Goal: Task Accomplishment & Management: Manage account settings

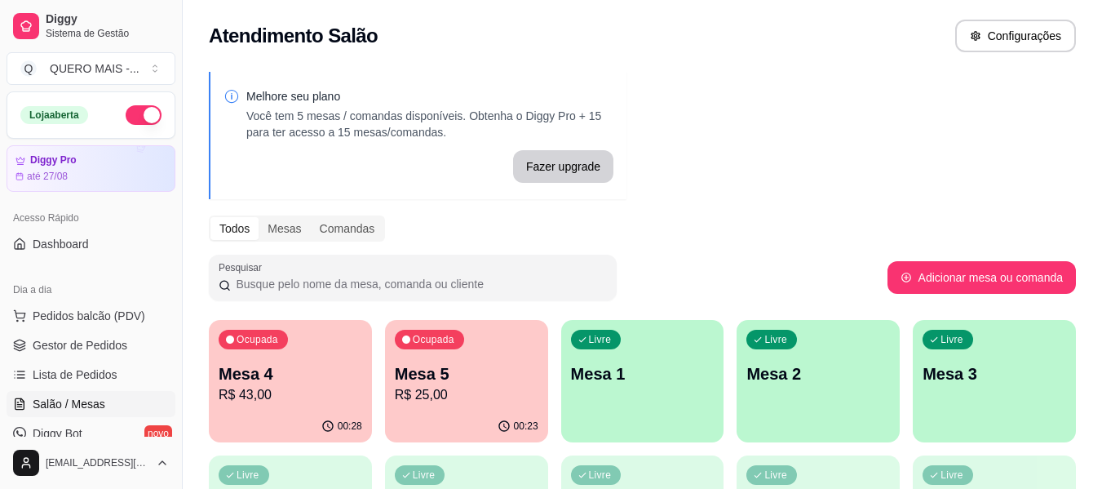
scroll to position [245, 0]
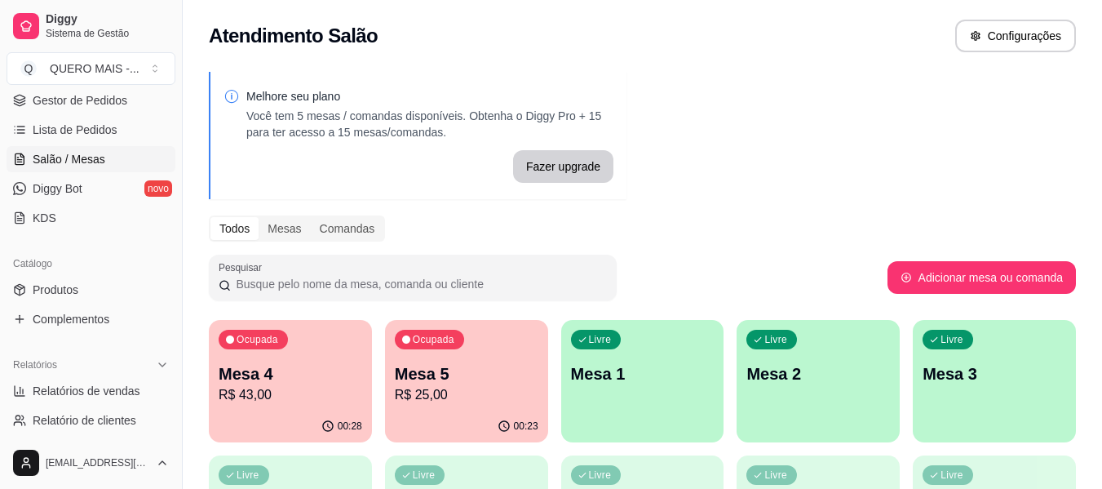
click at [309, 400] on p "R$ 43,00" at bounding box center [291, 395] width 144 height 20
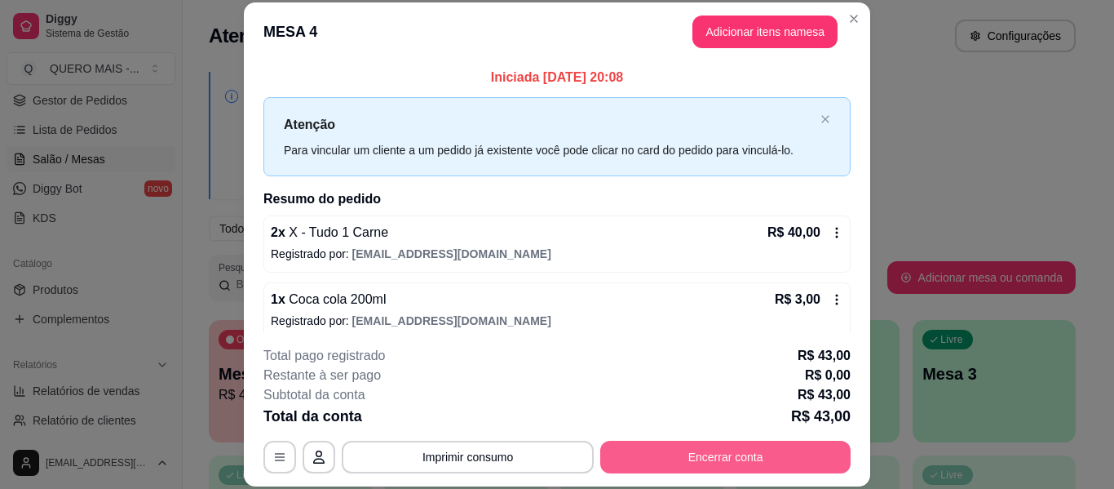
click at [707, 463] on button "Encerrar conta" at bounding box center [725, 456] width 250 height 33
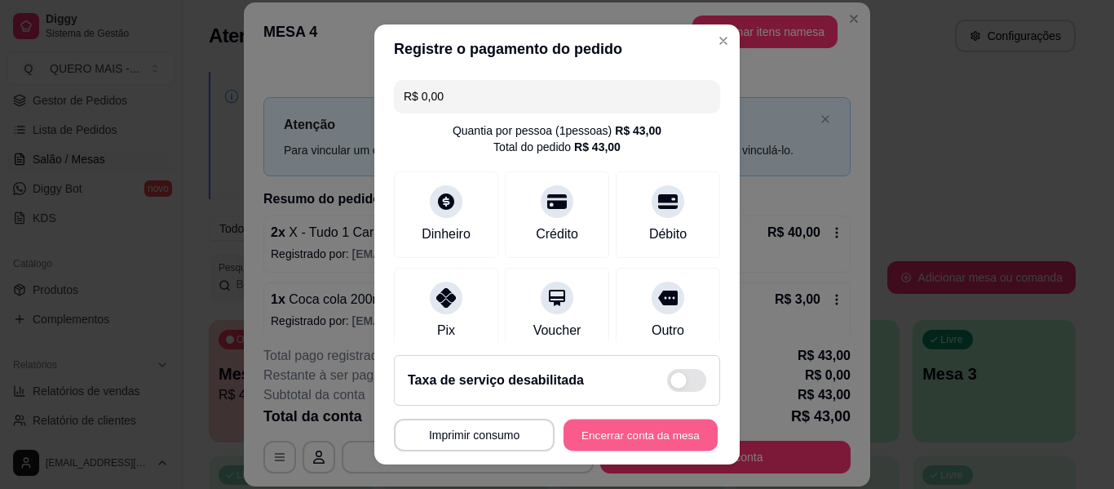
click at [635, 436] on button "Encerrar conta da mesa" at bounding box center [641, 435] width 154 height 32
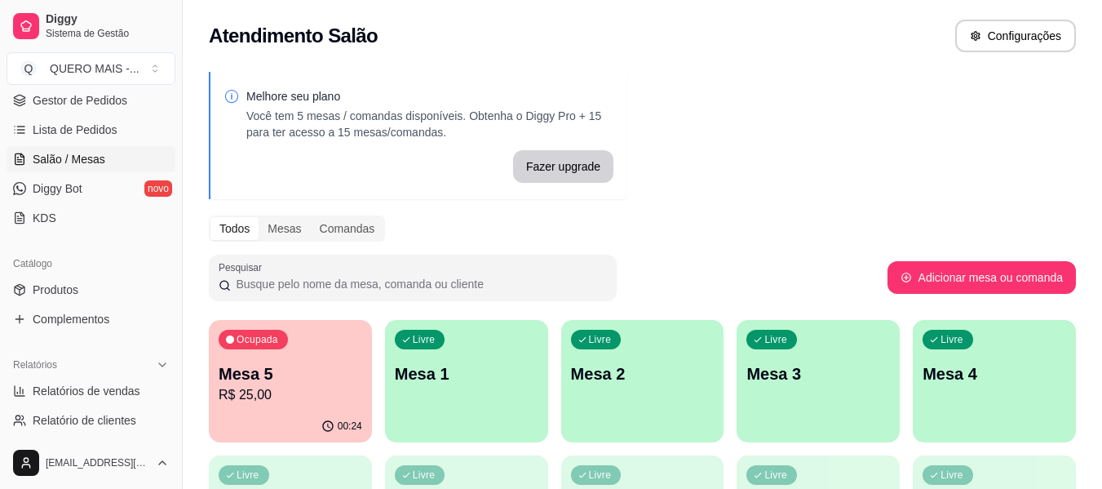
click at [294, 409] on div "Ocupada Mesa 5 R$ 25,00" at bounding box center [290, 365] width 163 height 91
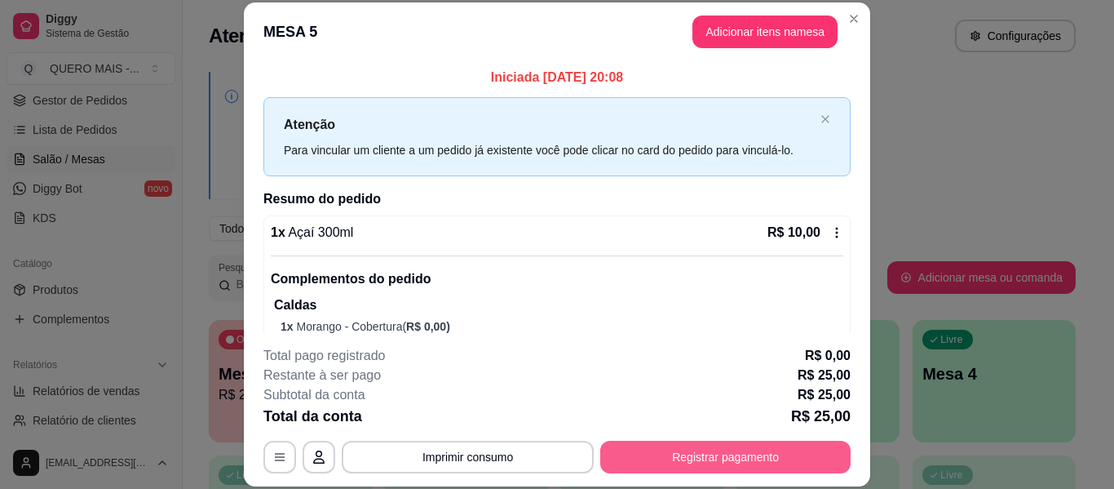
click at [709, 455] on button "Registrar pagamento" at bounding box center [725, 456] width 250 height 33
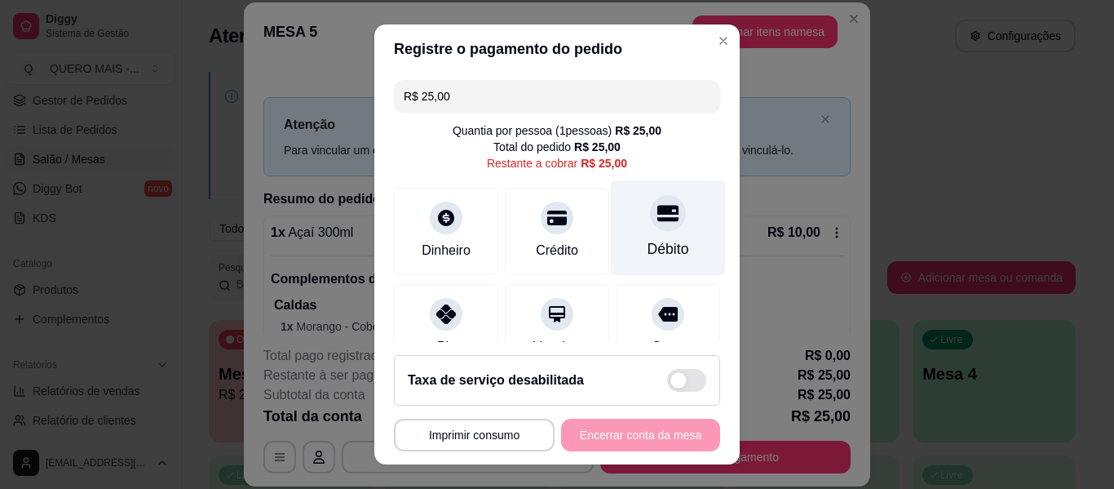
drag, startPoint x: 639, startPoint y: 234, endPoint x: 640, endPoint y: 245, distance: 10.6
click at [639, 235] on div "Débito" at bounding box center [668, 227] width 115 height 95
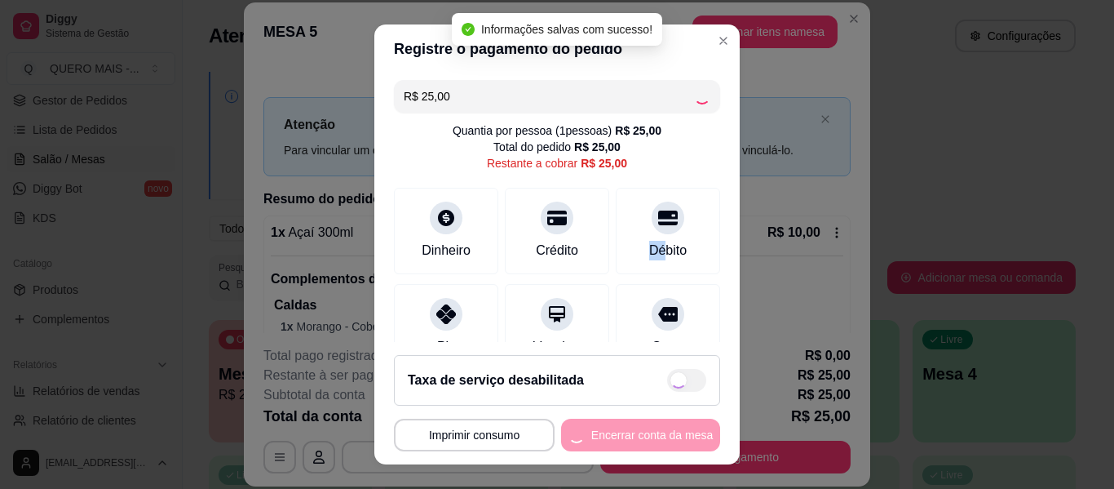
type input "R$ 0,00"
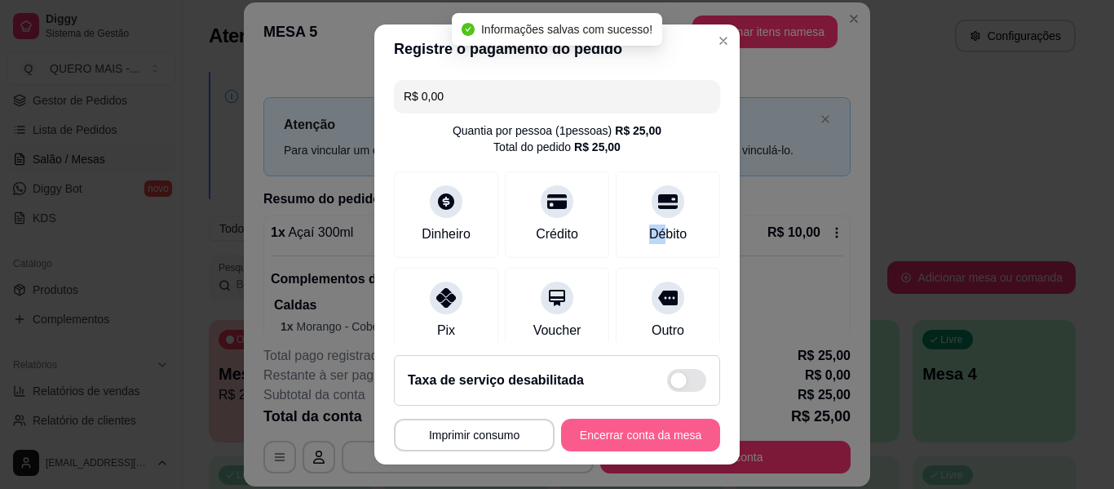
click at [593, 434] on button "Encerrar conta da mesa" at bounding box center [640, 434] width 159 height 33
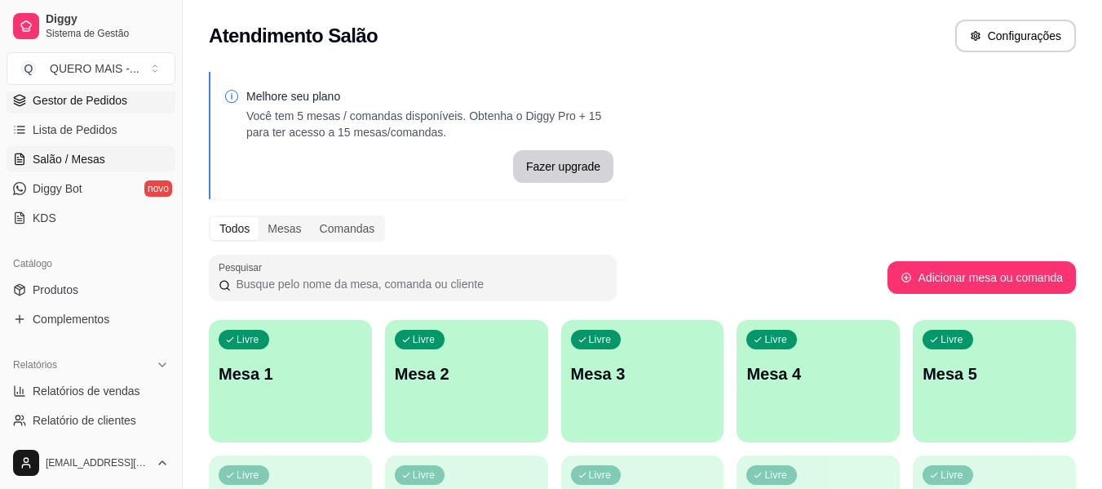
click at [53, 97] on span "Gestor de Pedidos" at bounding box center [80, 100] width 95 height 16
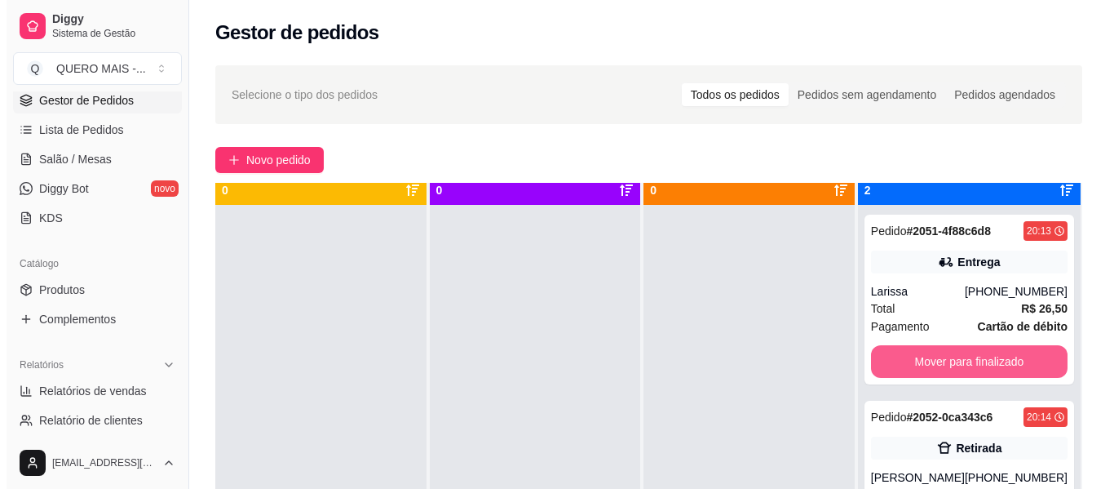
scroll to position [46, 0]
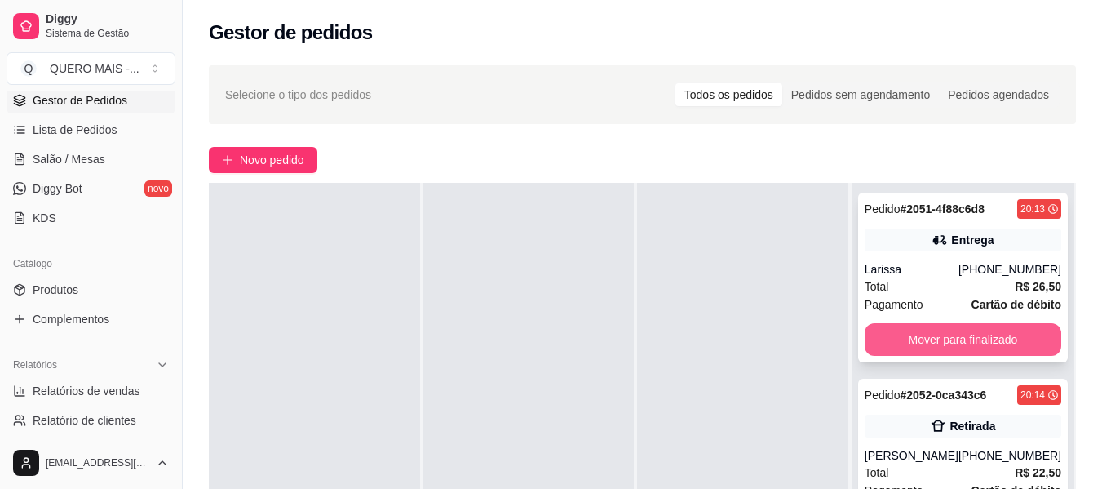
click at [914, 339] on button "Mover para finalizado" at bounding box center [963, 339] width 197 height 33
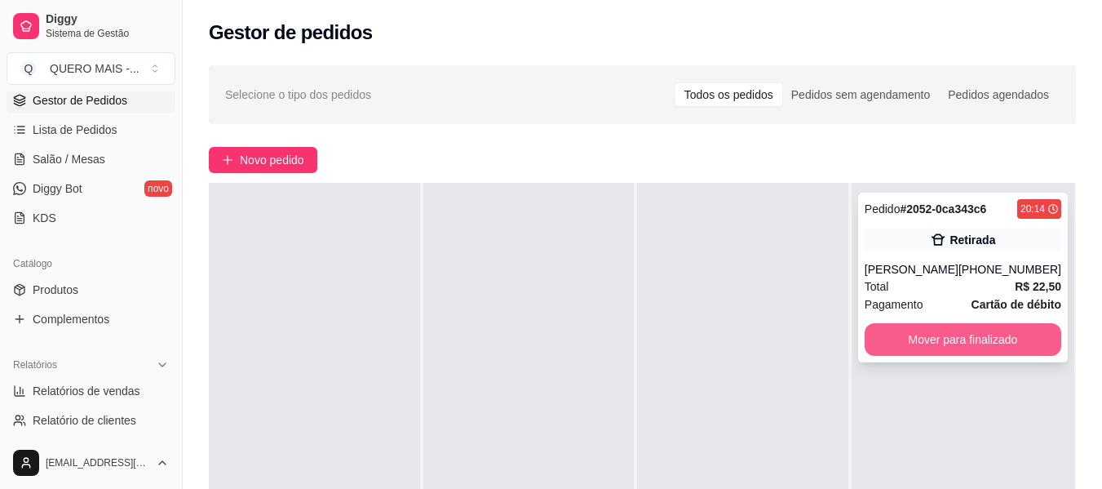
click at [901, 346] on button "Mover para finalizado" at bounding box center [963, 339] width 197 height 33
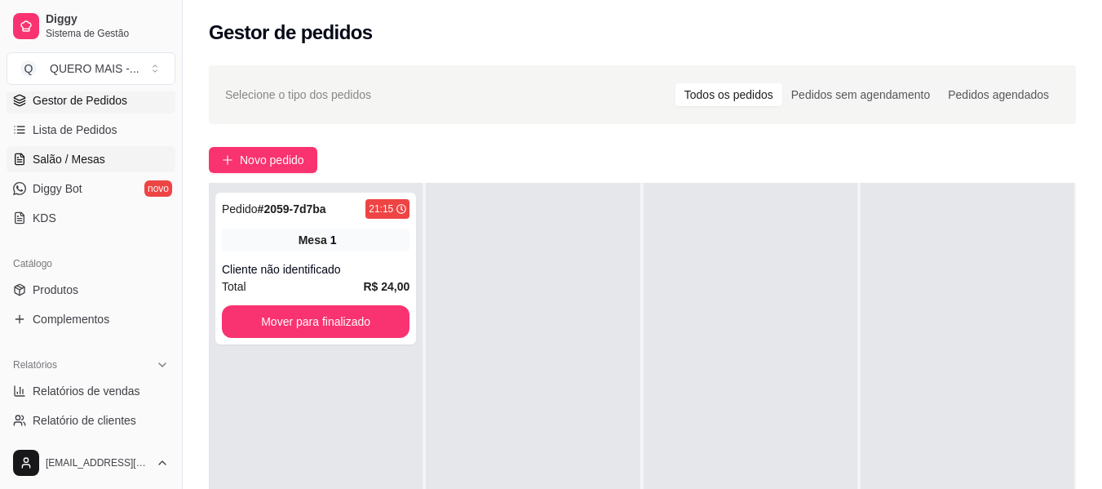
click at [58, 161] on span "Salão / Mesas" at bounding box center [69, 159] width 73 height 16
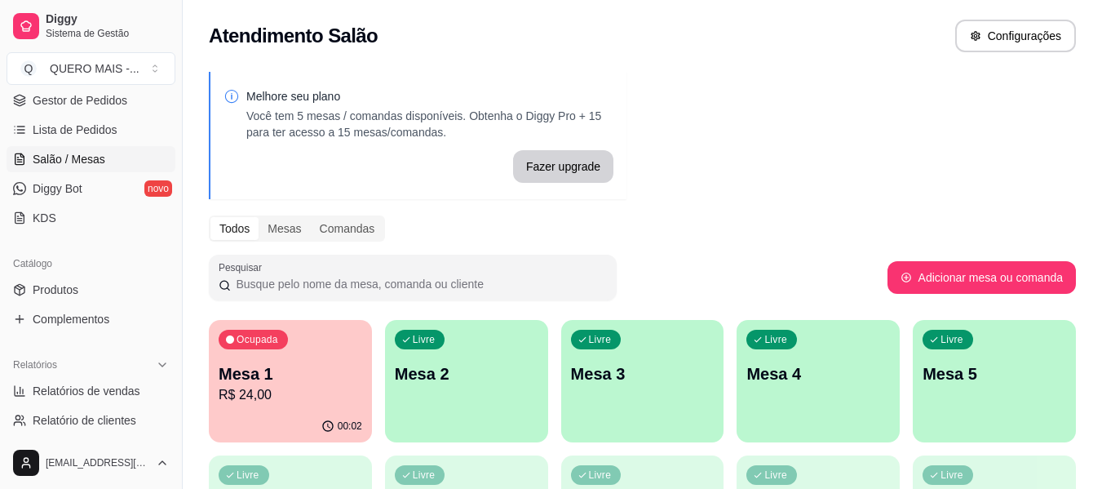
click at [495, 401] on div "Livre Mesa 2" at bounding box center [466, 371] width 163 height 103
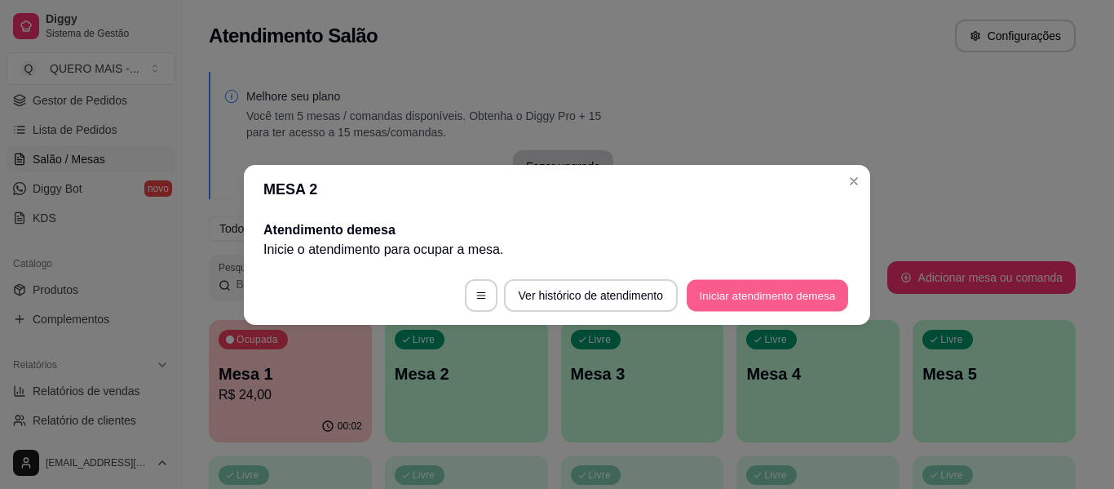
click at [732, 292] on button "Iniciar atendimento de mesa" at bounding box center [768, 295] width 162 height 32
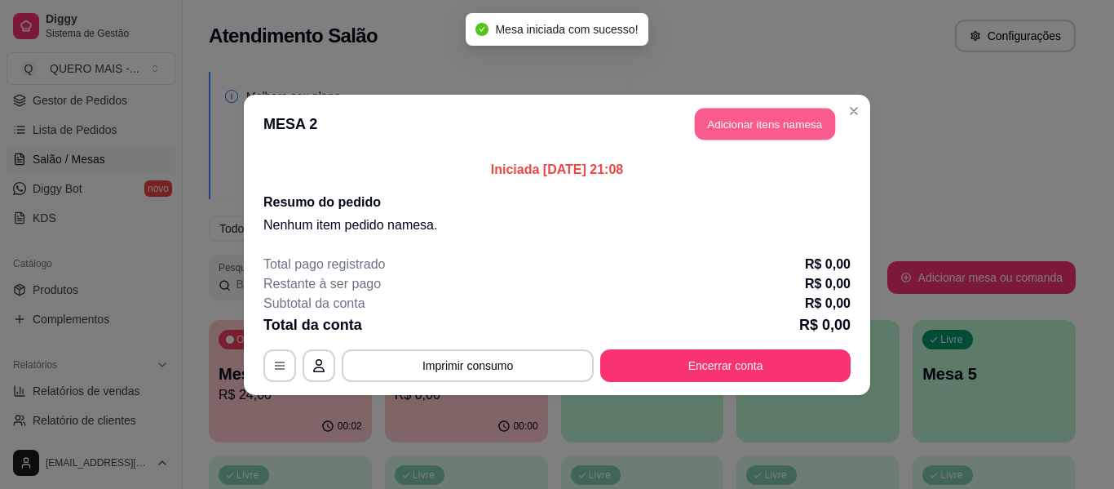
click at [727, 135] on button "Adicionar itens na mesa" at bounding box center [765, 124] width 140 height 32
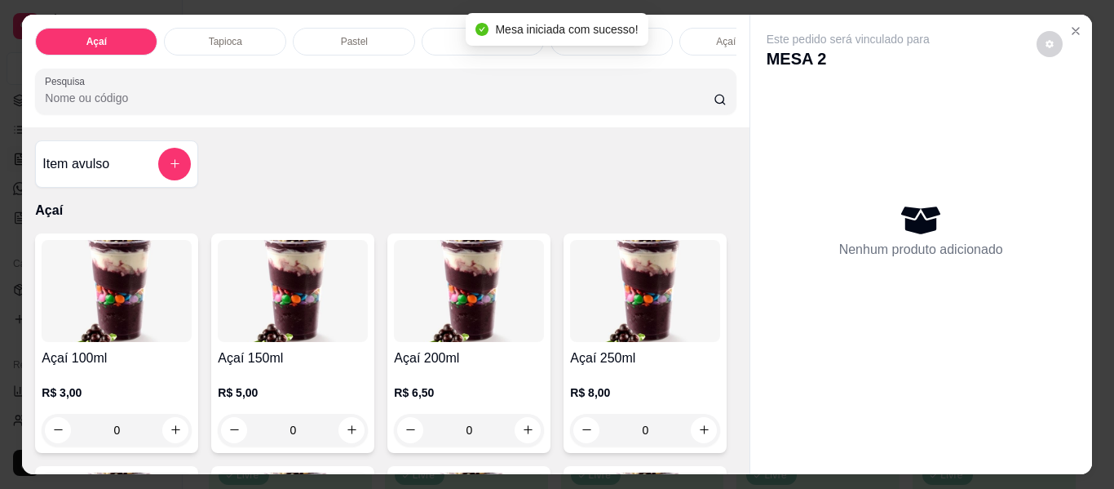
click at [341, 38] on p "Pastel" at bounding box center [354, 41] width 27 height 13
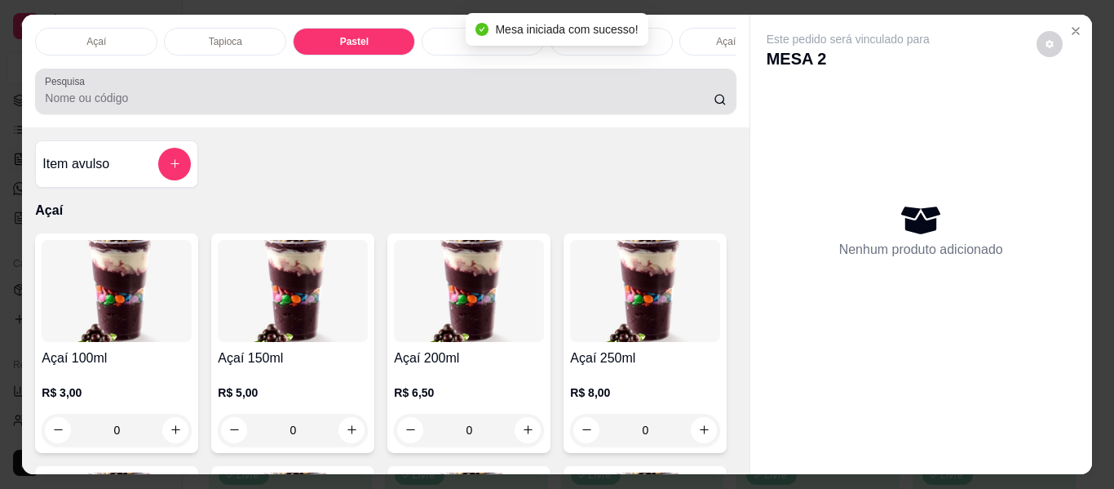
scroll to position [44, 0]
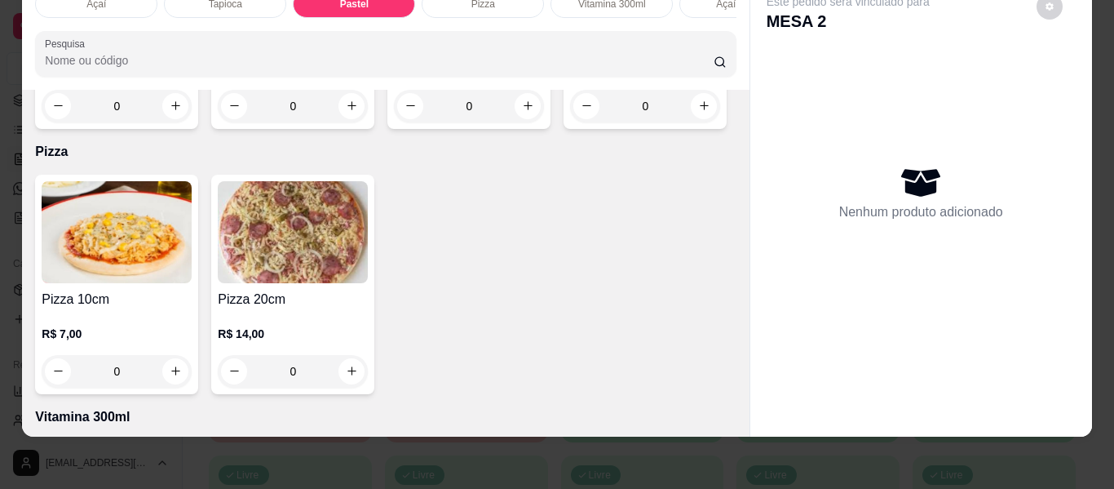
click at [171, 122] on div "0" at bounding box center [117, 106] width 150 height 33
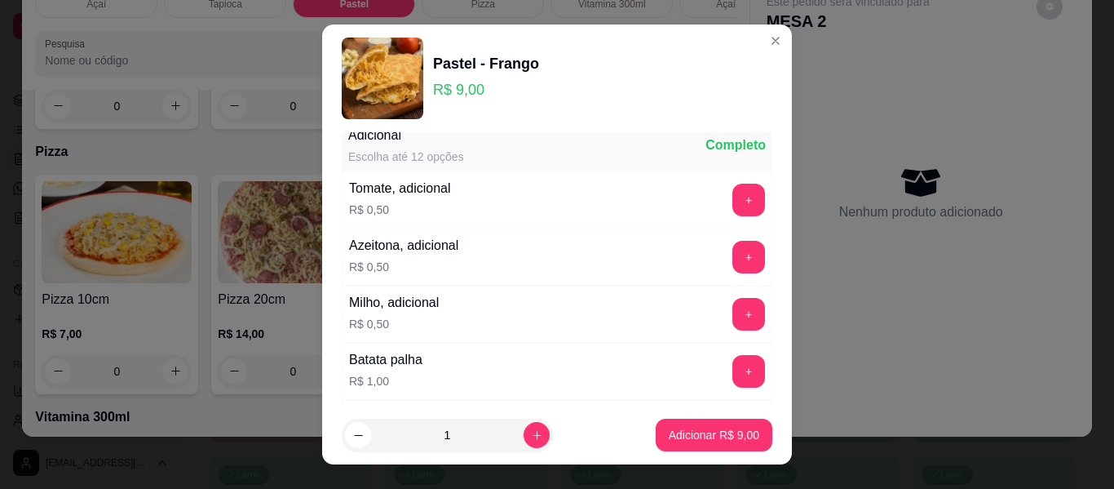
scroll to position [408, 0]
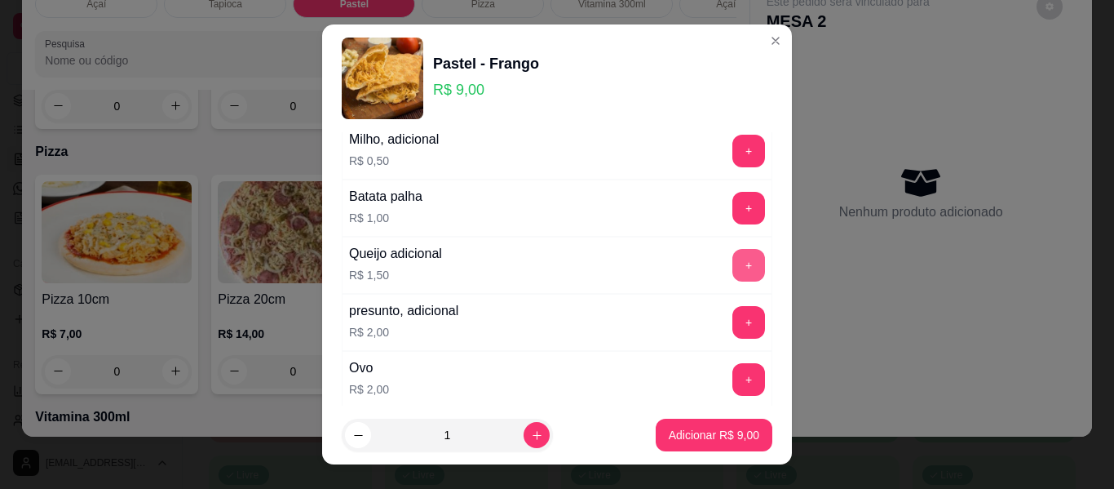
click at [733, 273] on button "+" at bounding box center [749, 265] width 33 height 33
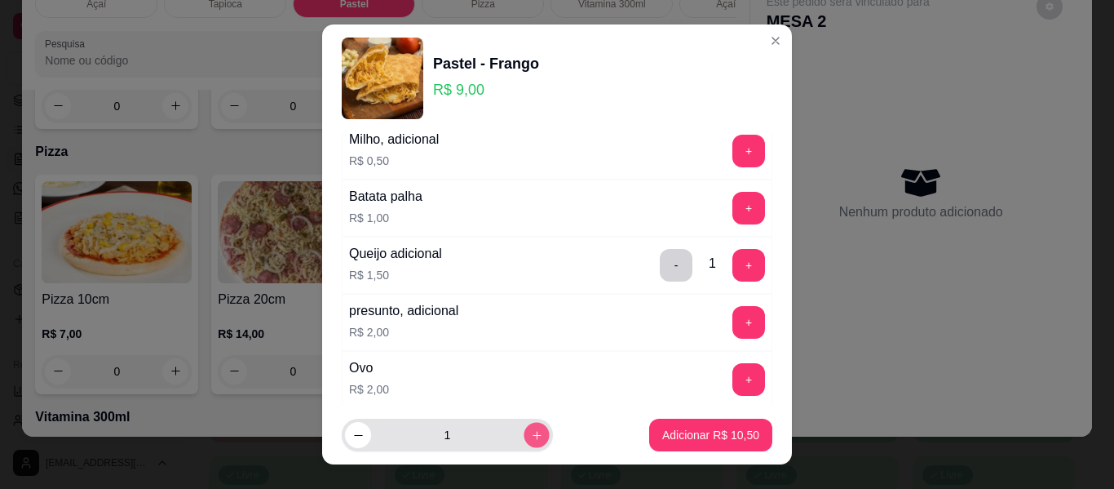
click at [531, 440] on icon "increase-product-quantity" at bounding box center [537, 435] width 12 height 12
type input "2"
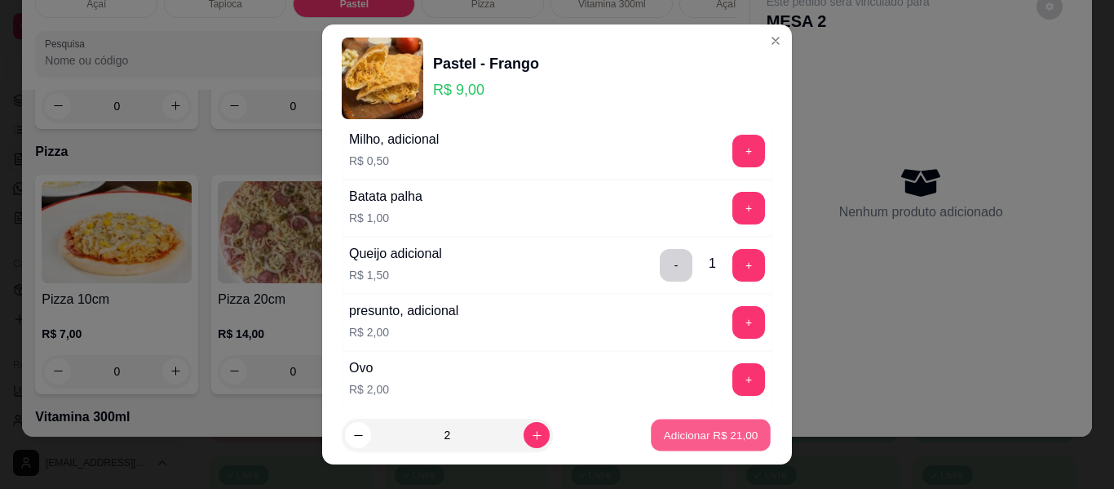
click at [665, 436] on p "Adicionar R$ 21,00" at bounding box center [711, 434] width 95 height 15
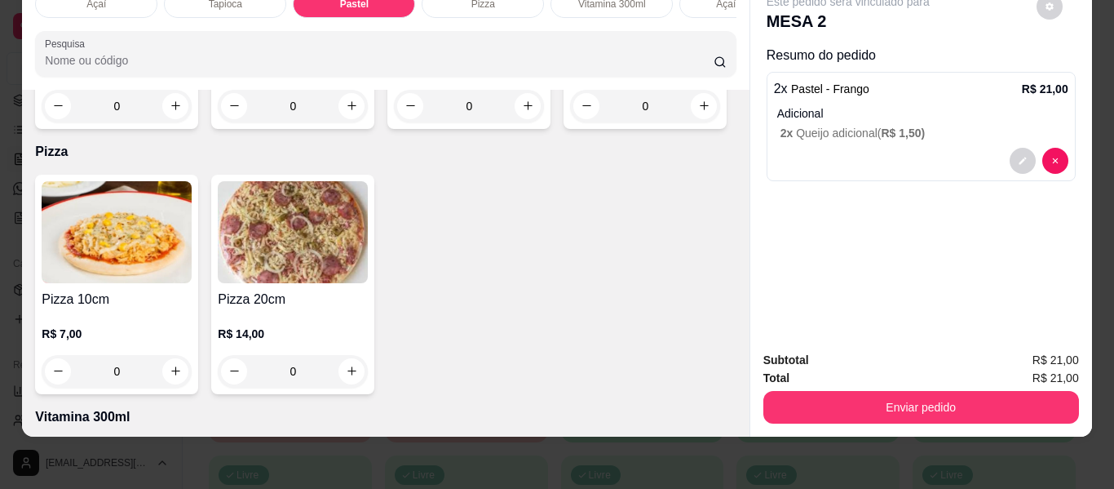
scroll to position [1251, 0]
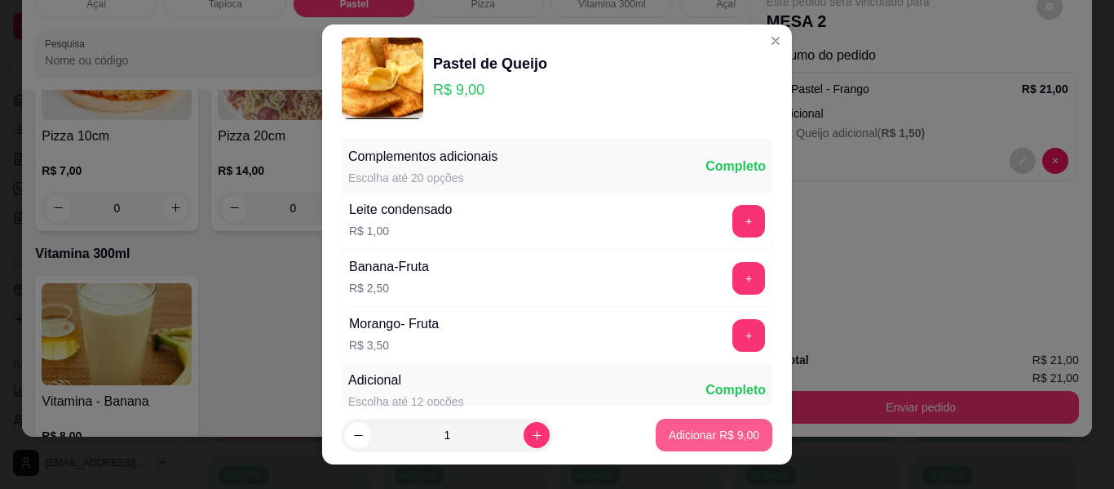
click at [669, 437] on p "Adicionar R$ 9,00" at bounding box center [714, 435] width 91 height 16
type input "1"
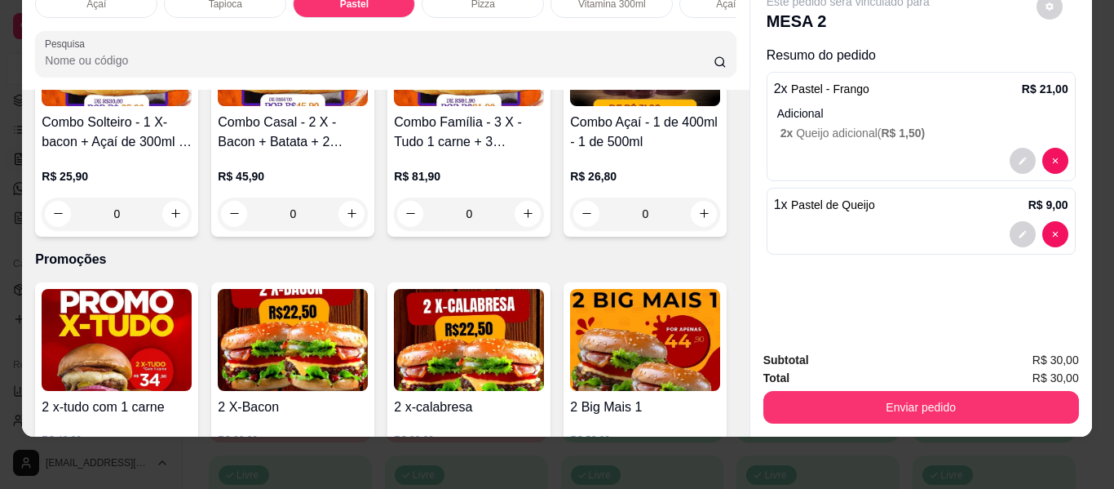
scroll to position [4351, 0]
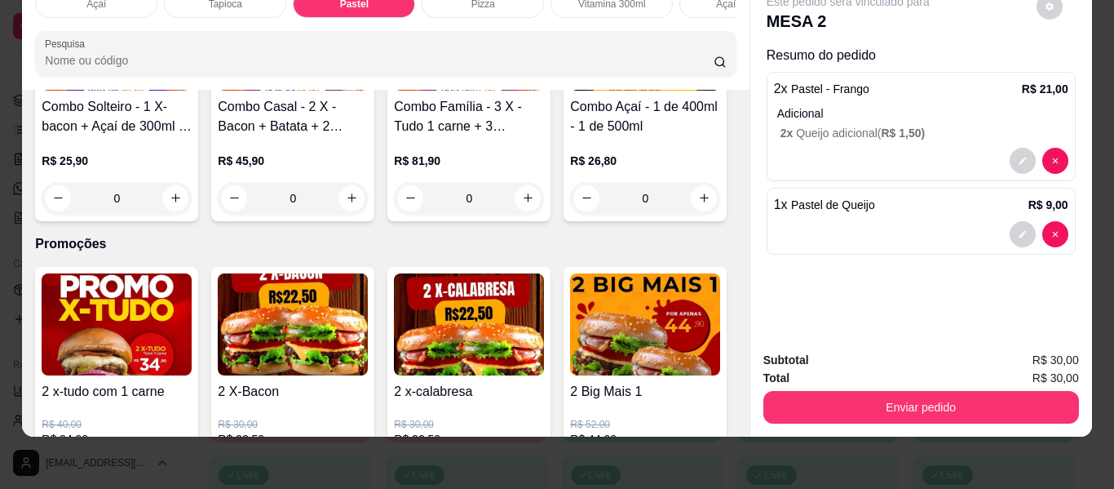
type input "1"
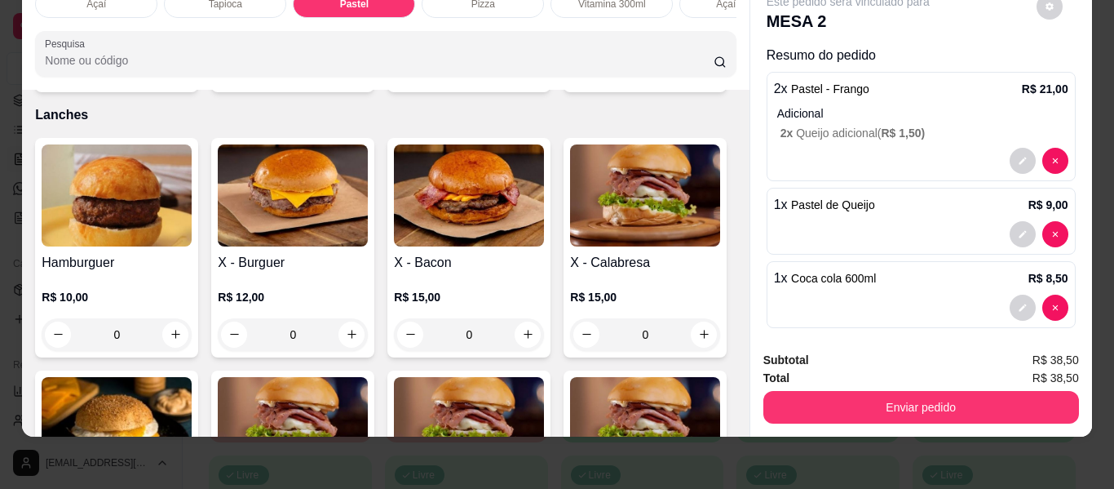
scroll to position [0, 0]
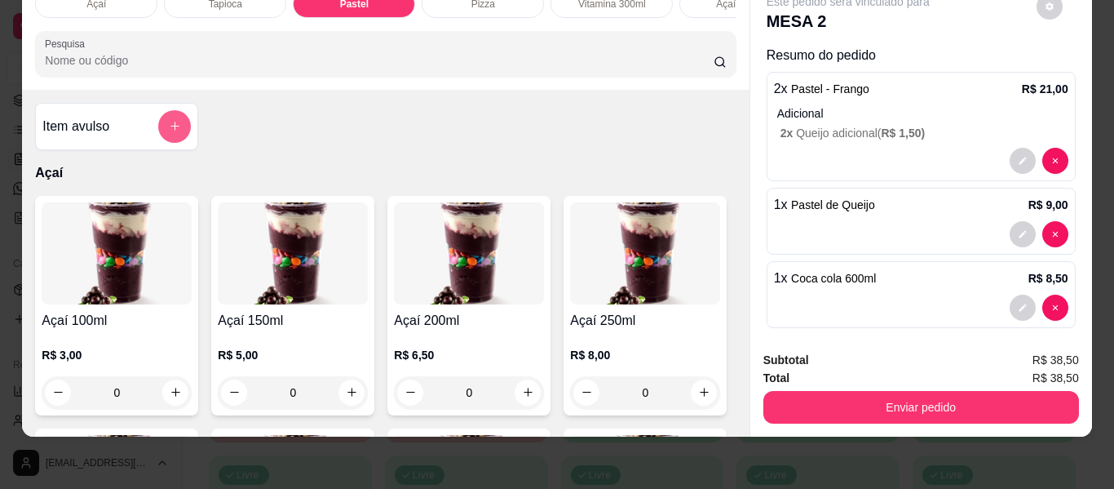
click at [174, 123] on icon "add-separate-item" at bounding box center [175, 126] width 12 height 12
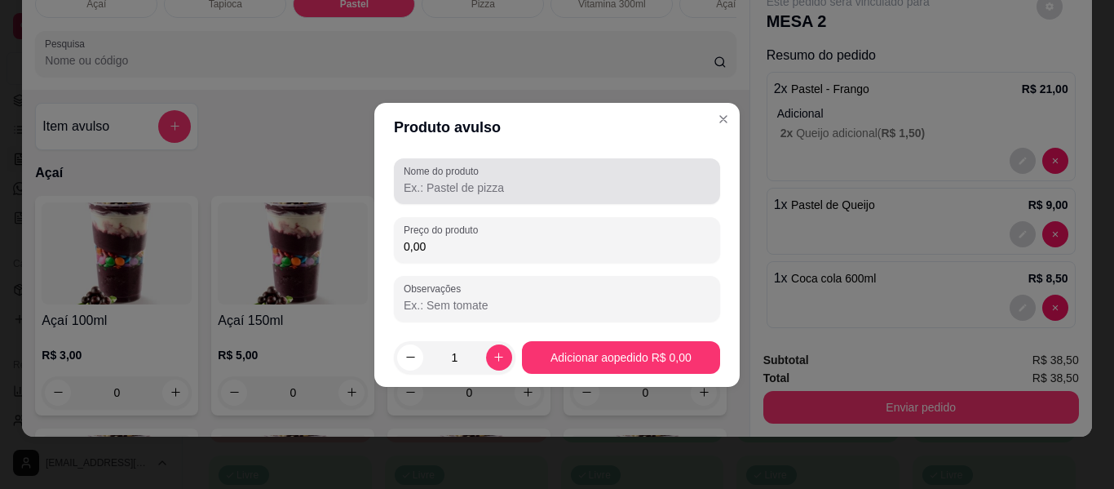
click at [508, 186] on input "Nome do produto" at bounding box center [557, 187] width 307 height 16
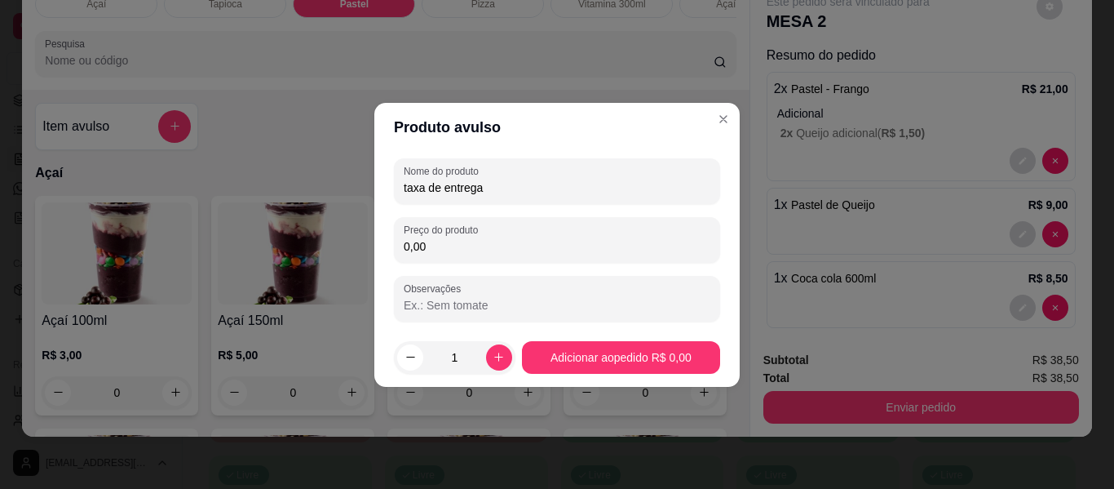
type input "taxa de entrega"
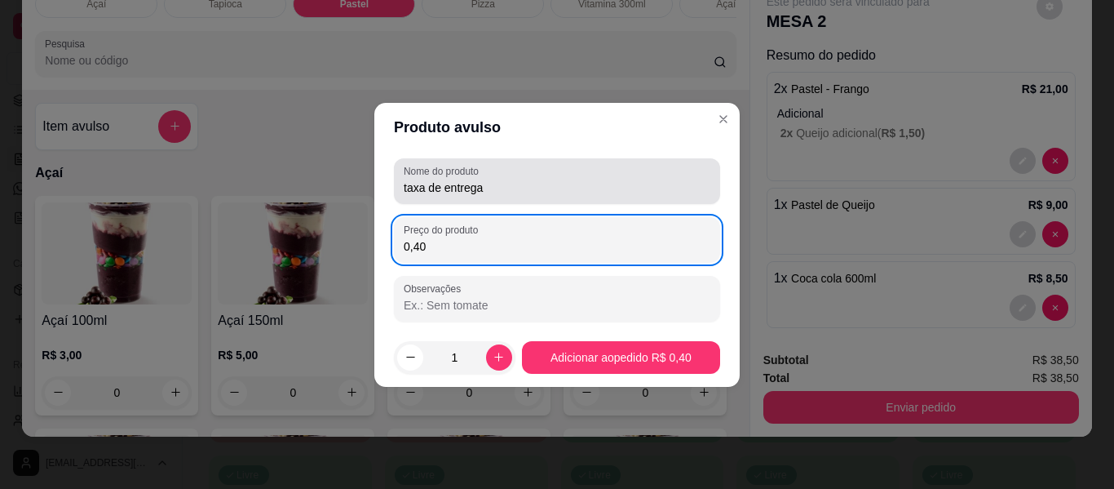
type input "4,00"
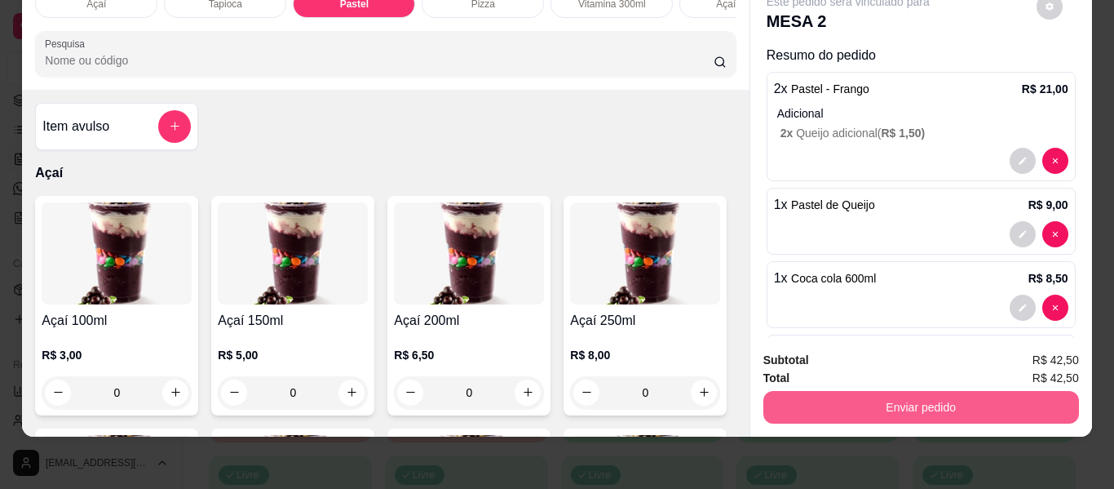
click at [847, 395] on button "Enviar pedido" at bounding box center [922, 407] width 316 height 33
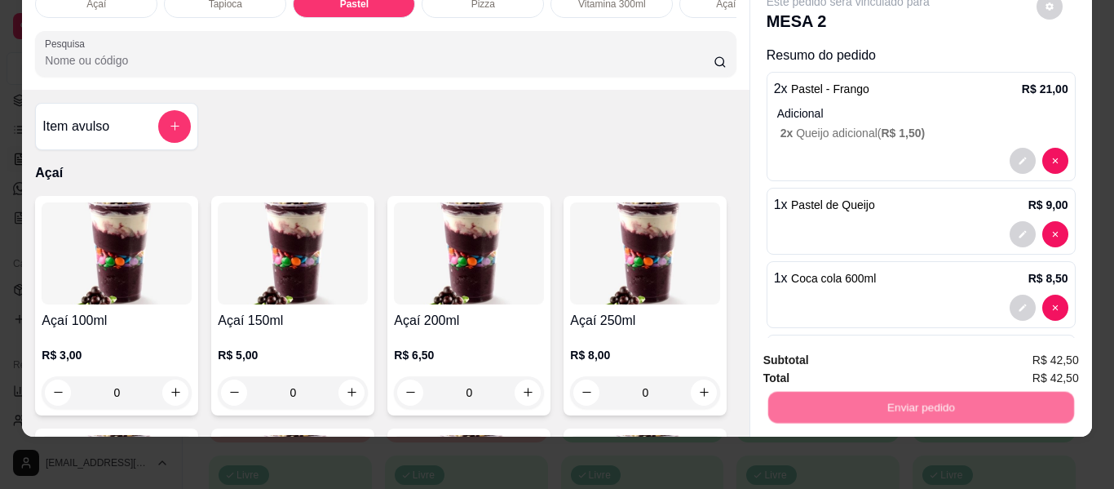
click at [830, 352] on button "Não registrar e enviar pedido" at bounding box center [867, 354] width 170 height 31
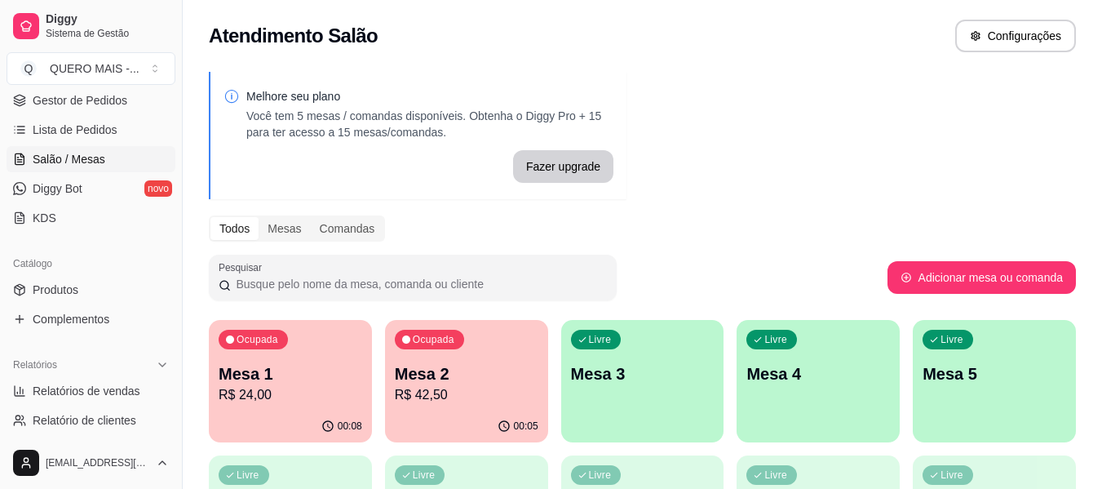
click at [307, 401] on p "R$ 24,00" at bounding box center [291, 395] width 144 height 20
click at [255, 384] on div "Mesa 1 R$ 24,00" at bounding box center [290, 383] width 139 height 41
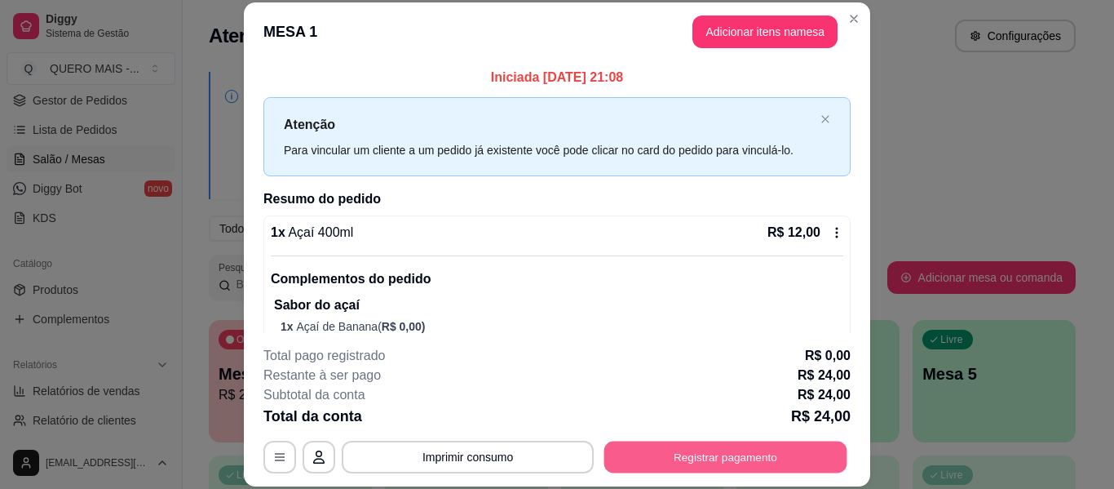
click at [676, 464] on button "Registrar pagamento" at bounding box center [725, 457] width 243 height 32
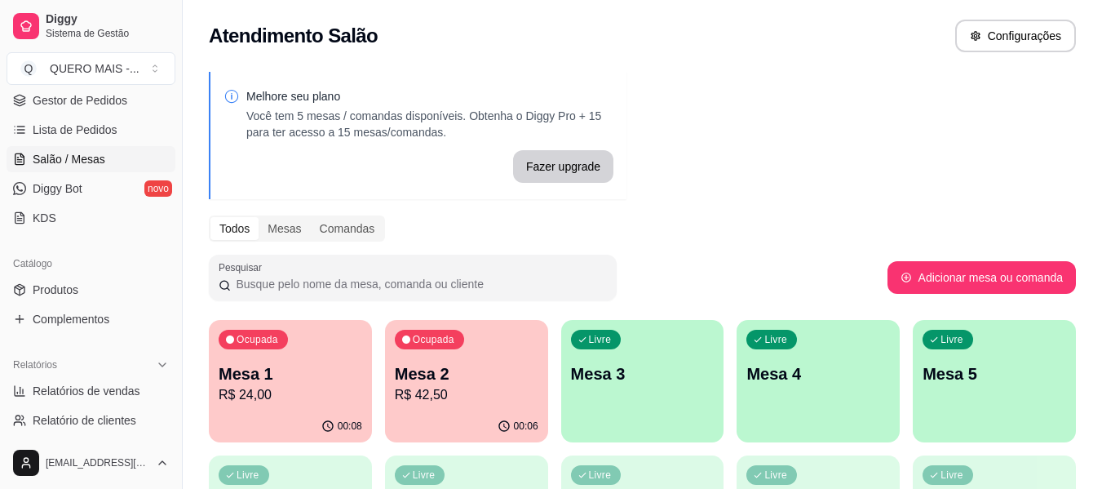
click at [609, 401] on div "Livre Mesa 3" at bounding box center [642, 371] width 163 height 103
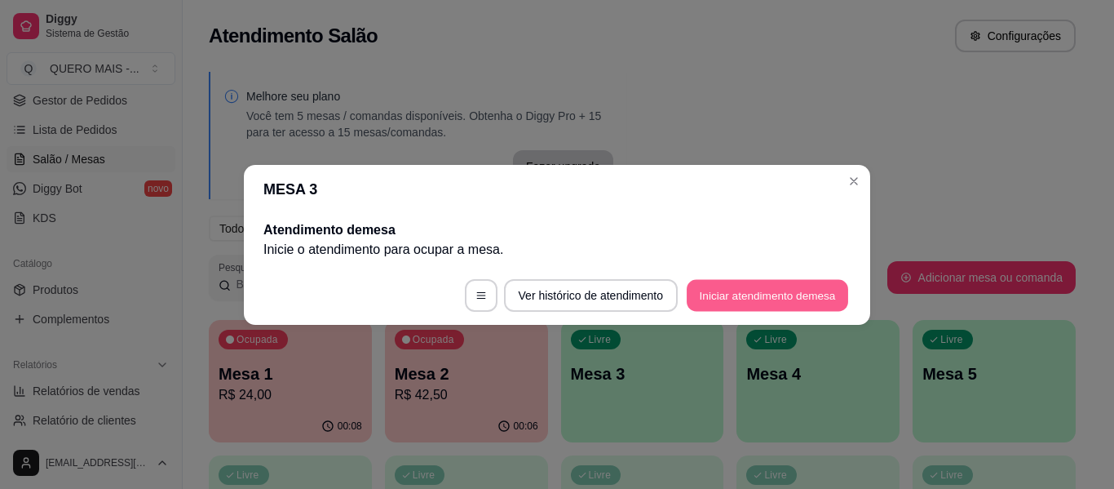
click at [754, 290] on button "Iniciar atendimento de mesa" at bounding box center [768, 295] width 162 height 32
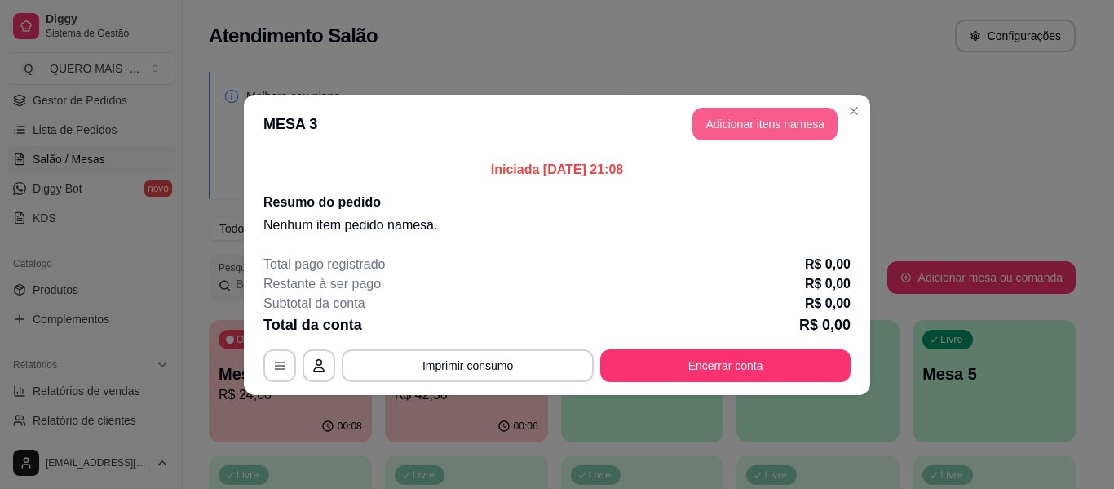
click at [761, 132] on button "Adicionar itens na mesa" at bounding box center [765, 124] width 145 height 33
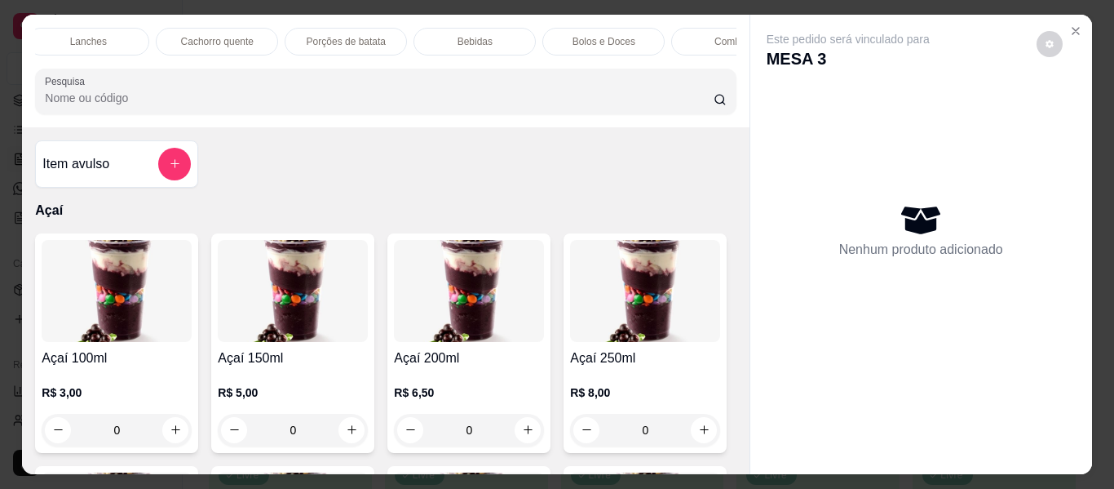
scroll to position [0, 698]
click at [167, 38] on p "Lanches" at bounding box center [171, 41] width 37 height 13
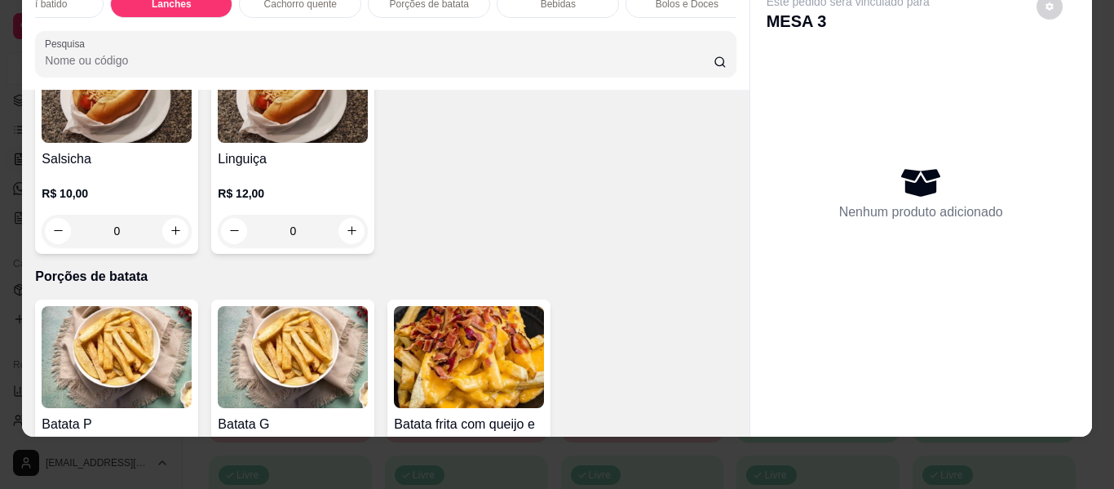
scroll to position [2878, 0]
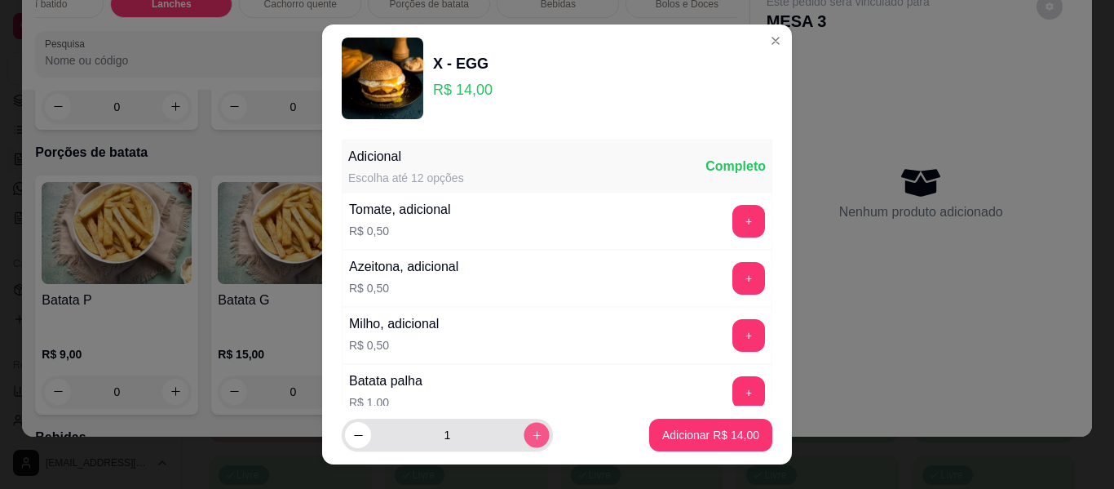
click at [531, 438] on icon "increase-product-quantity" at bounding box center [537, 435] width 12 height 12
type input "2"
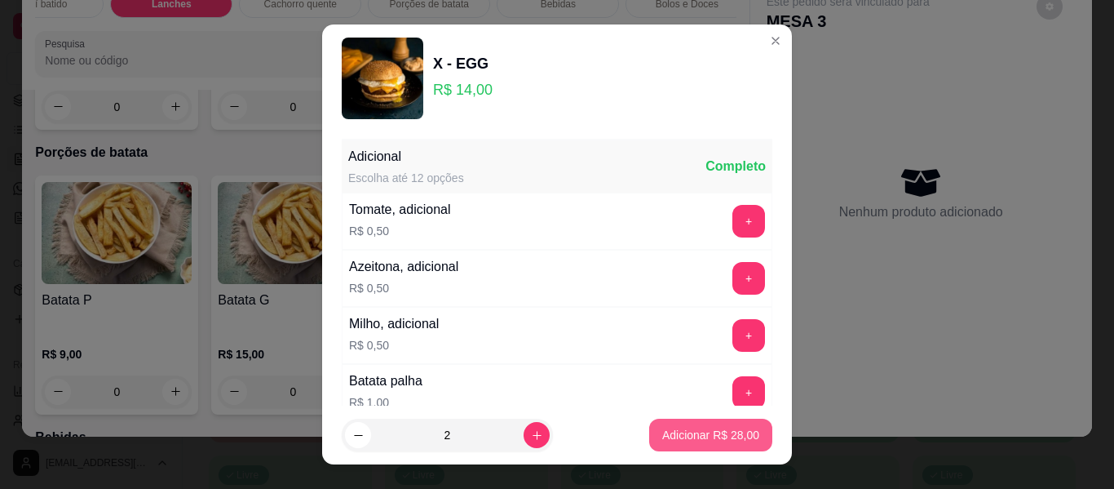
click at [696, 435] on p "Adicionar R$ 28,00" at bounding box center [710, 435] width 97 height 16
type input "2"
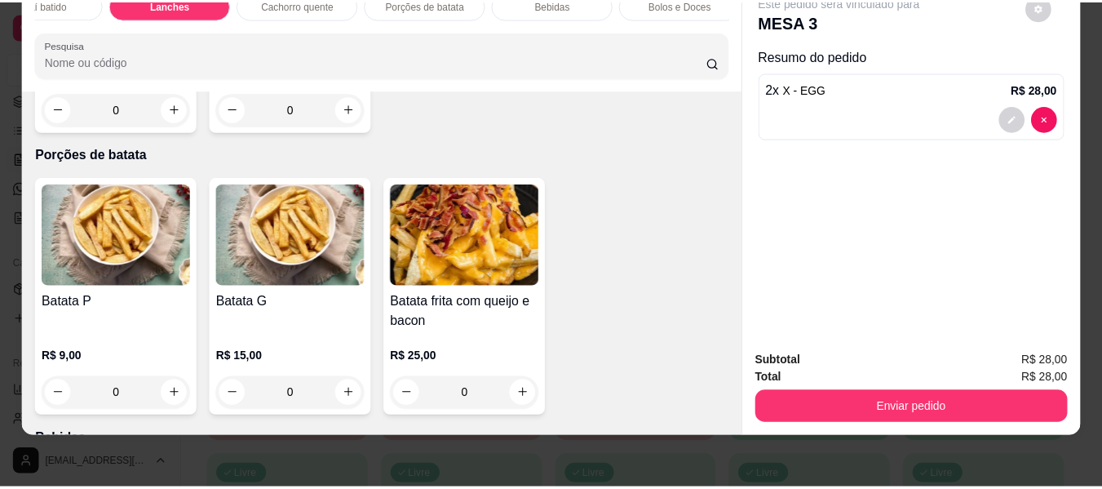
scroll to position [3041, 0]
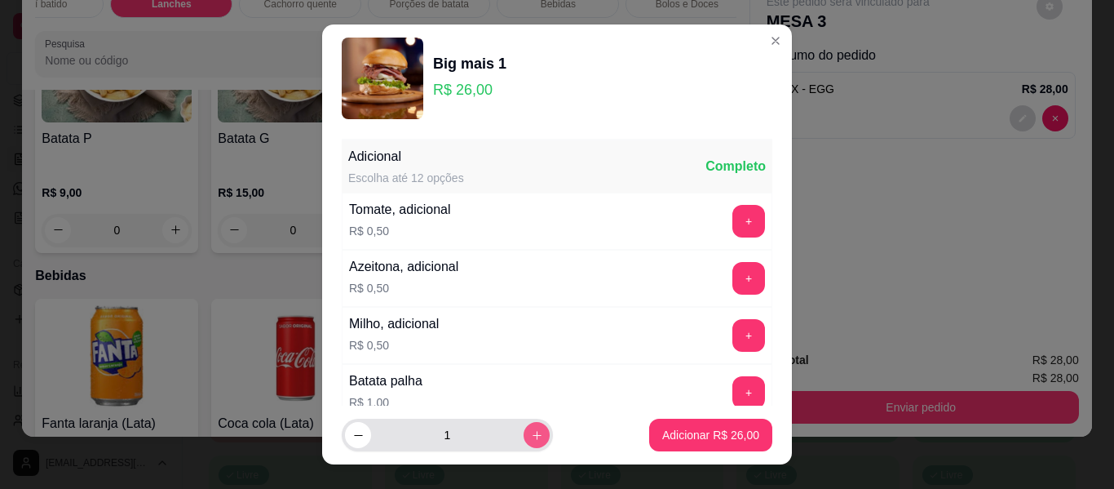
click at [531, 437] on icon "increase-product-quantity" at bounding box center [537, 435] width 12 height 12
type input "2"
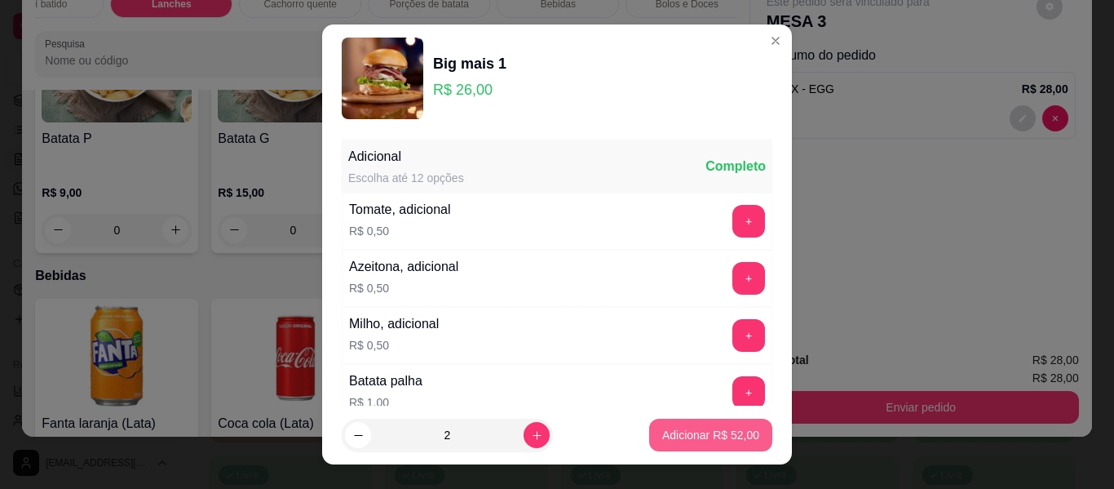
click at [663, 432] on p "Adicionar R$ 52,00" at bounding box center [710, 435] width 97 height 16
type input "2"
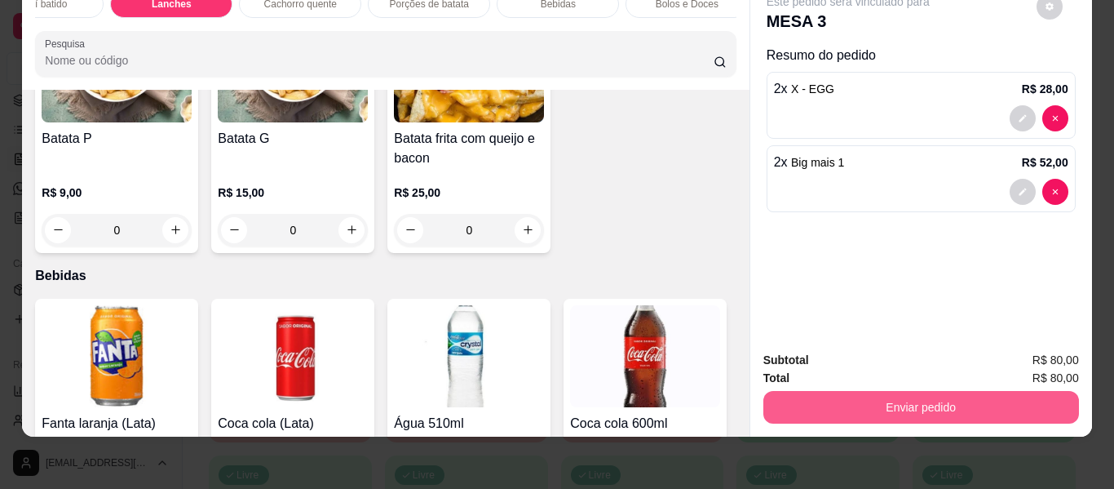
click at [883, 399] on button "Enviar pedido" at bounding box center [922, 407] width 316 height 33
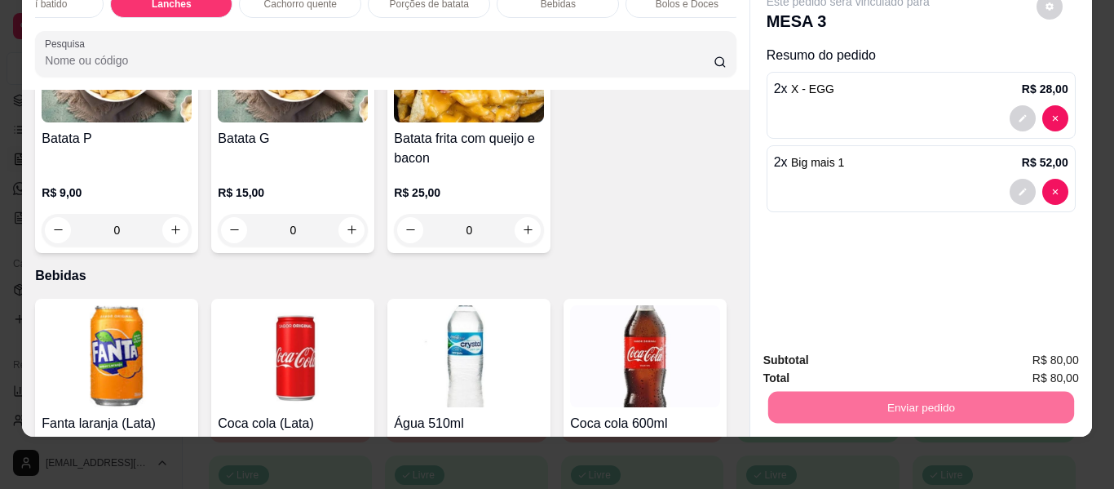
click at [861, 353] on button "Não registrar e enviar pedido" at bounding box center [867, 354] width 170 height 31
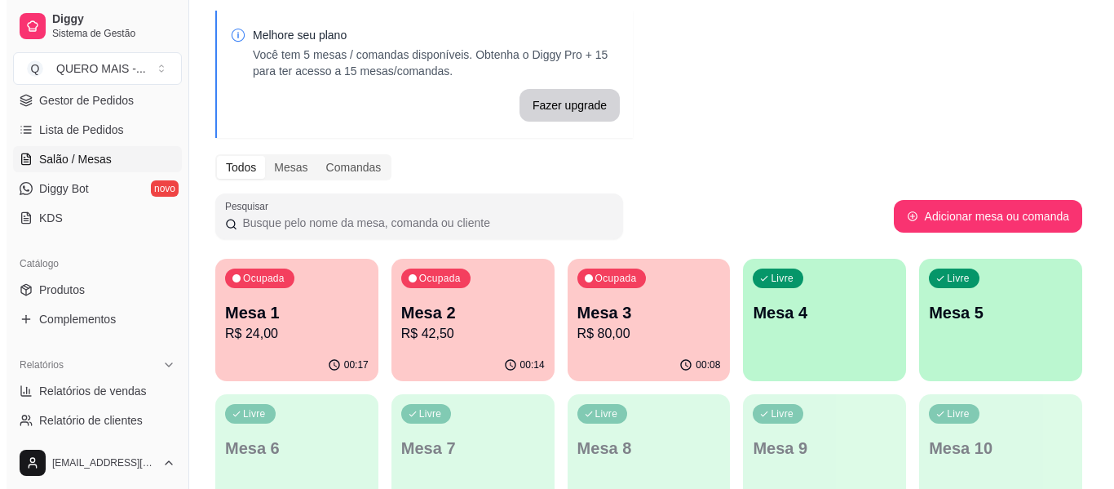
scroll to position [163, 0]
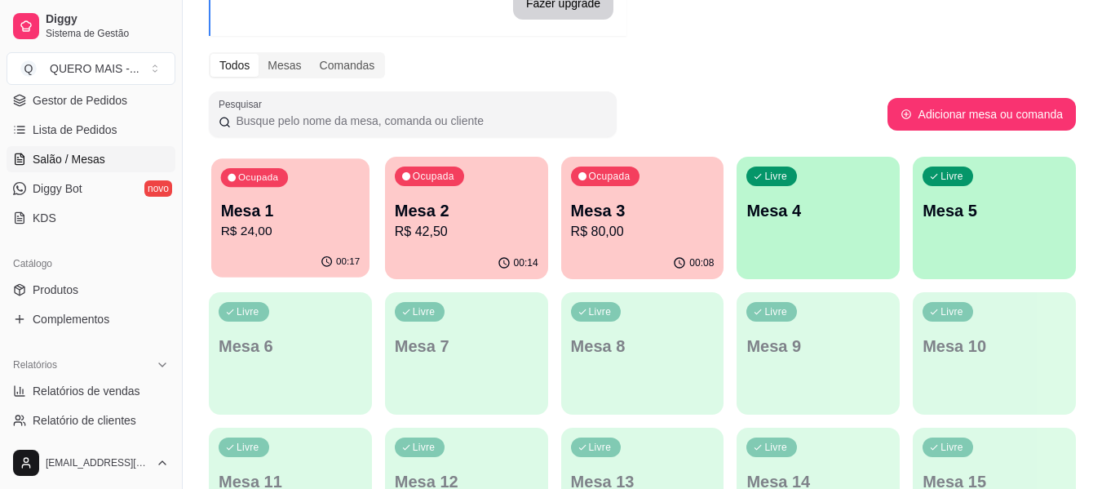
click at [310, 251] on div "00:17" at bounding box center [290, 261] width 158 height 31
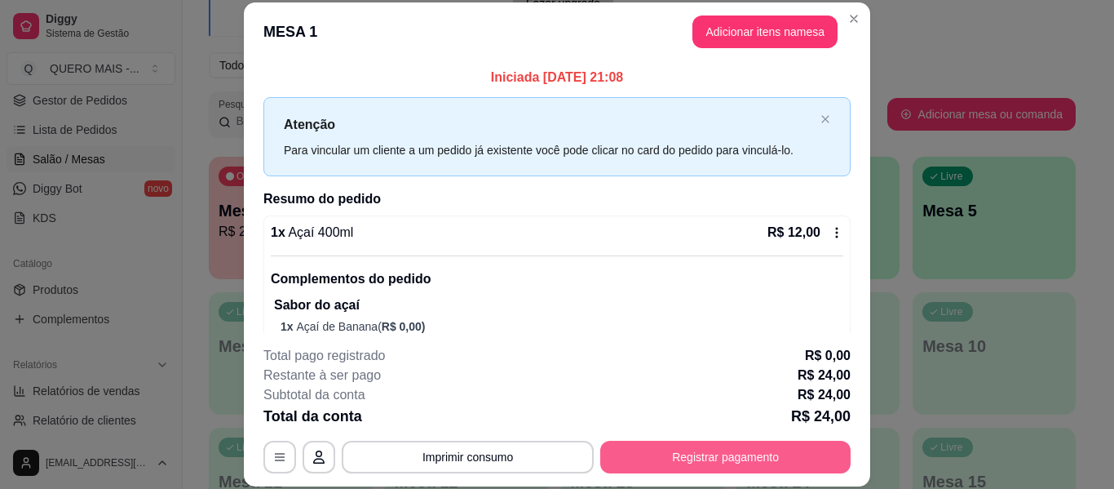
click at [700, 462] on button "Registrar pagamento" at bounding box center [725, 456] width 250 height 33
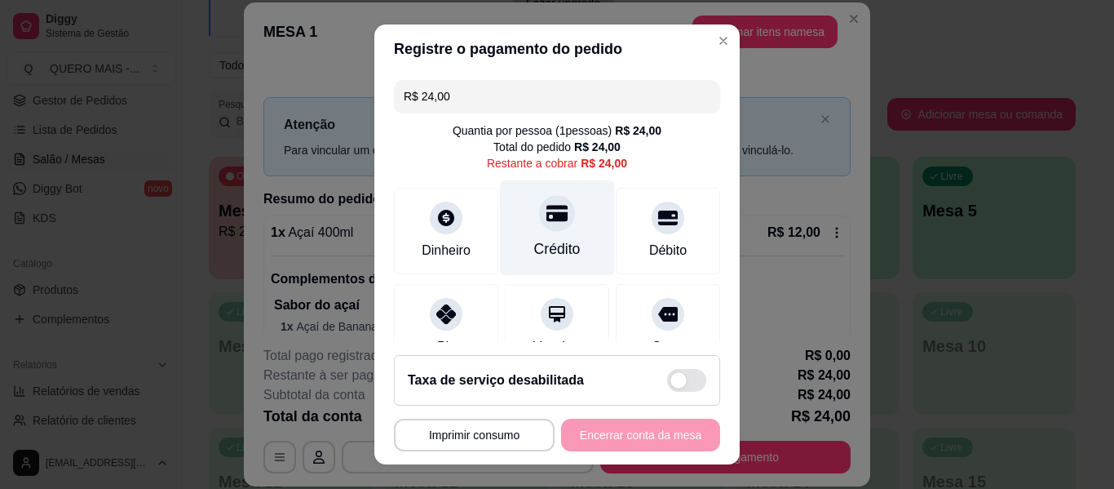
scroll to position [151, 0]
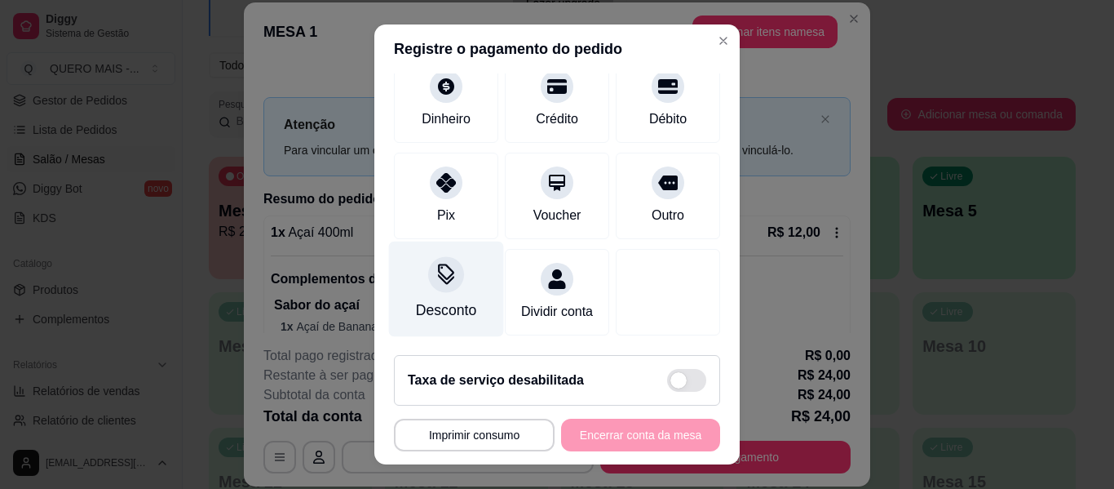
click at [437, 299] on div "Desconto" at bounding box center [446, 309] width 60 height 21
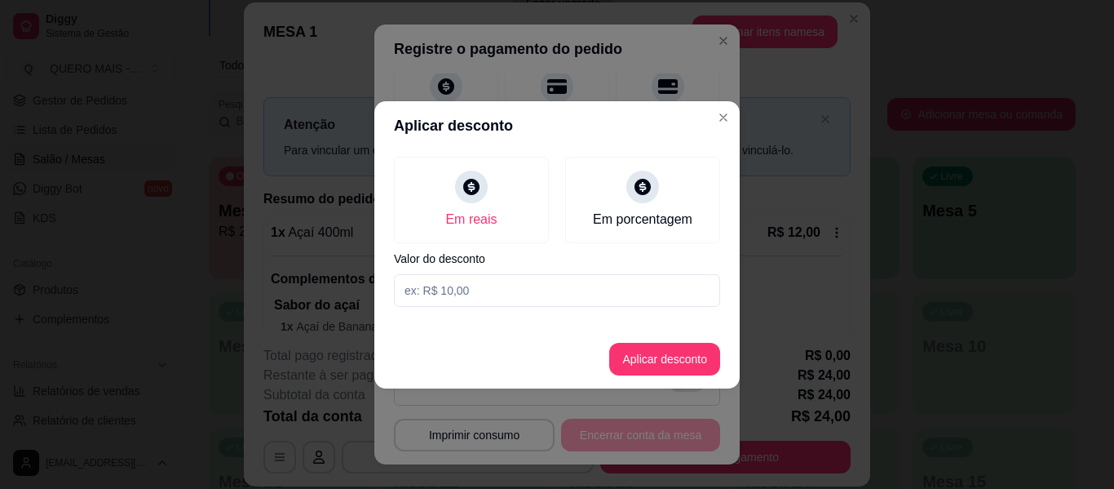
click at [471, 286] on input at bounding box center [557, 290] width 326 height 33
type input "2,50"
click at [644, 358] on button "Aplicar desconto" at bounding box center [664, 359] width 111 height 33
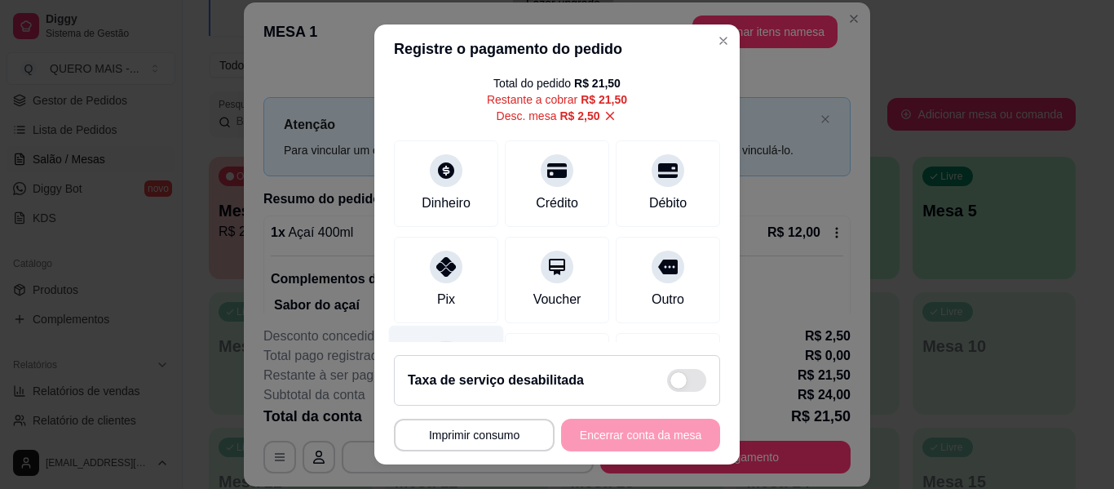
scroll to position [167, 0]
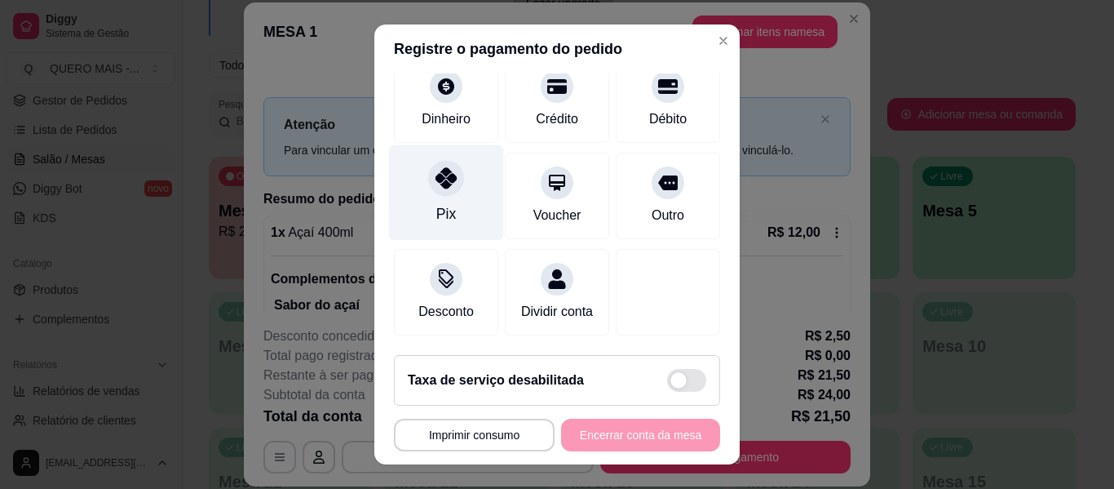
click at [436, 167] on icon at bounding box center [446, 177] width 21 height 21
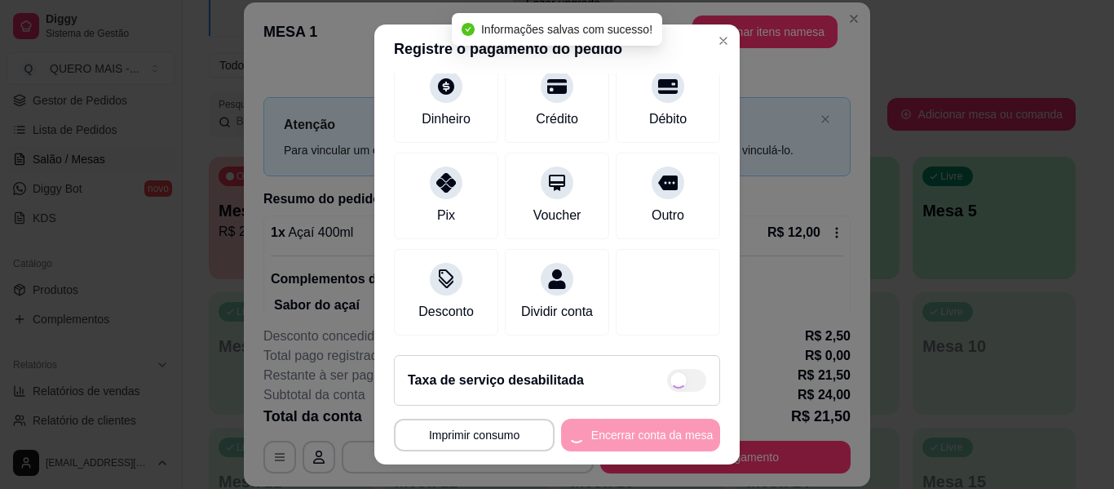
type input "R$ 0,00"
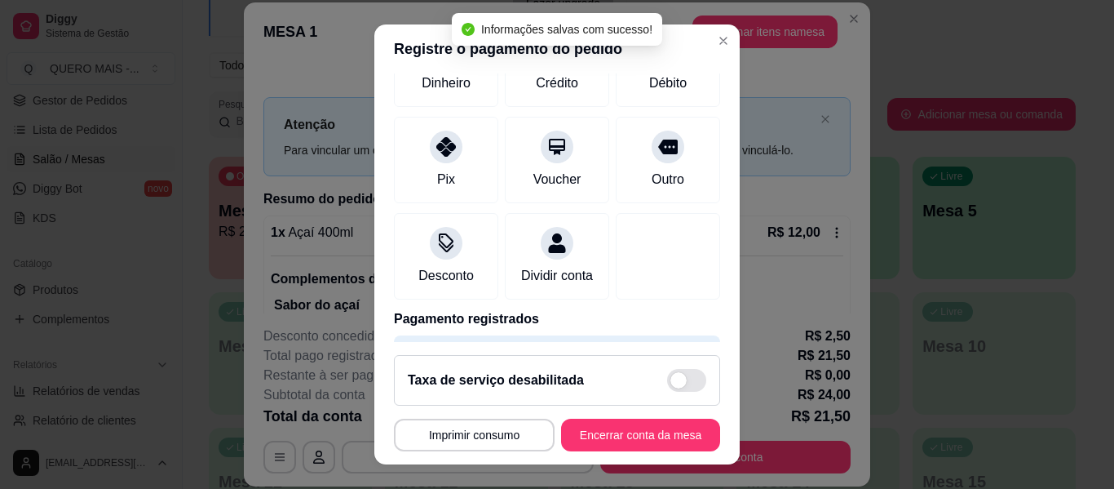
scroll to position [151, 0]
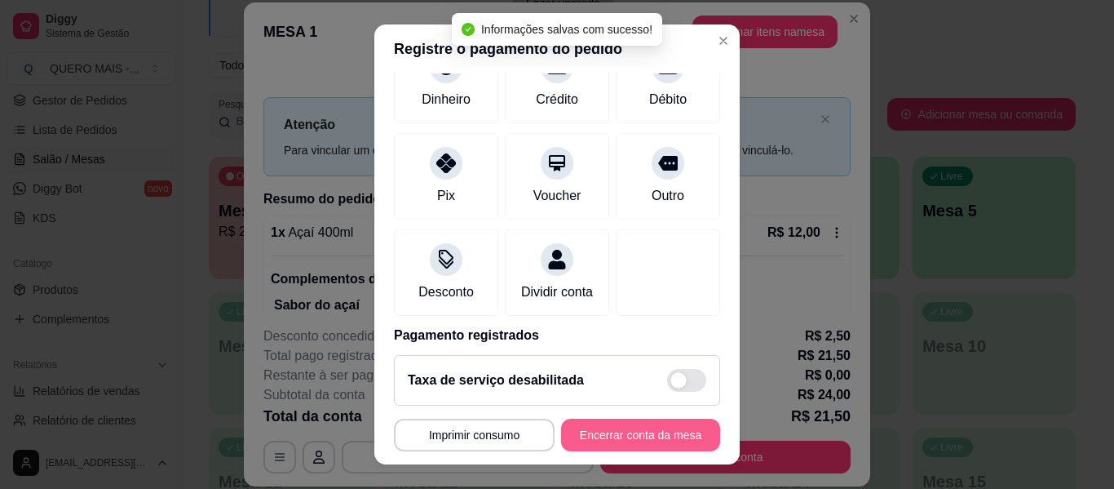
click at [619, 436] on button "Encerrar conta da mesa" at bounding box center [640, 434] width 159 height 33
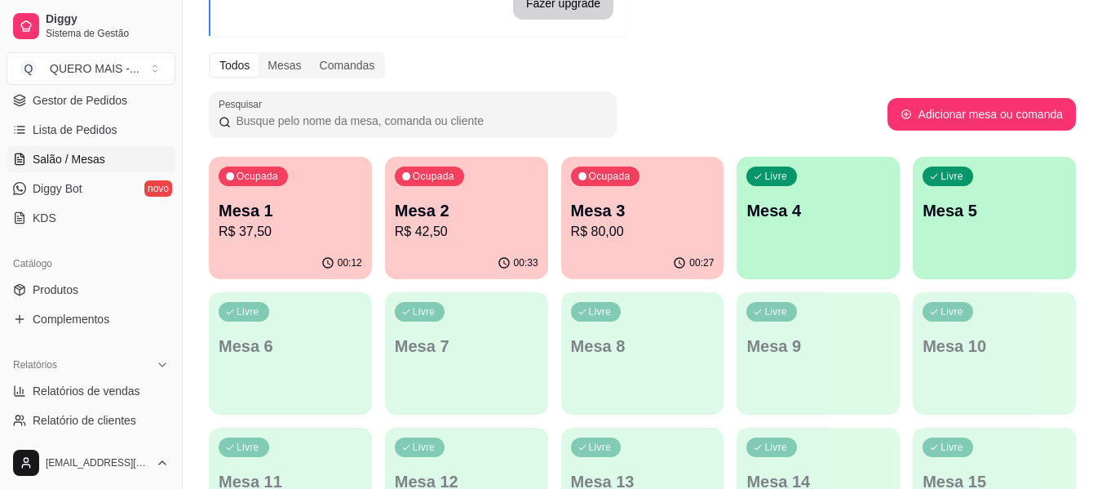
click at [687, 232] on p "R$ 80,00" at bounding box center [643, 232] width 144 height 20
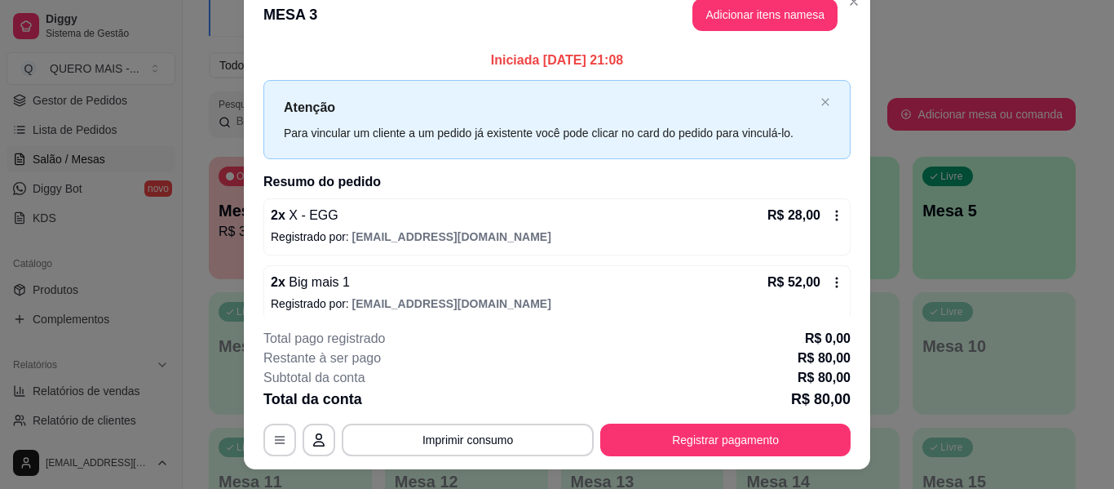
scroll to position [0, 0]
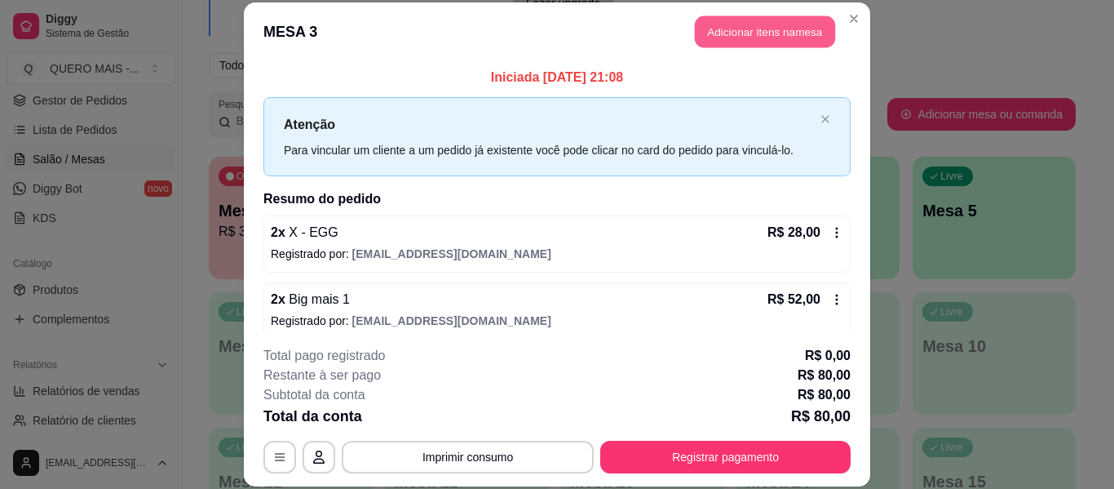
click at [746, 33] on button "Adicionar itens na mesa" at bounding box center [765, 32] width 140 height 32
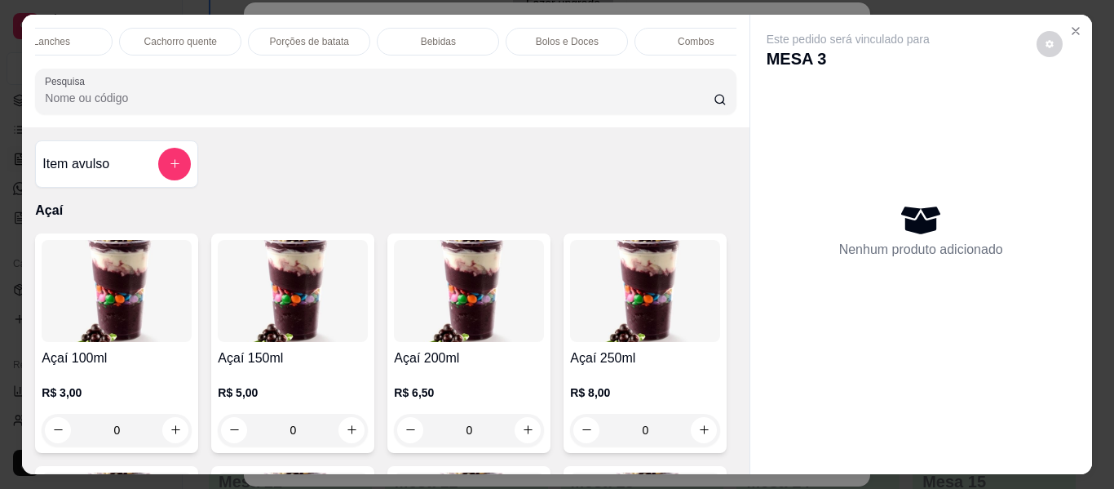
scroll to position [0, 834]
click at [396, 34] on div "Bebidas" at bounding box center [422, 42] width 122 height 28
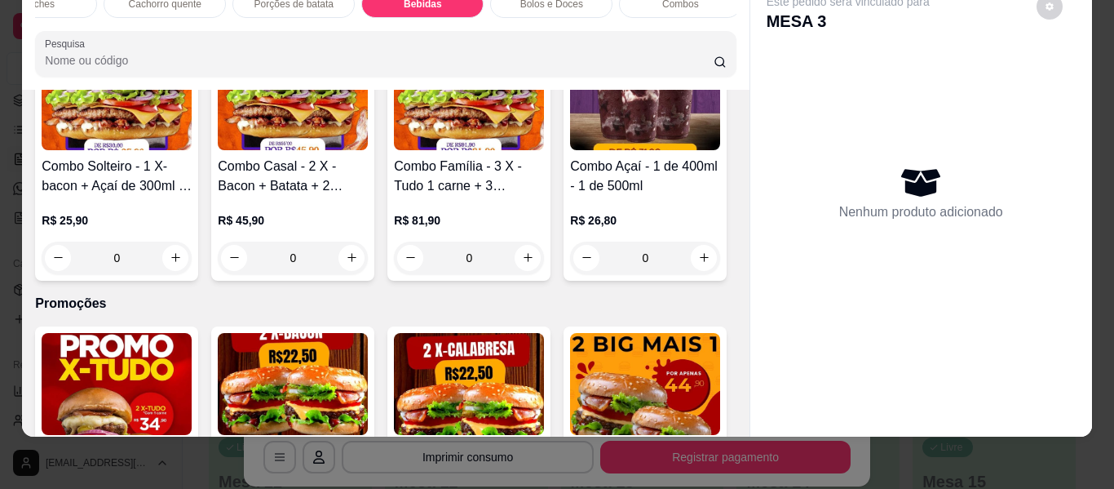
scroll to position [4309, 0]
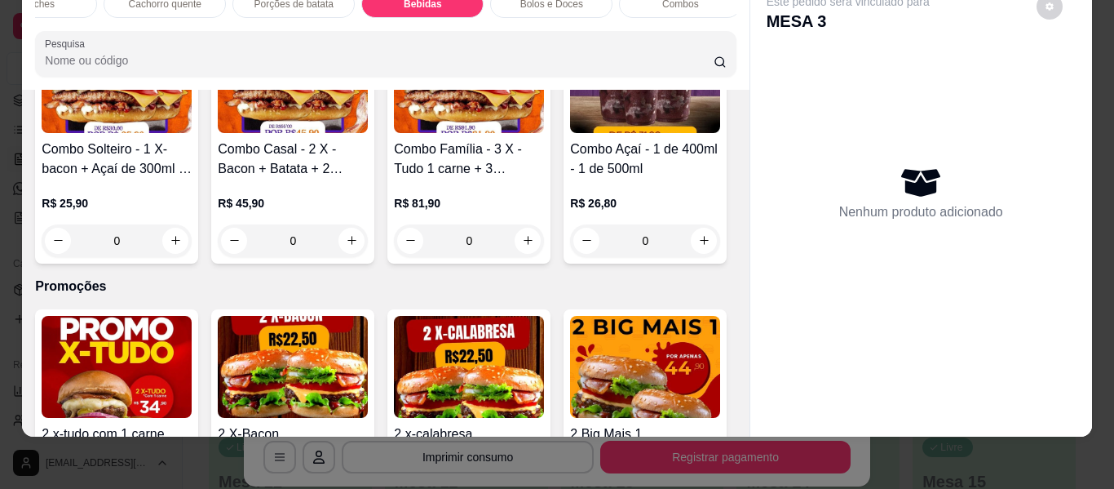
type input "1"
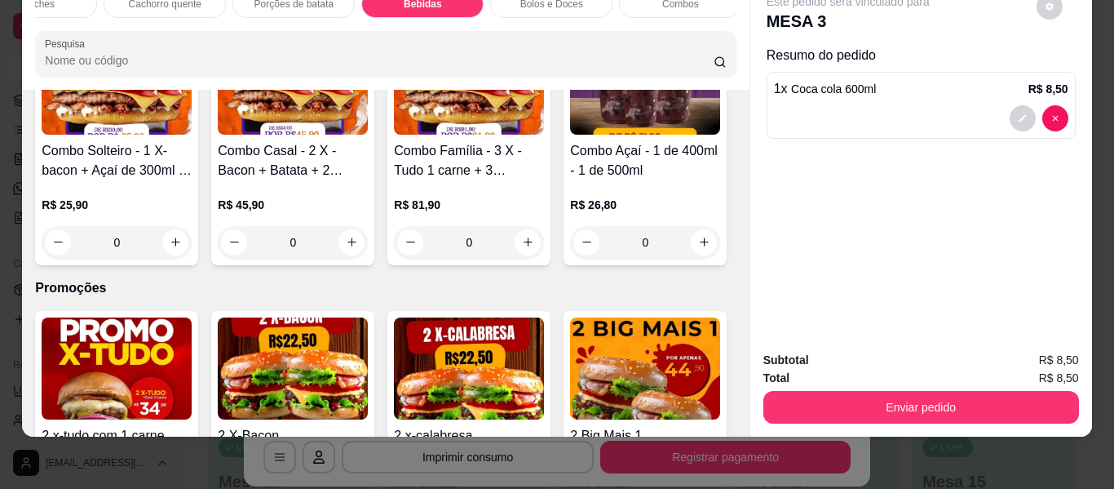
type input "1"
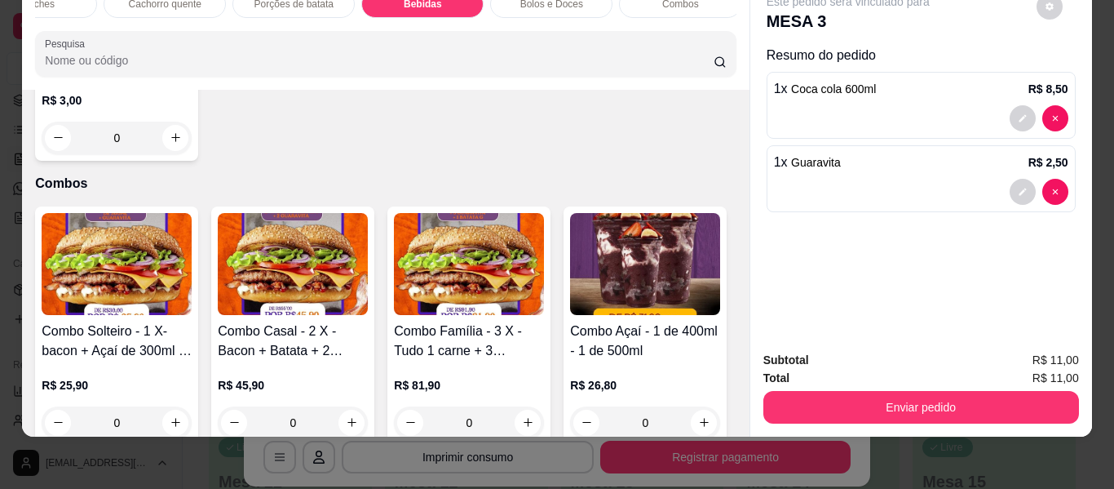
scroll to position [4145, 0]
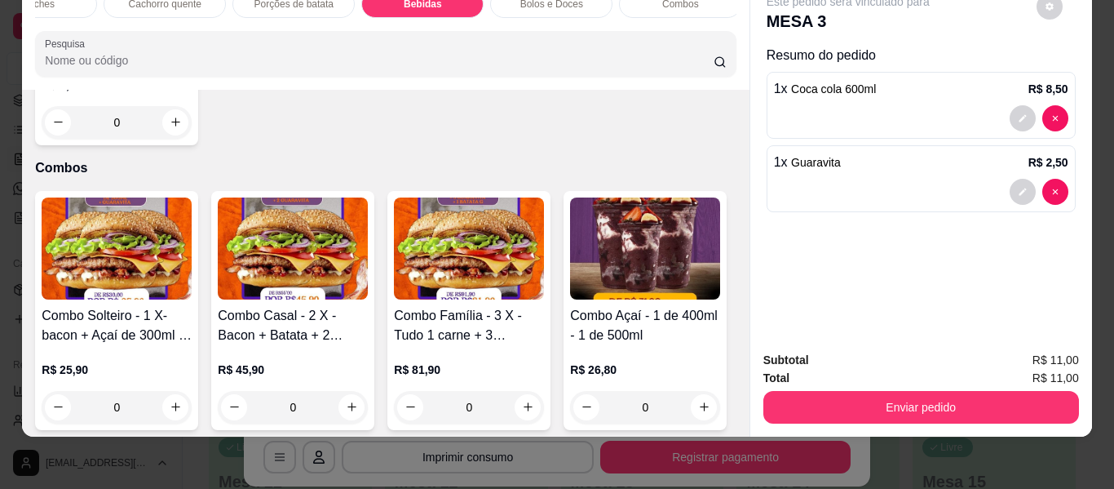
type input "1"
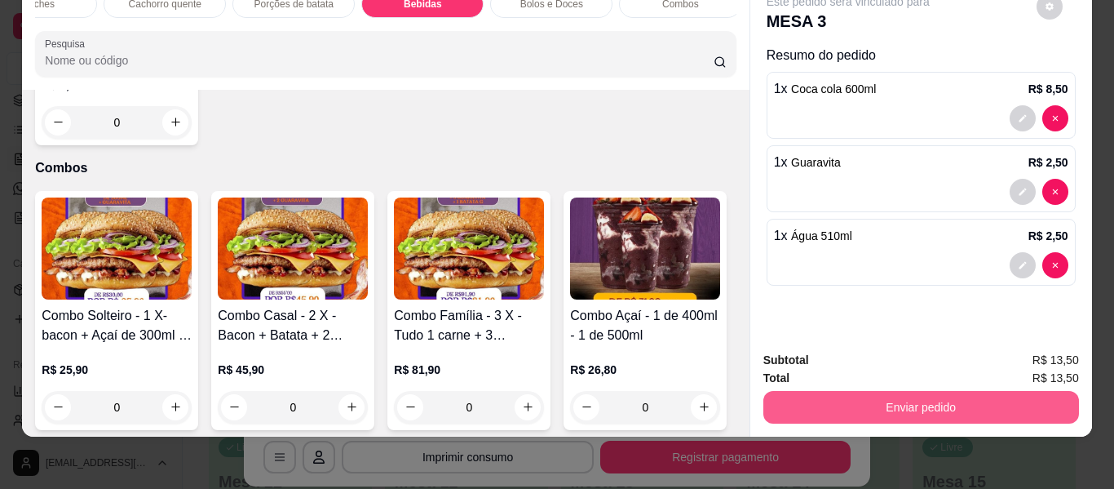
click at [874, 413] on div "Subtotal R$ 13,50 Total R$ 13,50 Enviar pedido" at bounding box center [921, 387] width 342 height 99
click at [867, 394] on button "Enviar pedido" at bounding box center [921, 408] width 306 height 32
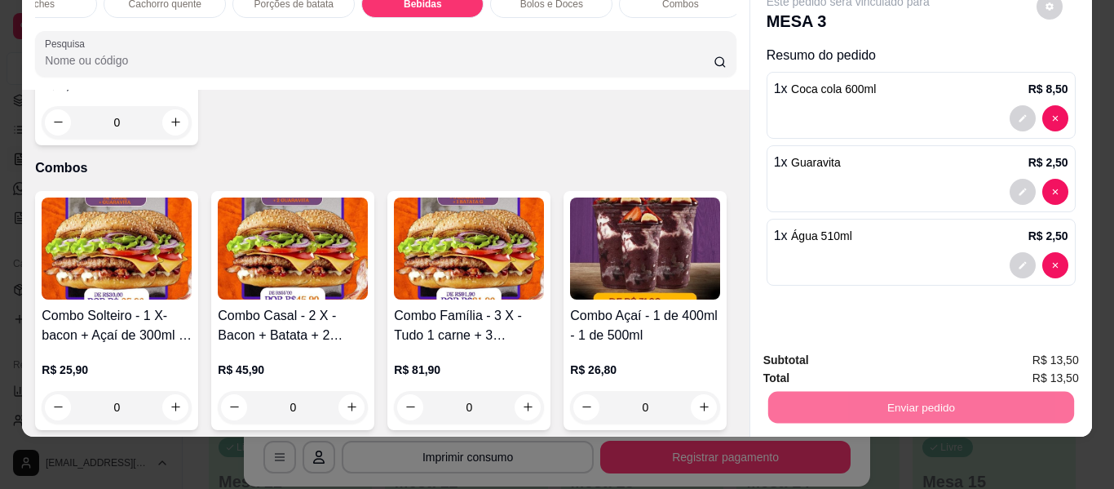
click at [846, 357] on button "Não registrar e enviar pedido" at bounding box center [867, 354] width 170 height 31
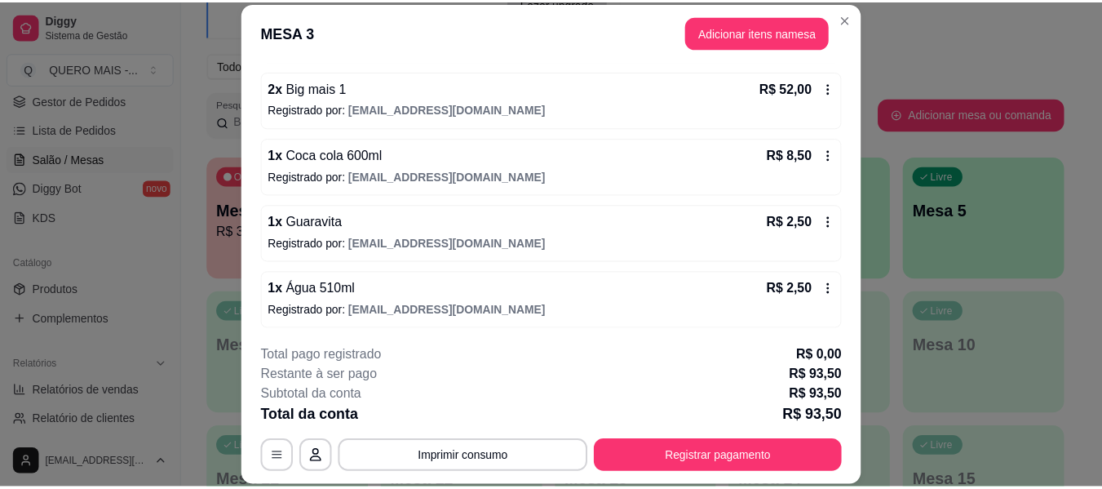
scroll to position [214, 0]
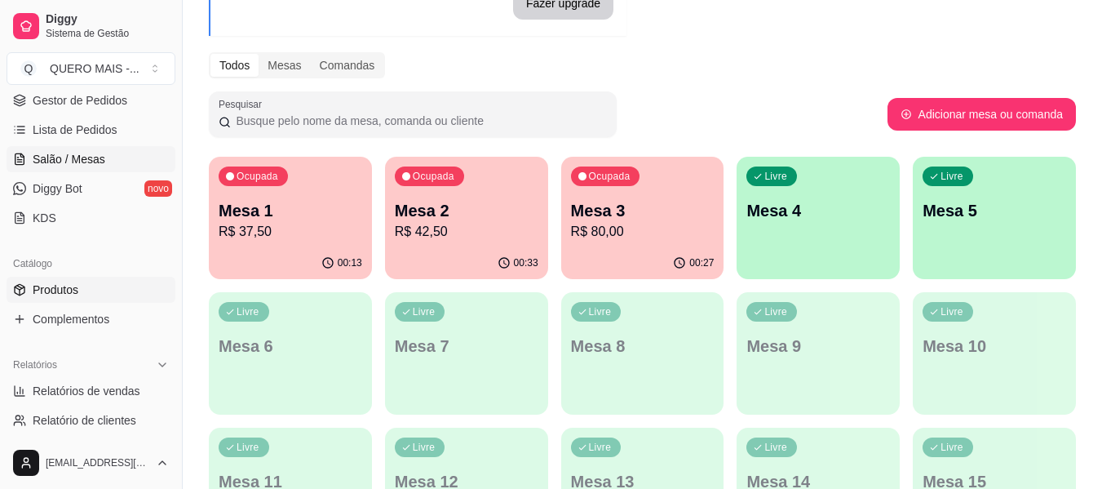
click at [67, 292] on span "Produtos" at bounding box center [56, 289] width 46 height 16
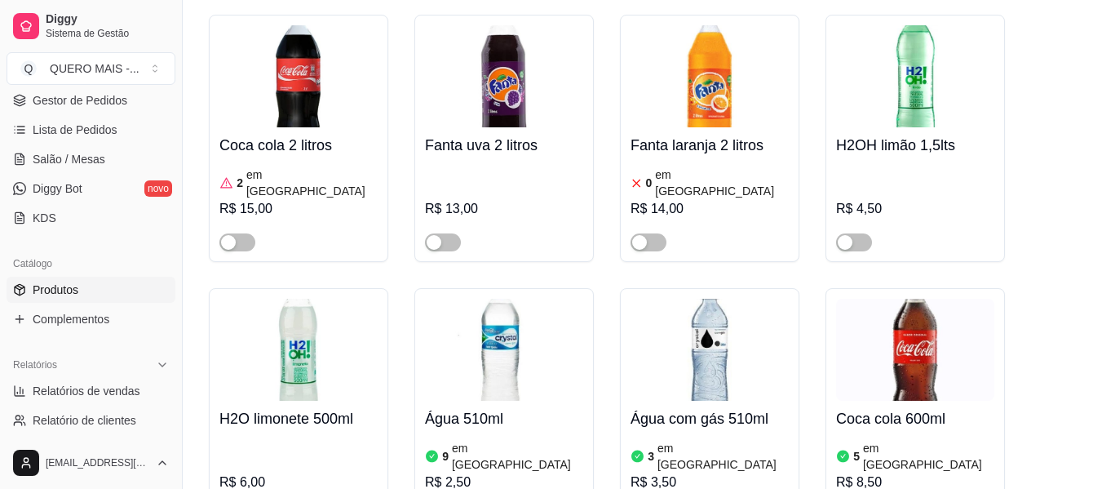
scroll to position [6770, 0]
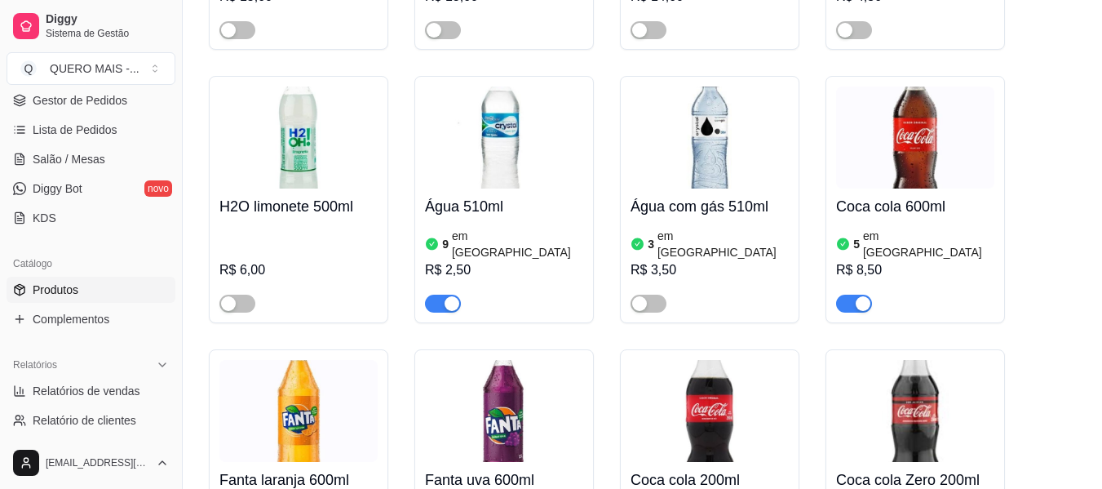
click at [862, 296] on div "button" at bounding box center [863, 303] width 15 height 15
click at [64, 162] on span "Salão / Mesas" at bounding box center [69, 159] width 73 height 16
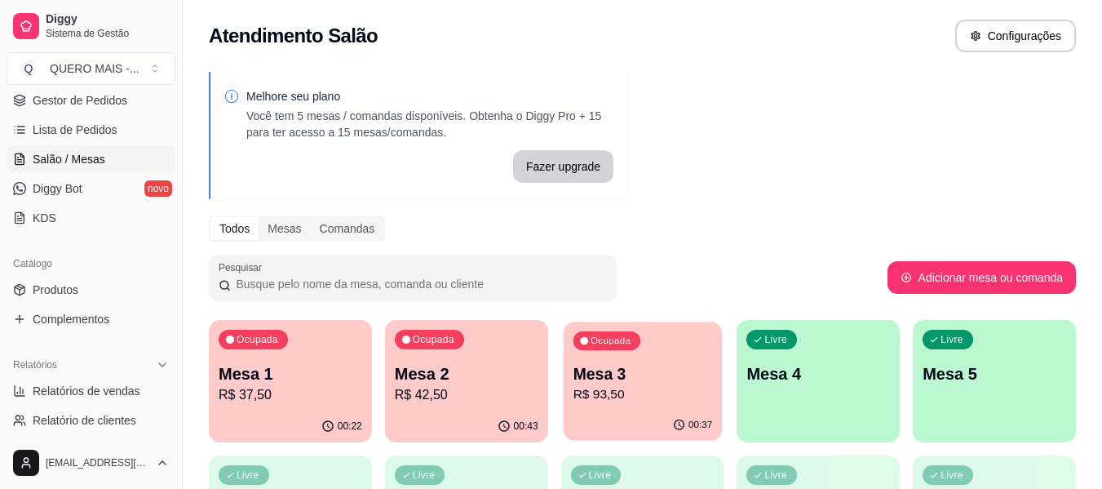
click at [591, 387] on p "R$ 93,50" at bounding box center [642, 394] width 139 height 19
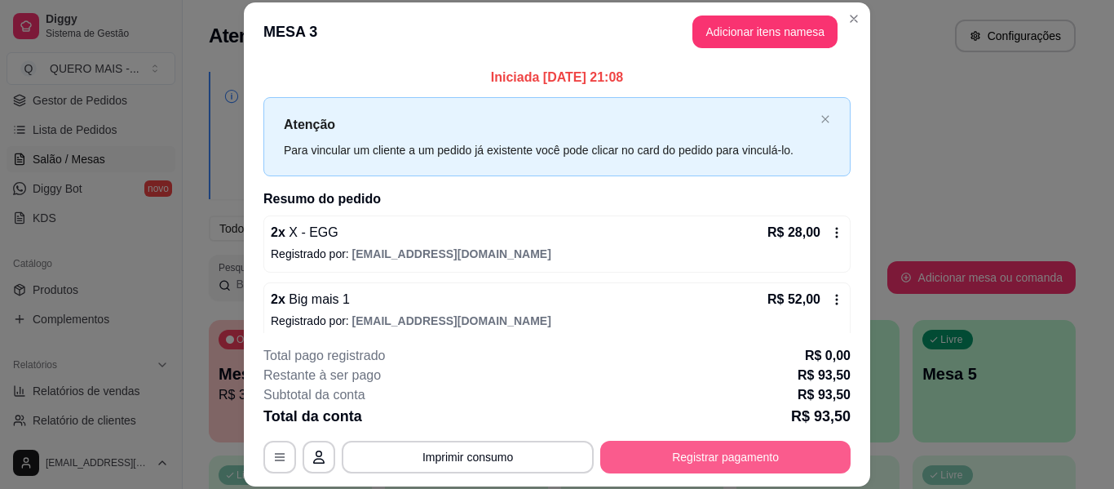
click at [692, 451] on button "Registrar pagamento" at bounding box center [725, 456] width 250 height 33
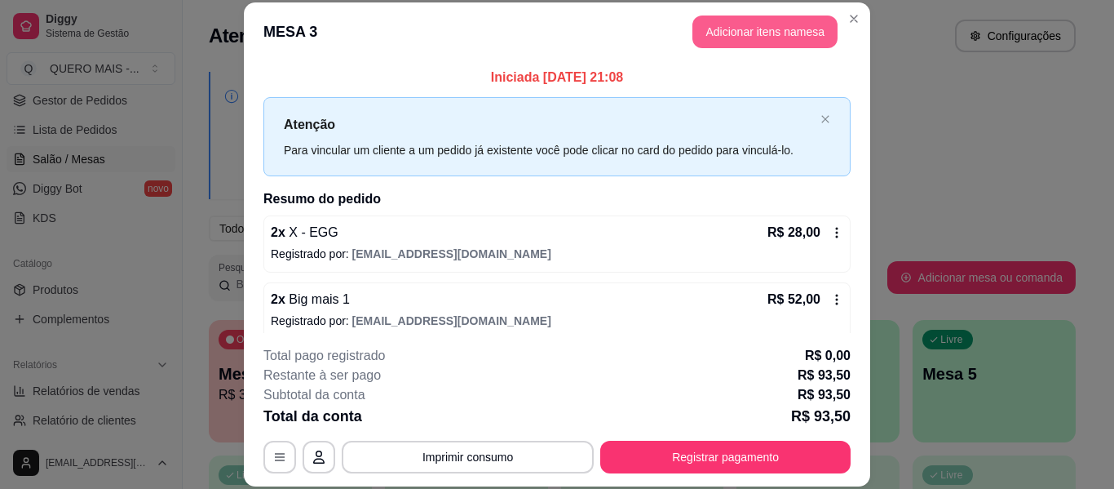
click at [707, 35] on button "Adicionar itens na mesa" at bounding box center [765, 31] width 145 height 33
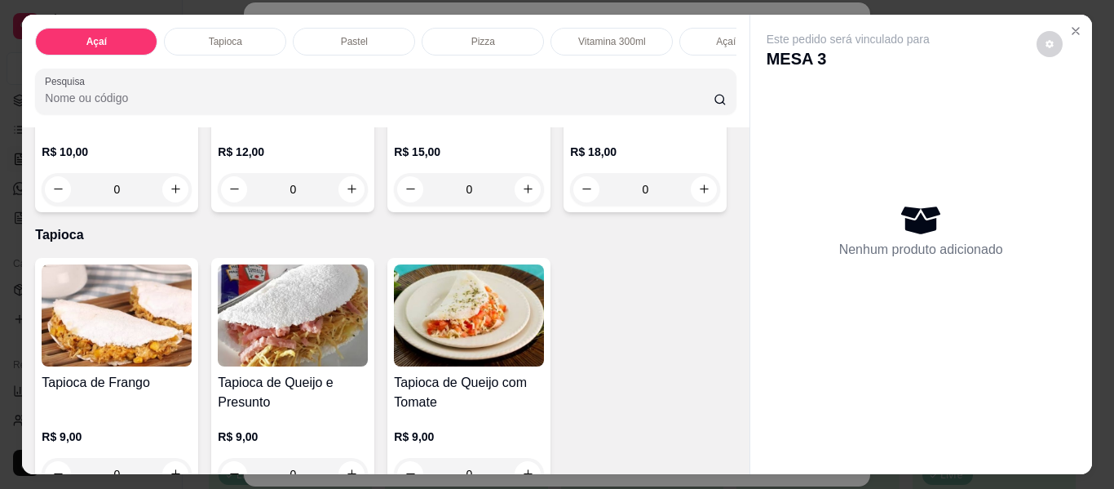
scroll to position [489, 0]
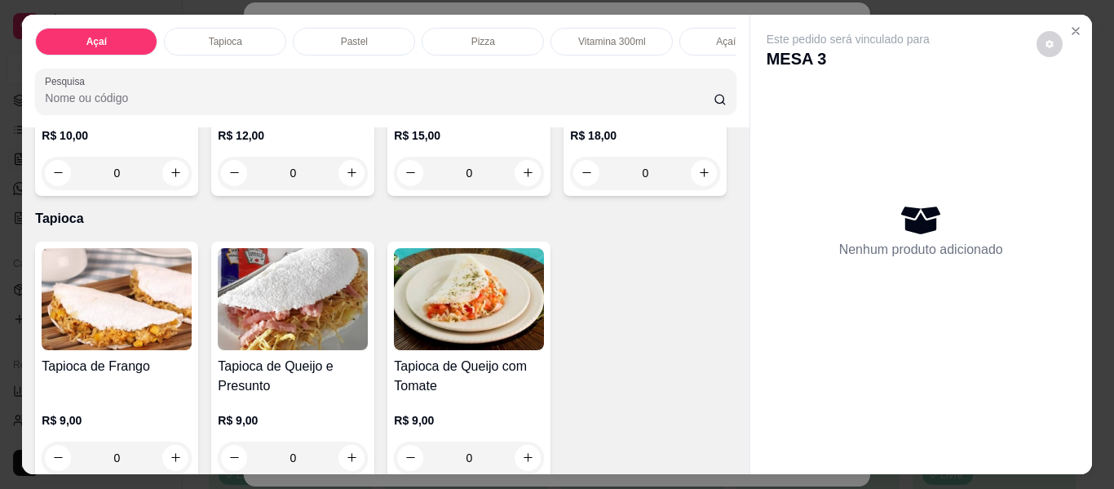
click at [394, 189] on div "0" at bounding box center [469, 173] width 150 height 33
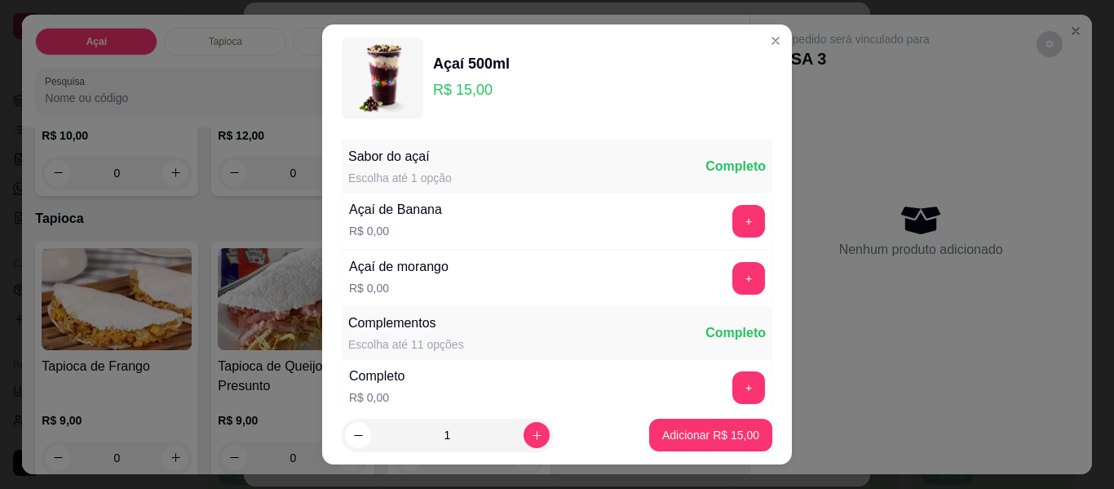
click at [733, 275] on button "+" at bounding box center [749, 278] width 33 height 33
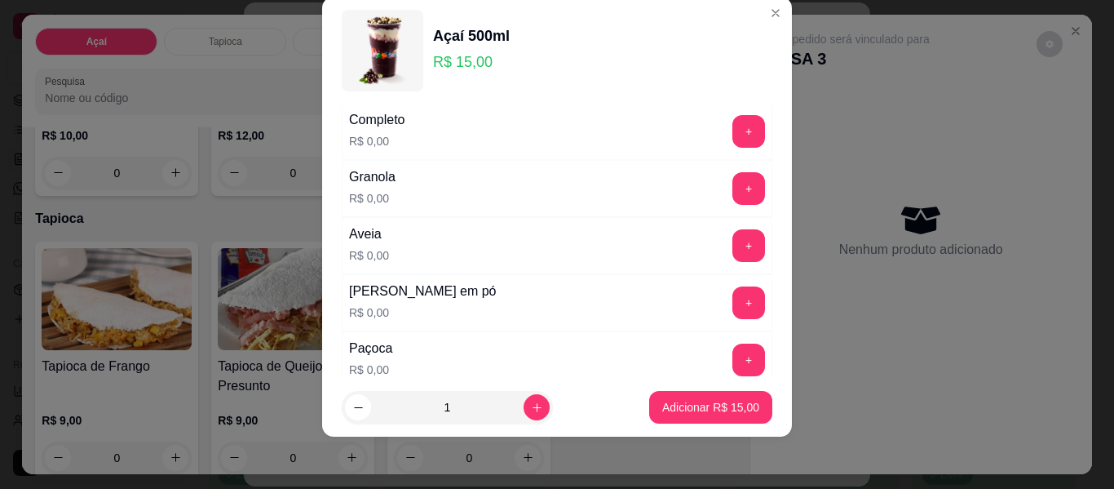
scroll to position [256, 0]
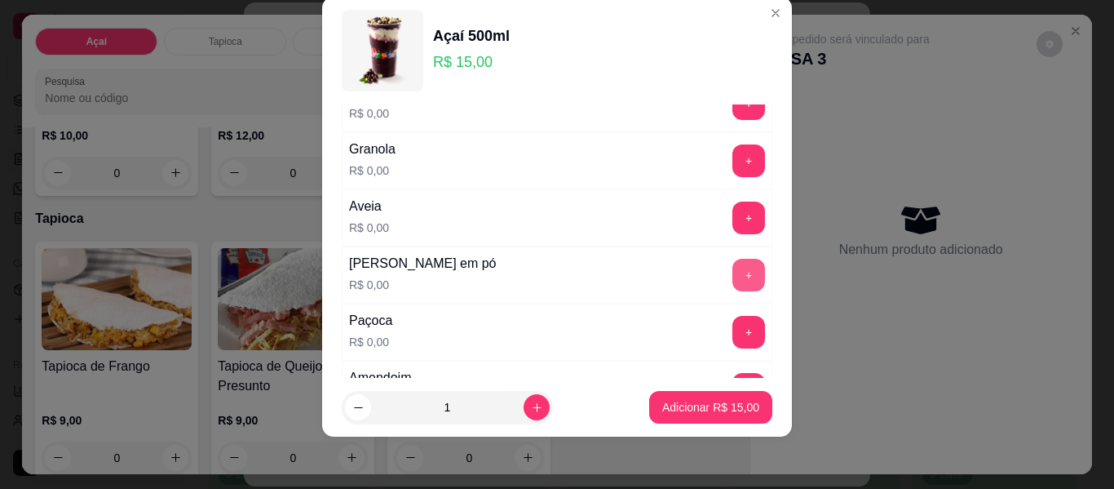
click at [733, 270] on button "+" at bounding box center [749, 275] width 33 height 33
click at [733, 316] on button "+" at bounding box center [749, 332] width 33 height 33
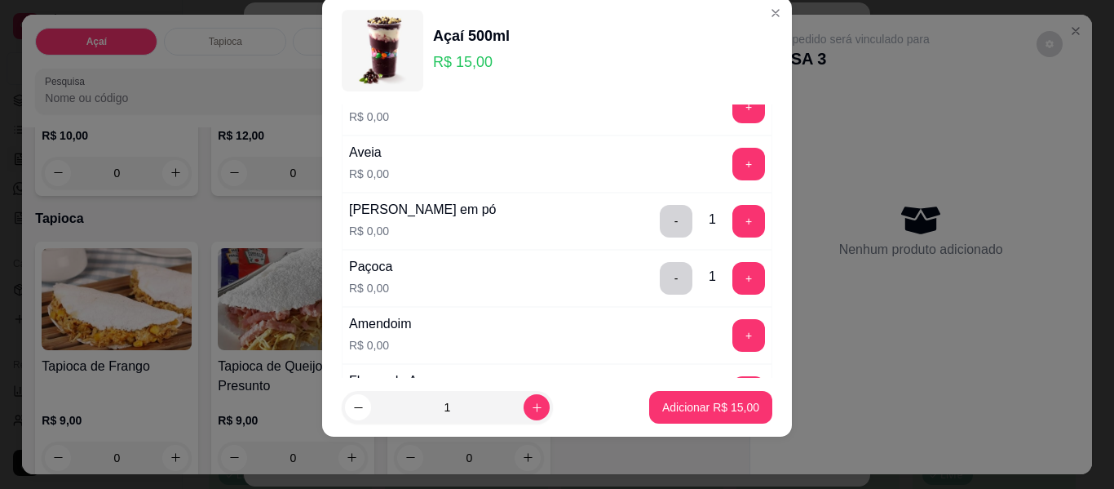
scroll to position [338, 0]
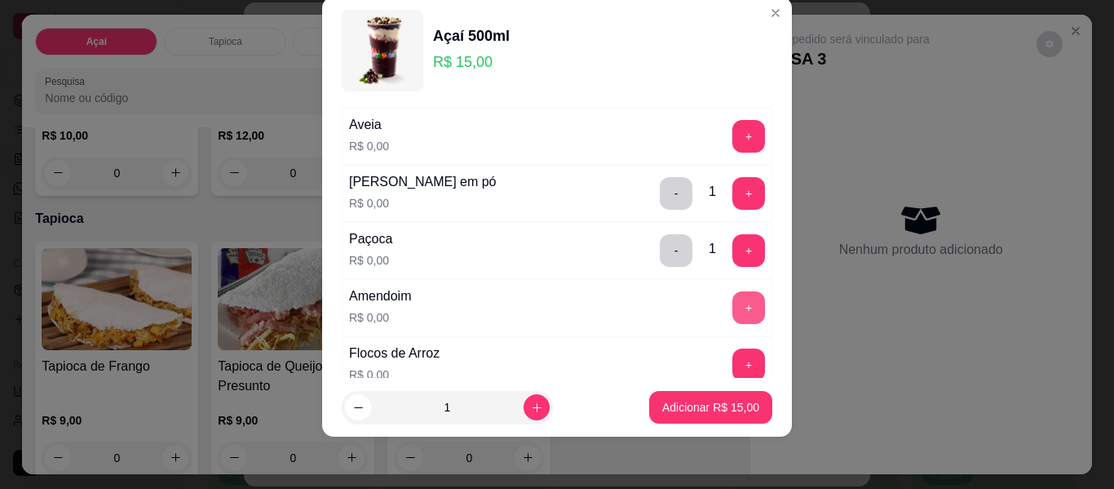
click at [733, 309] on button "+" at bounding box center [749, 307] width 33 height 33
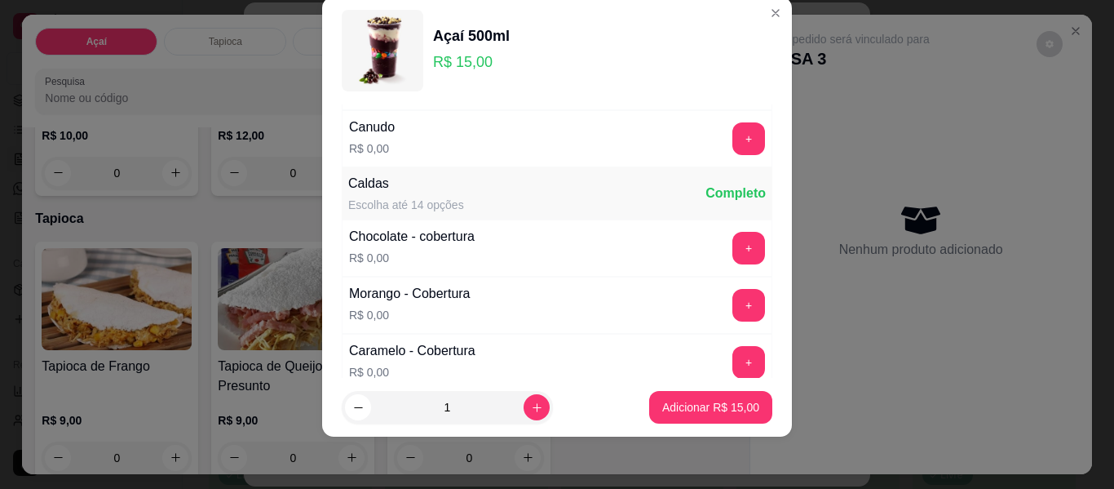
scroll to position [990, 0]
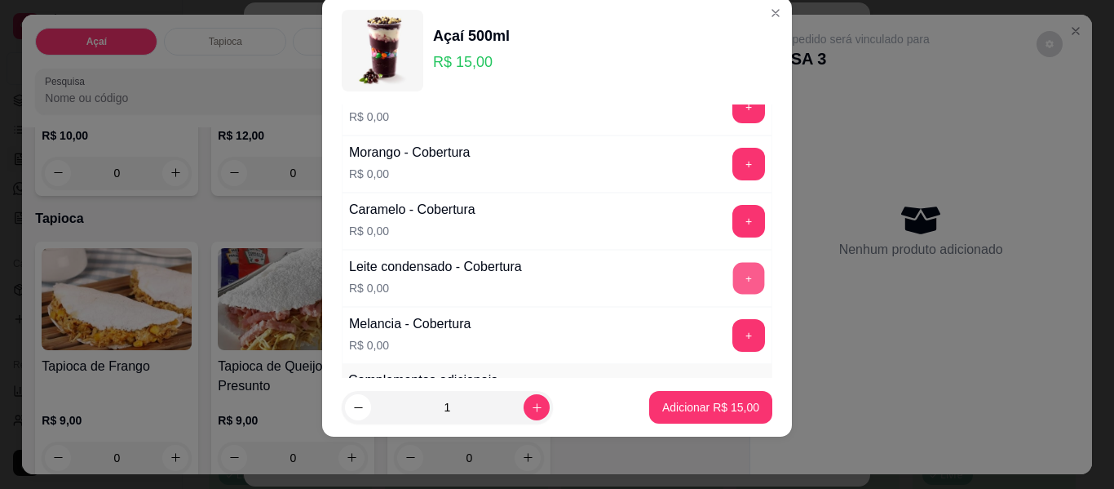
click at [733, 274] on button "+" at bounding box center [749, 279] width 32 height 32
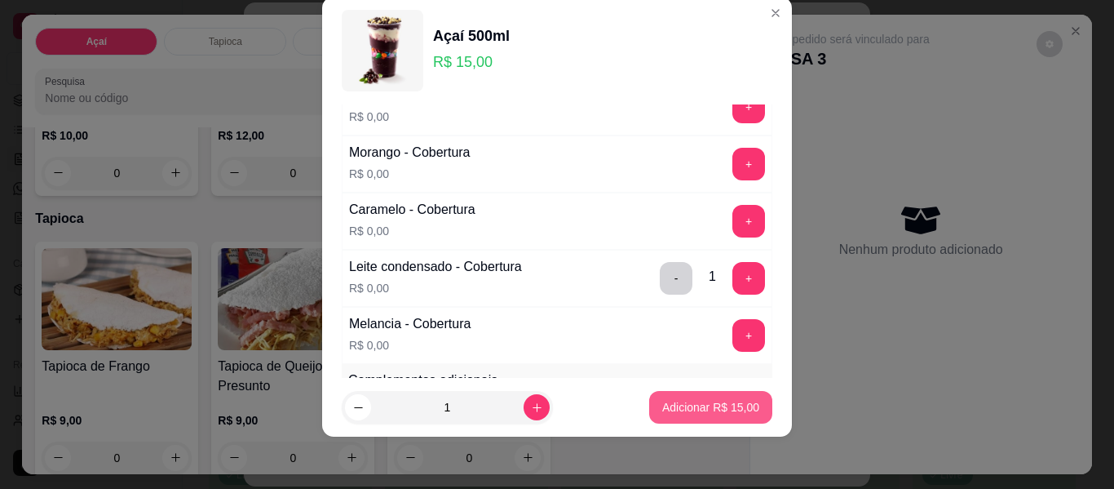
click at [686, 403] on p "Adicionar R$ 15,00" at bounding box center [710, 407] width 97 height 16
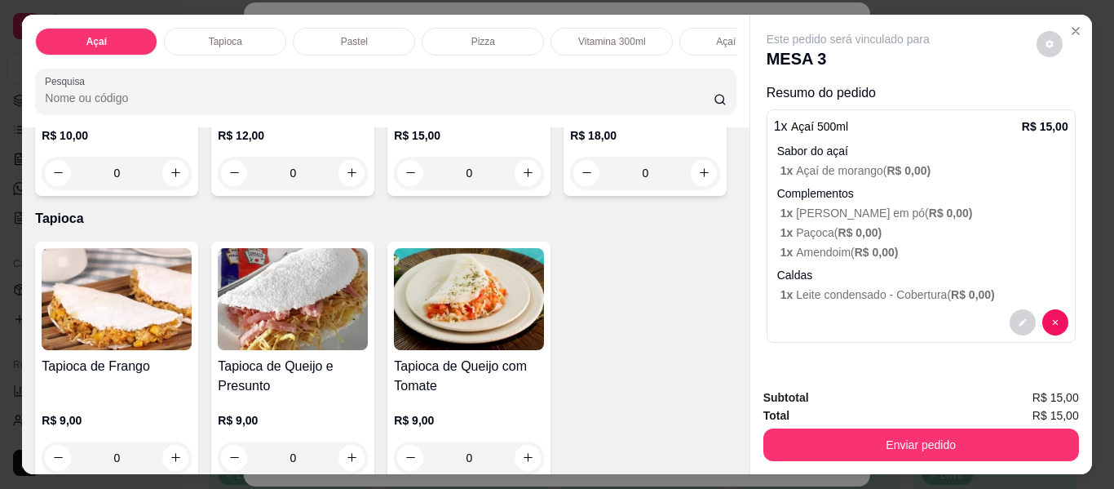
click at [394, 189] on div "0" at bounding box center [469, 173] width 150 height 33
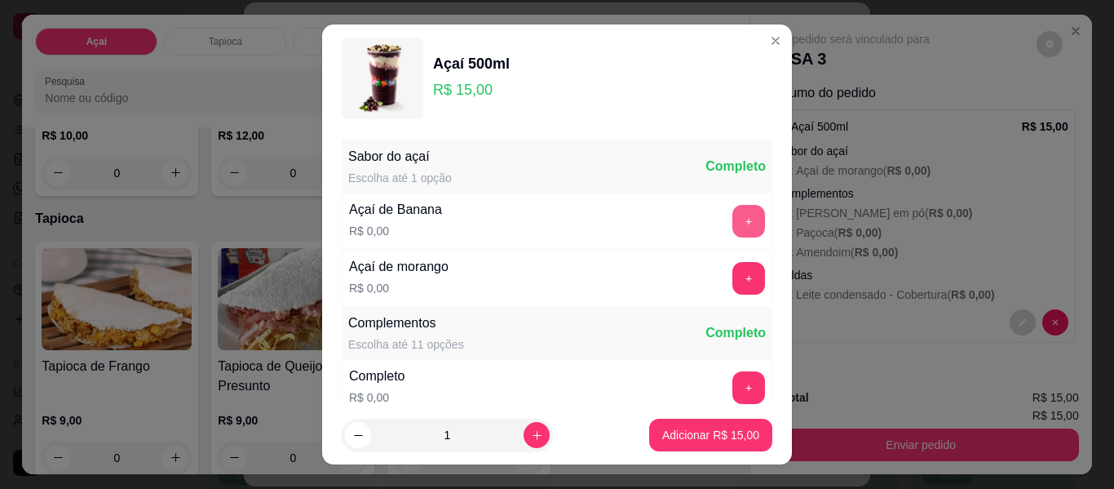
click at [733, 221] on button "+" at bounding box center [749, 221] width 33 height 33
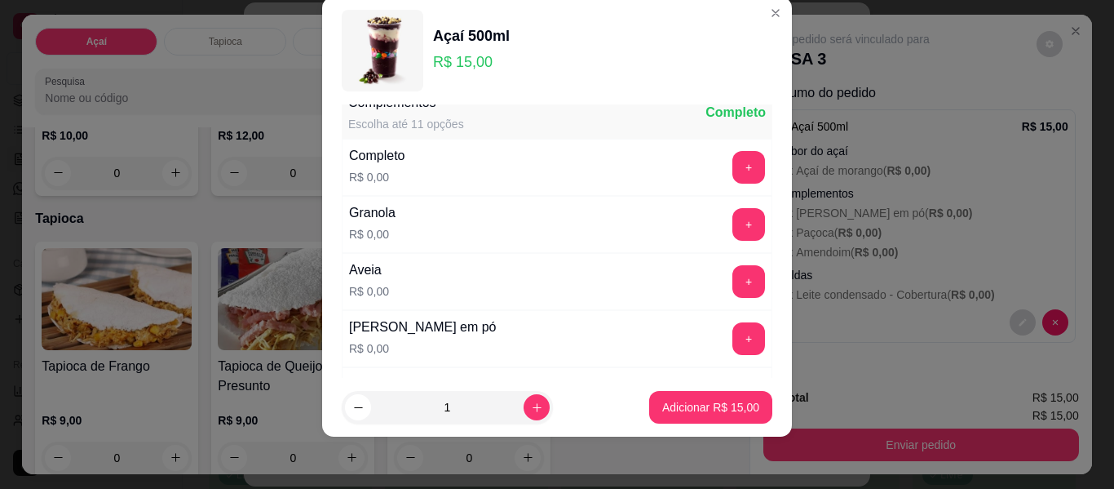
scroll to position [338, 0]
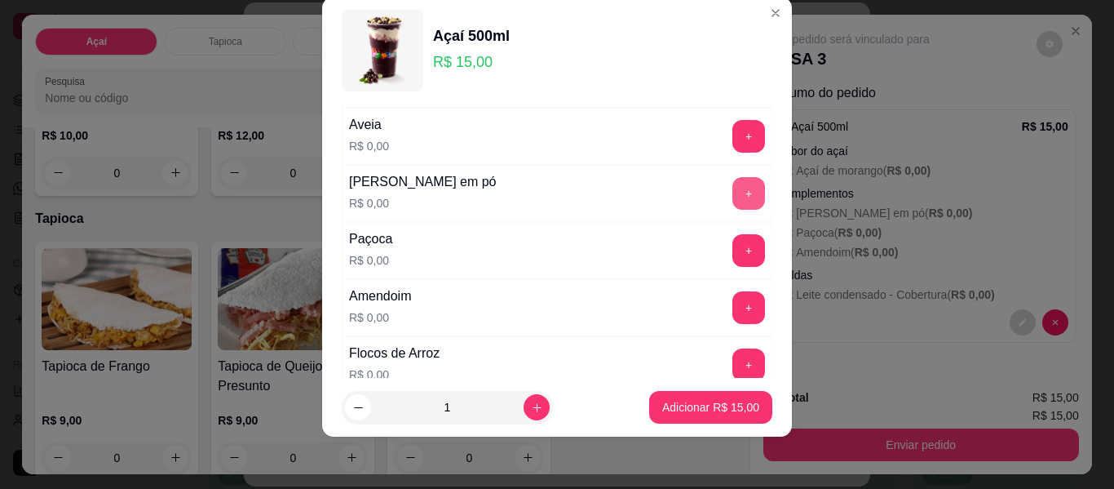
click at [733, 193] on button "+" at bounding box center [749, 193] width 33 height 33
click at [733, 253] on button "+" at bounding box center [749, 250] width 33 height 33
click at [733, 308] on button "+" at bounding box center [749, 307] width 33 height 33
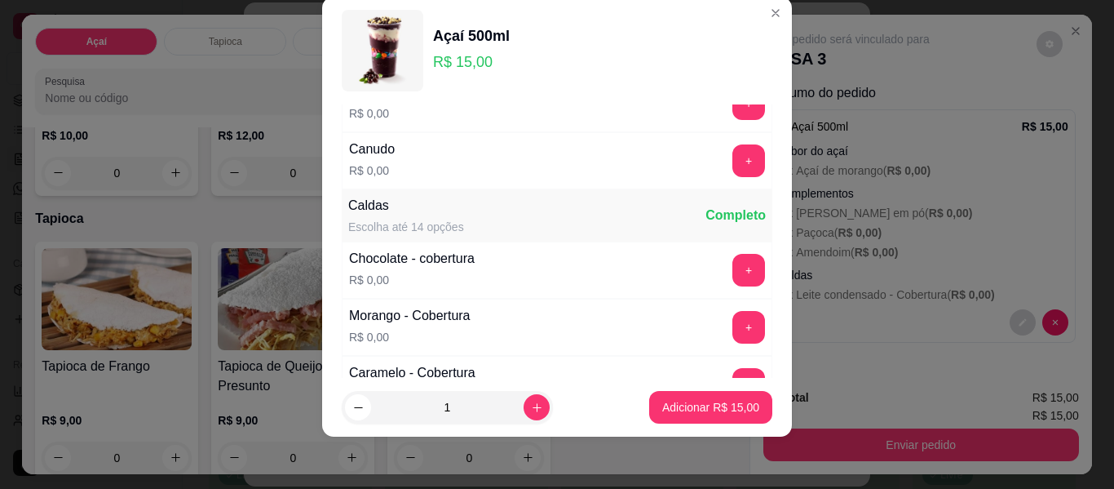
scroll to position [909, 0]
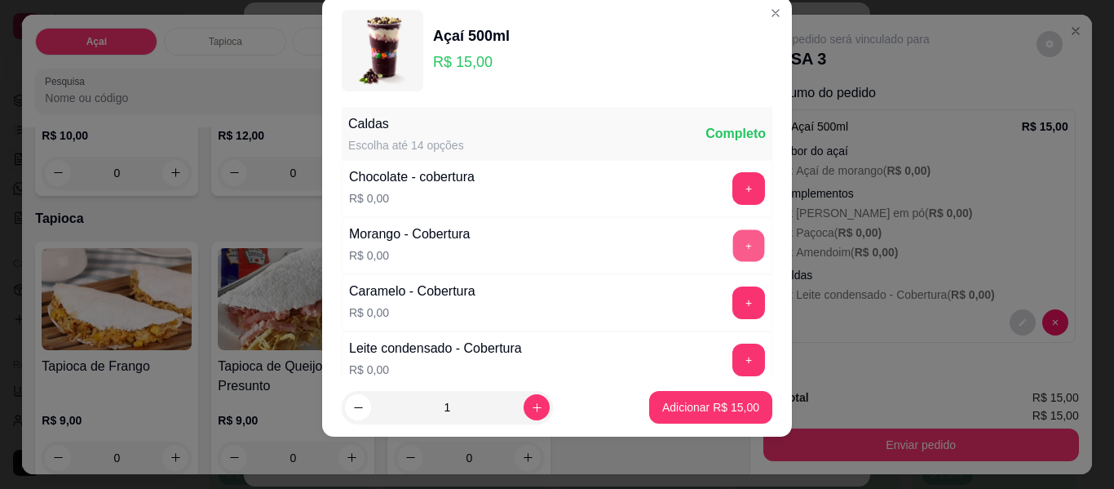
click at [733, 239] on button "+" at bounding box center [749, 246] width 32 height 32
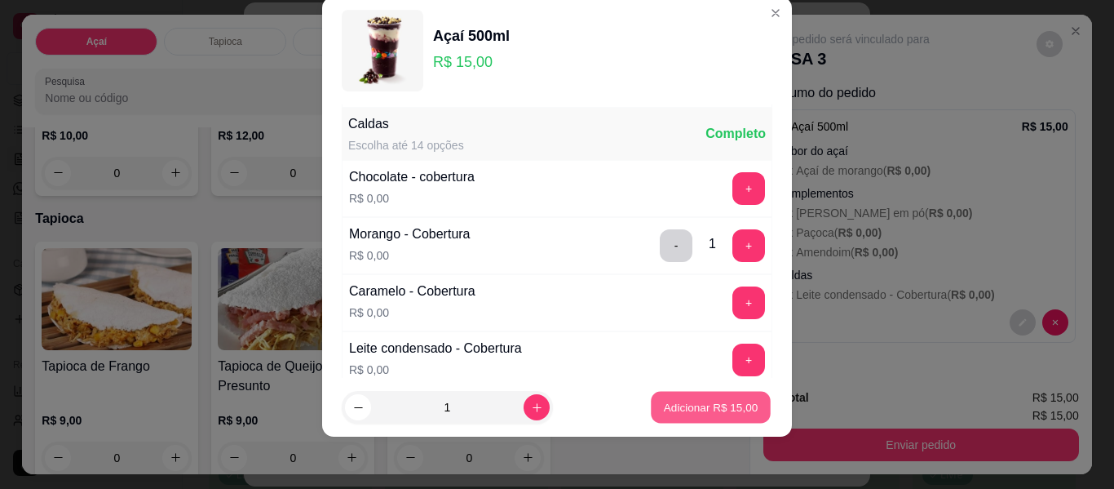
click at [687, 403] on p "Adicionar R$ 15,00" at bounding box center [711, 406] width 95 height 15
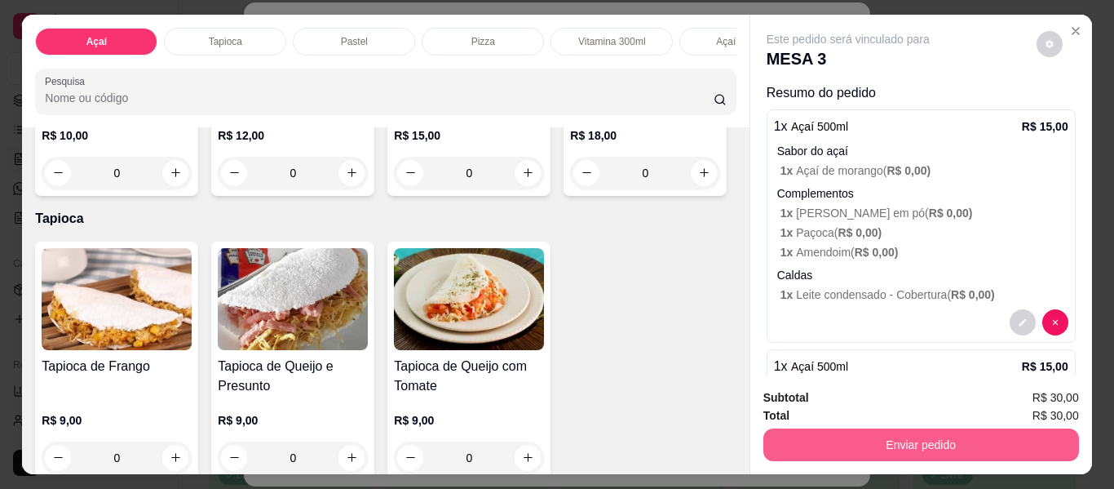
click at [895, 452] on button "Enviar pedido" at bounding box center [922, 444] width 316 height 33
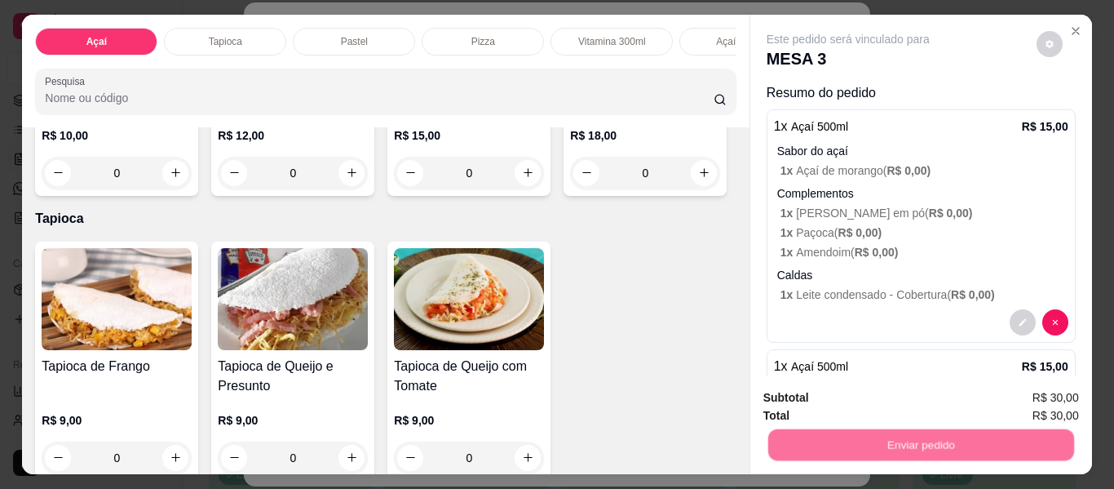
click at [849, 401] on button "Não registrar e enviar pedido" at bounding box center [867, 398] width 170 height 31
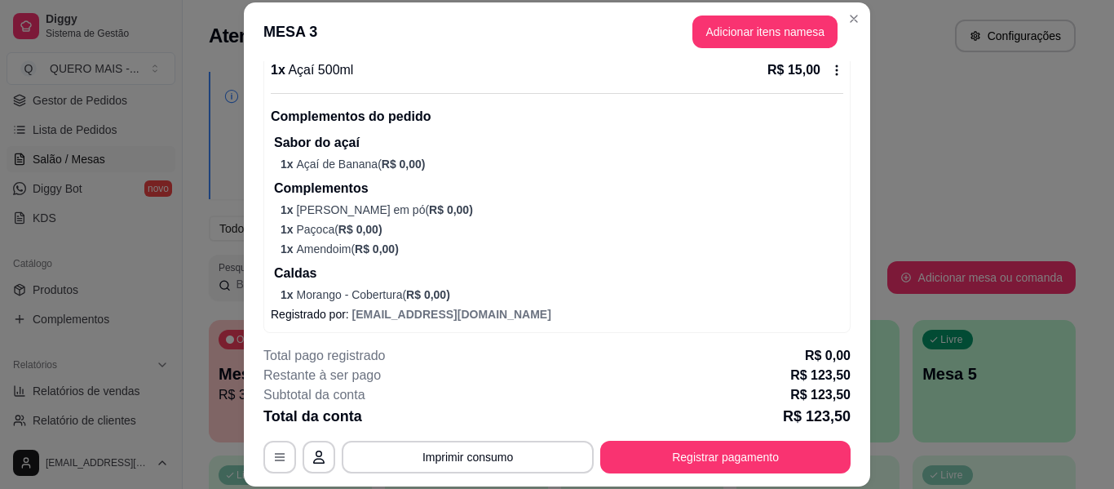
scroll to position [793, 0]
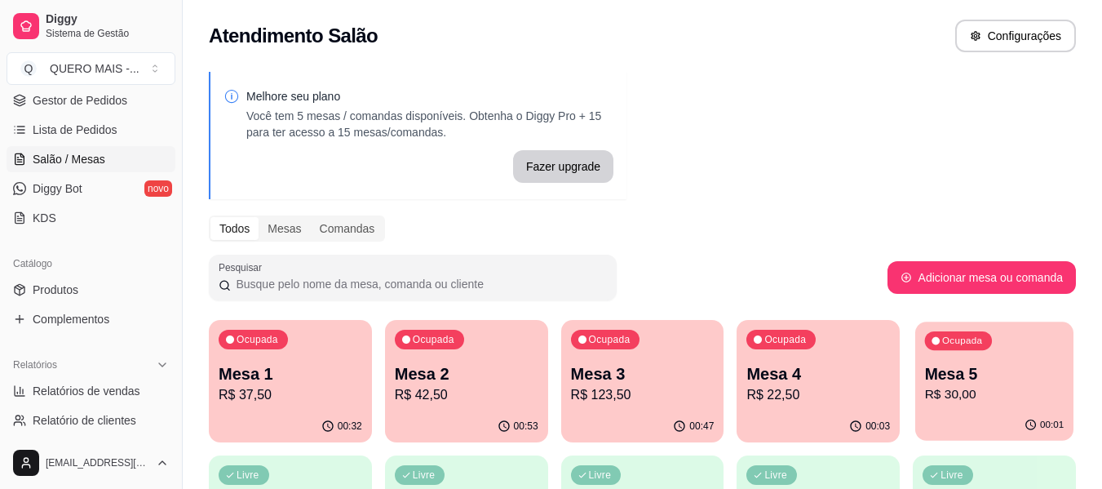
click at [962, 383] on p "Mesa 5" at bounding box center [994, 374] width 139 height 22
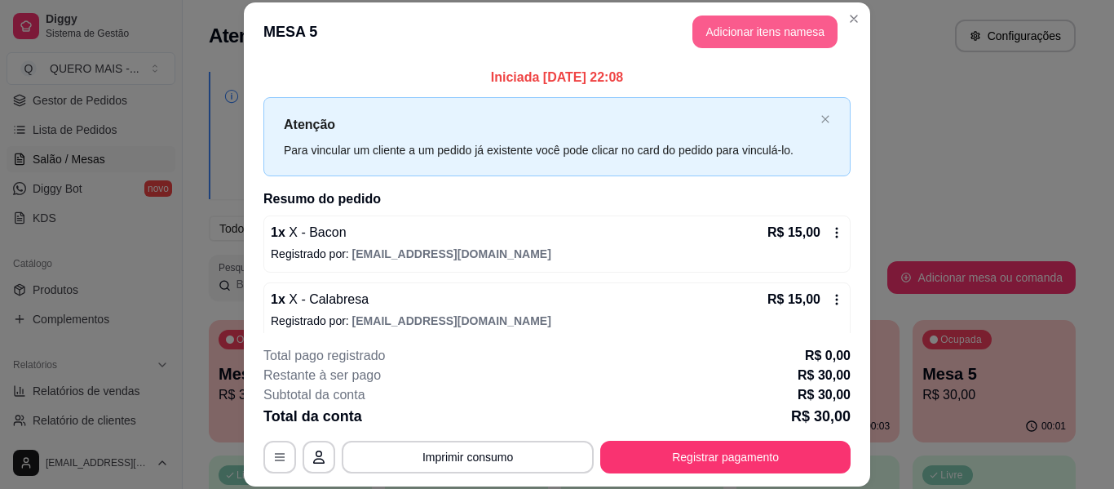
click at [801, 35] on button "Adicionar itens na mesa" at bounding box center [765, 31] width 145 height 33
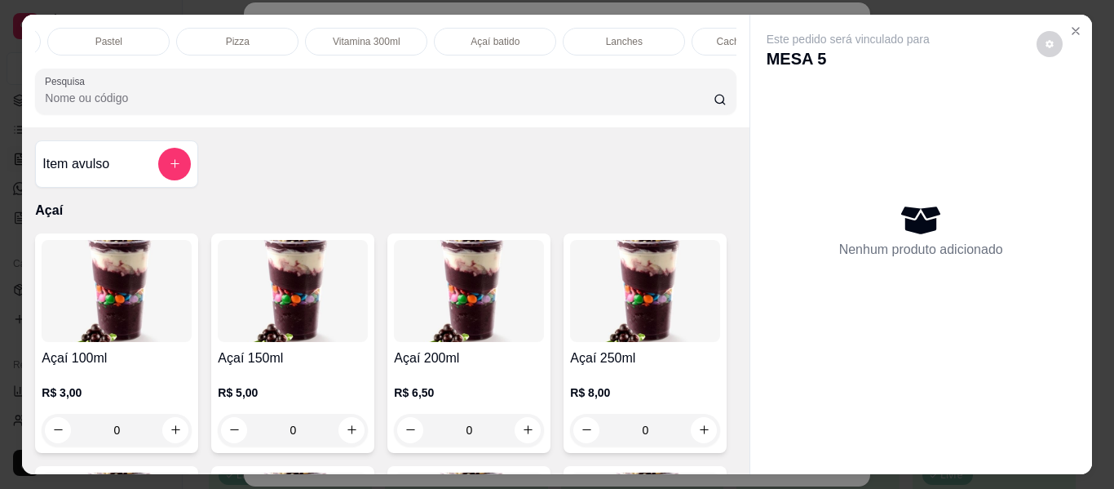
scroll to position [0, 968]
click at [279, 45] on div "Bebidas" at bounding box center [288, 42] width 122 height 28
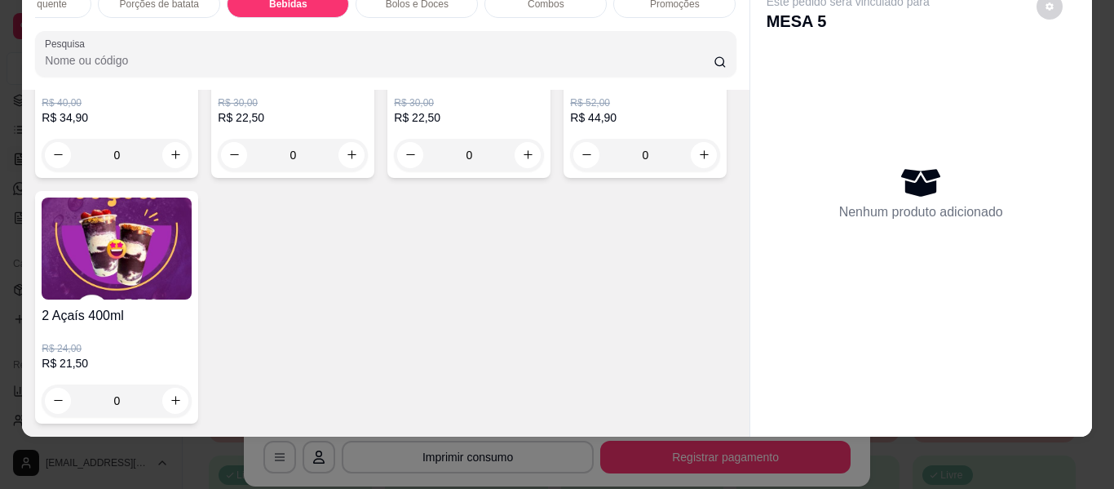
scroll to position [4880, 0]
type input "1"
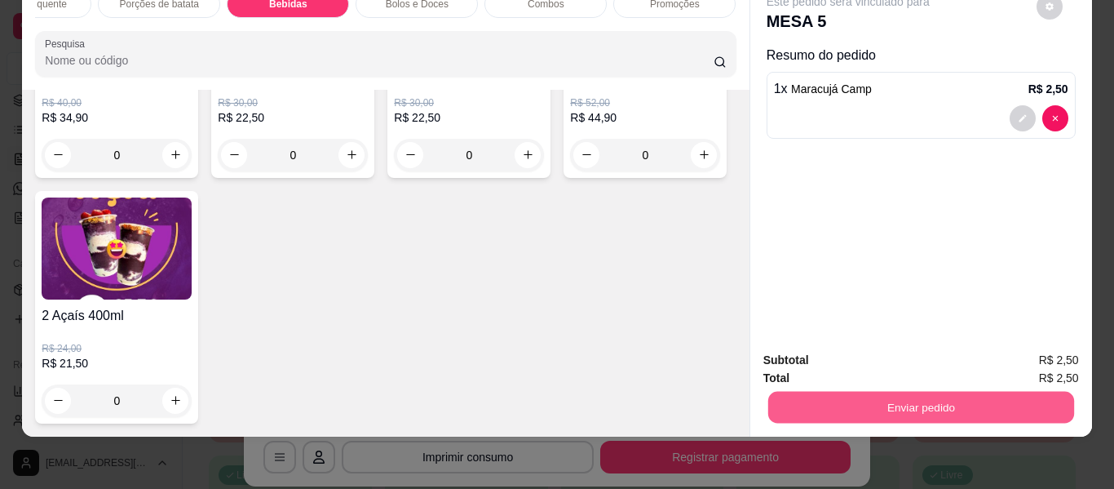
click at [850, 392] on button "Enviar pedido" at bounding box center [921, 408] width 306 height 32
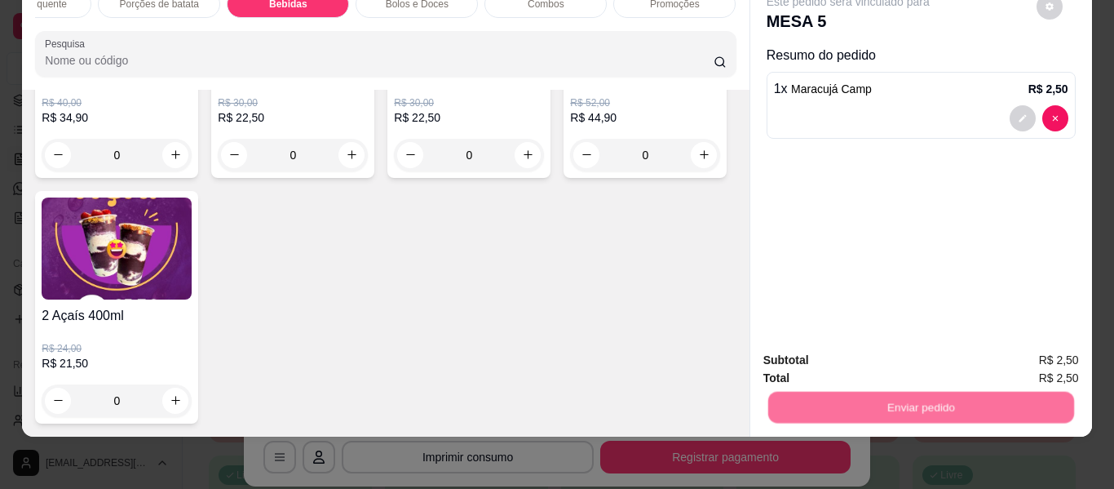
click at [834, 355] on button "Não registrar e enviar pedido" at bounding box center [867, 354] width 165 height 30
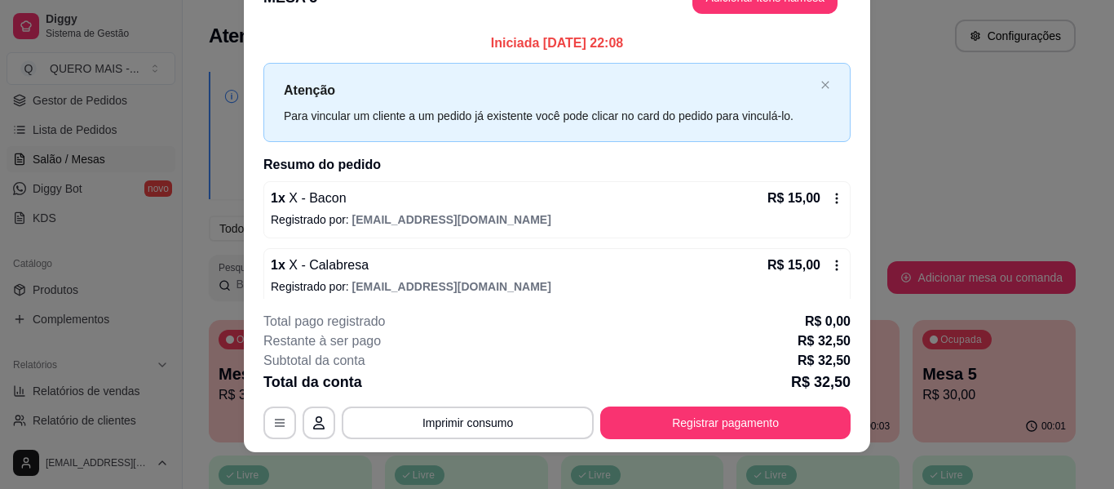
scroll to position [50, 0]
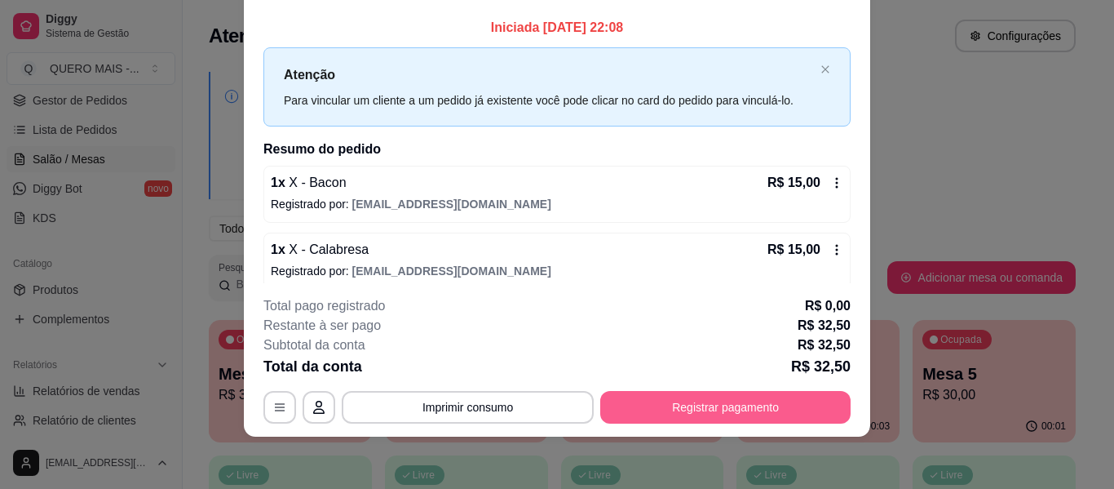
click at [731, 406] on button "Registrar pagamento" at bounding box center [725, 407] width 250 height 33
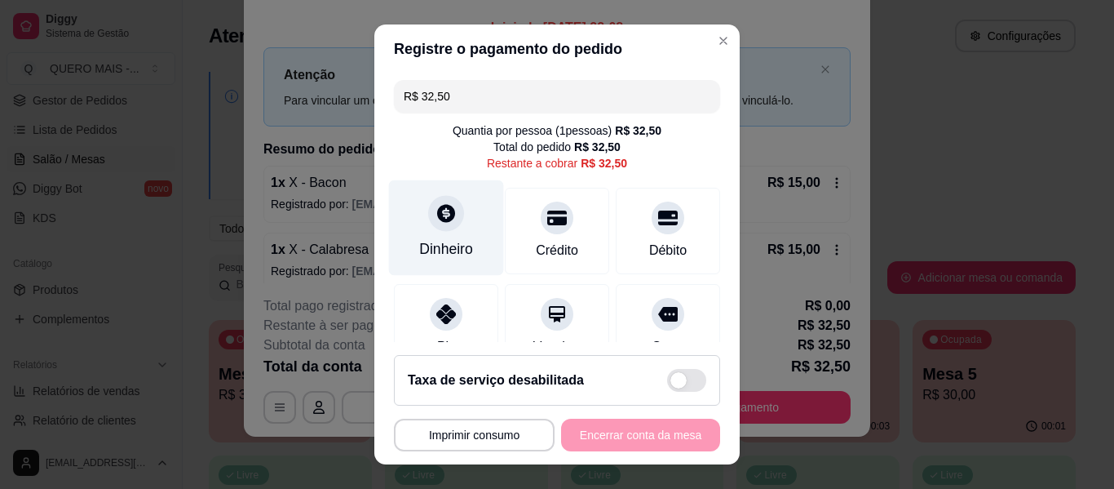
click at [436, 228] on div at bounding box center [446, 213] width 36 height 36
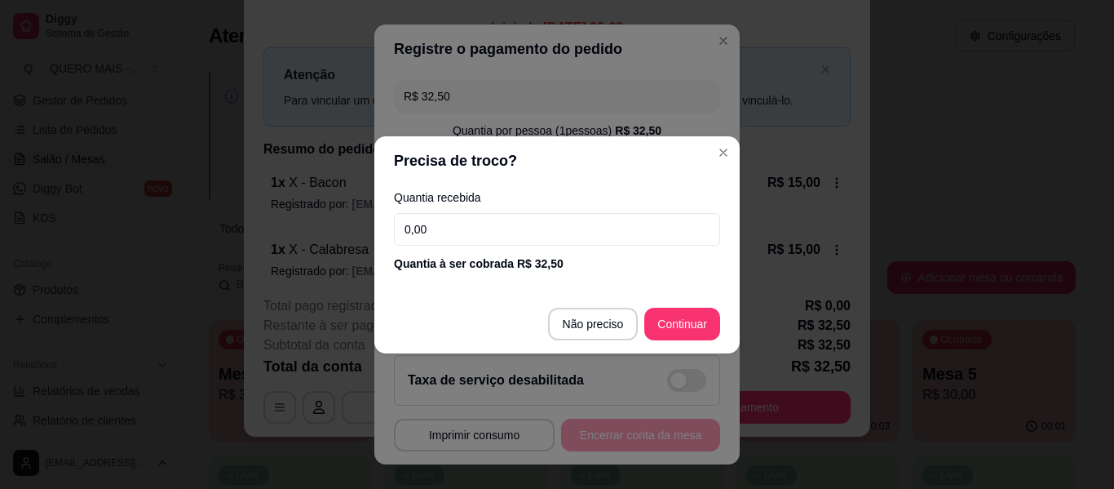
click at [436, 228] on input "0,00" at bounding box center [557, 229] width 326 height 33
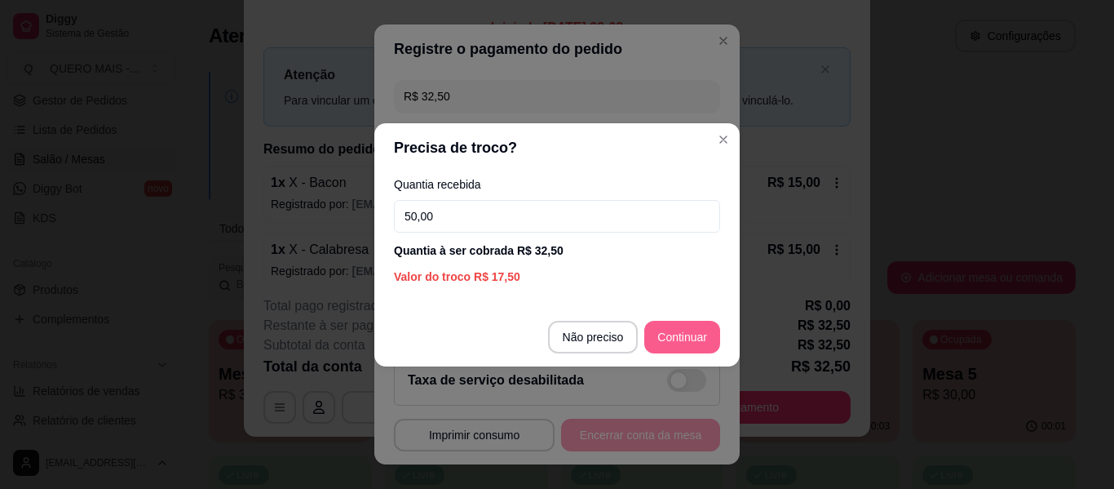
type input "50,00"
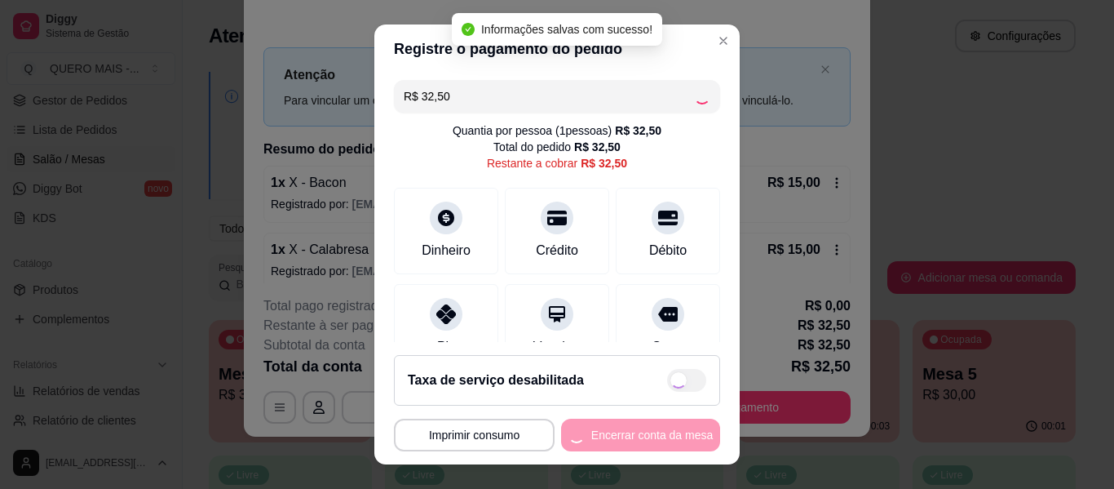
type input "R$ 0,00"
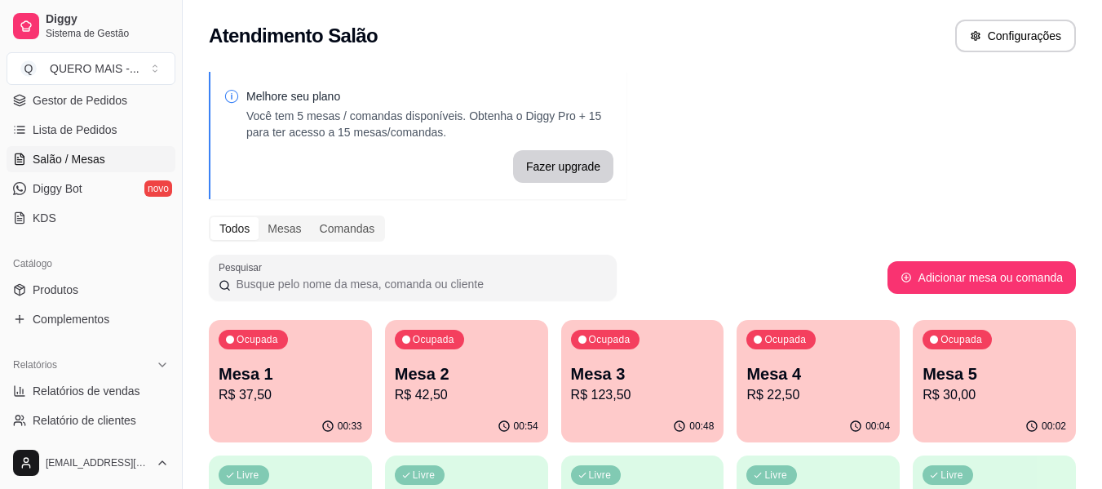
click at [277, 411] on div "00:33" at bounding box center [290, 426] width 163 height 32
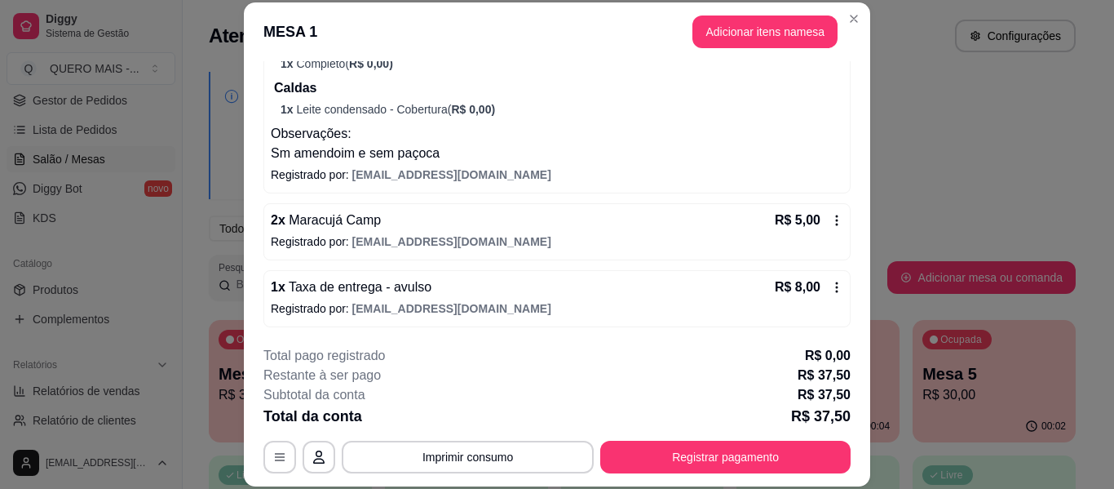
scroll to position [330, 0]
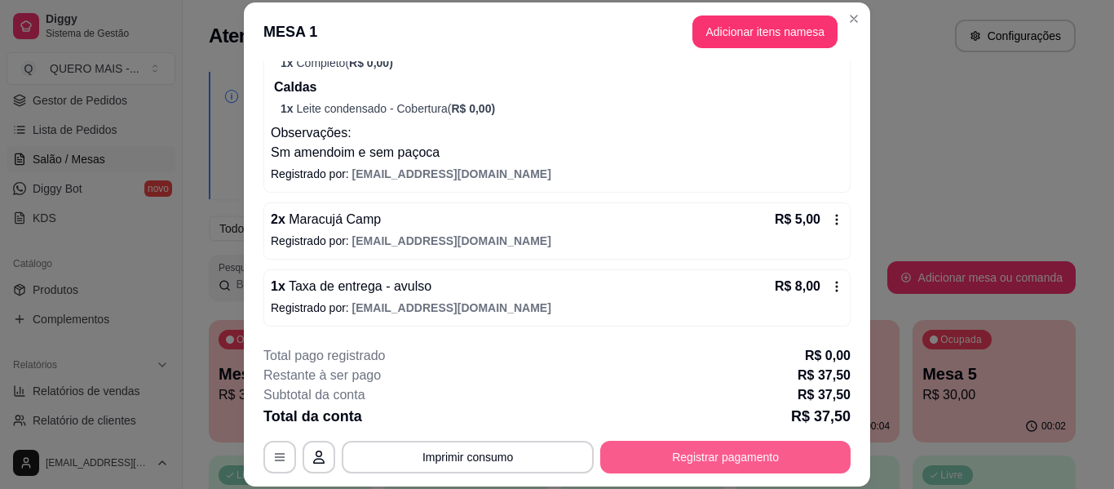
click at [662, 456] on button "Registrar pagamento" at bounding box center [725, 456] width 250 height 33
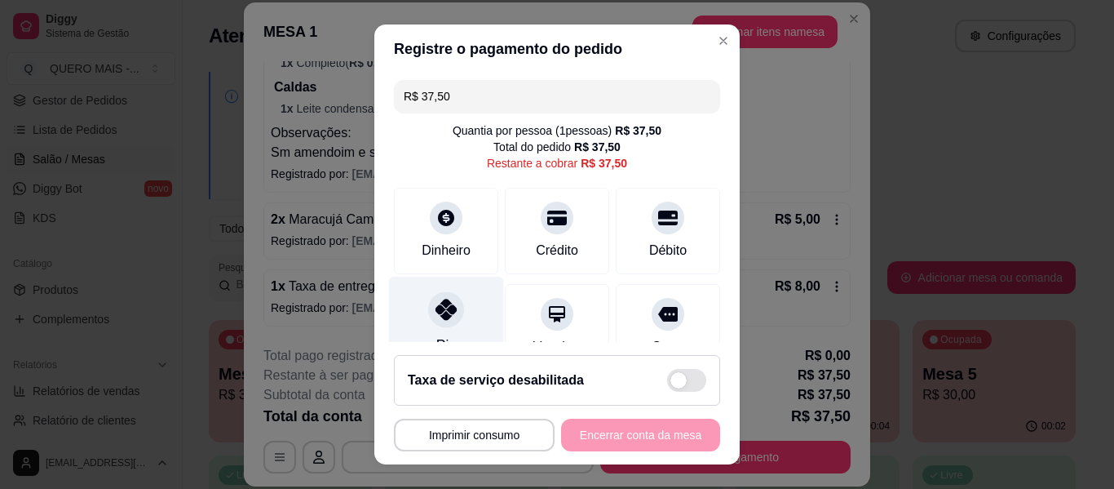
click at [432, 323] on div at bounding box center [446, 309] width 36 height 36
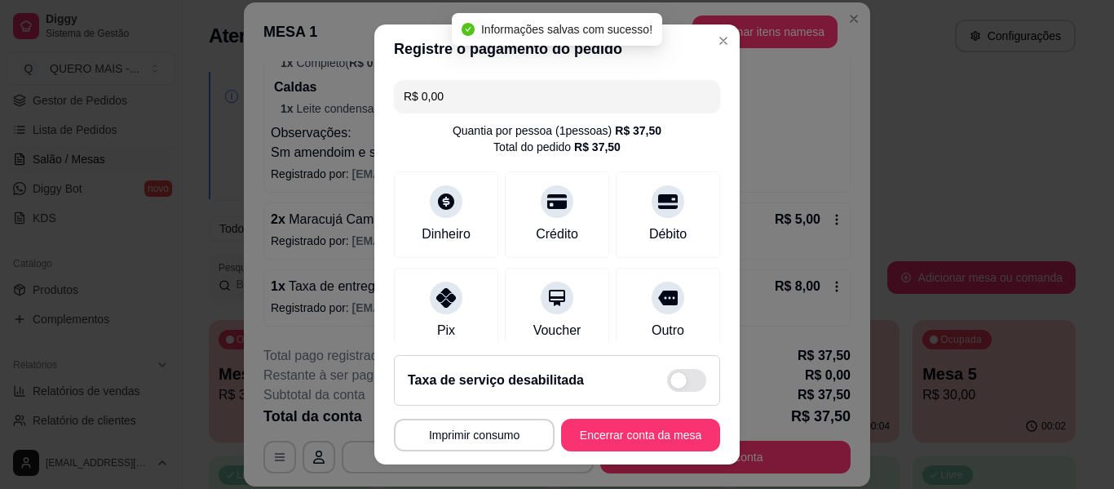
type input "R$ 0,00"
click at [600, 436] on button "Encerrar conta da mesa" at bounding box center [641, 435] width 154 height 32
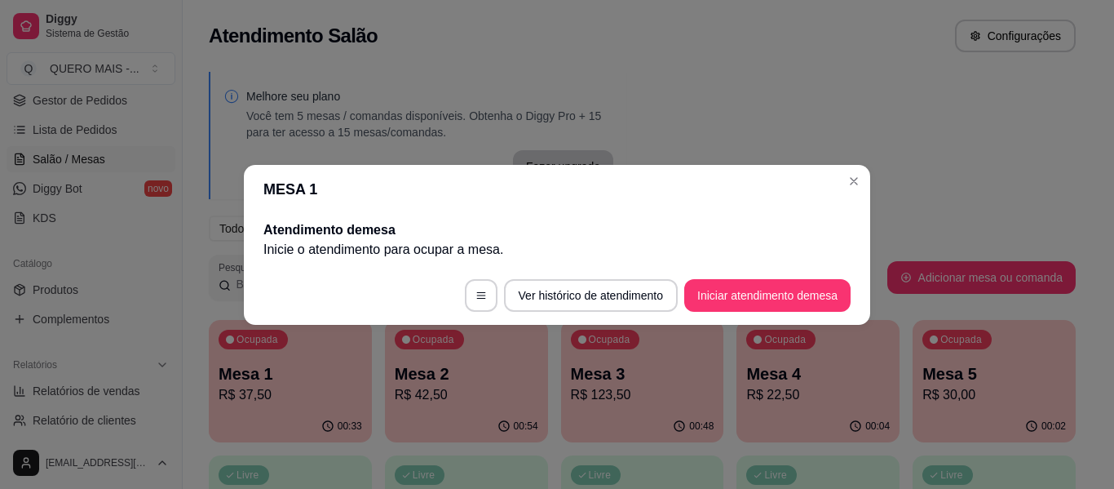
scroll to position [0, 0]
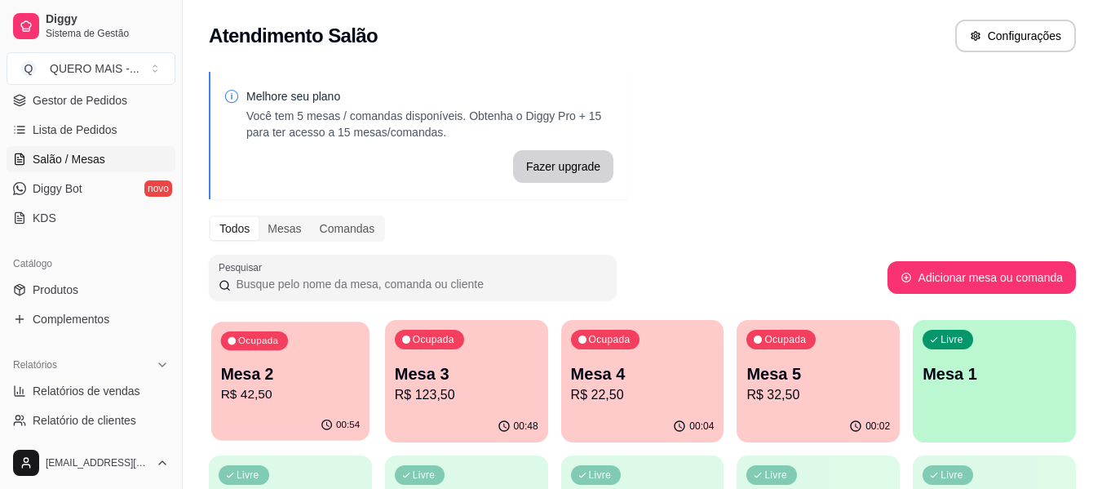
click at [319, 424] on div "00:54" at bounding box center [290, 424] width 158 height 31
click at [973, 379] on p "Mesa 1" at bounding box center [995, 373] width 144 height 23
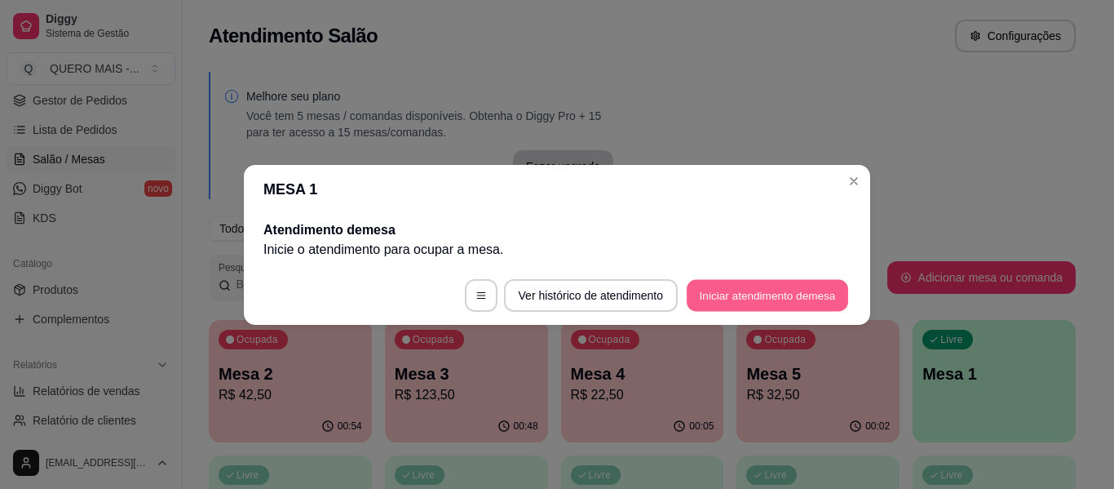
click at [785, 298] on button "Iniciar atendimento de mesa" at bounding box center [768, 295] width 162 height 32
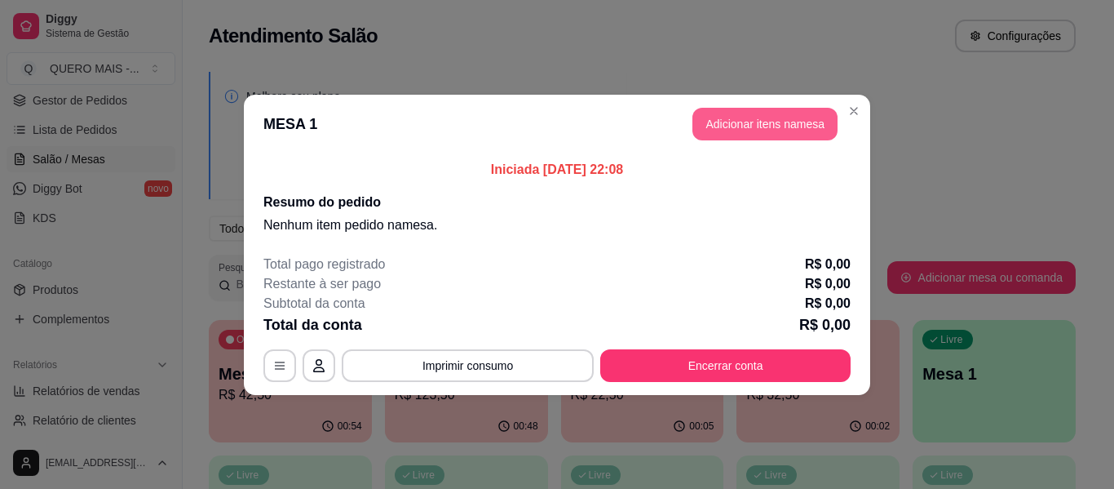
click at [772, 126] on button "Adicionar itens na mesa" at bounding box center [765, 124] width 145 height 33
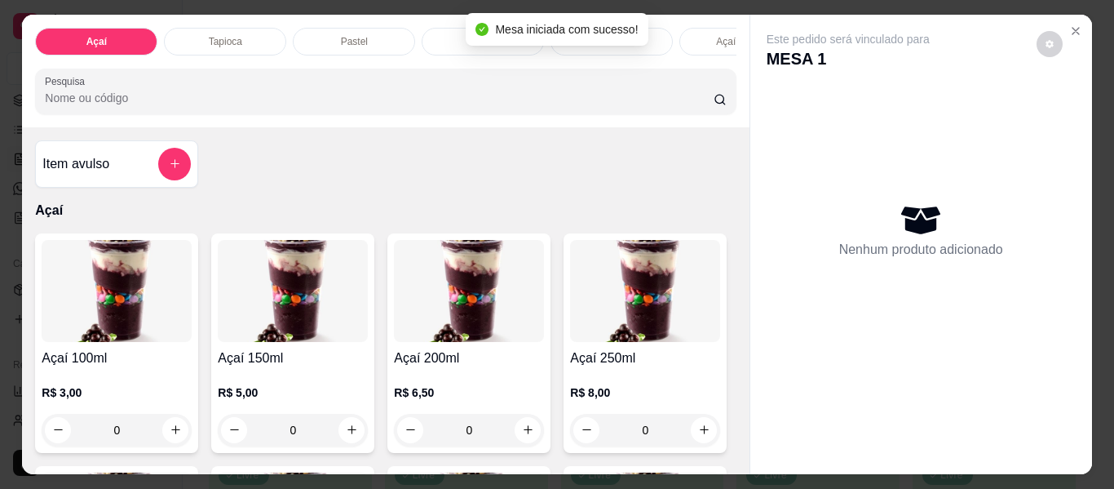
scroll to position [0, 455]
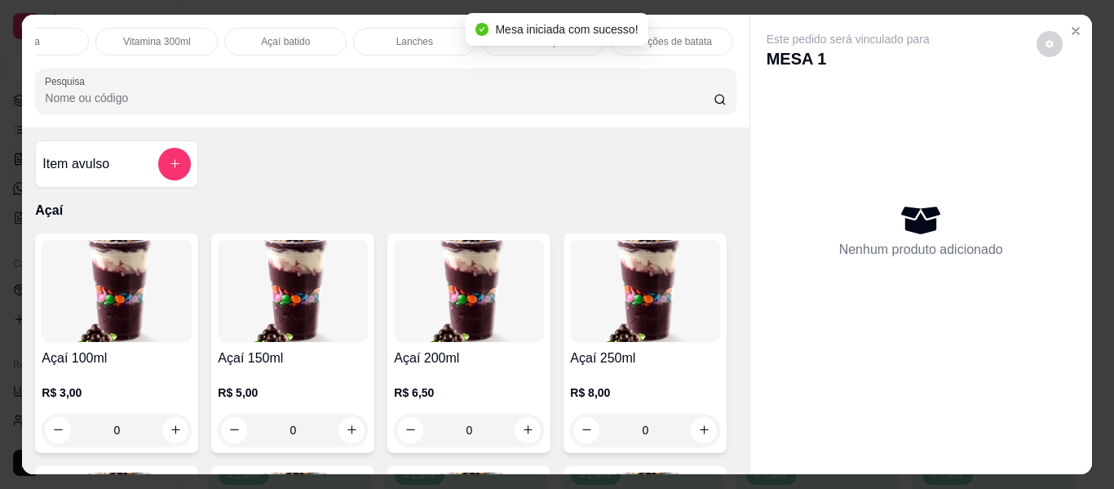
click at [414, 40] on p "Lanches" at bounding box center [414, 41] width 37 height 13
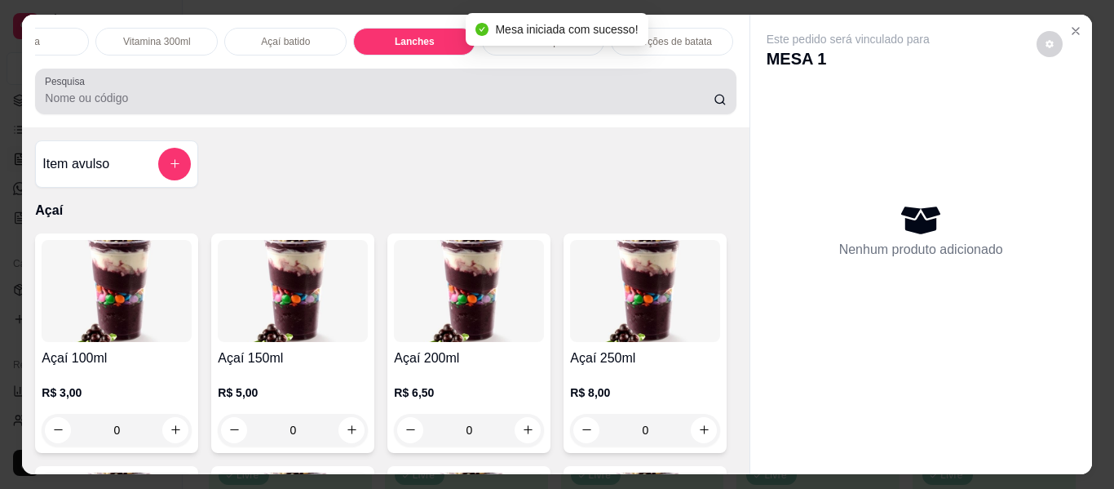
scroll to position [44, 0]
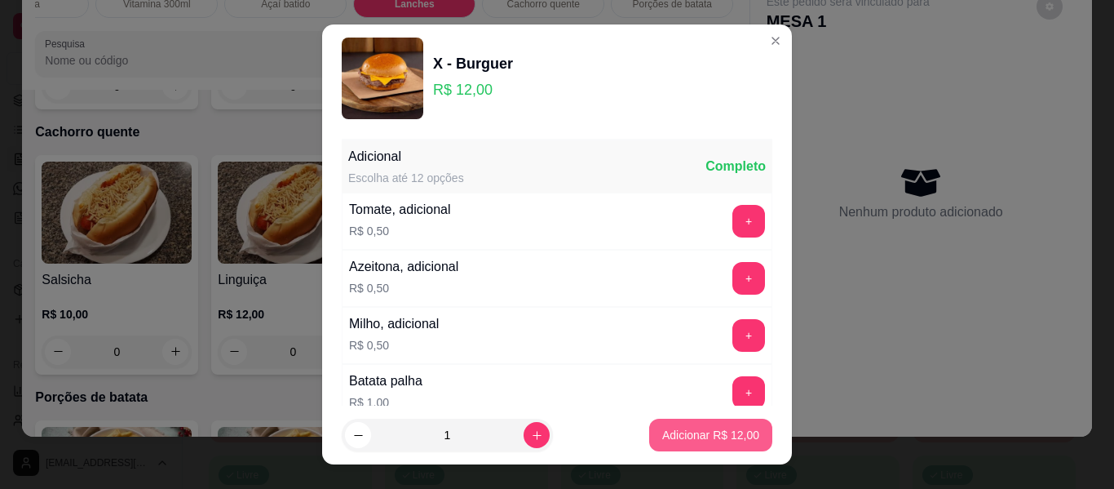
click at [662, 429] on p "Adicionar R$ 12,00" at bounding box center [710, 435] width 97 height 16
type input "1"
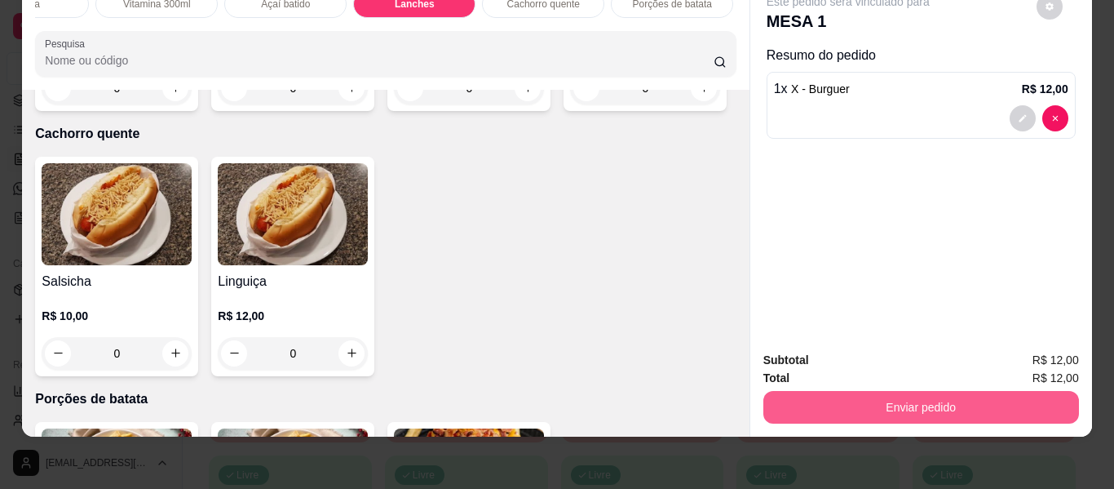
click at [853, 398] on button "Enviar pedido" at bounding box center [922, 407] width 316 height 33
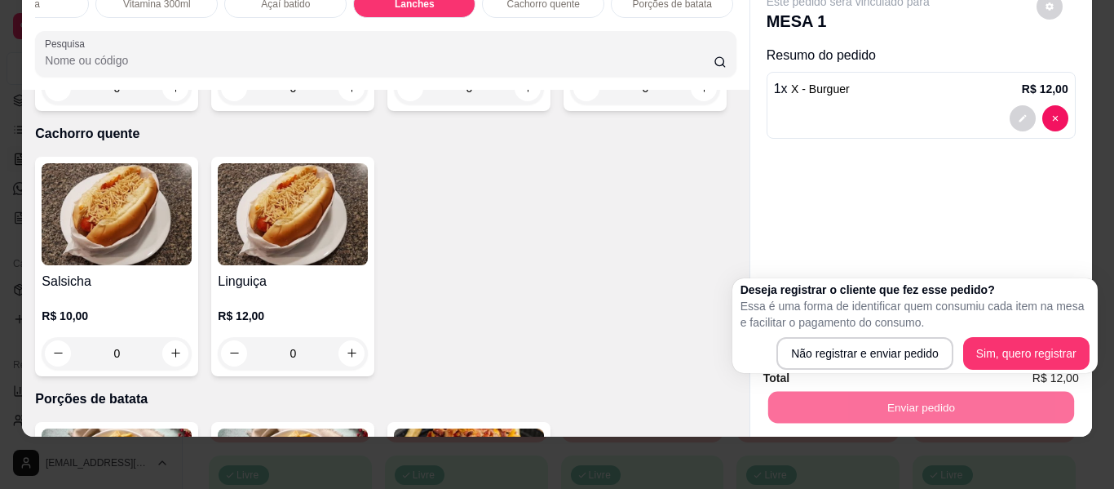
click at [915, 239] on div "Este pedido será vinculado para MESA 1 Resumo do pedido 1 x X - Burguer R$ 12,00" at bounding box center [921, 157] width 342 height 361
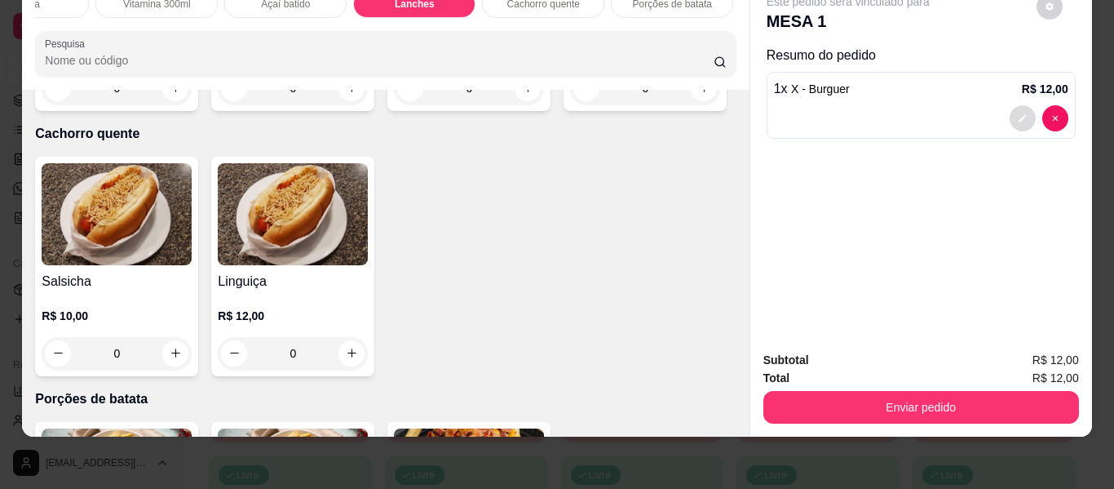
click at [1018, 113] on icon "decrease-product-quantity" at bounding box center [1023, 118] width 10 height 10
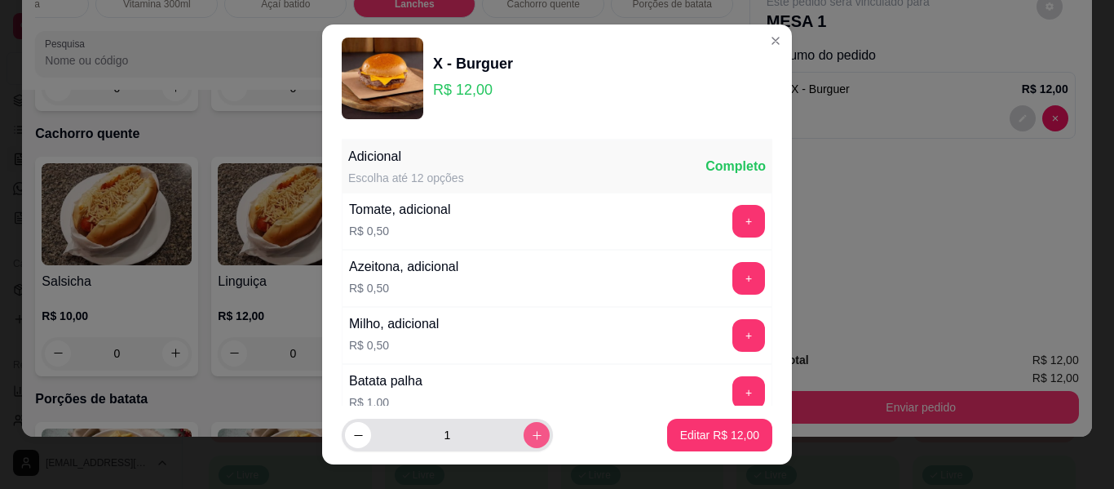
click at [531, 436] on icon "increase-product-quantity" at bounding box center [537, 435] width 12 height 12
type input "2"
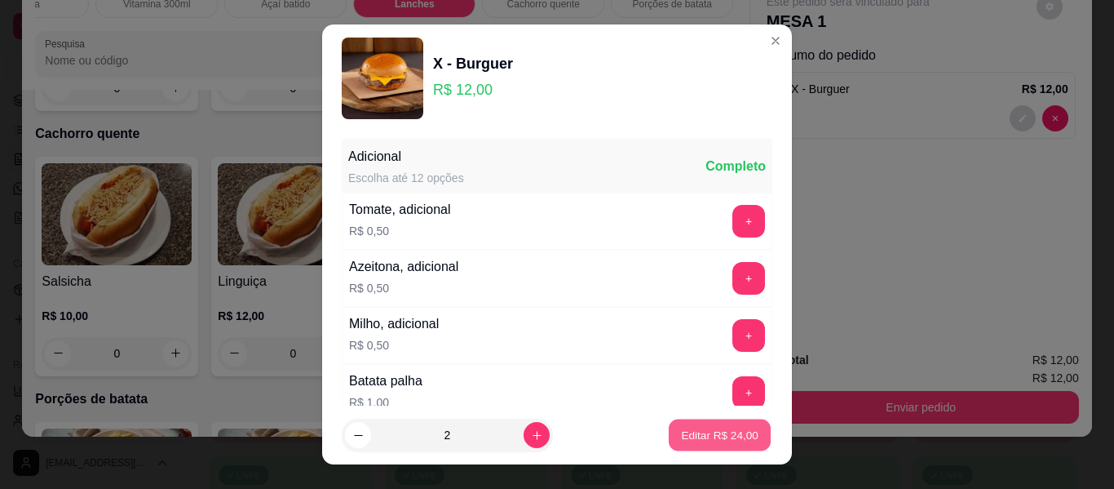
click at [686, 431] on p "Editar R$ 24,00" at bounding box center [719, 434] width 77 height 15
type input "2"
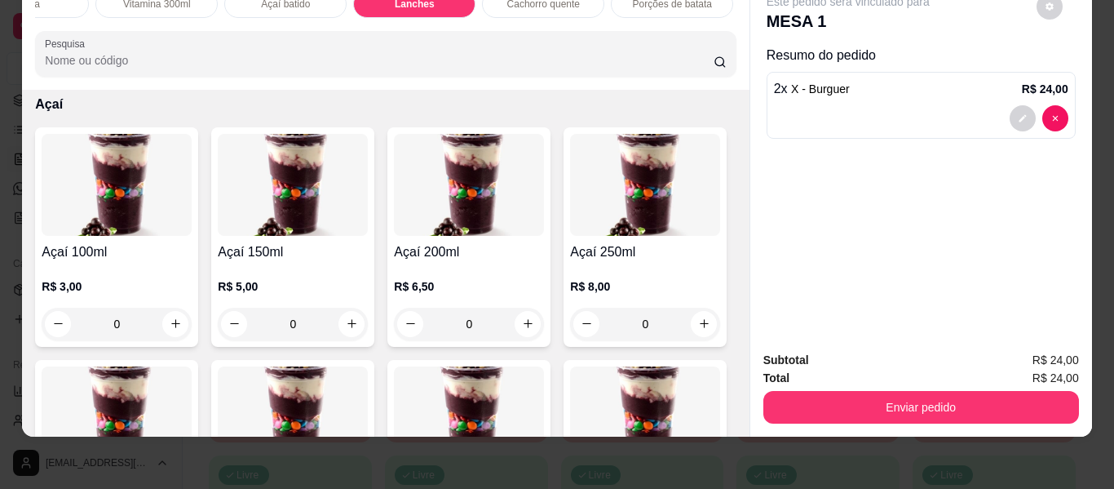
scroll to position [0, 0]
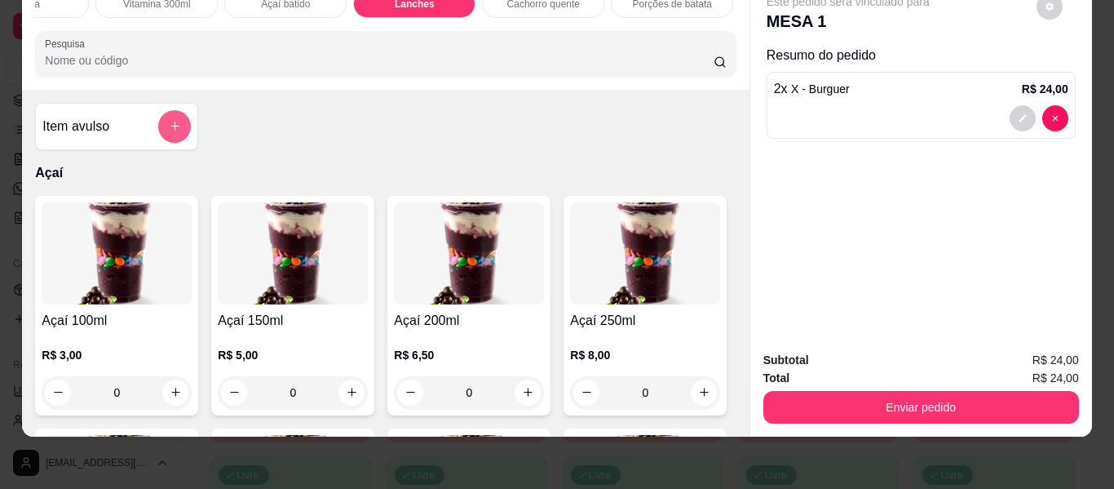
click at [171, 133] on button "add-separate-item" at bounding box center [174, 126] width 33 height 33
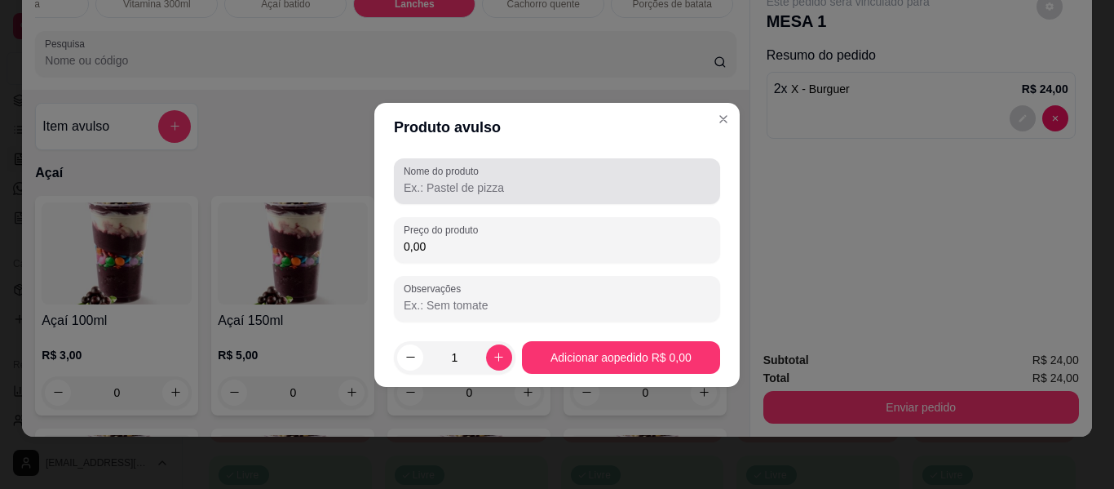
click at [427, 185] on input "Nome do produto" at bounding box center [557, 187] width 307 height 16
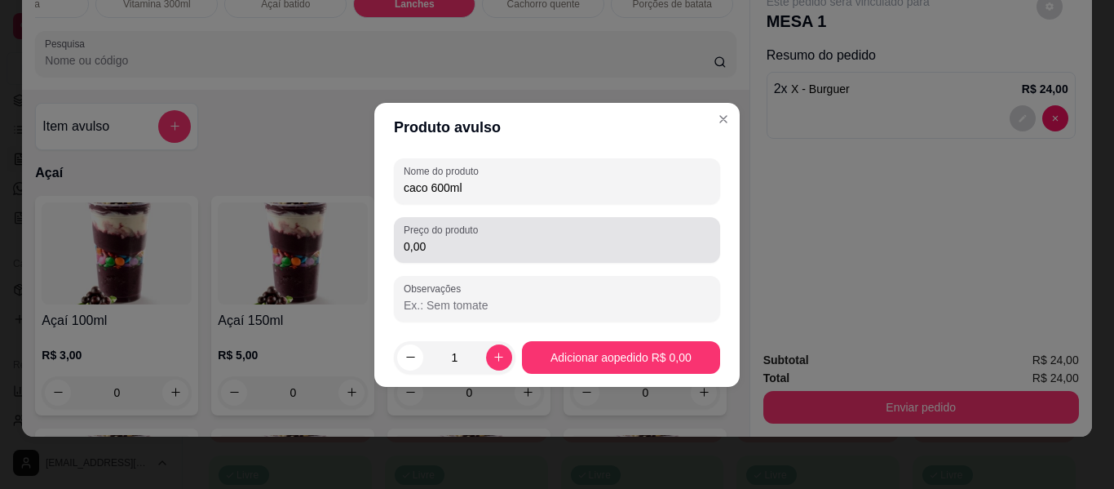
type input "caco 600ml"
click at [489, 246] on input "0,00" at bounding box center [557, 246] width 307 height 16
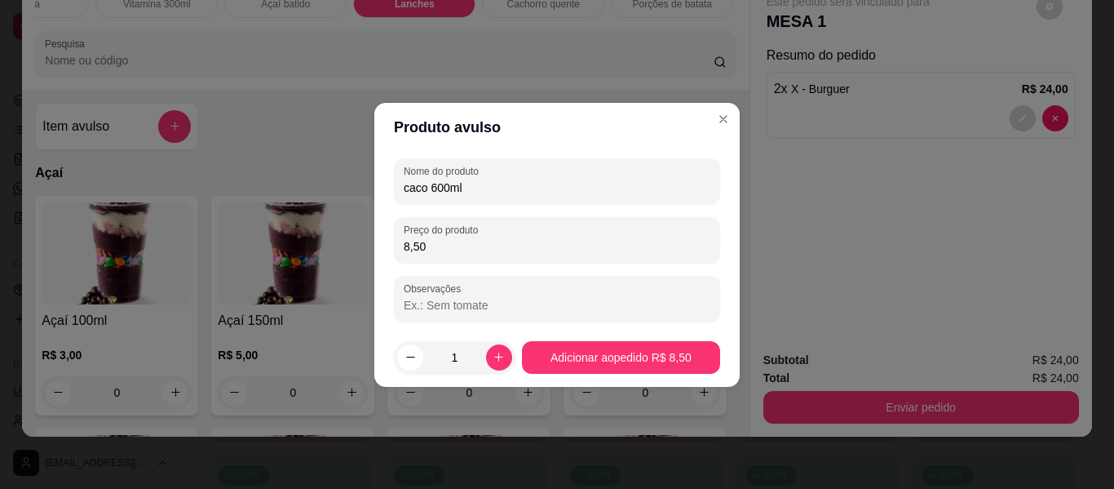
type input "8,50"
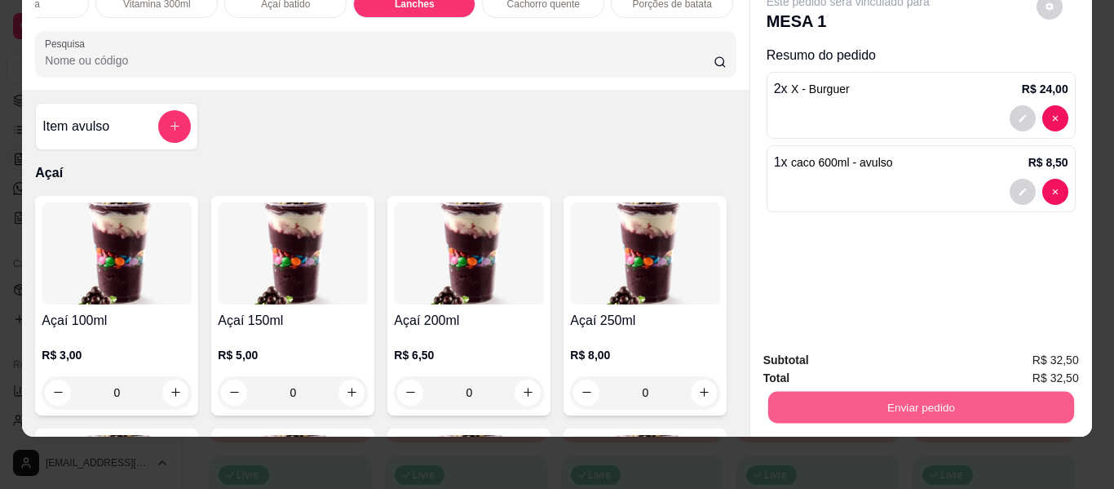
click at [768, 394] on button "Enviar pedido" at bounding box center [921, 408] width 306 height 32
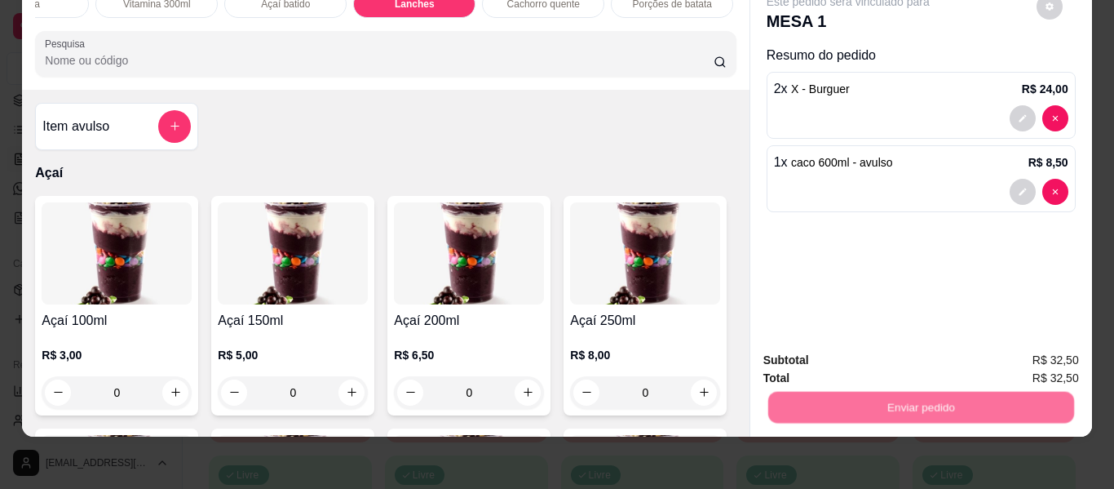
click at [808, 352] on button "Não registrar e enviar pedido" at bounding box center [867, 354] width 165 height 30
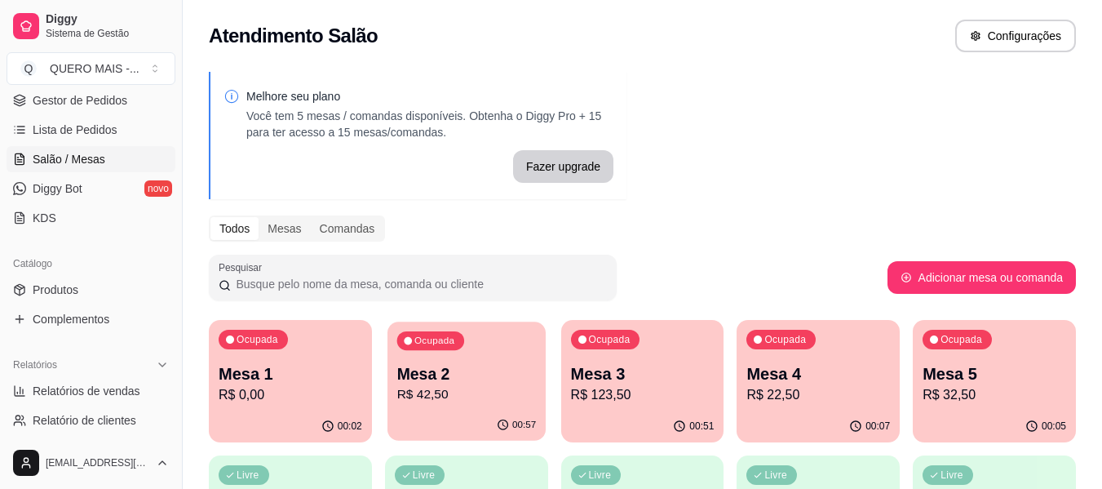
click at [487, 391] on p "R$ 42,50" at bounding box center [465, 394] width 139 height 19
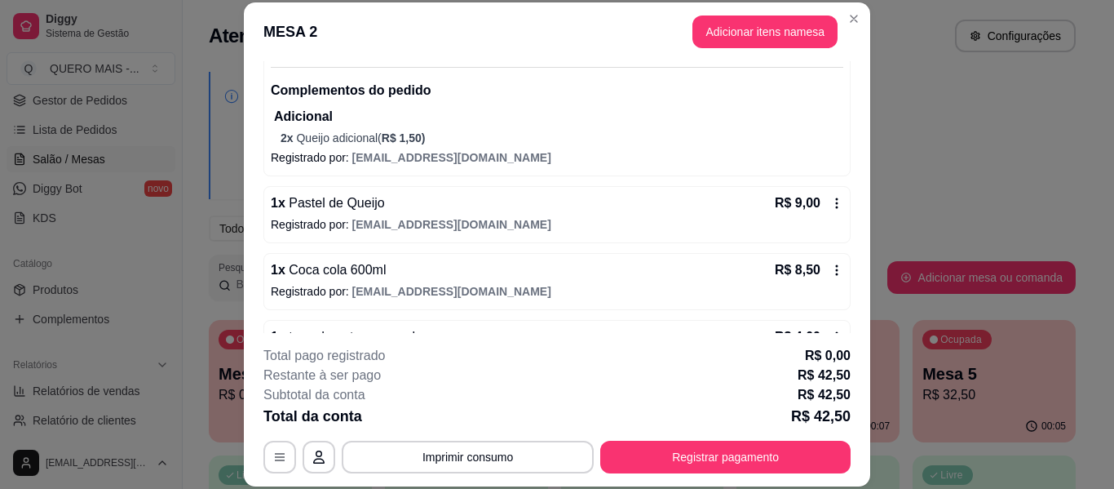
scroll to position [239, 0]
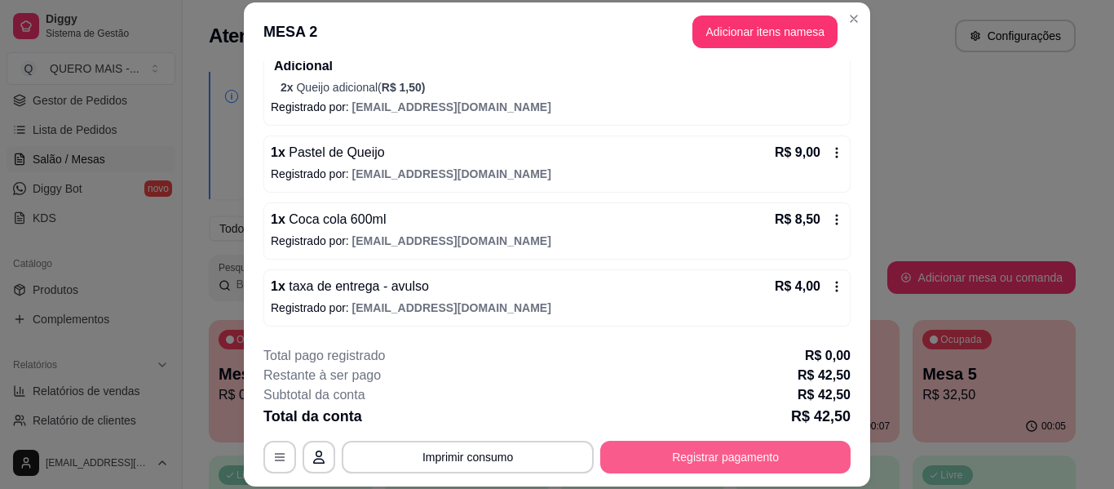
click at [666, 458] on button "Registrar pagamento" at bounding box center [725, 456] width 250 height 33
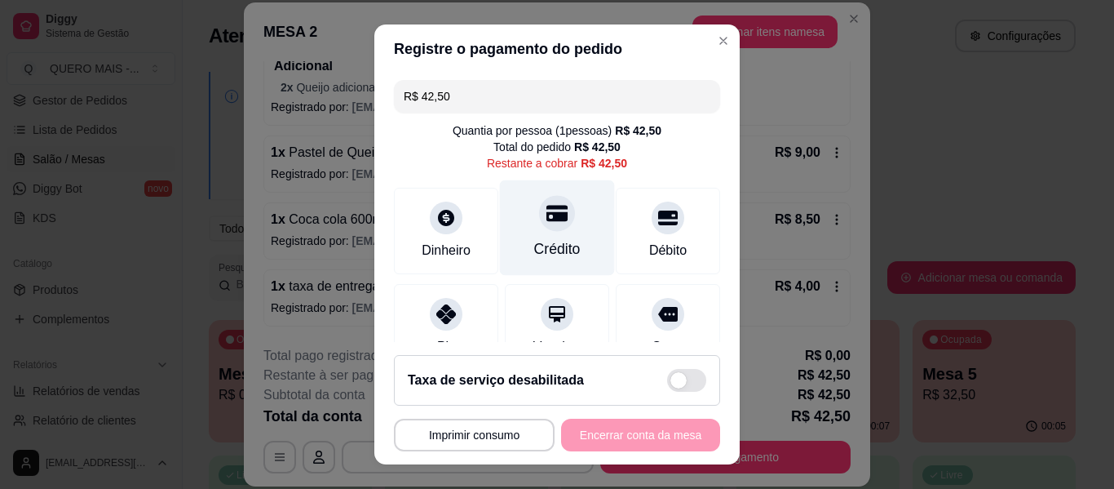
click at [539, 212] on div at bounding box center [557, 213] width 36 height 36
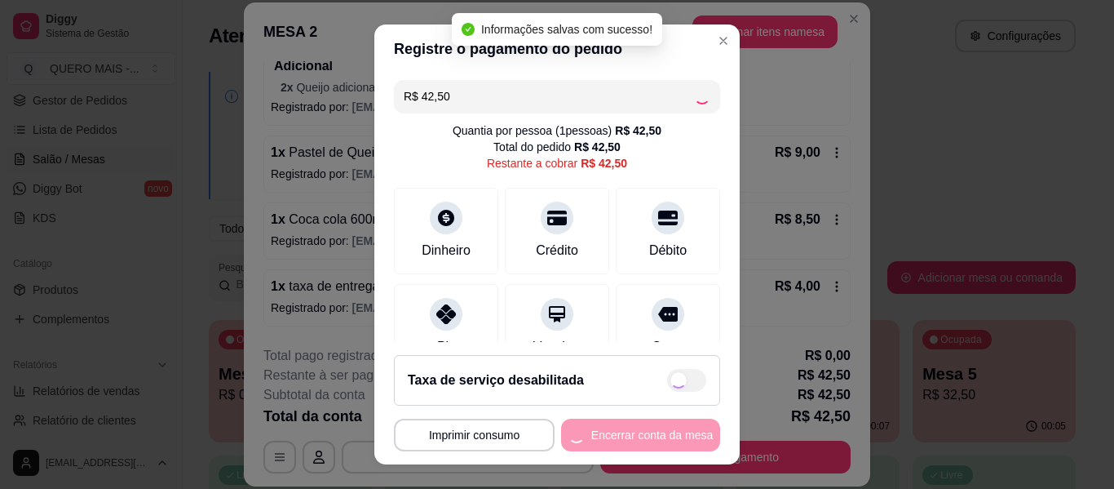
type input "R$ 0,00"
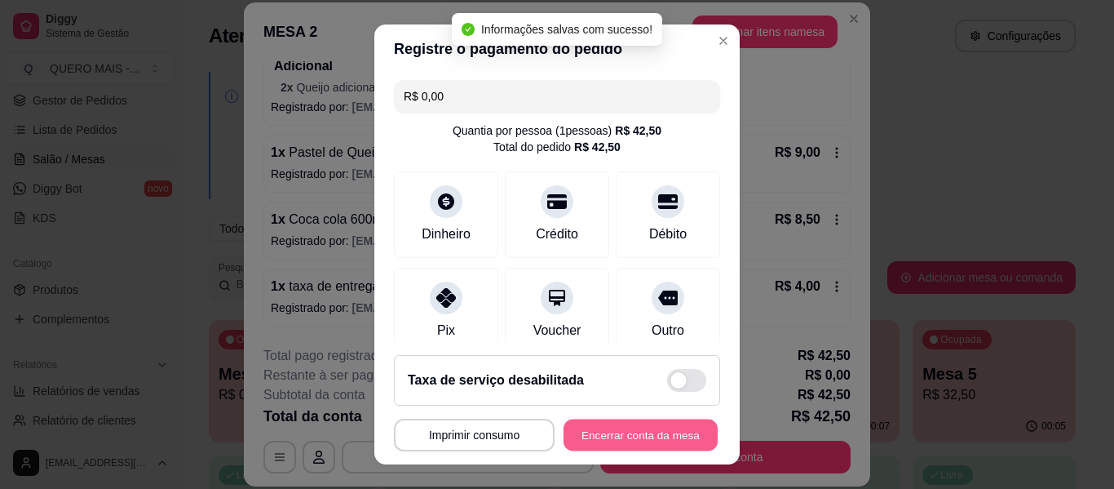
click at [619, 439] on button "Encerrar conta da mesa" at bounding box center [641, 435] width 154 height 32
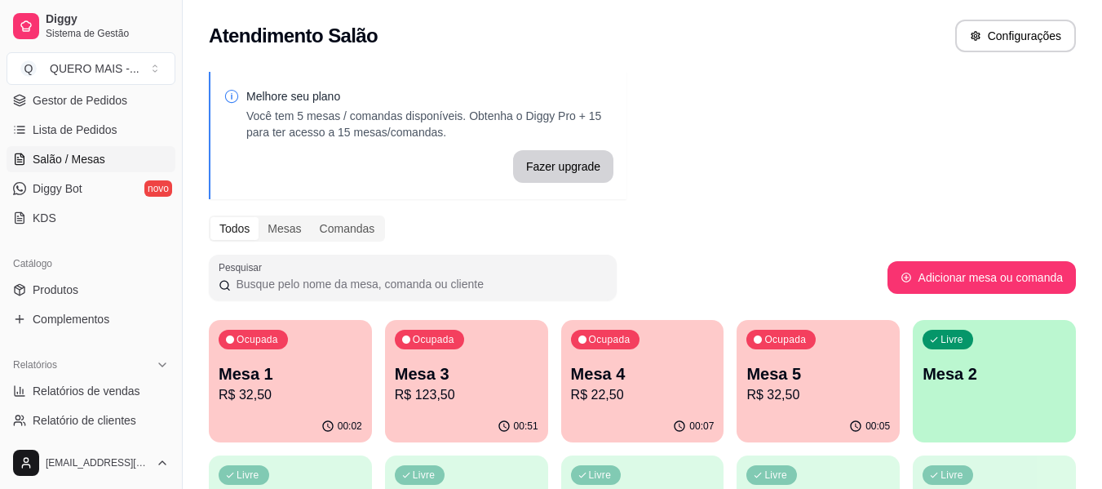
click at [626, 409] on div "Ocupada Mesa 4 R$ 22,50" at bounding box center [642, 365] width 163 height 91
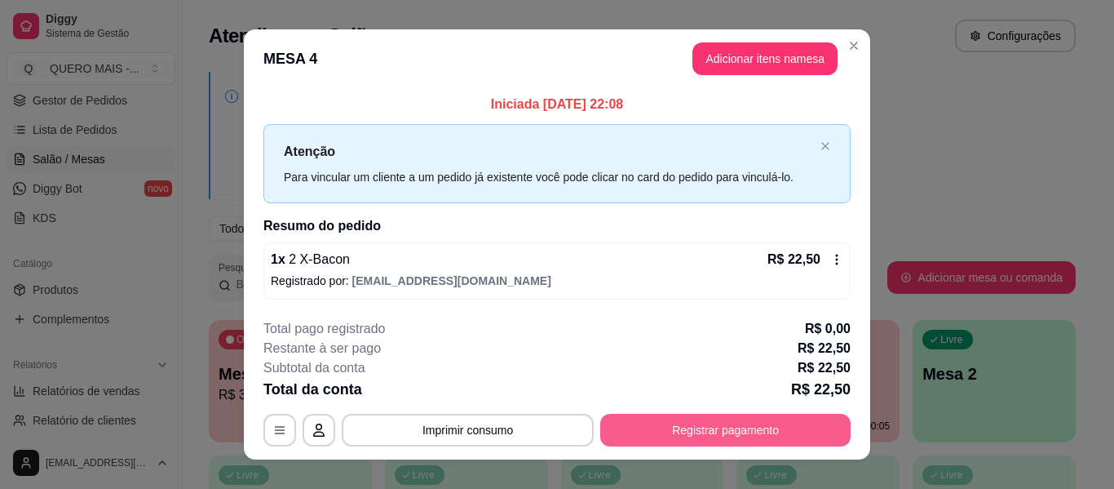
click at [617, 426] on button "Registrar pagamento" at bounding box center [725, 430] width 250 height 33
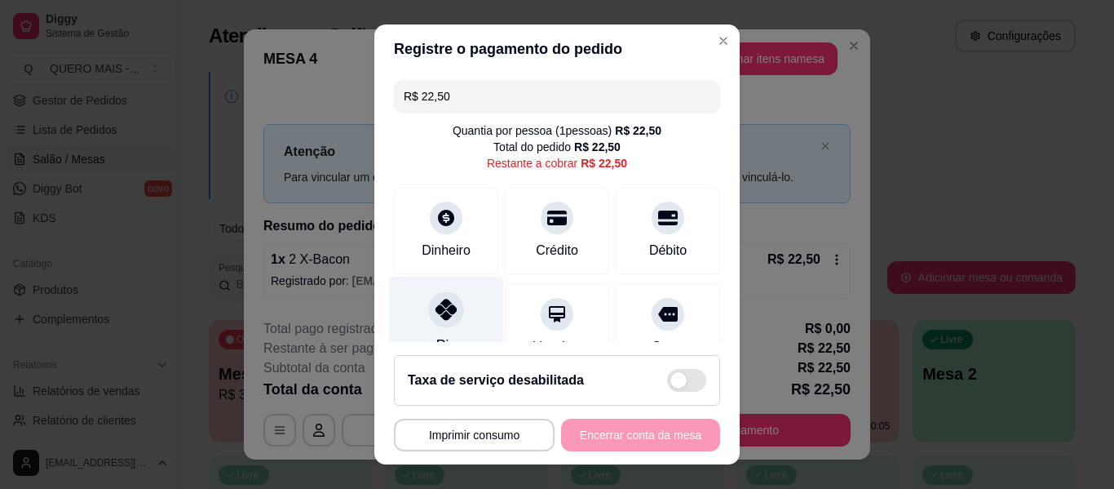
click at [414, 314] on div "Pix" at bounding box center [446, 324] width 115 height 95
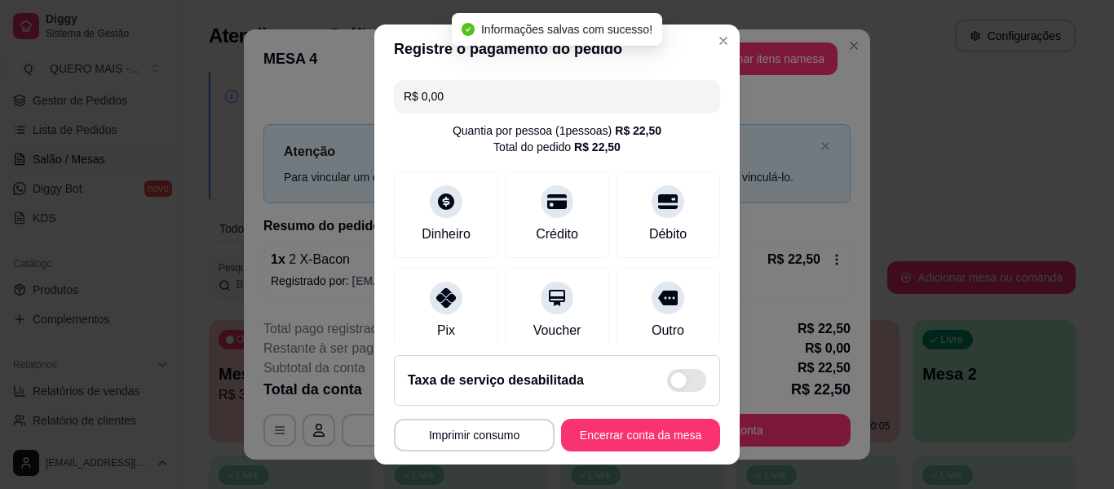
type input "R$ 0,00"
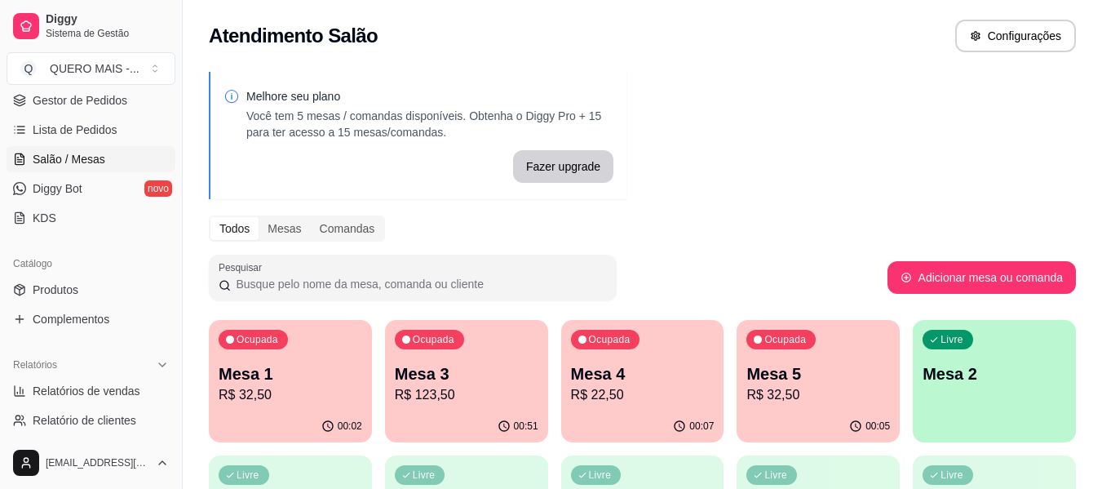
click at [777, 413] on div "00:05" at bounding box center [818, 426] width 163 height 32
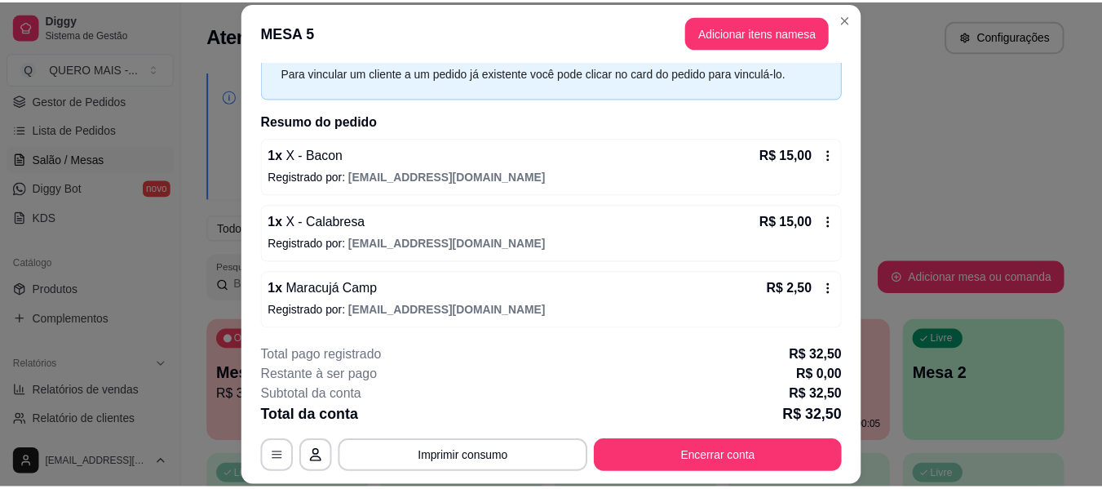
scroll to position [80, 0]
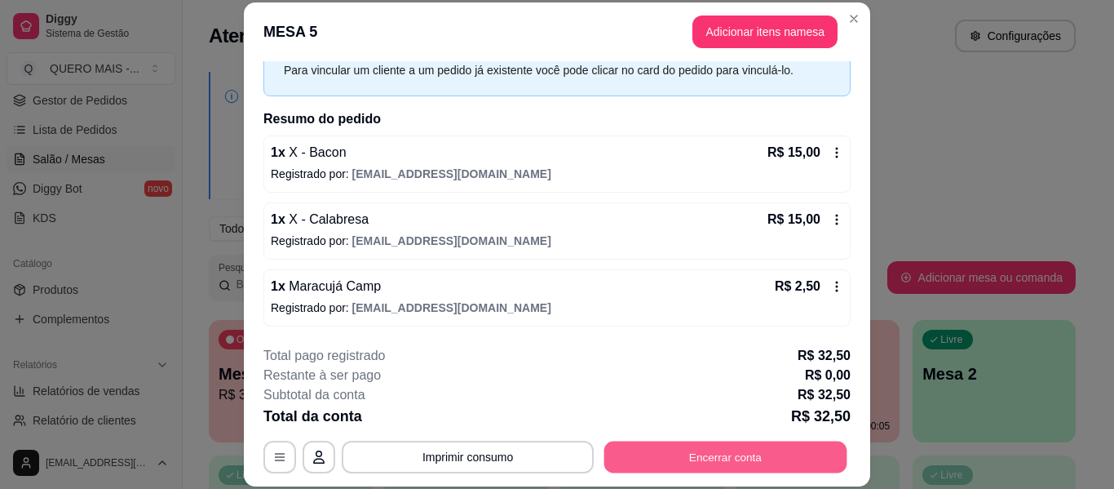
click at [758, 446] on button "Encerrar conta" at bounding box center [725, 457] width 243 height 32
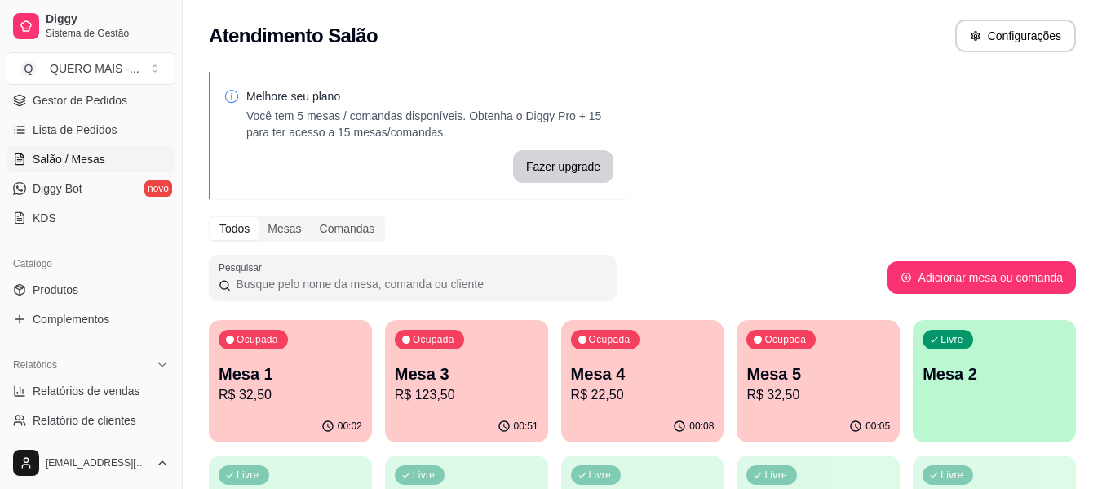
click at [468, 405] on div "Ocupada Mesa 3 R$ 123,50" at bounding box center [466, 365] width 163 height 91
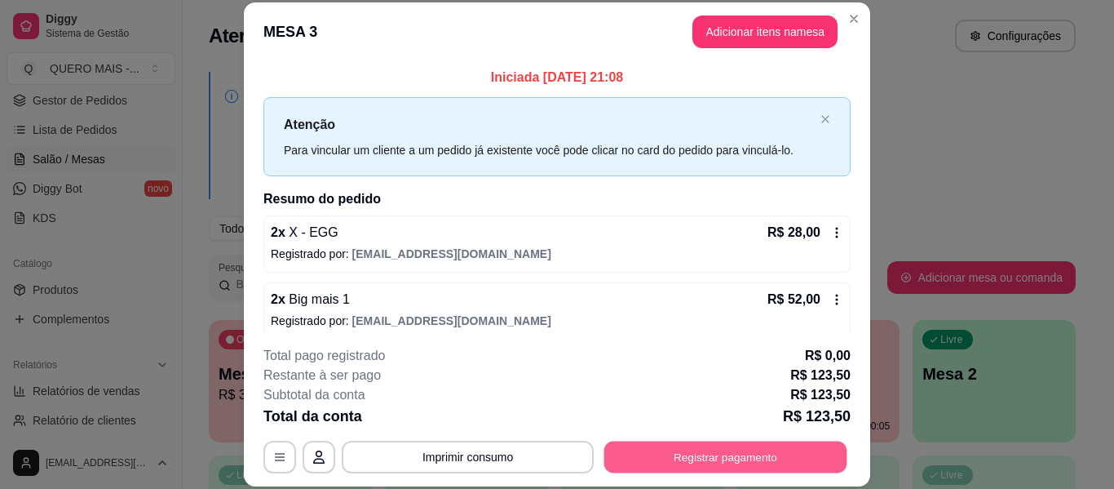
click at [692, 445] on button "Registrar pagamento" at bounding box center [725, 457] width 243 height 32
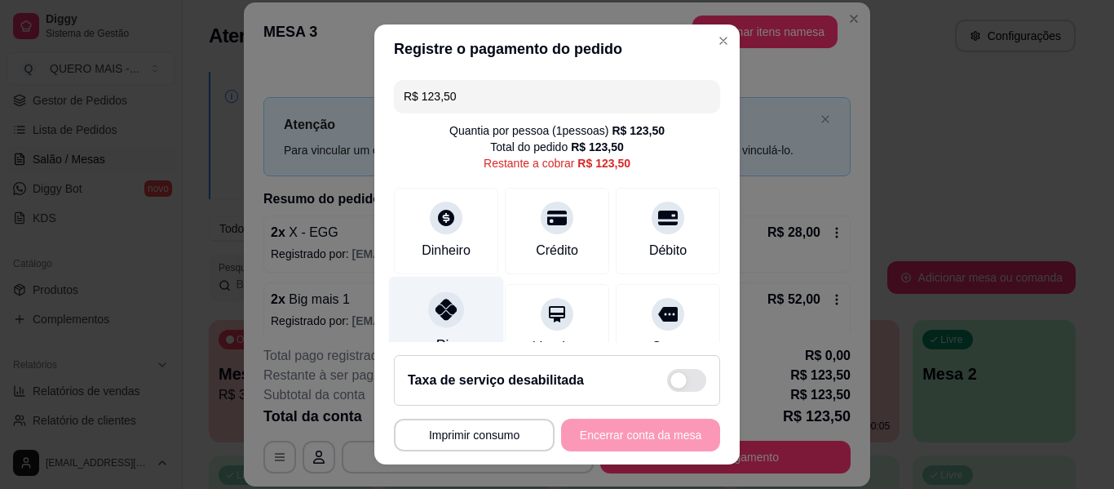
click at [439, 314] on icon at bounding box center [446, 309] width 21 height 21
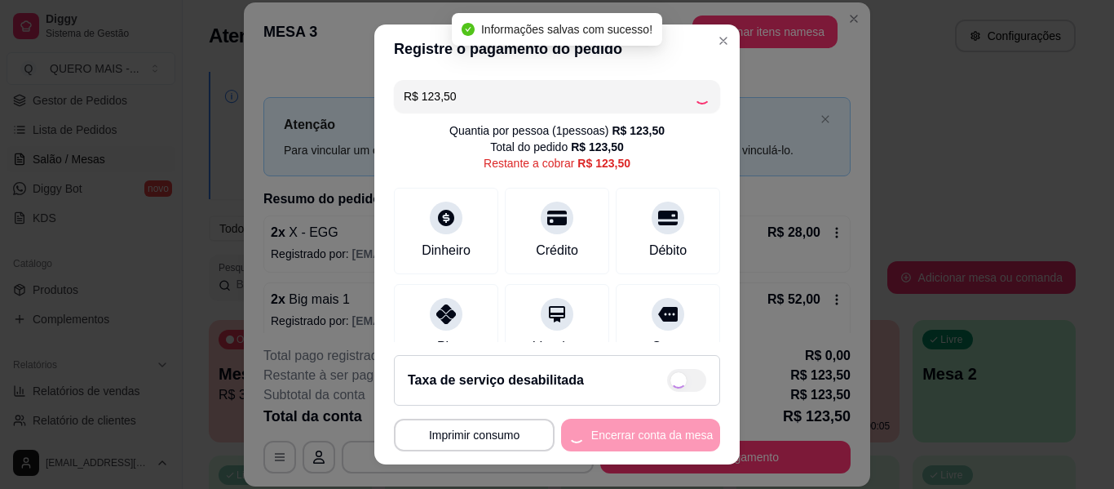
type input "R$ 0,00"
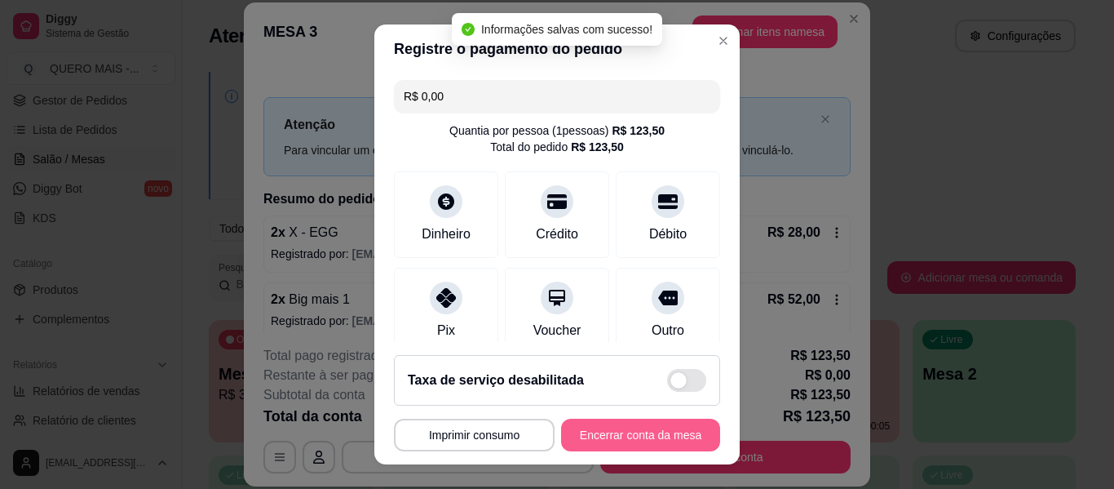
click at [619, 438] on button "Encerrar conta da mesa" at bounding box center [640, 434] width 159 height 33
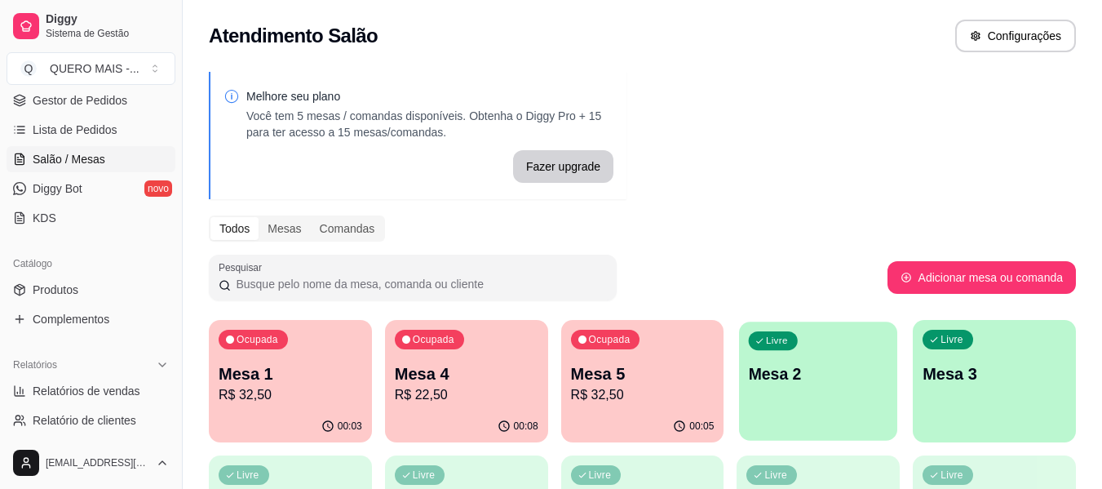
click at [830, 407] on div "Livre Mesa 2" at bounding box center [818, 371] width 158 height 100
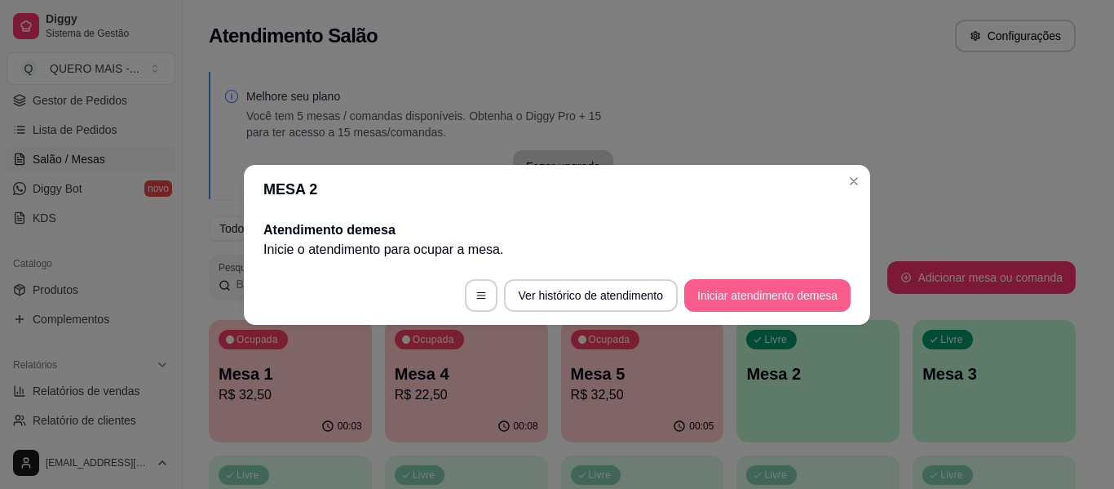
click at [756, 297] on button "Iniciar atendimento de mesa" at bounding box center [767, 295] width 166 height 33
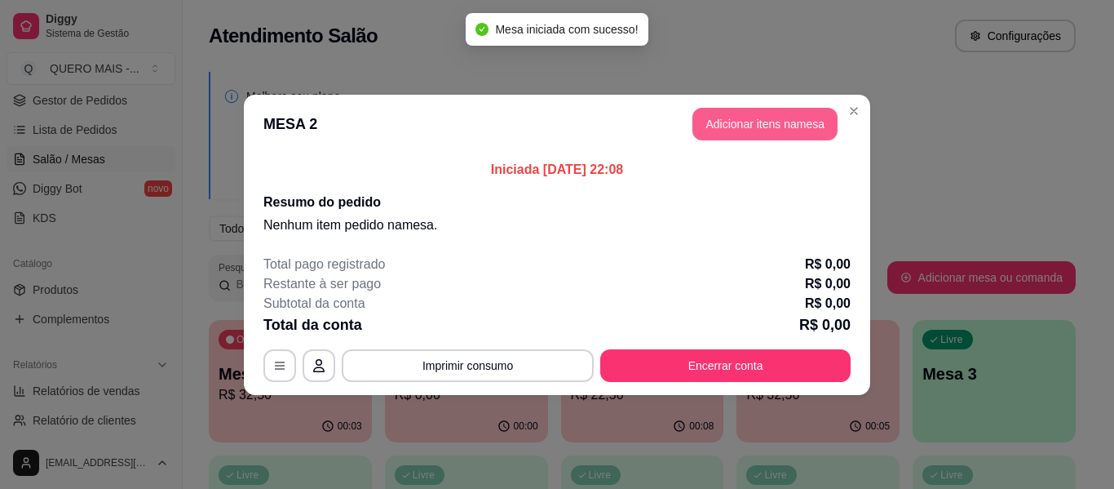
click at [773, 126] on button "Adicionar itens na mesa" at bounding box center [765, 124] width 145 height 33
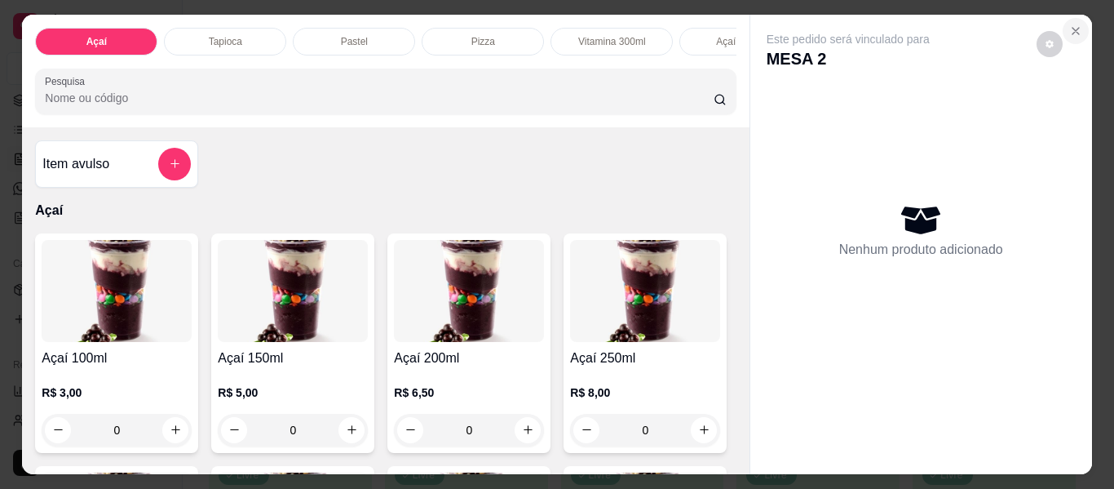
click at [1073, 28] on icon "Close" at bounding box center [1076, 31] width 7 height 7
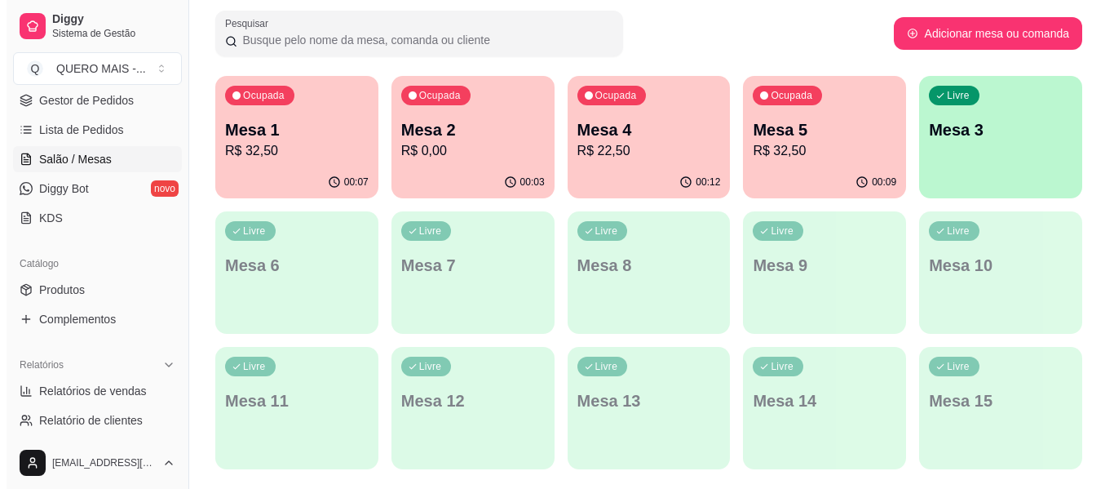
scroll to position [245, 0]
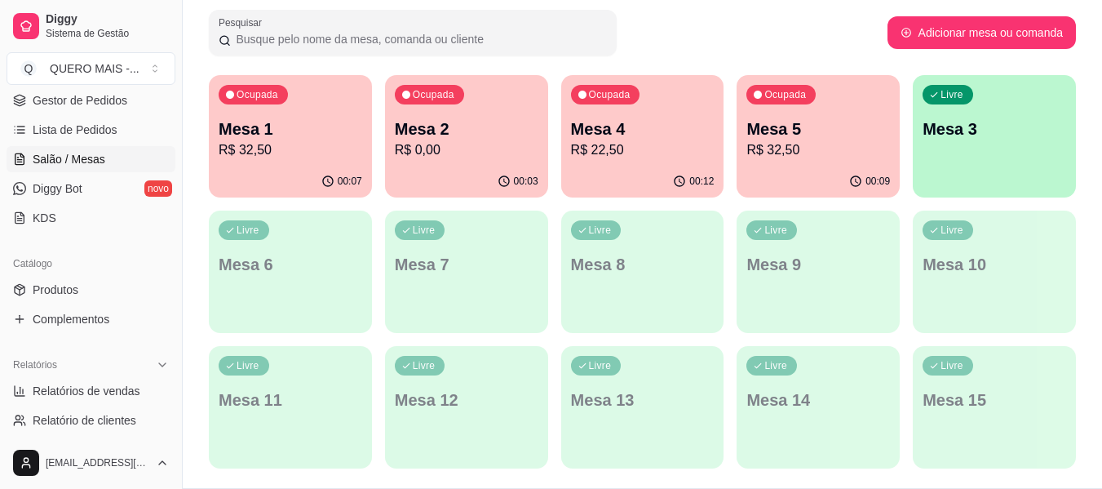
click at [803, 117] on div "Ocupada Mesa 5 R$ 32,50" at bounding box center [818, 120] width 163 height 91
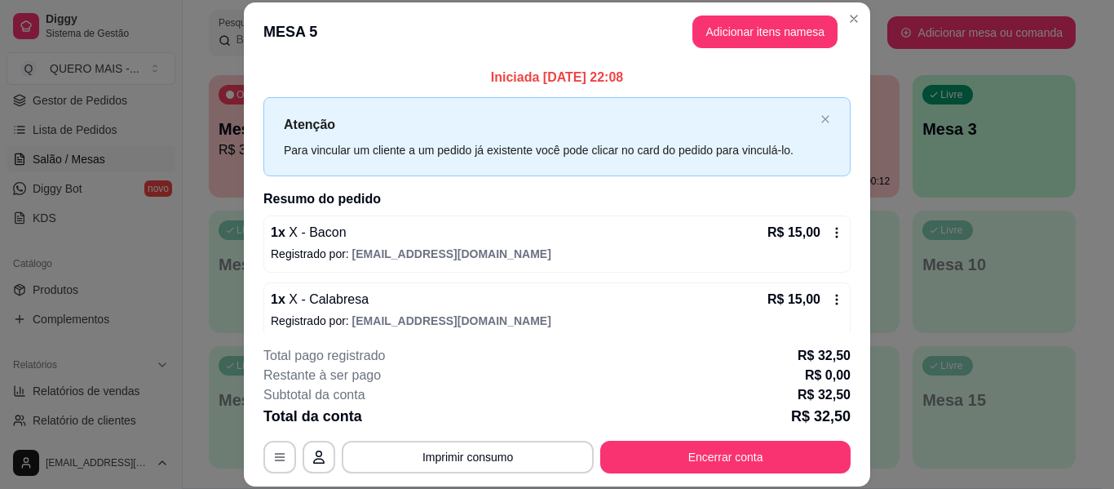
scroll to position [80, 0]
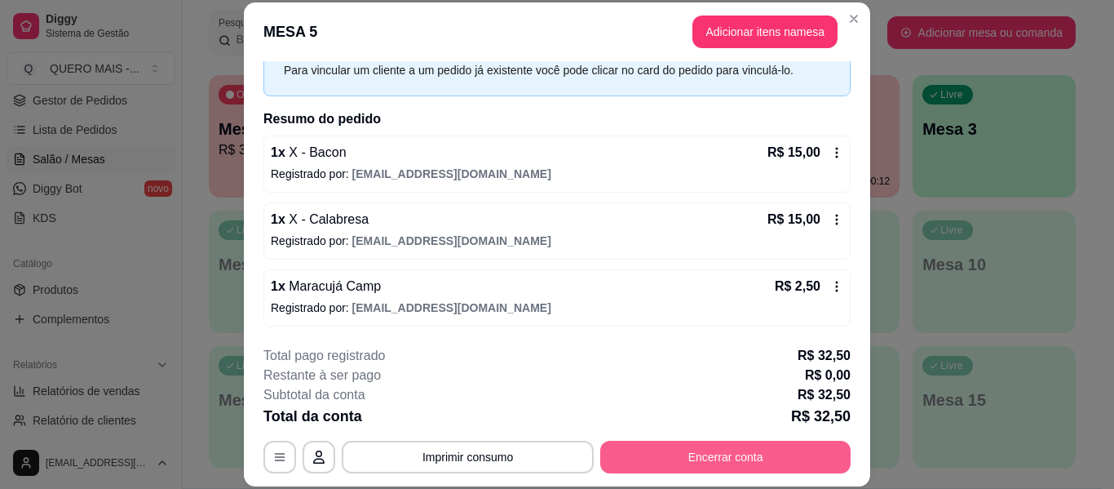
click at [663, 459] on button "Encerrar conta" at bounding box center [725, 456] width 250 height 33
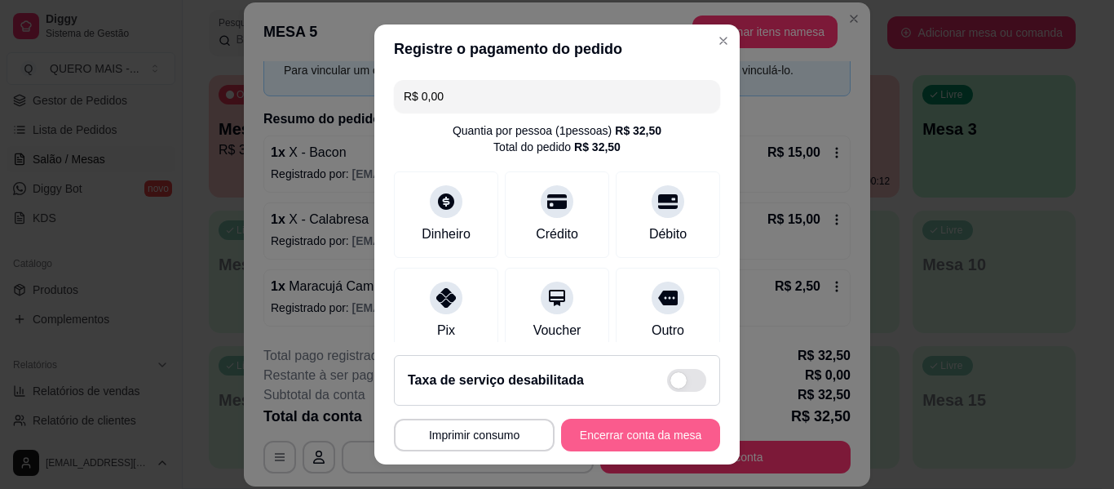
click at [622, 425] on button "Encerrar conta da mesa" at bounding box center [640, 434] width 159 height 33
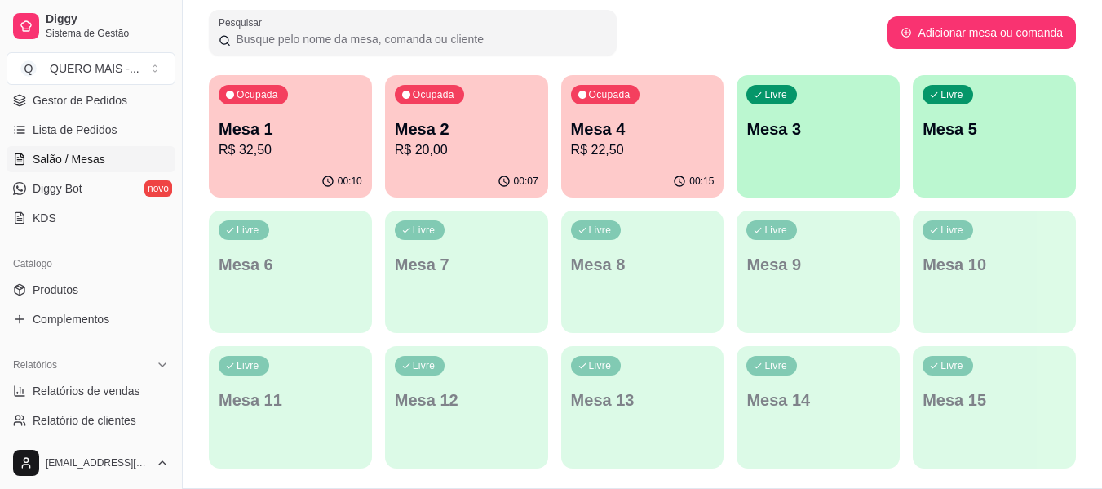
click at [247, 165] on div "Ocupada Mesa 1 R$ 32,50" at bounding box center [290, 120] width 163 height 91
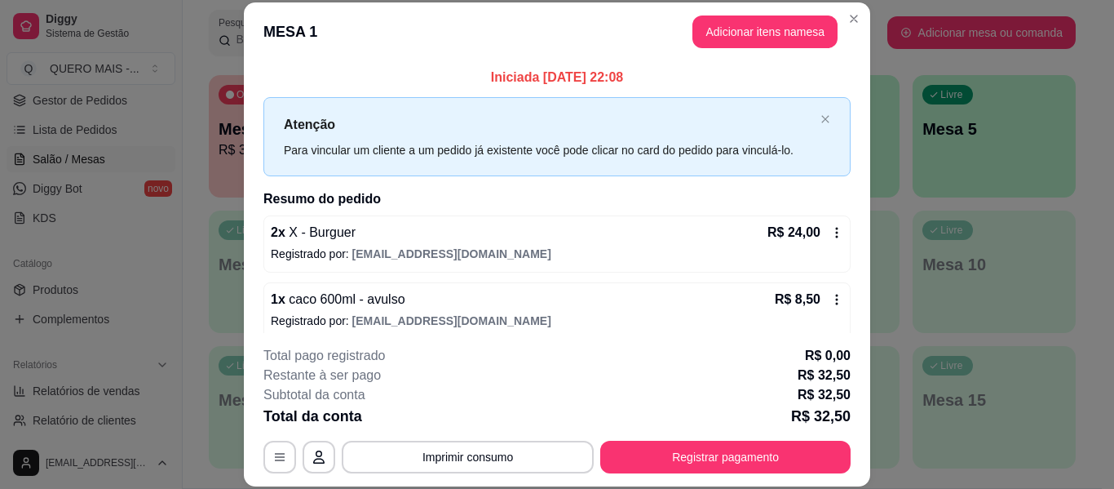
scroll to position [13, 0]
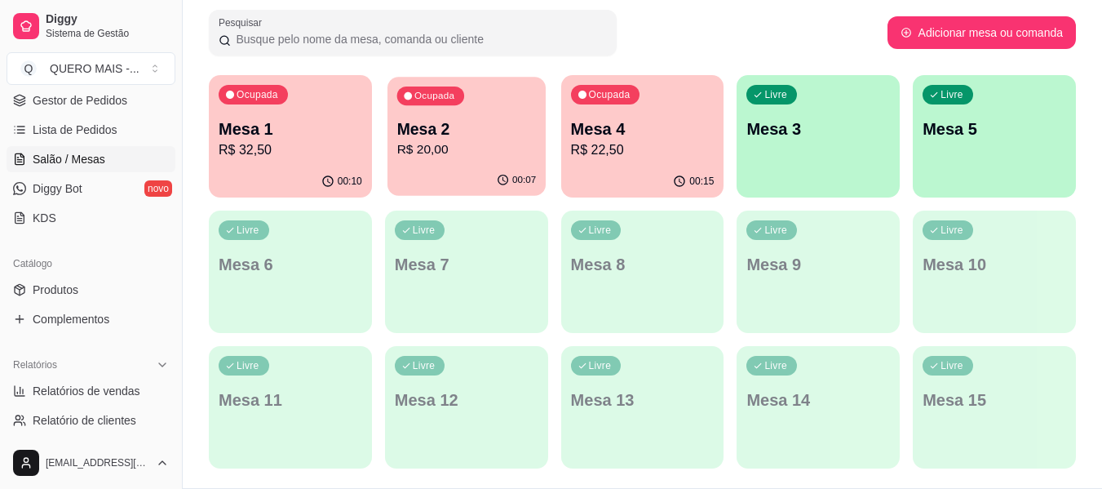
click at [418, 143] on p "R$ 20,00" at bounding box center [465, 149] width 139 height 19
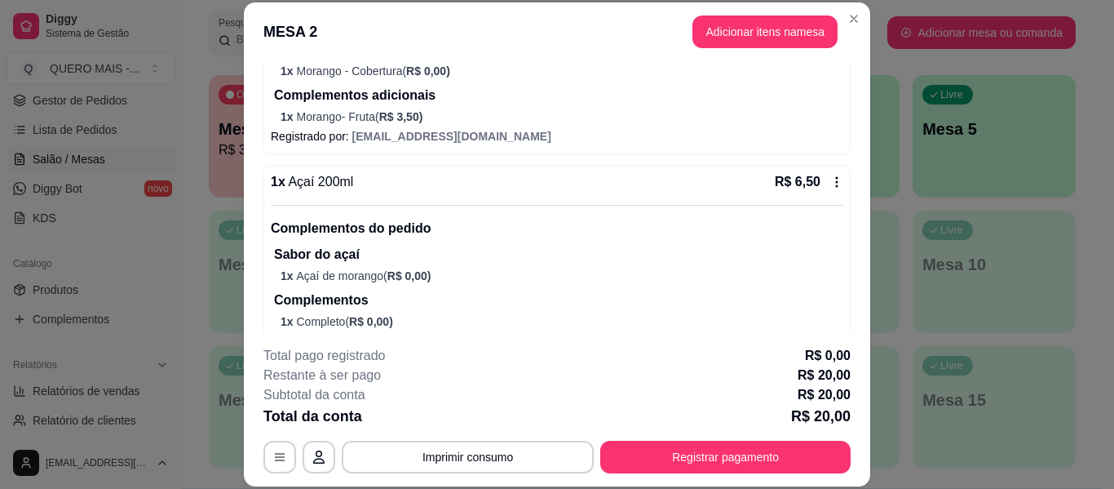
scroll to position [326, 0]
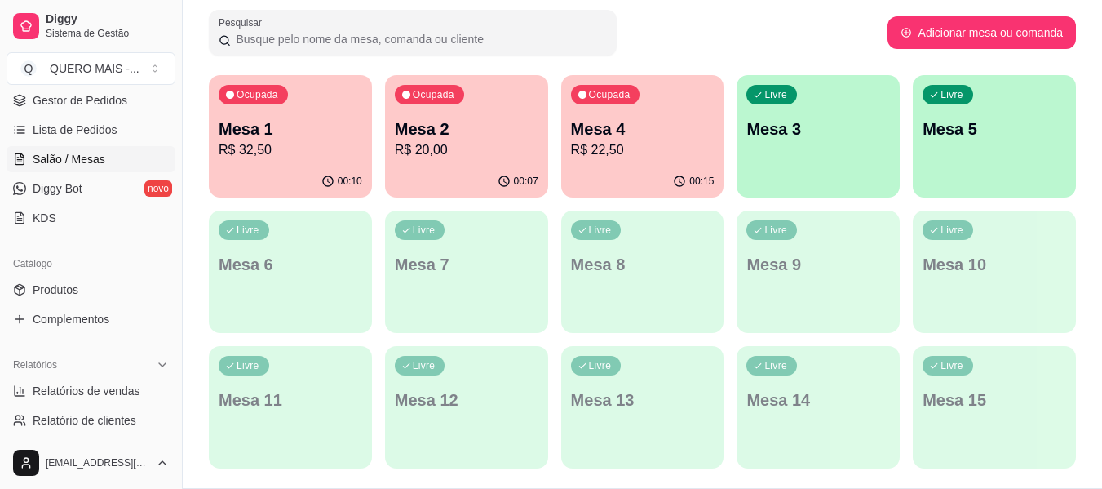
click at [636, 151] on p "R$ 22,50" at bounding box center [643, 150] width 144 height 20
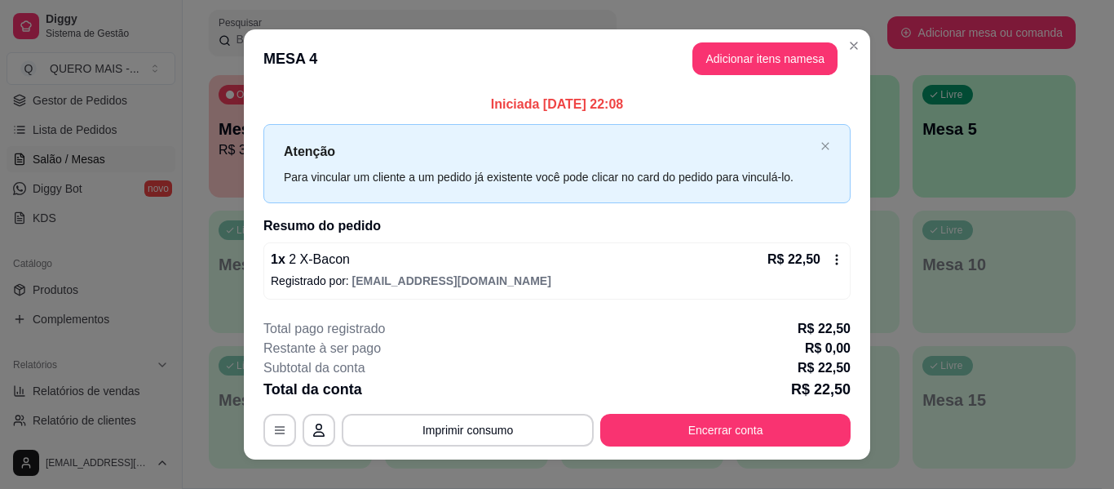
scroll to position [23, 0]
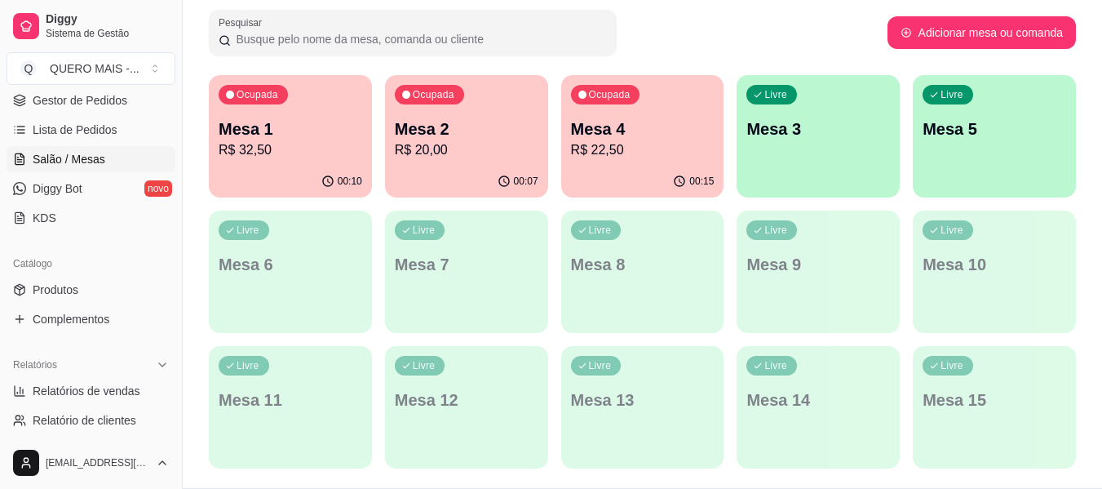
click at [1088, 264] on div "Melhore seu plano Você tem 5 mesas / comandas disponíveis. Obtenha o Diggy Pro …" at bounding box center [642, 152] width 919 height 671
click at [790, 137] on p "Mesa 3" at bounding box center [818, 129] width 139 height 22
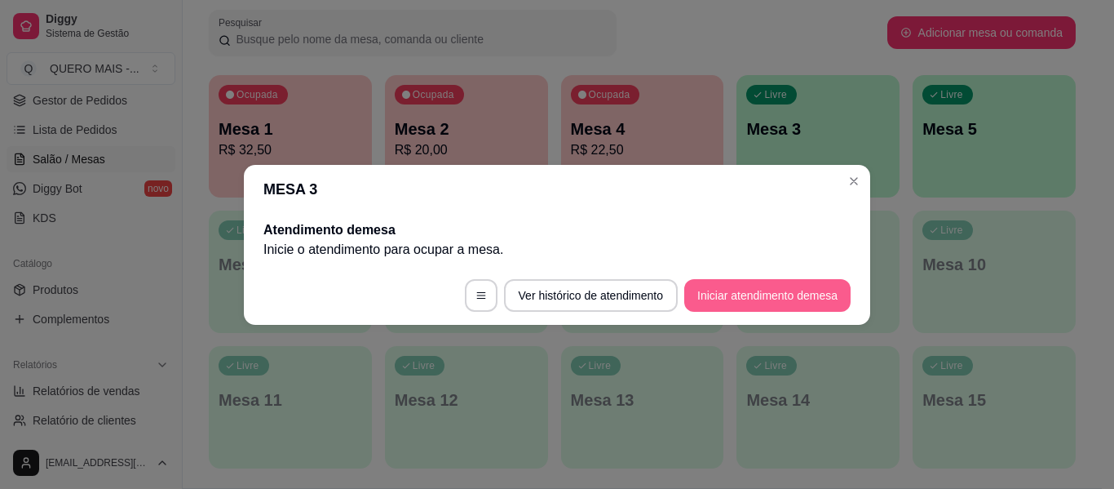
click at [768, 294] on button "Iniciar atendimento de mesa" at bounding box center [767, 295] width 166 height 33
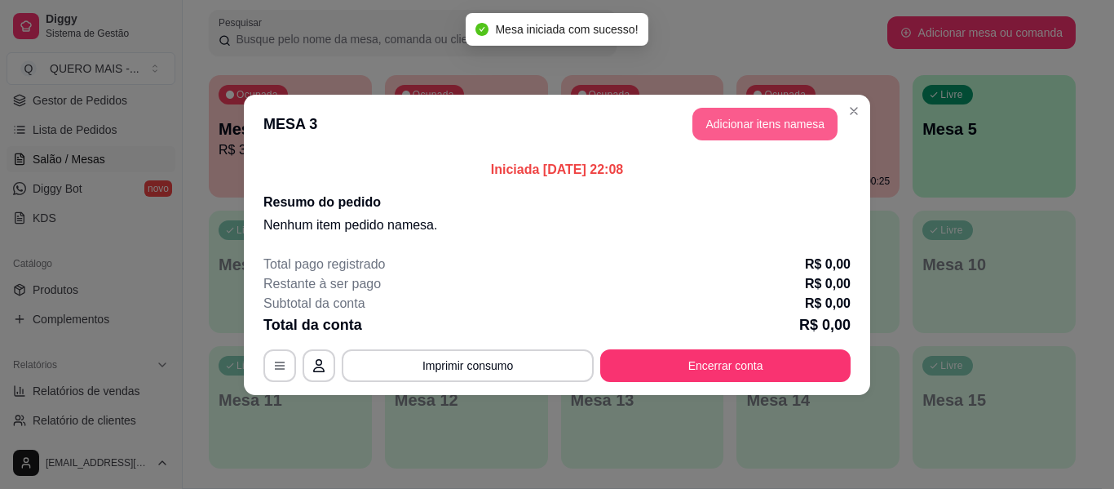
click at [729, 123] on button "Adicionar itens na mesa" at bounding box center [765, 124] width 145 height 33
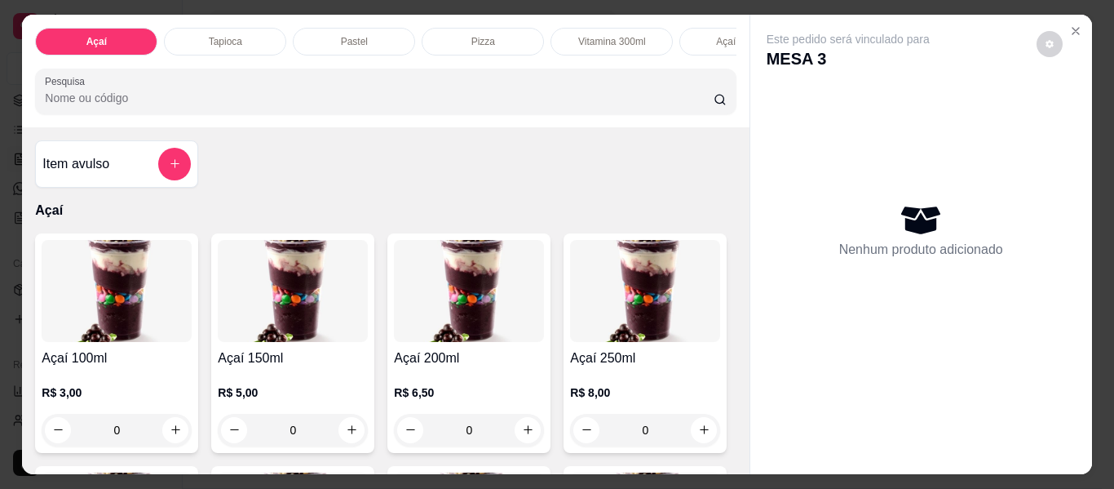
scroll to position [0, 544]
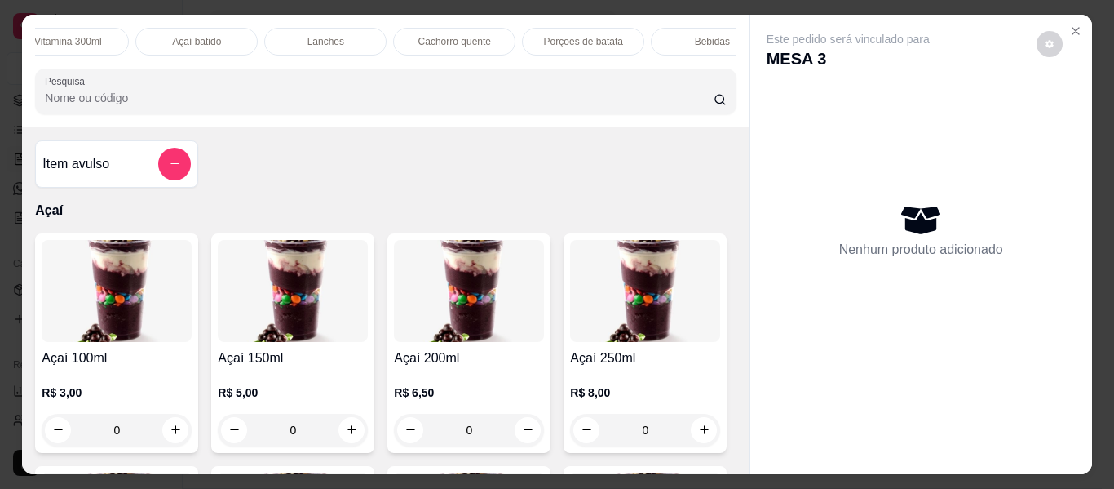
click at [310, 28] on div "Lanches" at bounding box center [325, 42] width 122 height 28
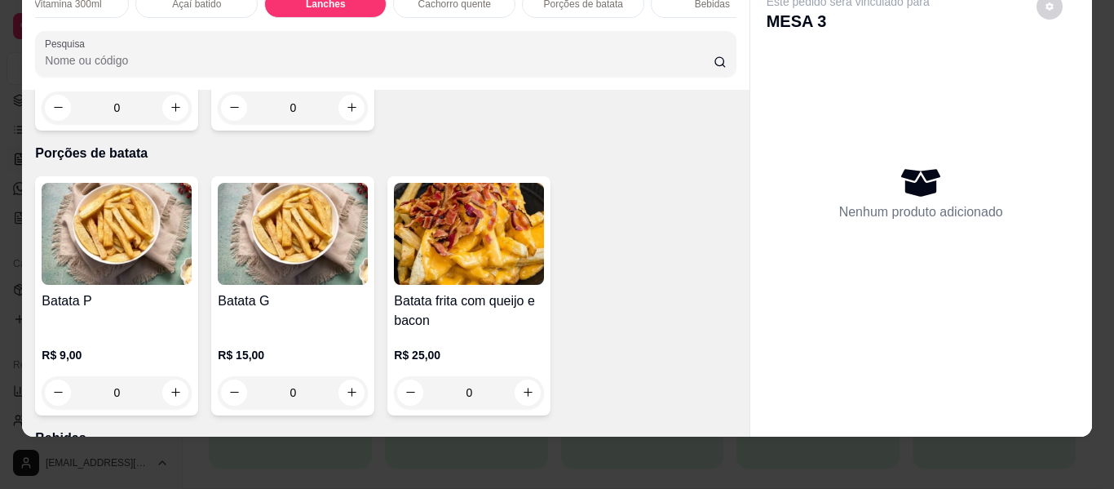
scroll to position [2878, 0]
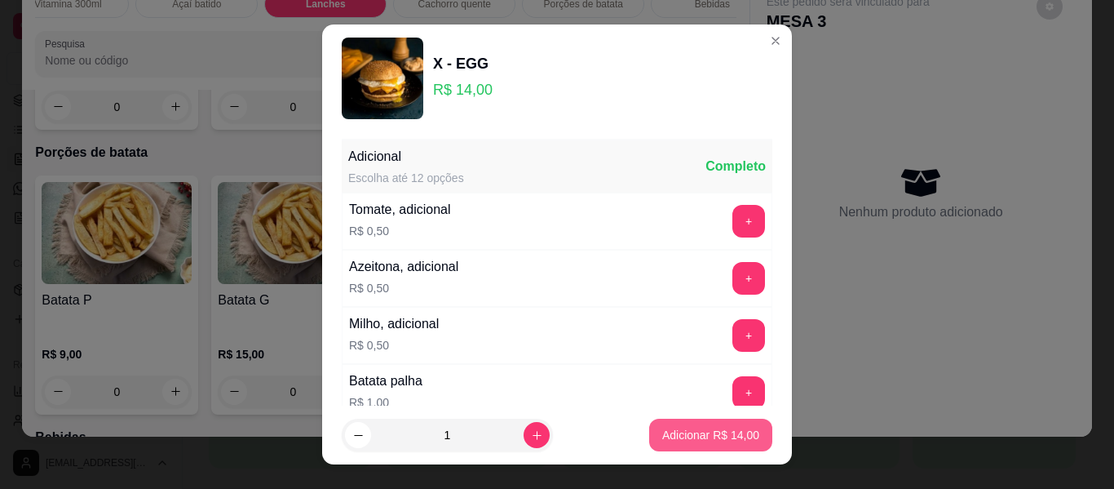
click at [649, 434] on button "Adicionar R$ 14,00" at bounding box center [710, 434] width 123 height 33
type input "1"
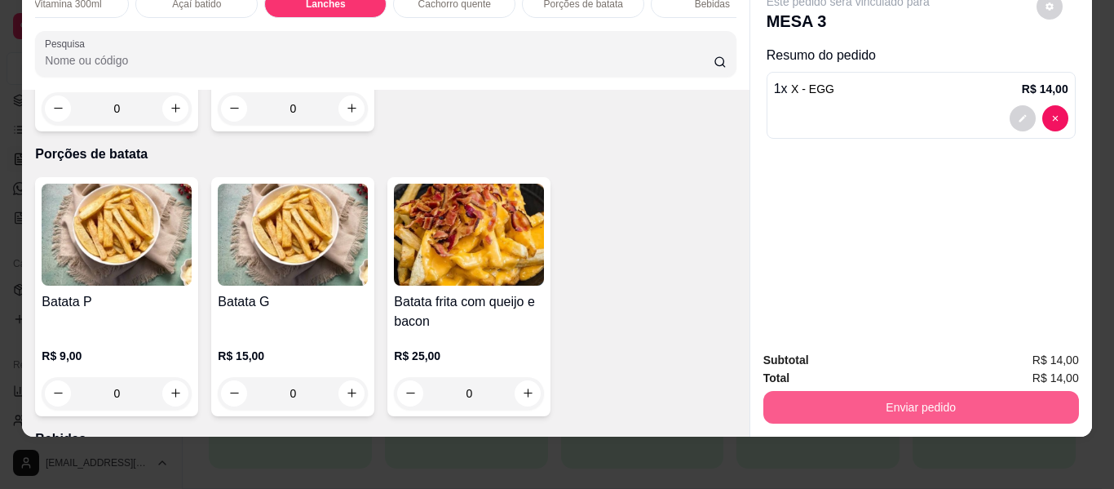
click at [887, 391] on button "Enviar pedido" at bounding box center [922, 407] width 316 height 33
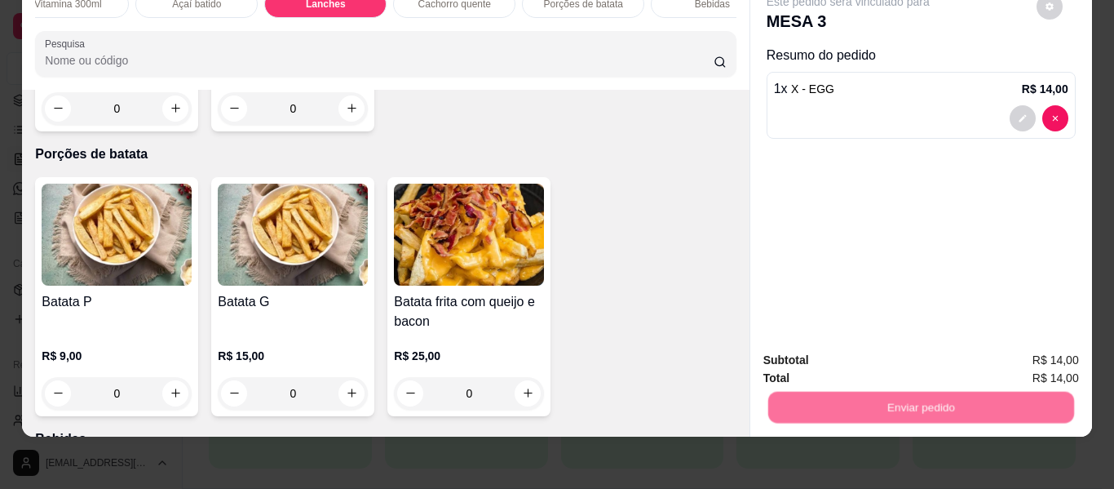
click at [856, 347] on button "Não registrar e enviar pedido" at bounding box center [867, 354] width 165 height 30
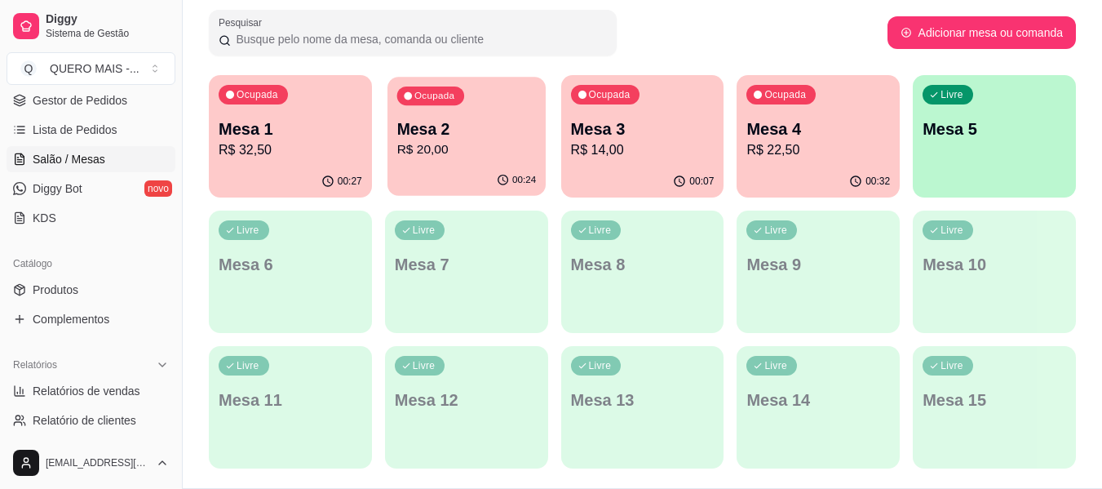
click at [416, 173] on div "00:24" at bounding box center [466, 180] width 158 height 31
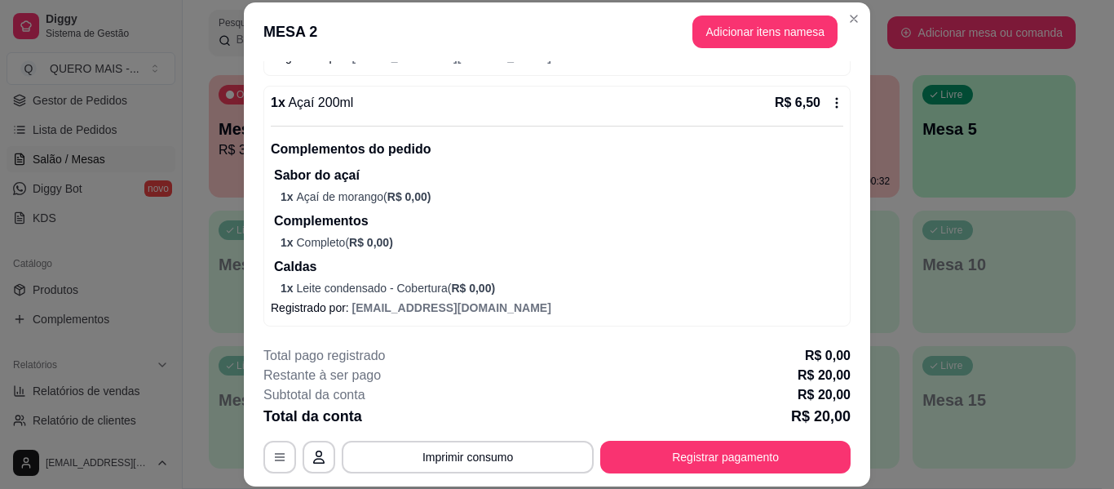
scroll to position [299, 0]
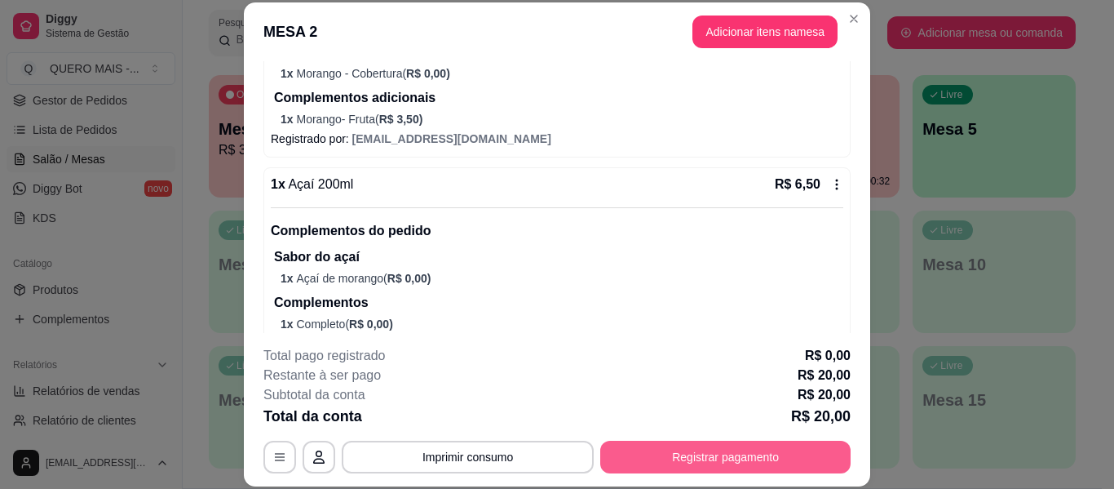
click at [628, 464] on button "Registrar pagamento" at bounding box center [725, 456] width 250 height 33
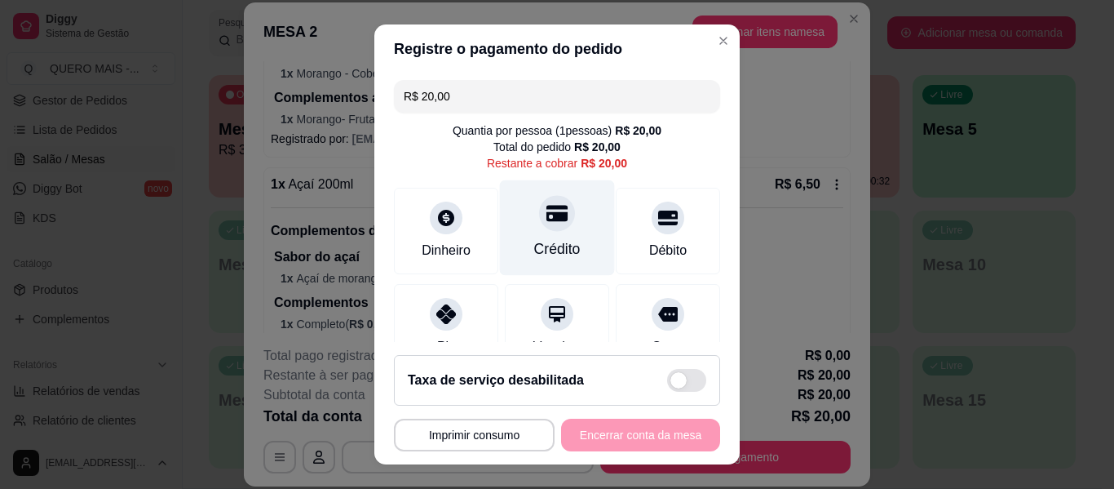
click at [512, 249] on div "Crédito" at bounding box center [557, 227] width 115 height 95
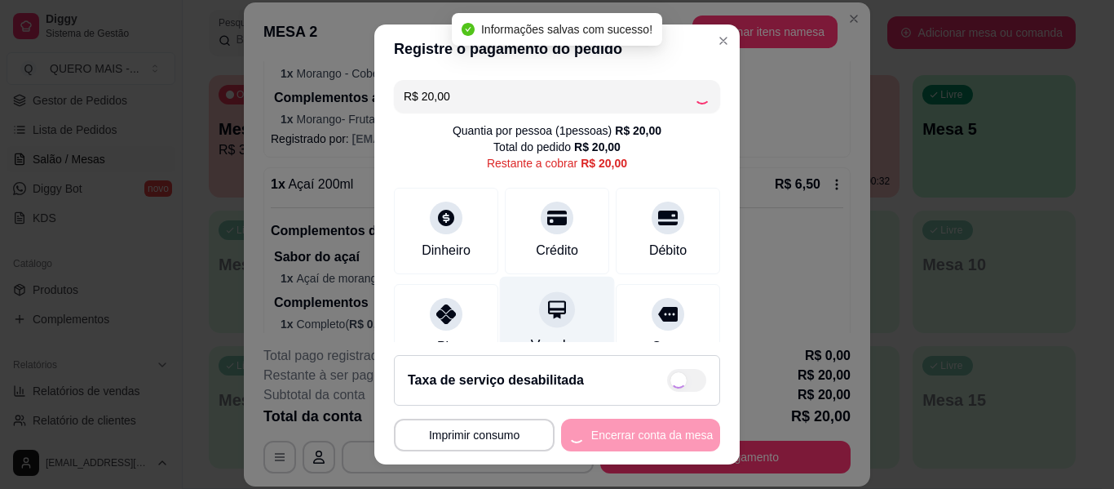
type input "R$ 0,00"
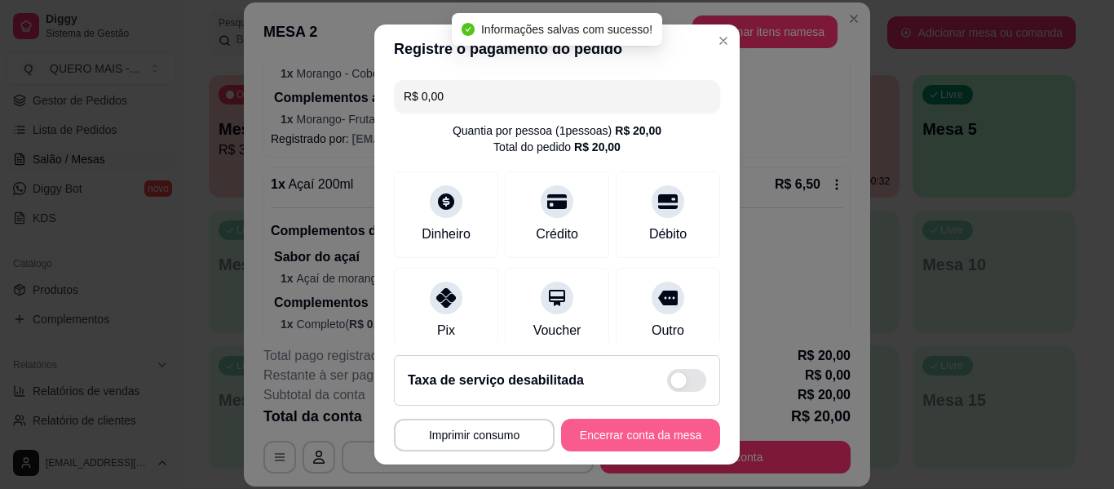
click at [602, 440] on button "Encerrar conta da mesa" at bounding box center [640, 434] width 159 height 33
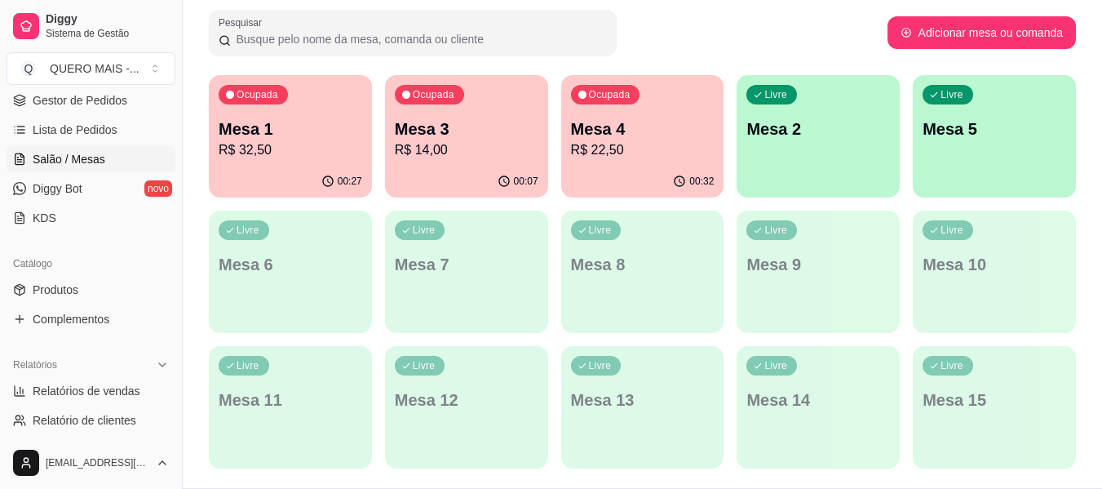
click at [618, 143] on p "R$ 22,50" at bounding box center [643, 150] width 144 height 20
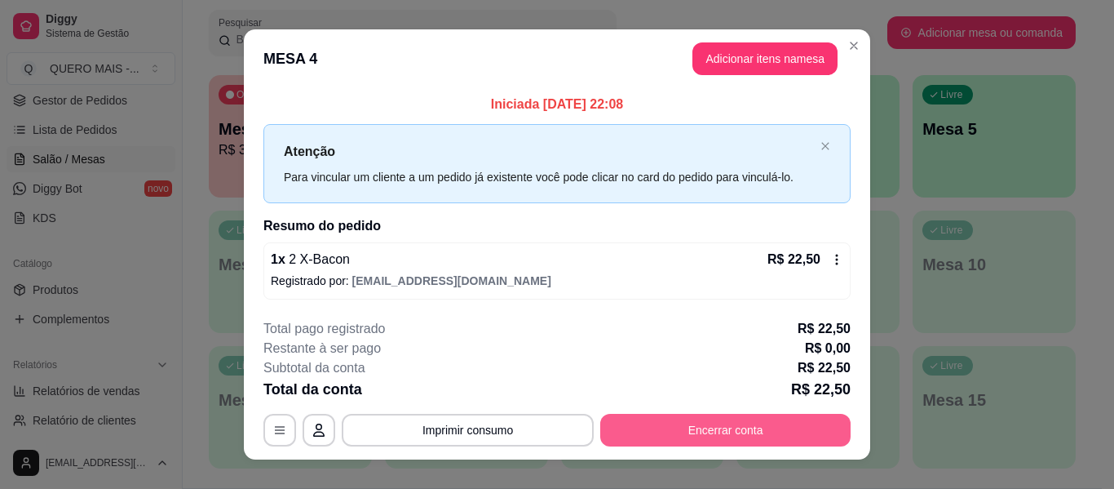
click at [688, 430] on button "Encerrar conta" at bounding box center [725, 430] width 250 height 33
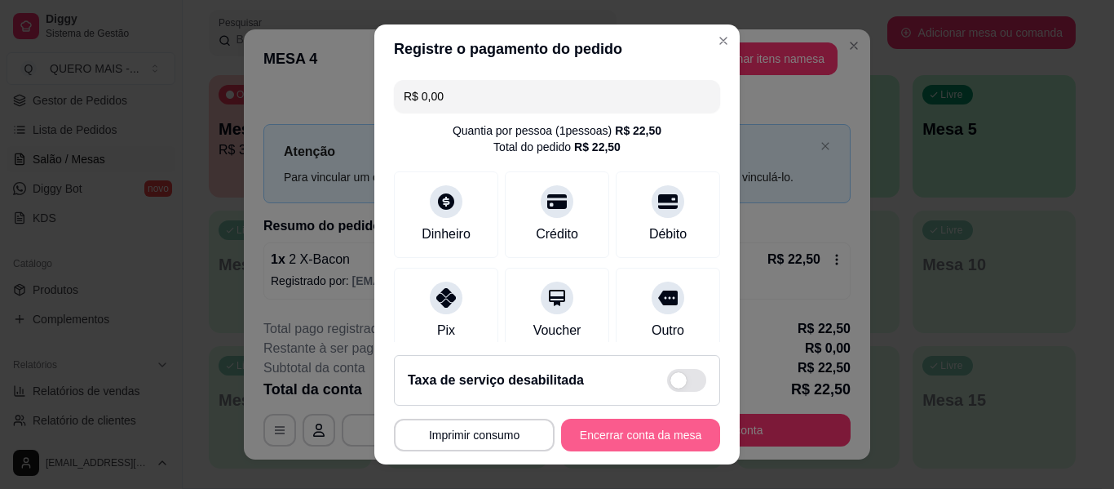
click at [653, 437] on button "Encerrar conta da mesa" at bounding box center [640, 434] width 159 height 33
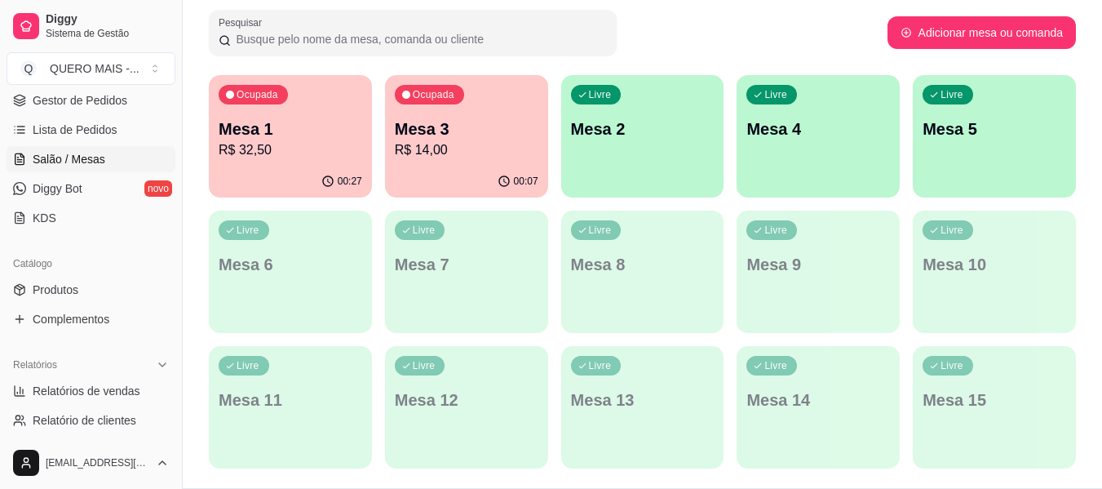
click at [617, 148] on div "Livre Mesa 2" at bounding box center [642, 126] width 163 height 103
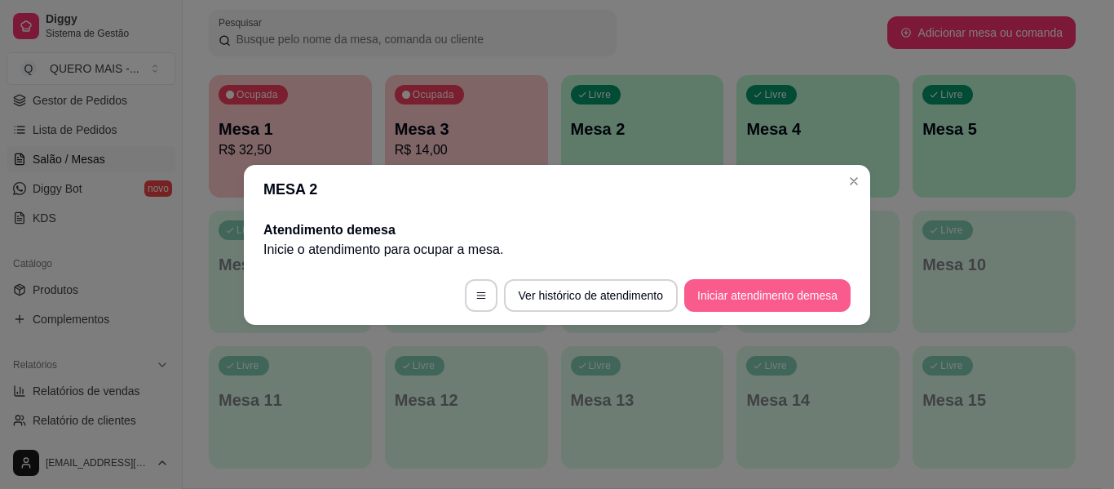
click at [741, 298] on button "Iniciar atendimento de mesa" at bounding box center [767, 295] width 166 height 33
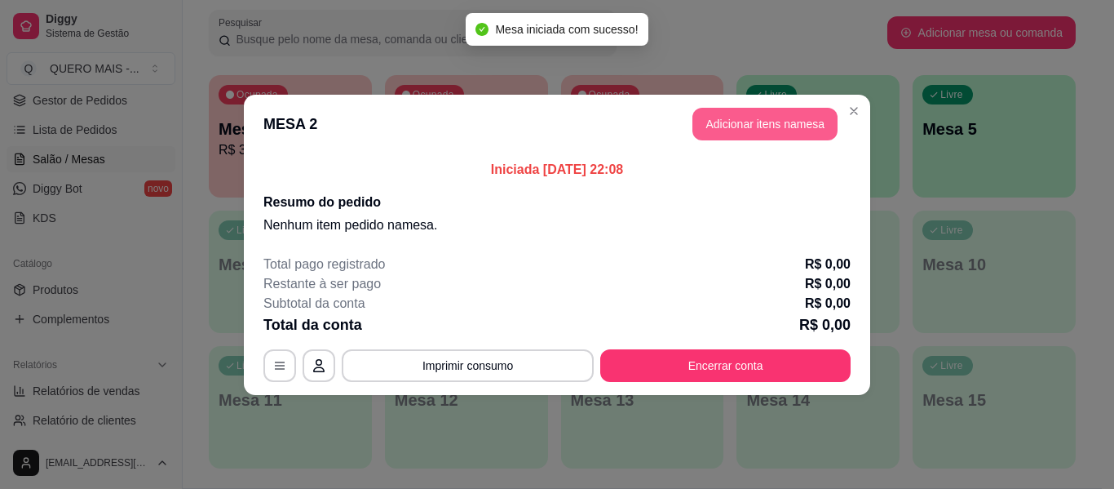
click at [751, 126] on button "Adicionar itens na mesa" at bounding box center [765, 124] width 145 height 33
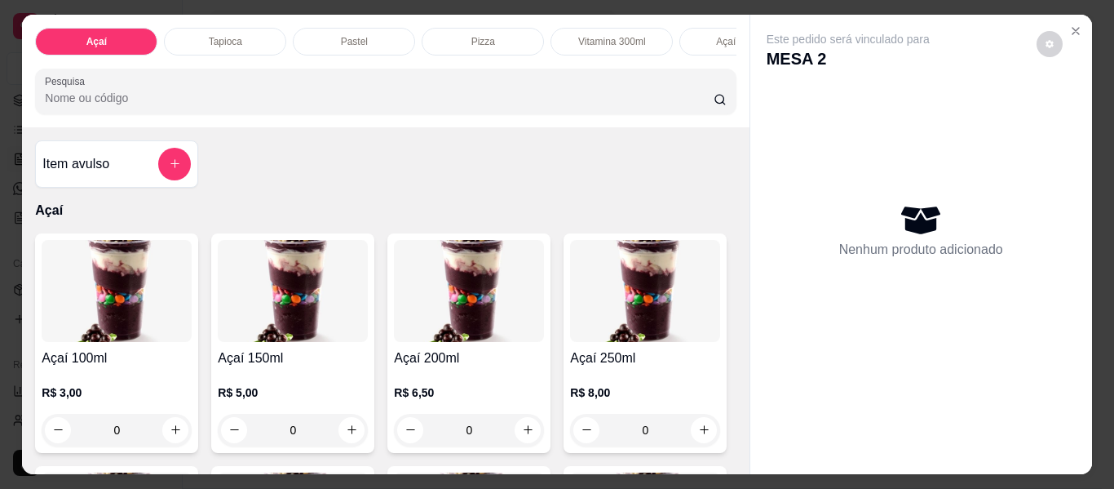
scroll to position [0, 528]
click at [338, 35] on p "Lanches" at bounding box center [342, 41] width 37 height 13
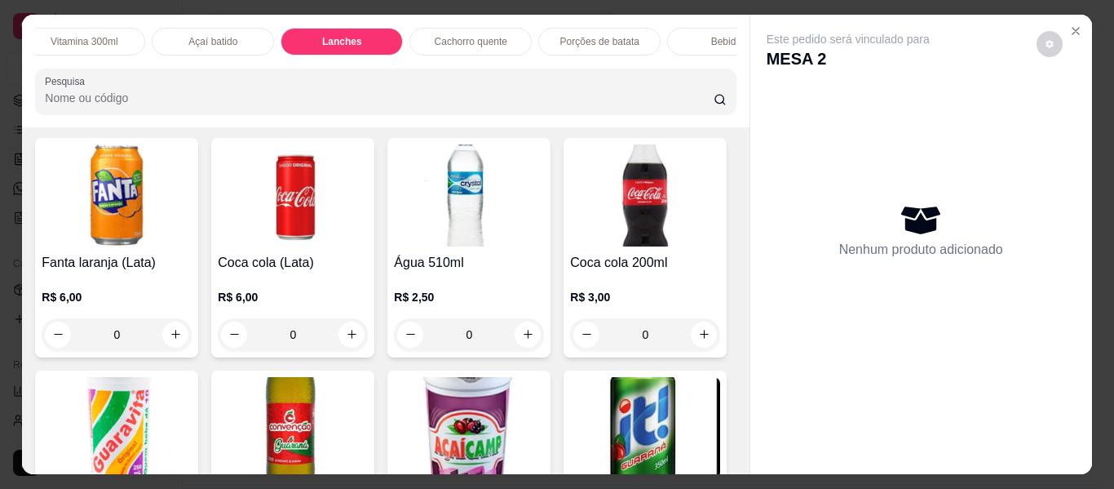
scroll to position [3286, 0]
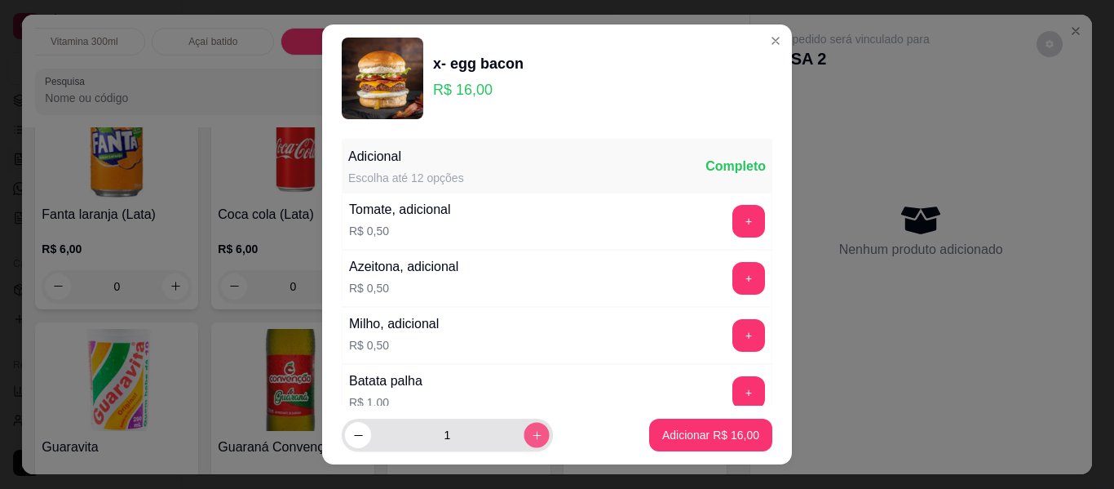
click at [531, 432] on icon "increase-product-quantity" at bounding box center [537, 435] width 12 height 12
type input "3"
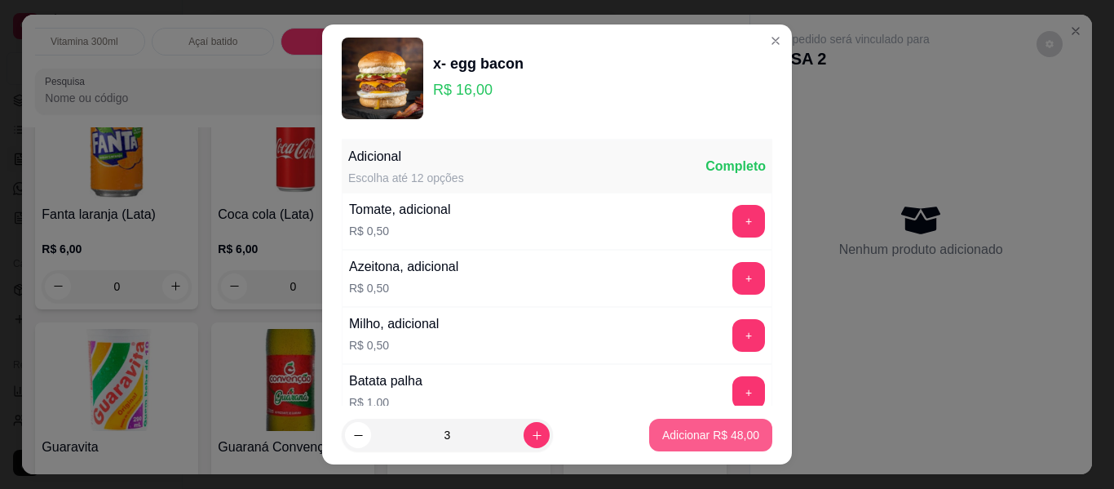
click at [674, 440] on p "Adicionar R$ 48,00" at bounding box center [710, 435] width 97 height 16
type input "3"
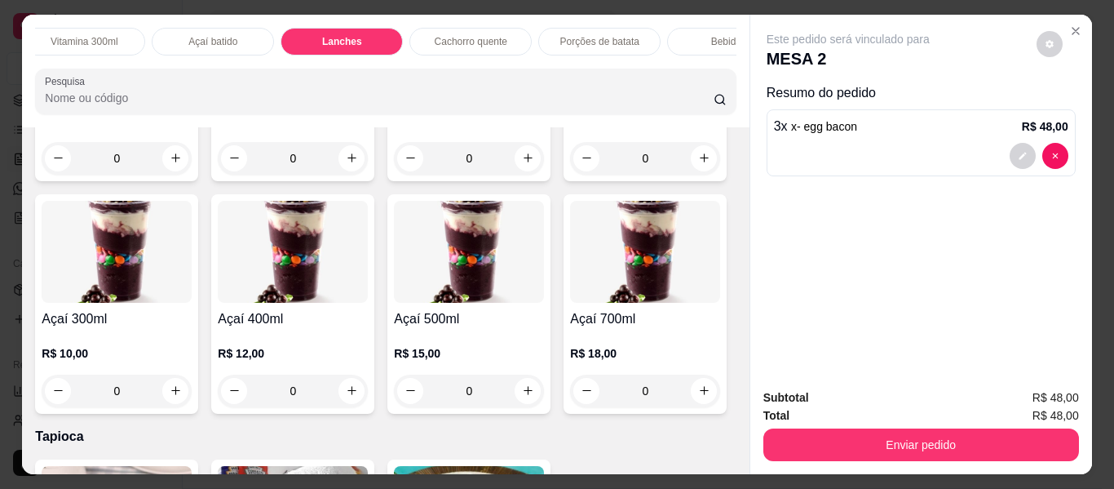
scroll to position [326, 0]
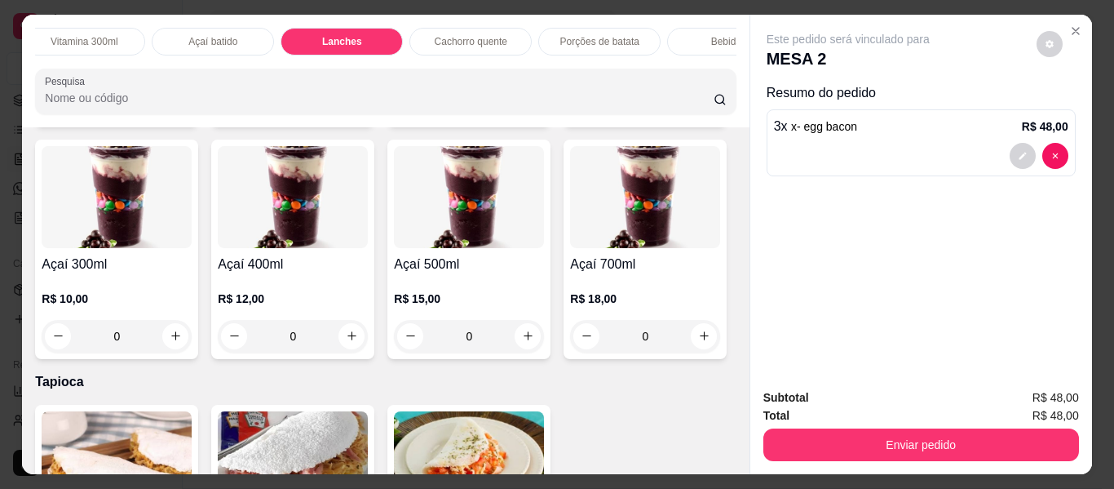
click at [192, 336] on div "0" at bounding box center [117, 336] width 150 height 33
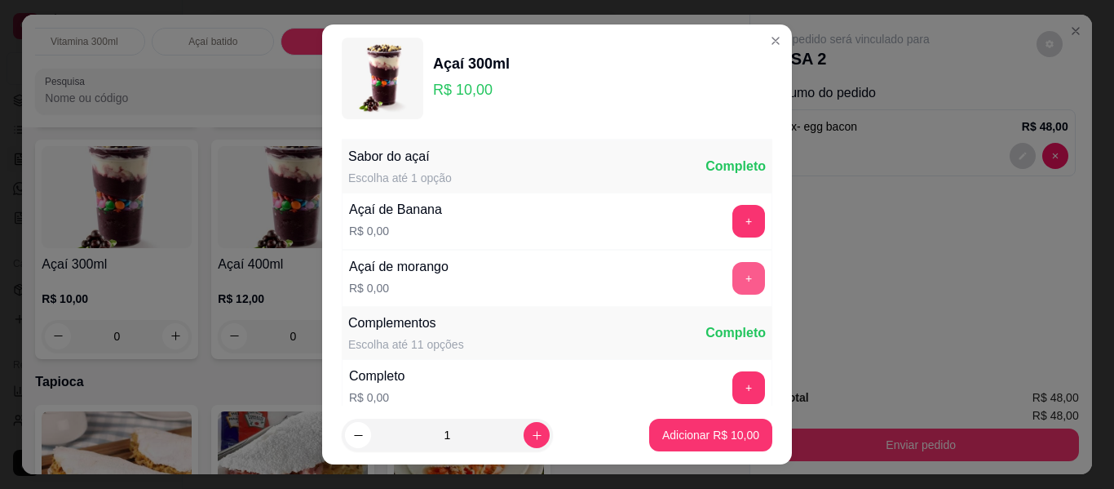
click at [733, 279] on button "+" at bounding box center [749, 278] width 33 height 33
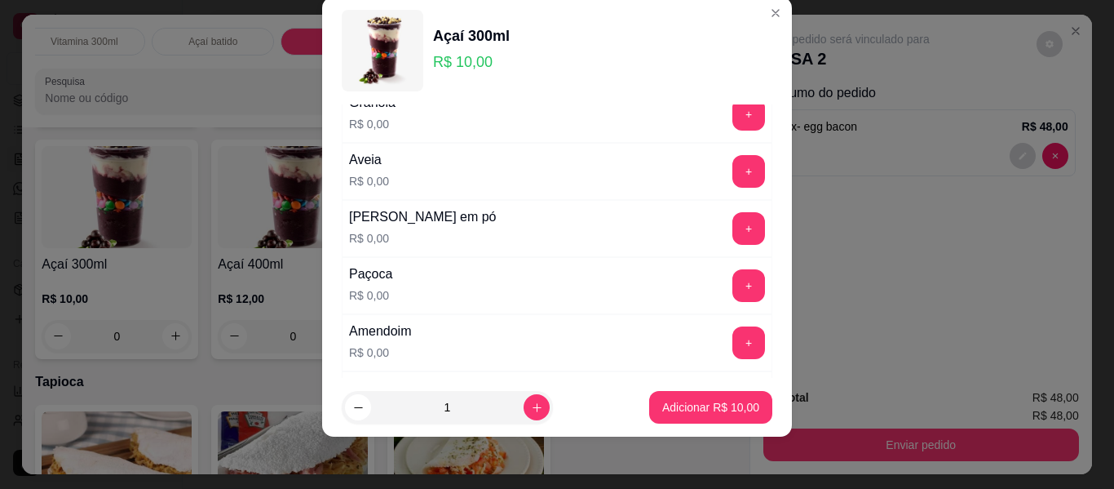
scroll to position [338, 0]
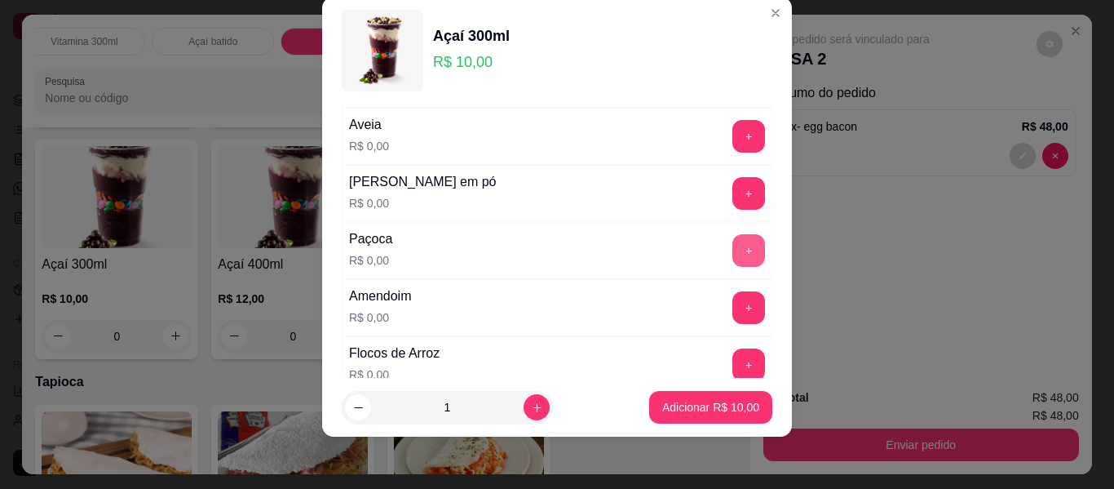
click at [733, 246] on button "+" at bounding box center [749, 250] width 33 height 33
click at [733, 312] on button "+" at bounding box center [749, 307] width 33 height 33
click at [733, 188] on button "+" at bounding box center [749, 193] width 33 height 33
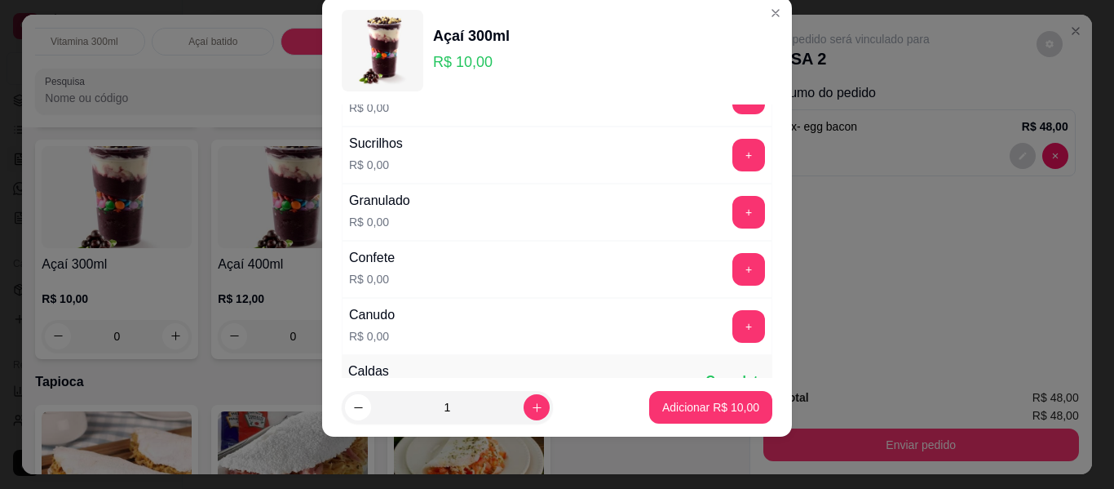
scroll to position [664, 0]
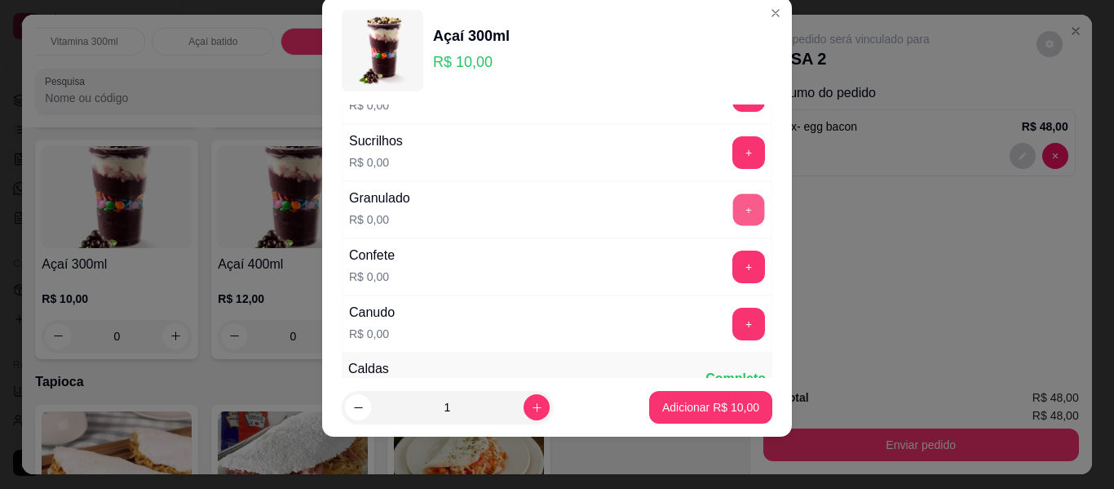
click at [733, 215] on button "+" at bounding box center [749, 210] width 32 height 32
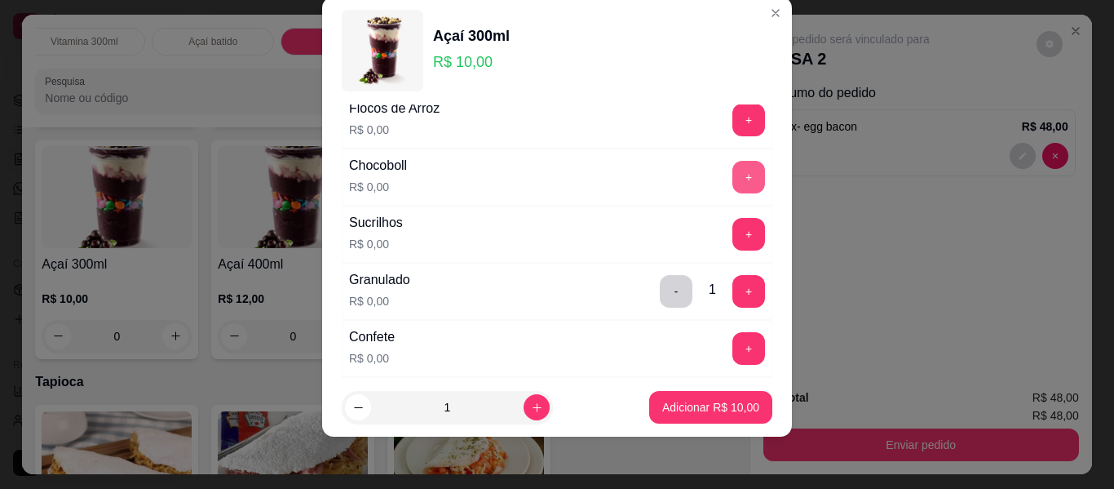
click at [733, 178] on button "+" at bounding box center [749, 177] width 33 height 33
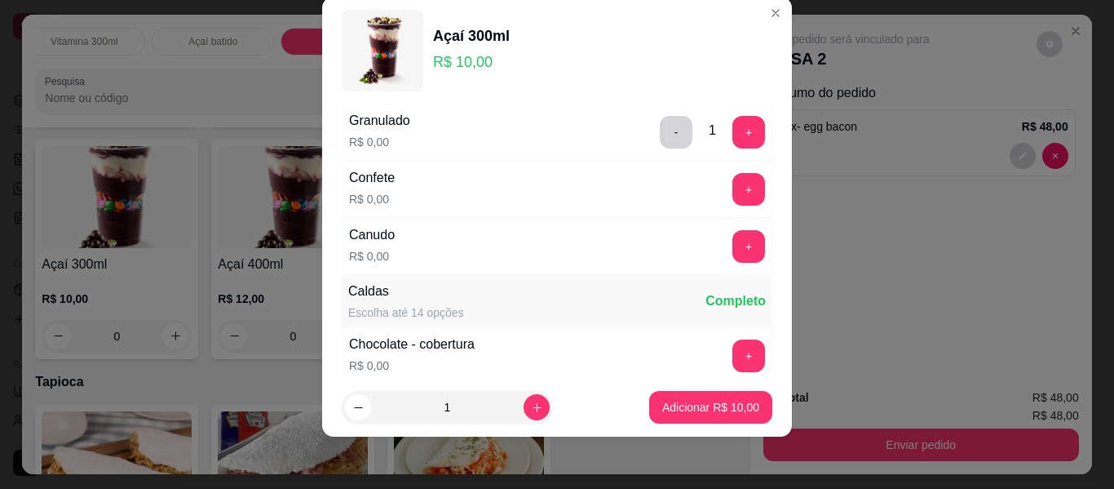
scroll to position [746, 0]
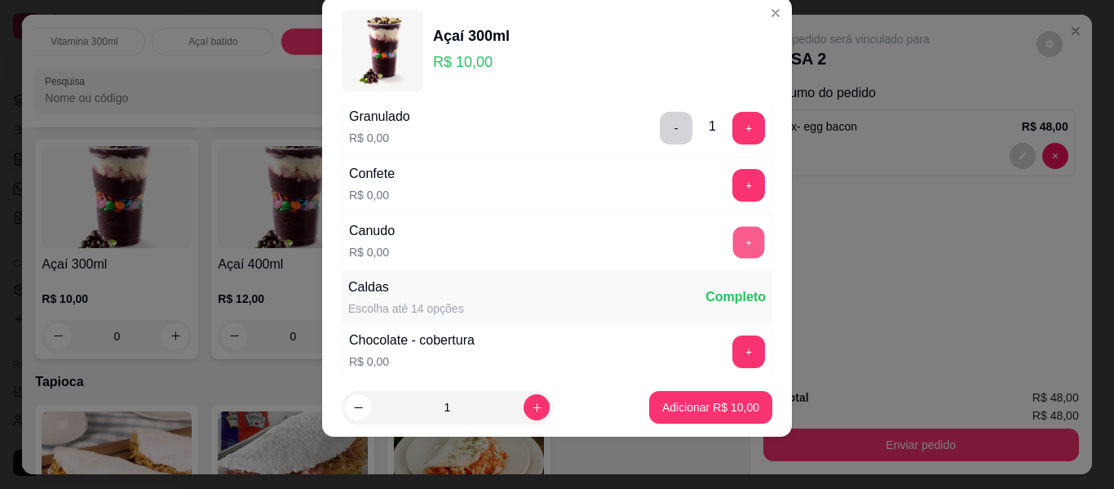
click at [733, 244] on button "+" at bounding box center [749, 243] width 32 height 32
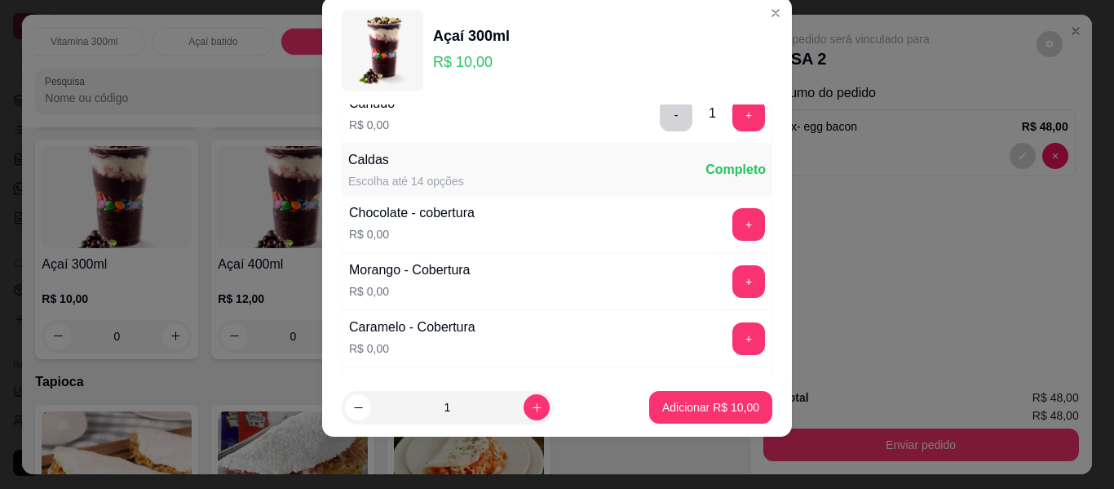
scroll to position [909, 0]
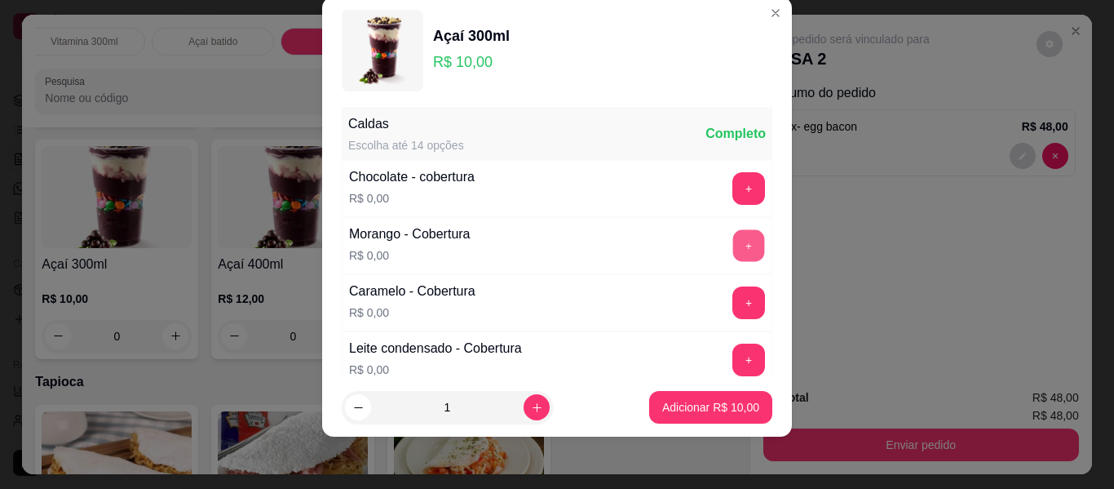
click at [733, 248] on button "+" at bounding box center [749, 246] width 32 height 32
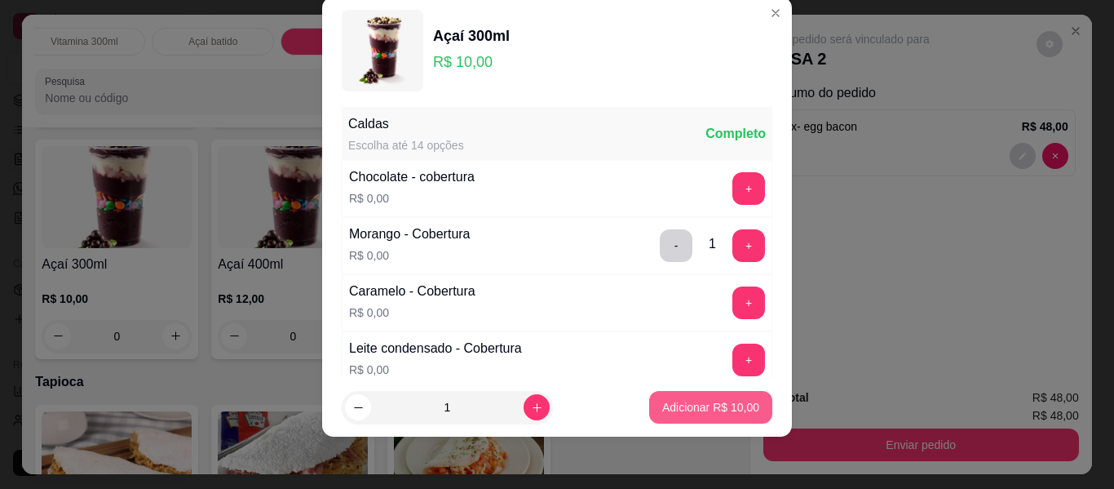
click at [698, 402] on p "Adicionar R$ 10,00" at bounding box center [710, 407] width 97 height 16
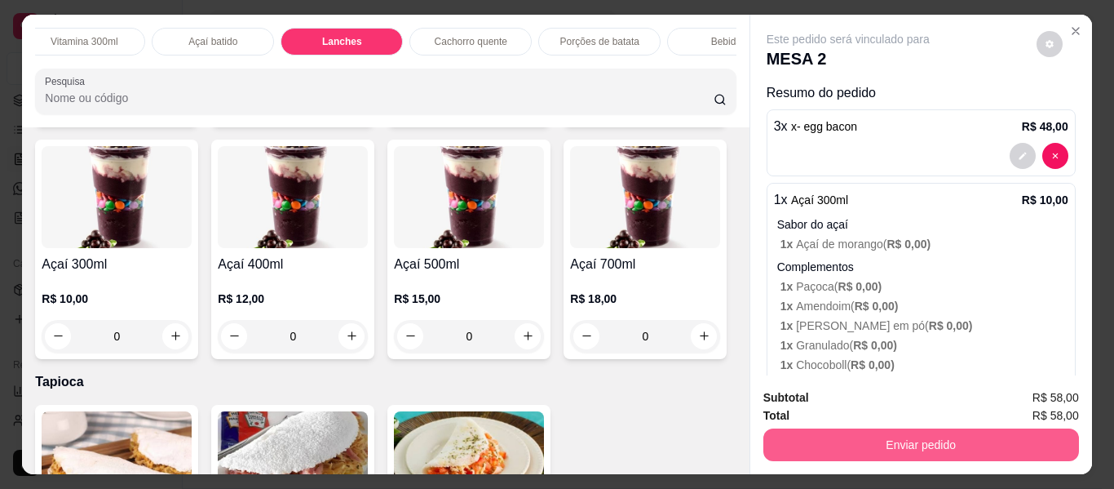
click at [901, 433] on button "Enviar pedido" at bounding box center [922, 444] width 316 height 33
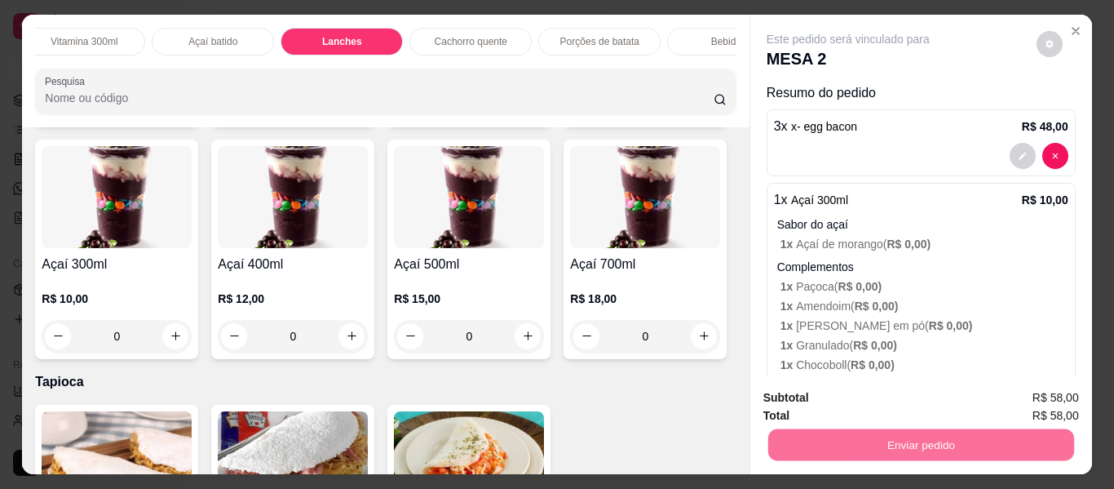
click at [999, 259] on p "Complementos" at bounding box center [922, 267] width 291 height 16
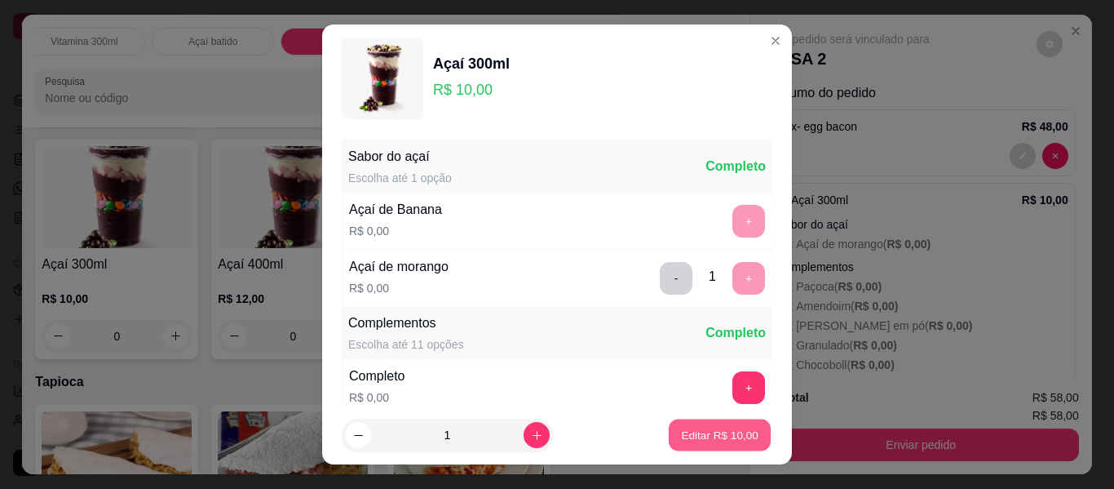
click at [687, 445] on button "Editar R$ 10,00" at bounding box center [720, 435] width 102 height 32
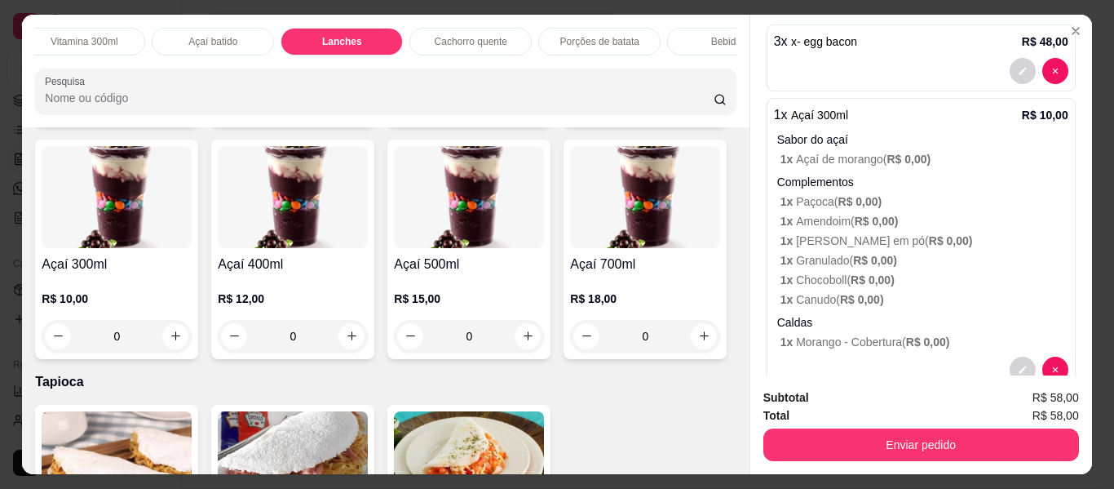
scroll to position [122, 0]
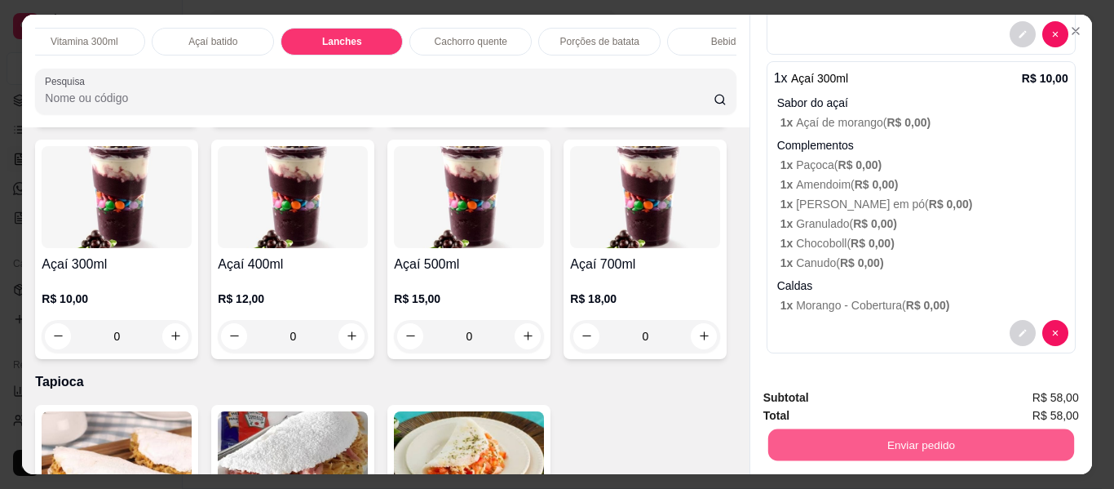
click at [873, 450] on button "Enviar pedido" at bounding box center [921, 445] width 306 height 32
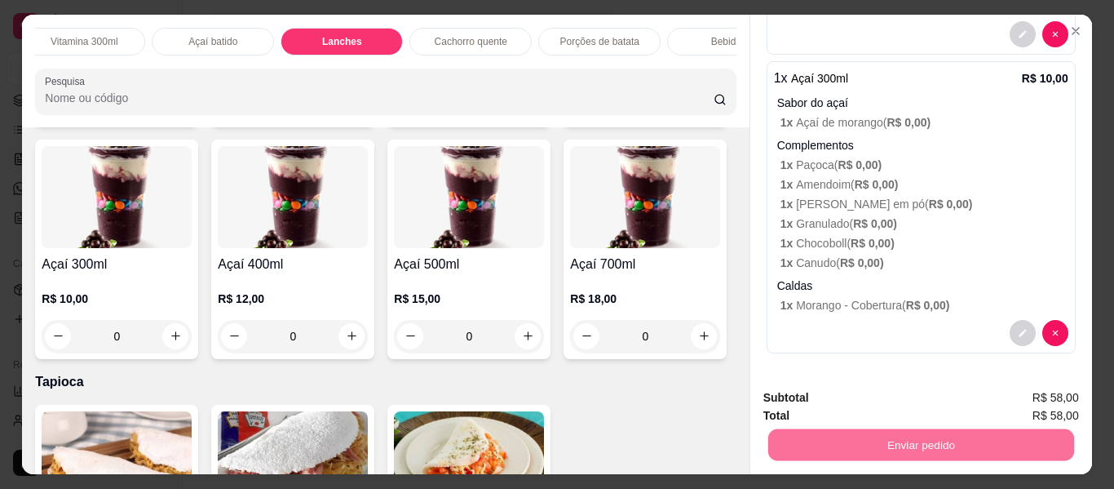
click at [865, 395] on button "Não registrar e enviar pedido" at bounding box center [867, 398] width 170 height 31
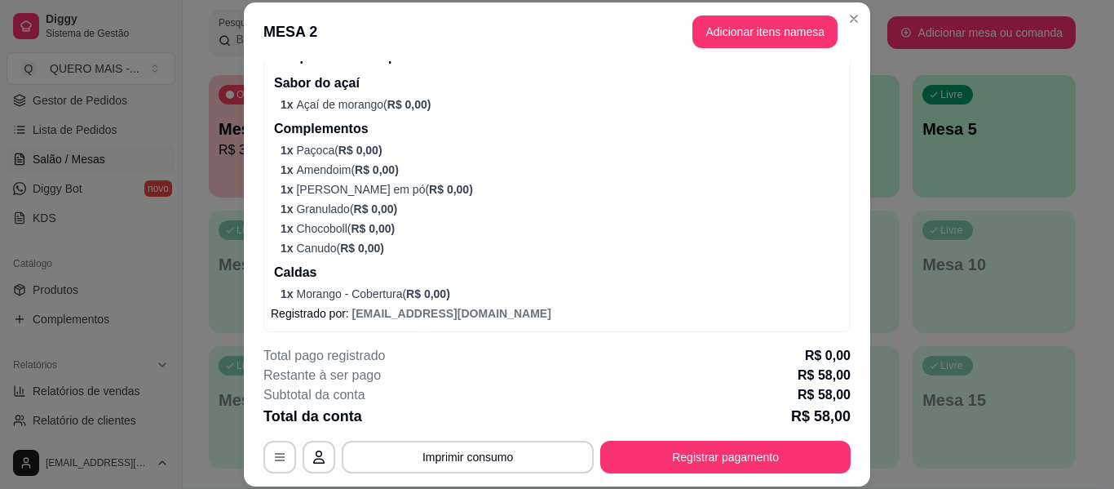
scroll to position [294, 0]
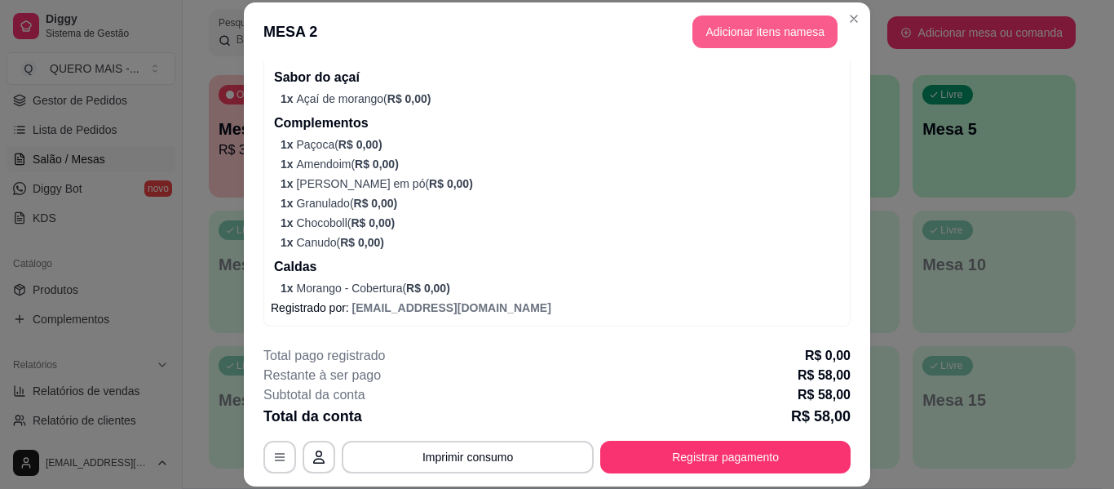
click at [711, 38] on button "Adicionar itens na mesa" at bounding box center [765, 31] width 145 height 33
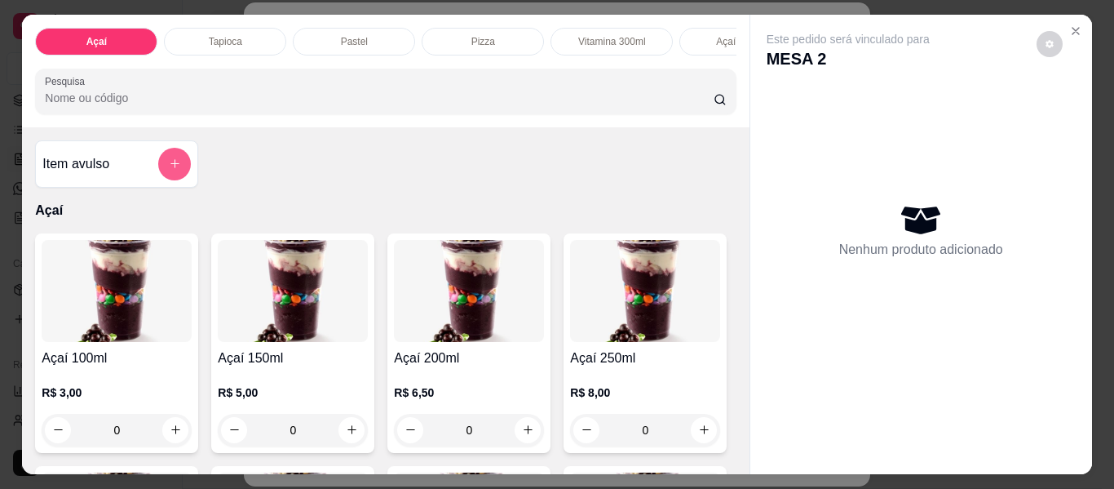
click at [174, 177] on button "add-separate-item" at bounding box center [174, 164] width 33 height 33
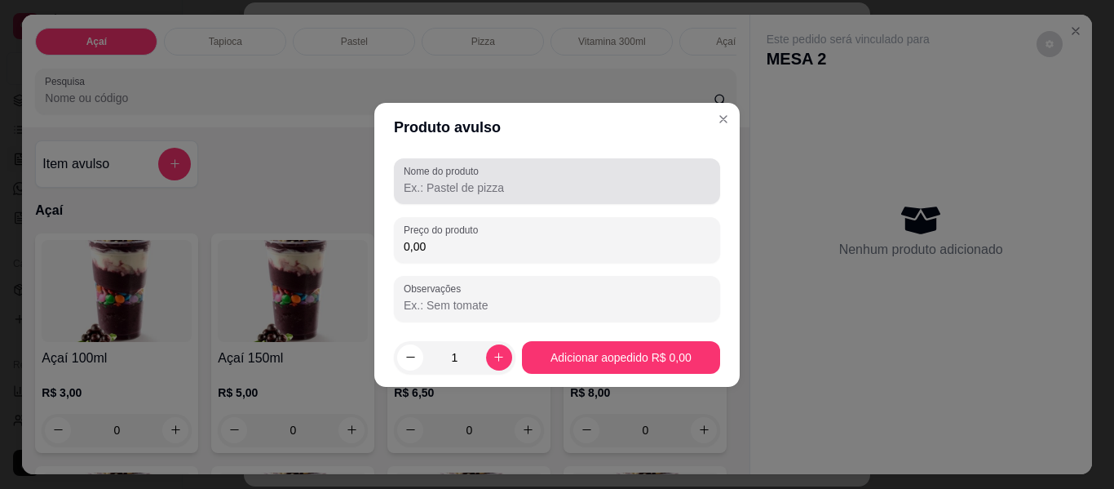
click at [432, 193] on input "Nome do produto" at bounding box center [557, 187] width 307 height 16
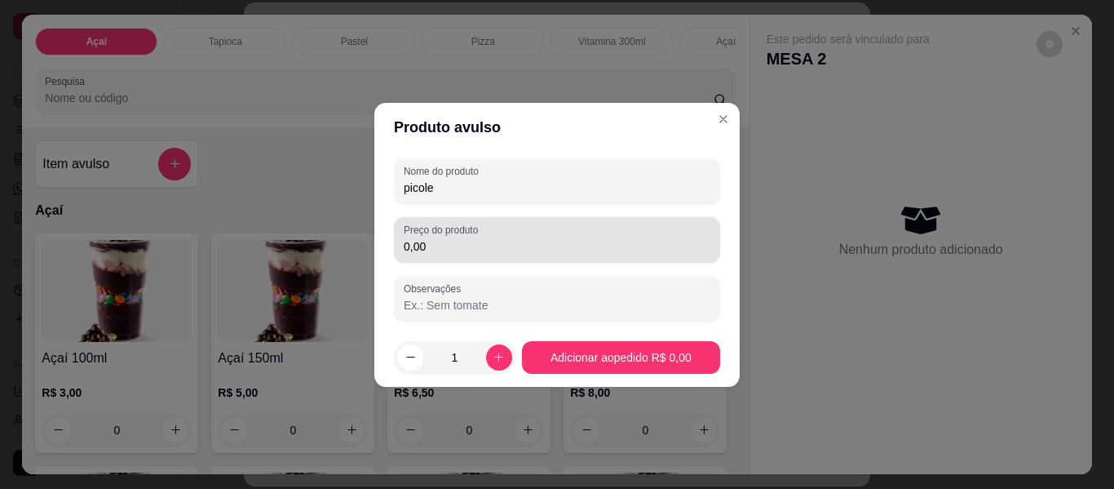
type input "picole"
click at [503, 250] on input "0,00" at bounding box center [557, 246] width 307 height 16
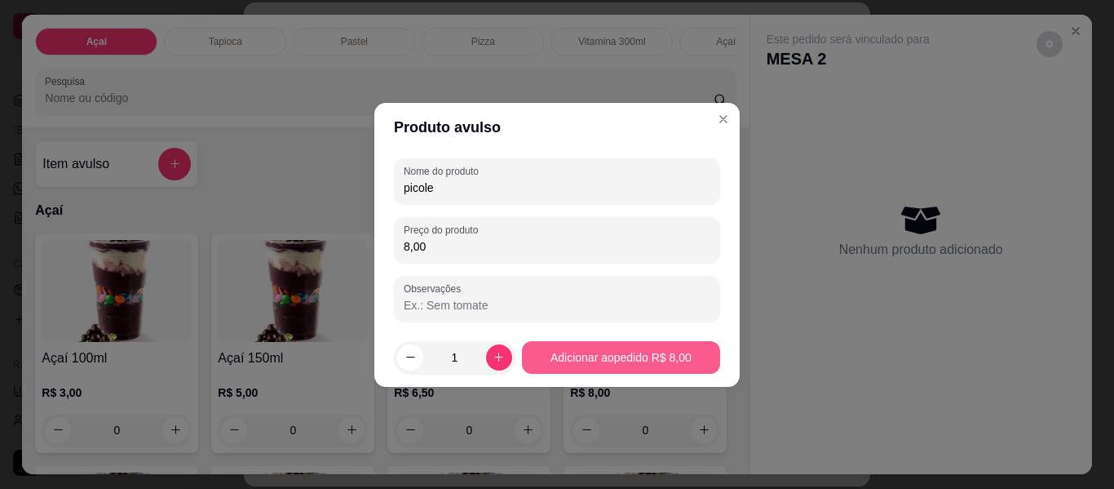
type input "8,00"
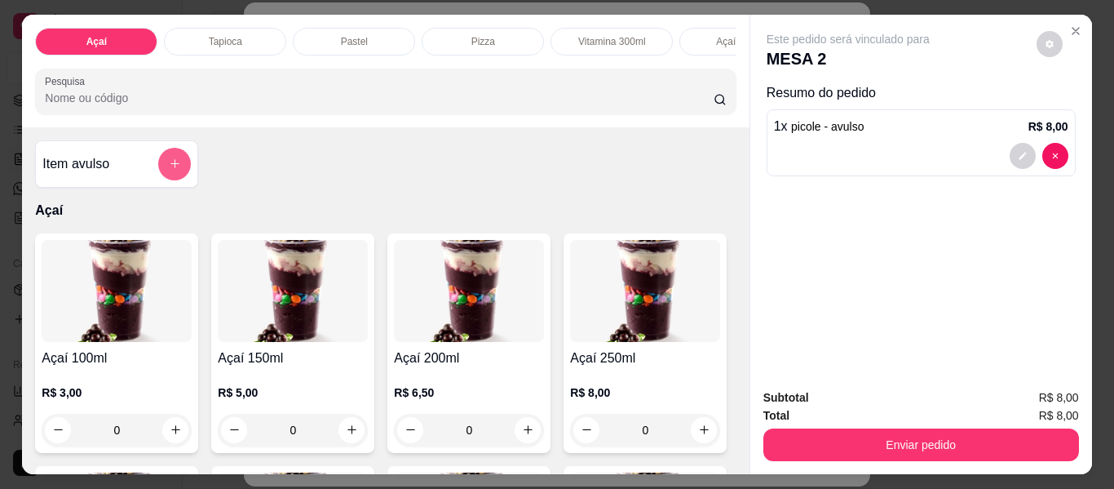
click at [177, 163] on button "add-separate-item" at bounding box center [174, 164] width 33 height 33
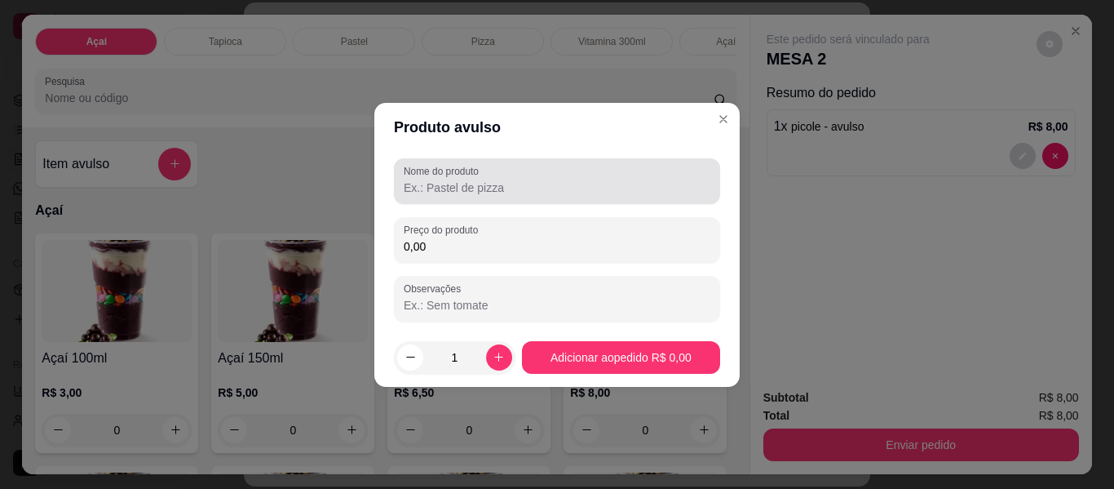
click at [526, 199] on div "Nome do produto" at bounding box center [557, 181] width 326 height 46
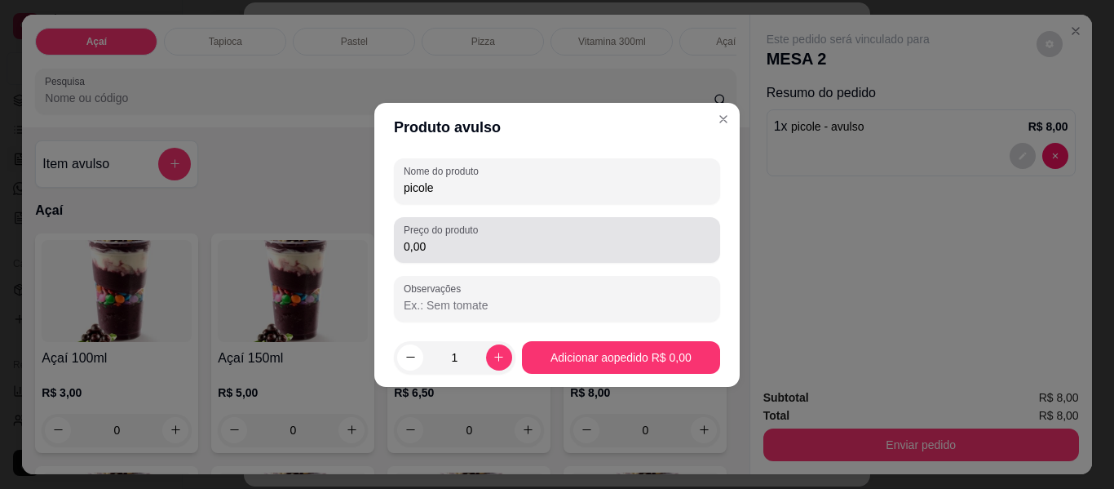
type input "picole"
click at [531, 236] on div "0,00" at bounding box center [557, 240] width 307 height 33
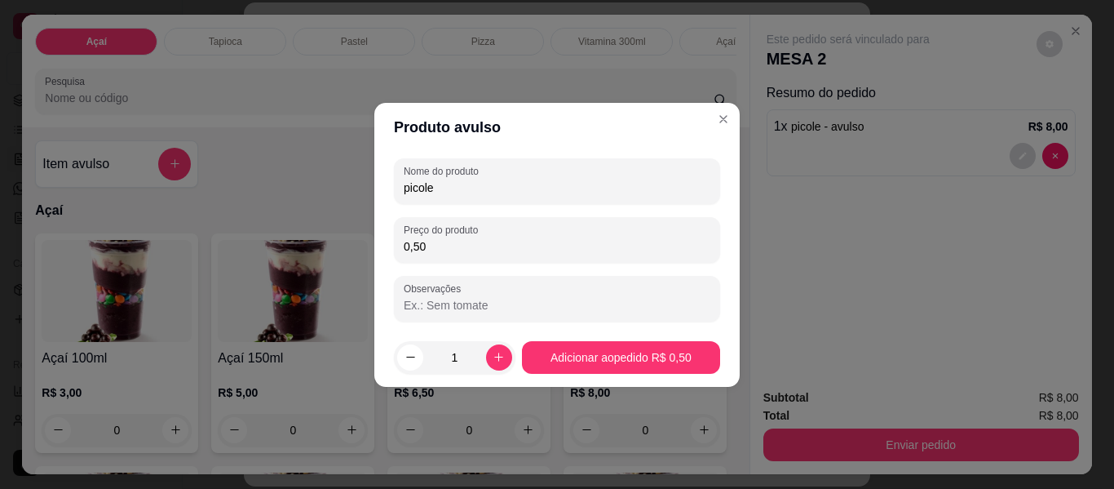
type input "0,50"
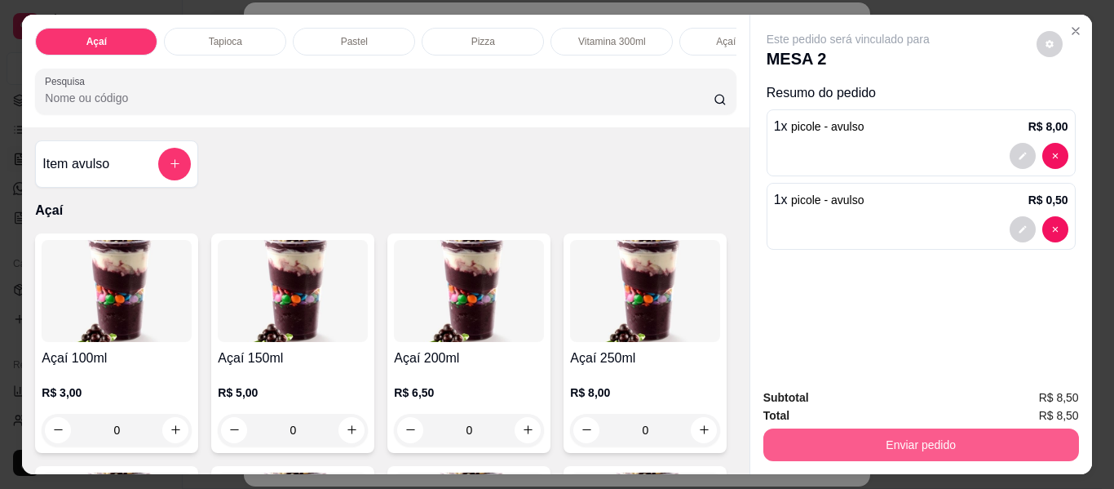
click at [791, 442] on button "Enviar pedido" at bounding box center [922, 444] width 316 height 33
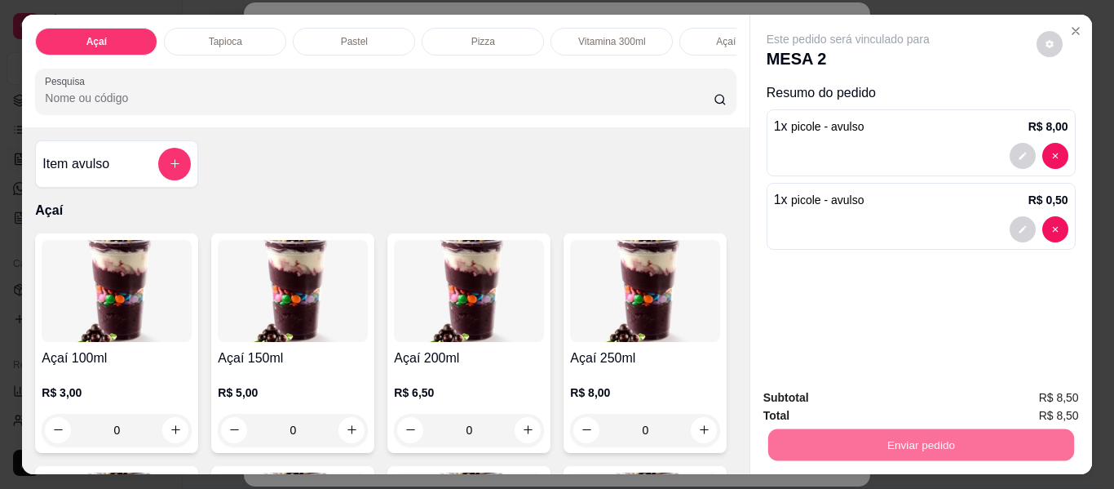
click at [841, 400] on button "Não registrar e enviar pedido" at bounding box center [867, 398] width 165 height 30
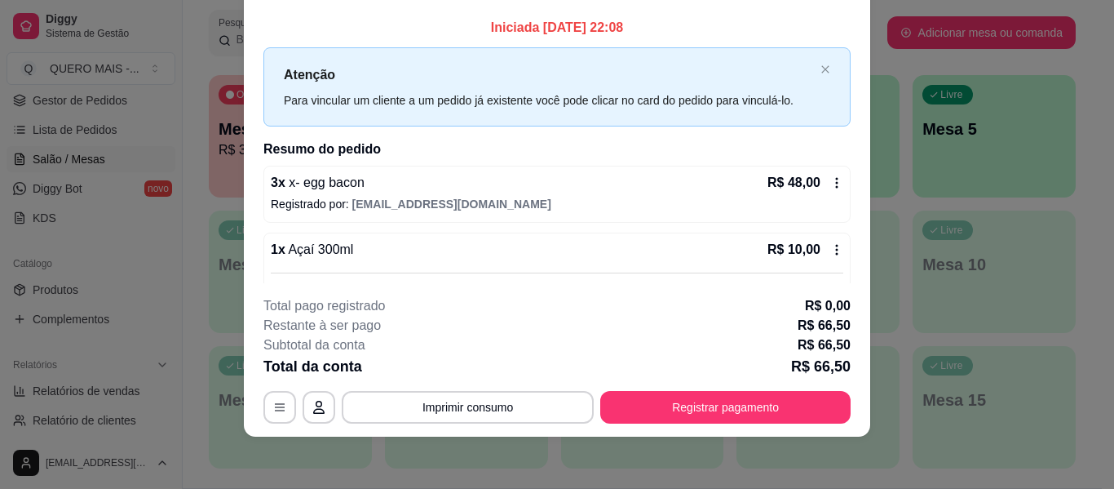
scroll to position [0, 0]
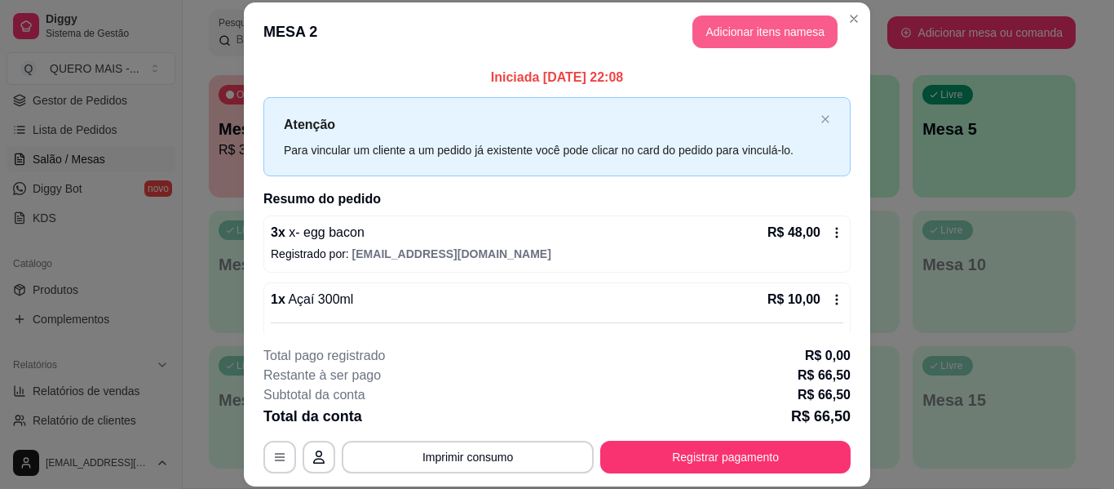
click at [786, 46] on button "Adicionar itens na mesa" at bounding box center [765, 31] width 145 height 33
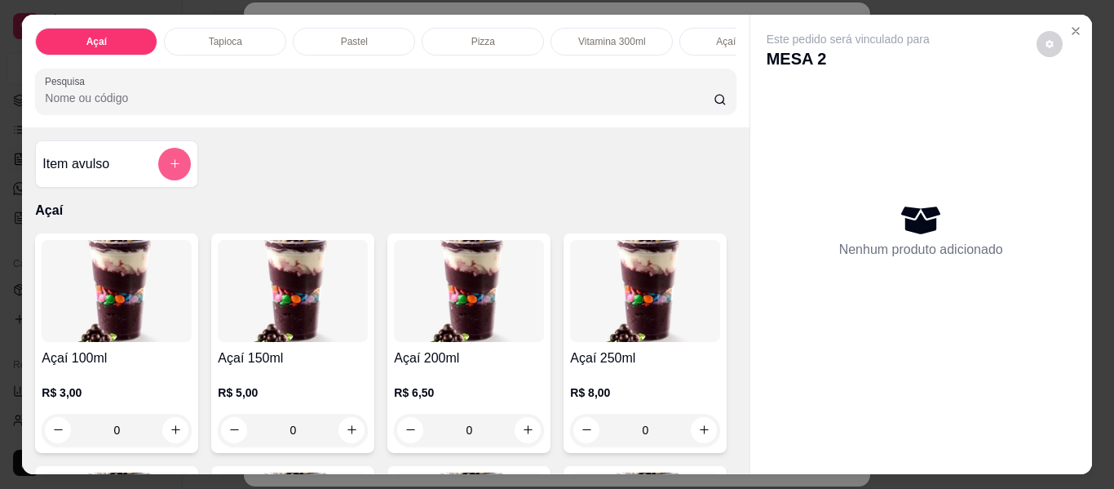
click at [180, 174] on button "add-separate-item" at bounding box center [174, 164] width 33 height 33
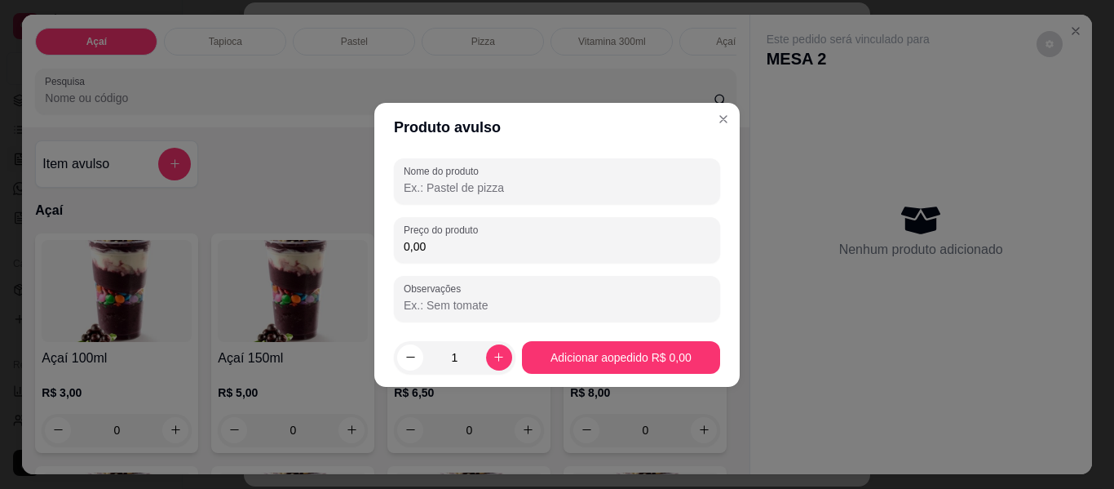
click at [454, 187] on input "Nome do produto" at bounding box center [557, 187] width 307 height 16
type input "picole"
click at [474, 246] on input "0,00" at bounding box center [557, 246] width 307 height 16
type input "4,50"
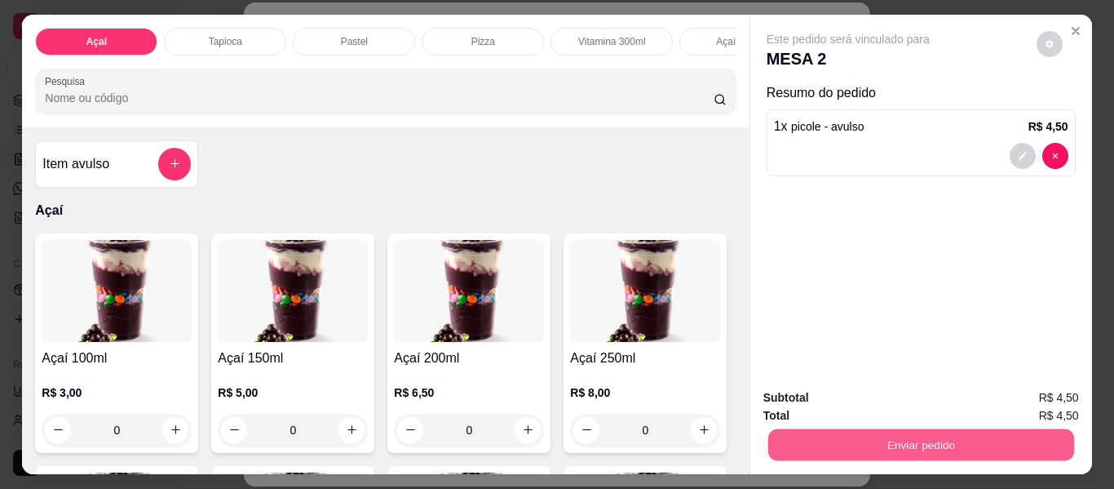
click at [826, 451] on button "Enviar pedido" at bounding box center [921, 445] width 306 height 32
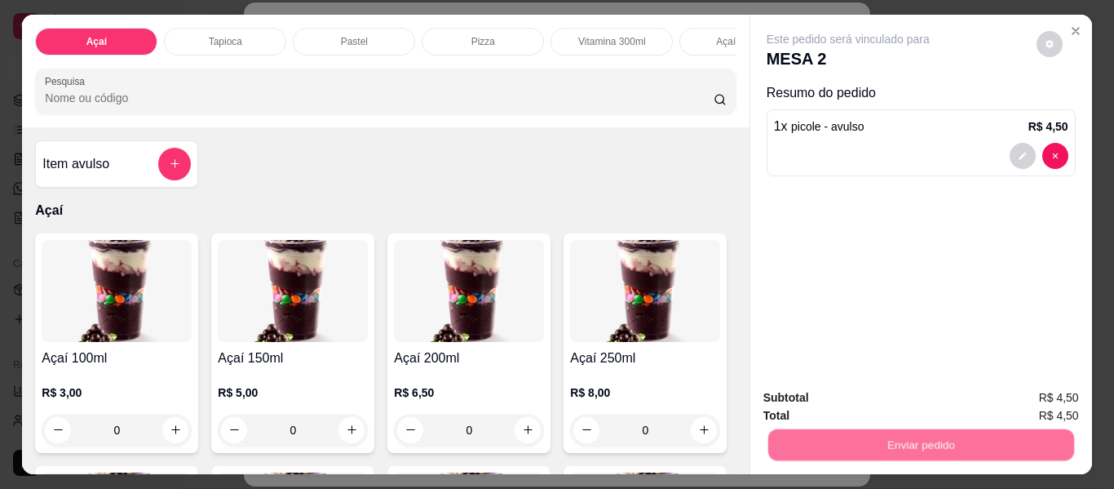
click at [850, 401] on button "Não registrar e enviar pedido" at bounding box center [867, 398] width 170 height 31
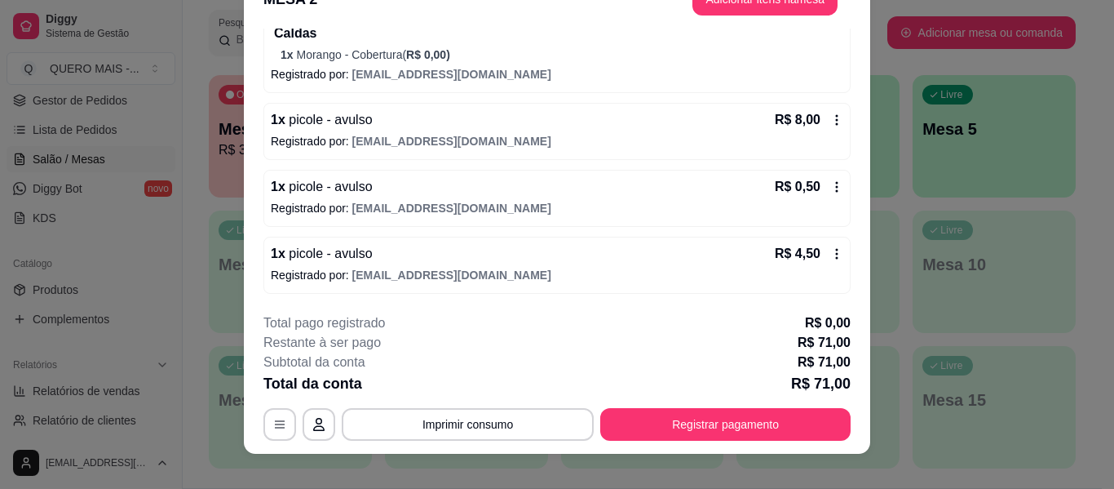
scroll to position [50, 0]
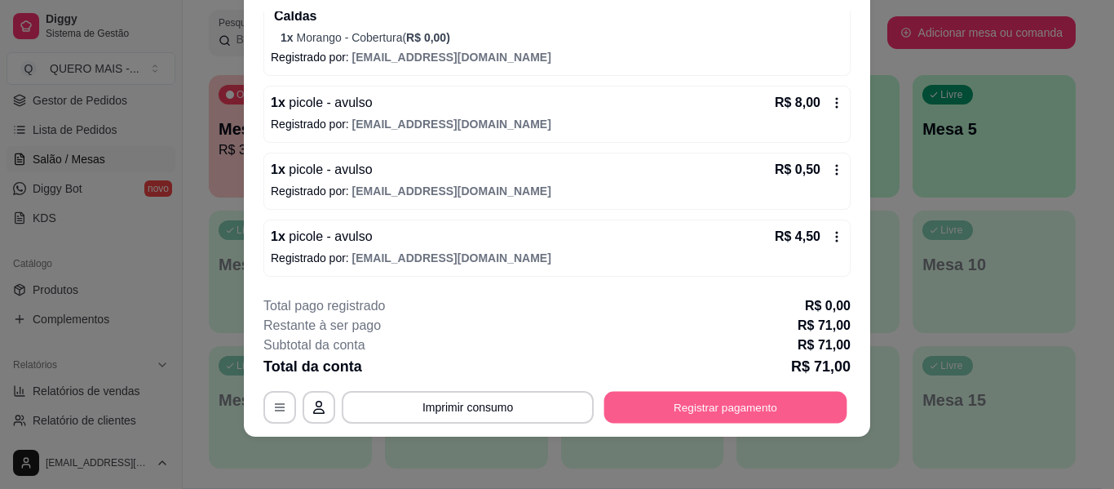
click at [674, 399] on button "Registrar pagamento" at bounding box center [725, 408] width 243 height 32
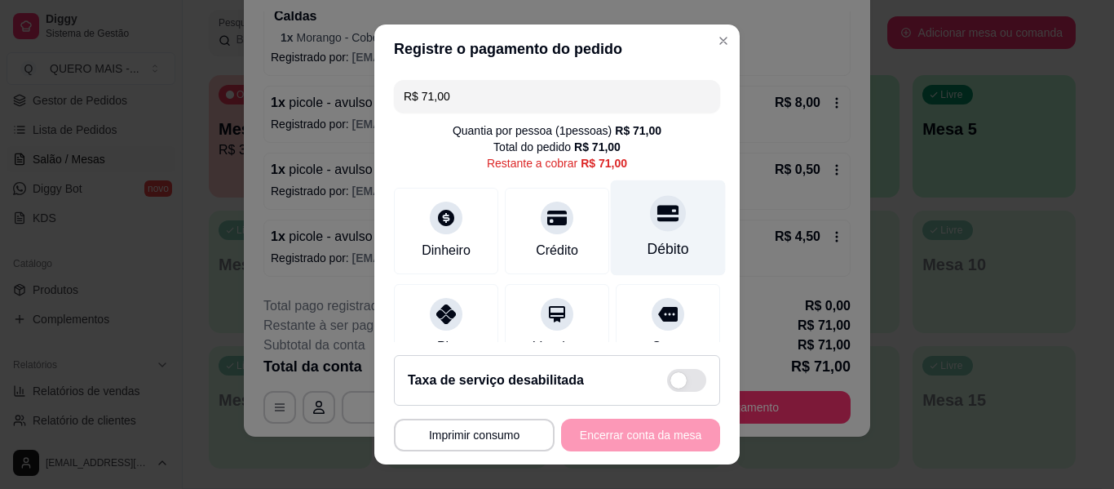
click at [648, 240] on div "Débito" at bounding box center [669, 248] width 42 height 21
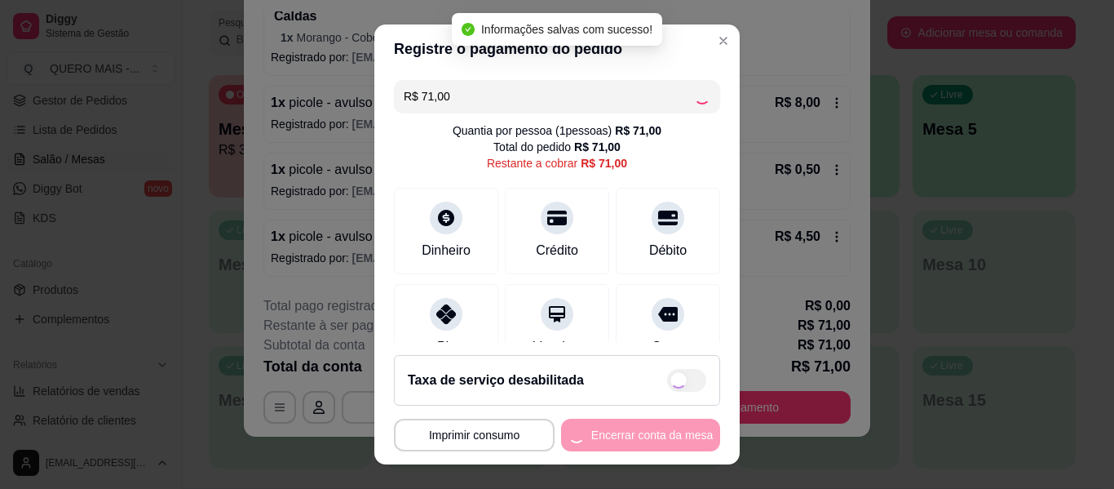
type input "R$ 0,00"
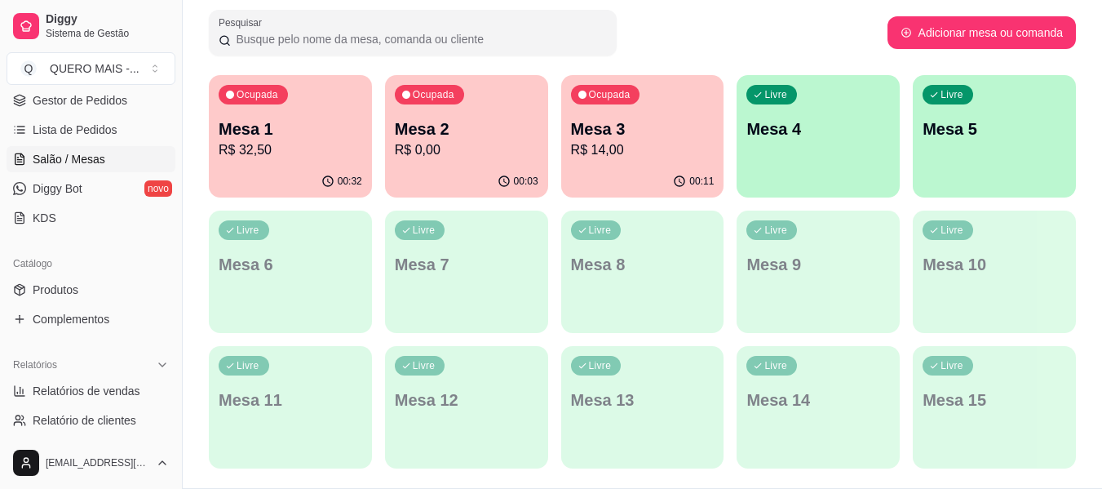
click at [404, 173] on div "00:03" at bounding box center [466, 182] width 163 height 32
click at [651, 126] on p "Mesa 3" at bounding box center [643, 128] width 144 height 23
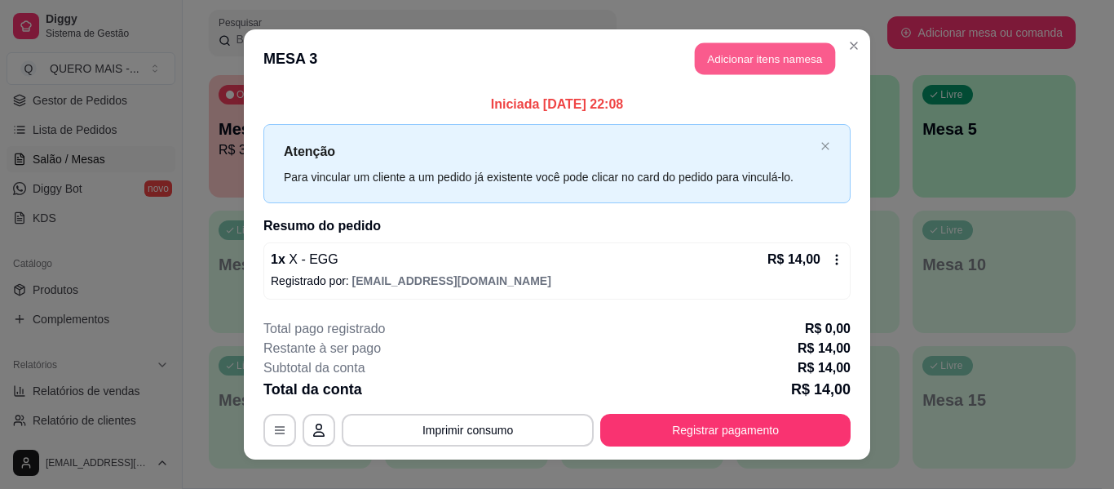
click at [720, 60] on button "Adicionar itens na mesa" at bounding box center [765, 59] width 140 height 32
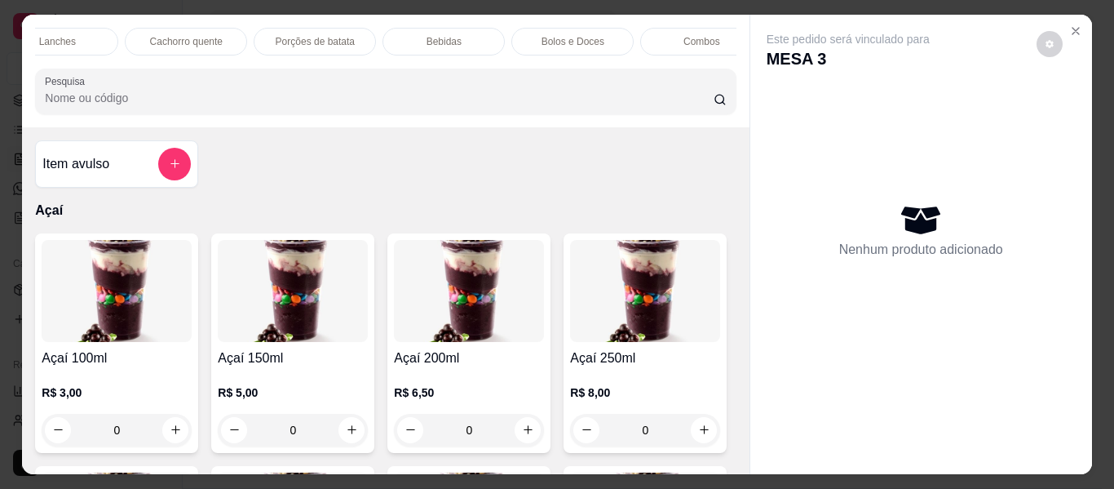
scroll to position [0, 905]
click at [360, 35] on p "Bebidas" at bounding box center [351, 41] width 35 height 13
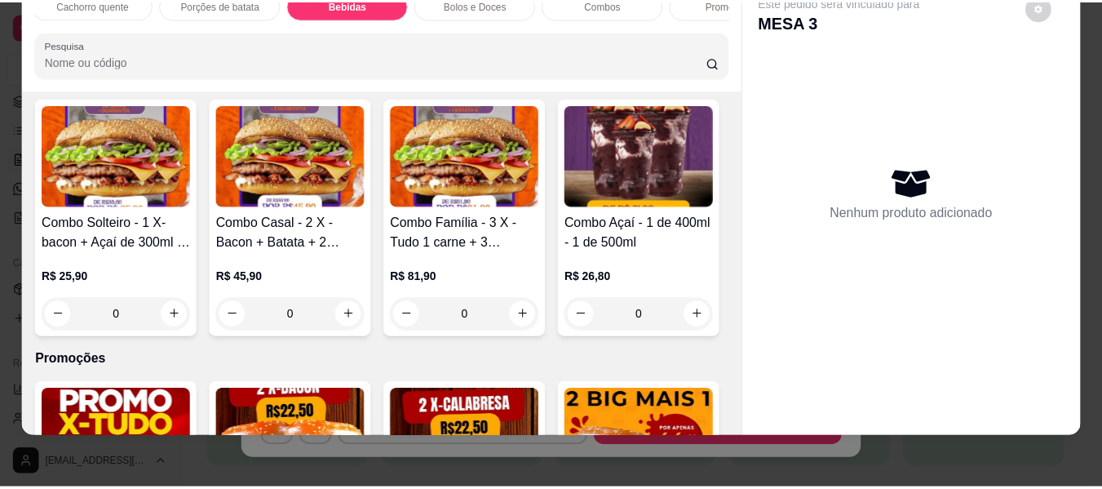
scroll to position [4309, 0]
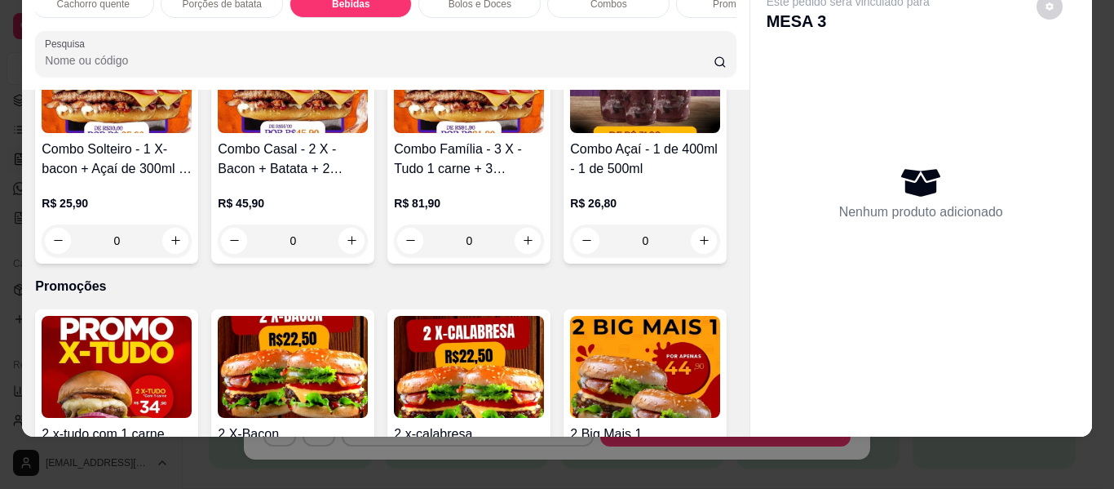
type input "1"
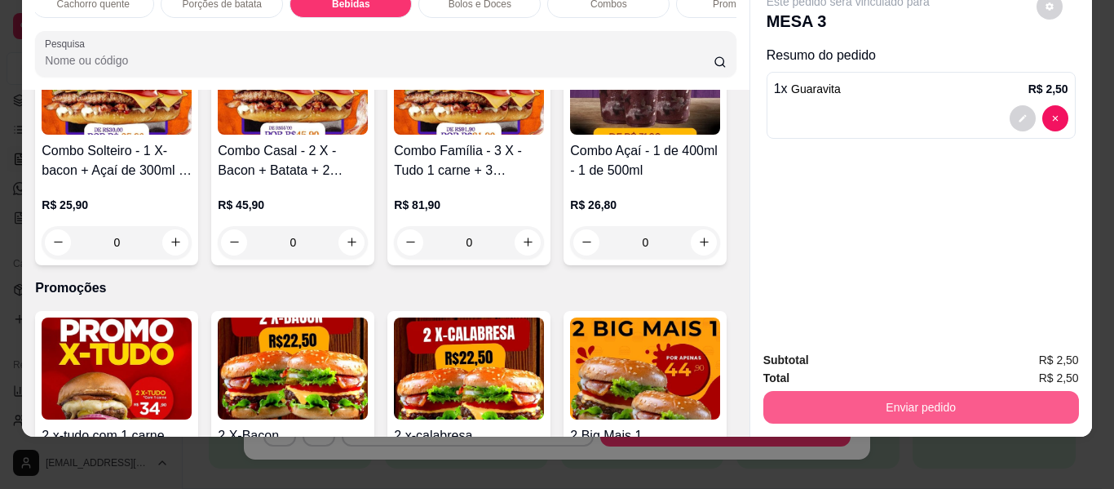
click at [792, 395] on button "Enviar pedido" at bounding box center [922, 407] width 316 height 33
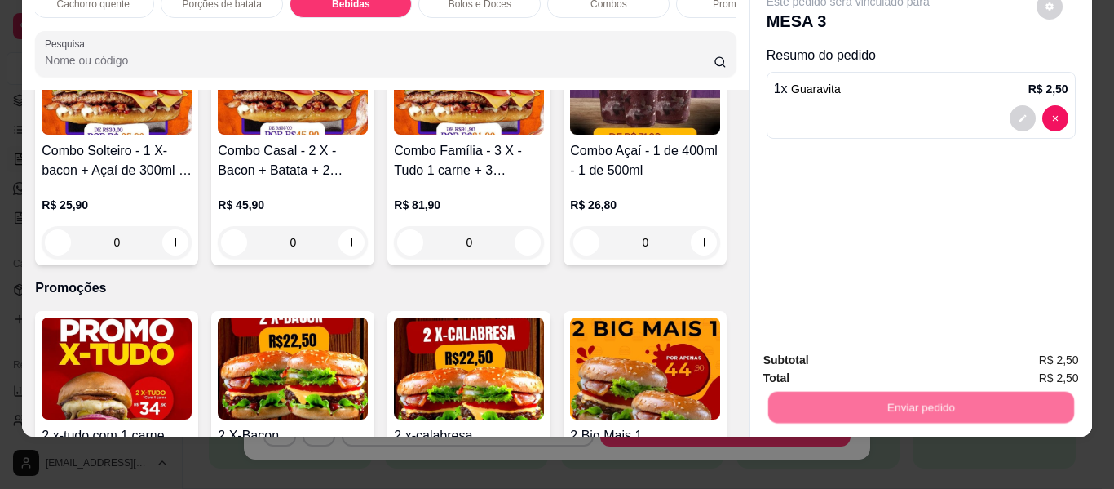
click at [840, 357] on button "Não registrar e enviar pedido" at bounding box center [867, 354] width 165 height 30
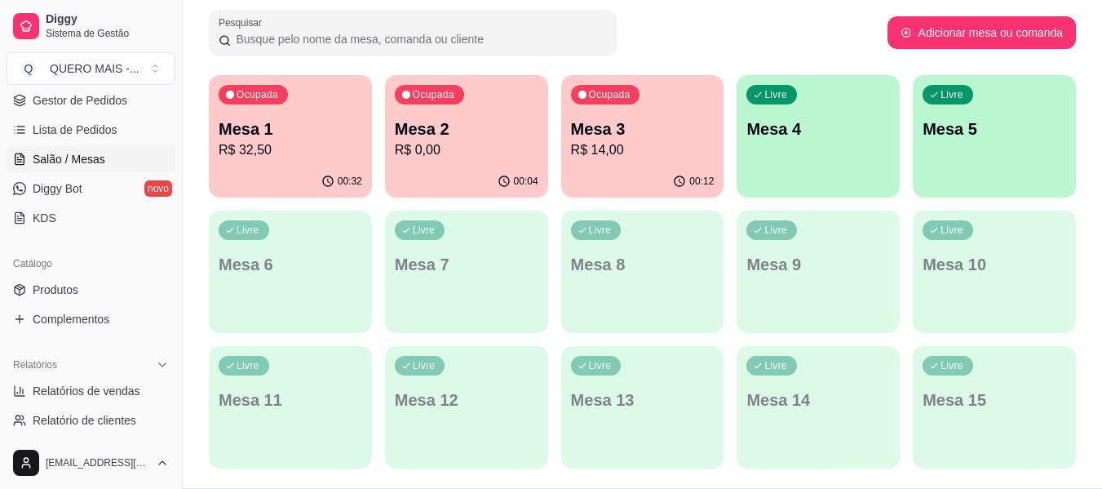
click at [481, 163] on div "Ocupada Mesa 2 R$ 0,00" at bounding box center [466, 120] width 163 height 91
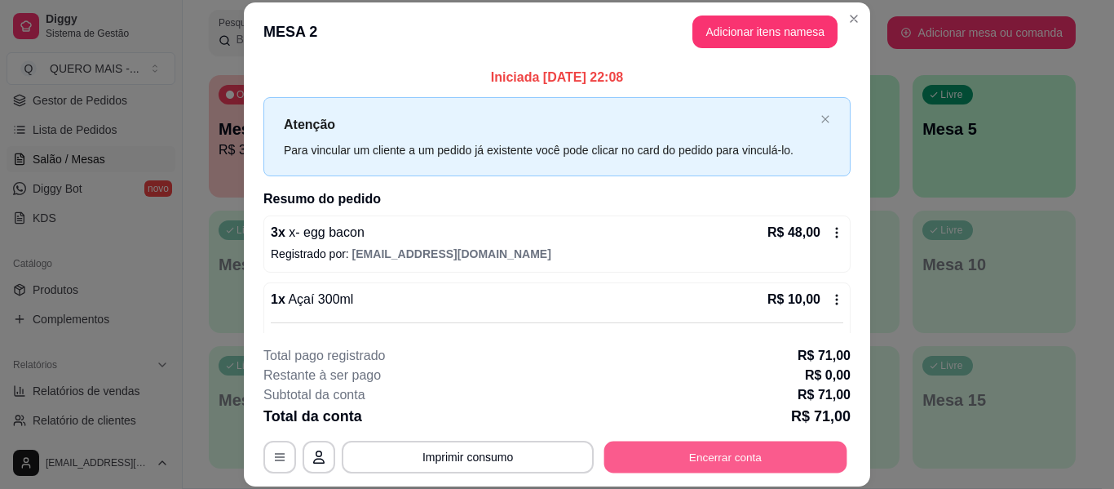
click at [696, 455] on button "Encerrar conta" at bounding box center [725, 457] width 243 height 32
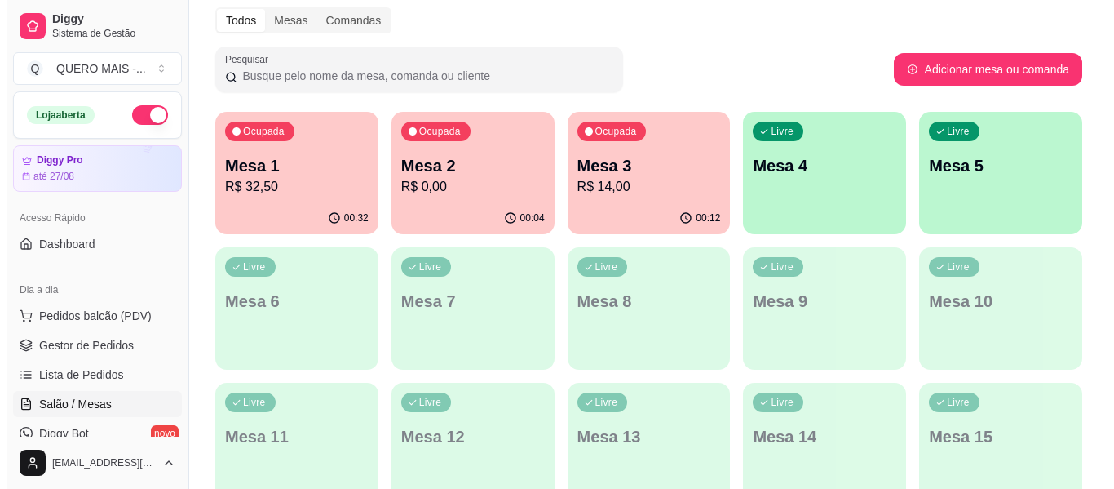
scroll to position [245, 0]
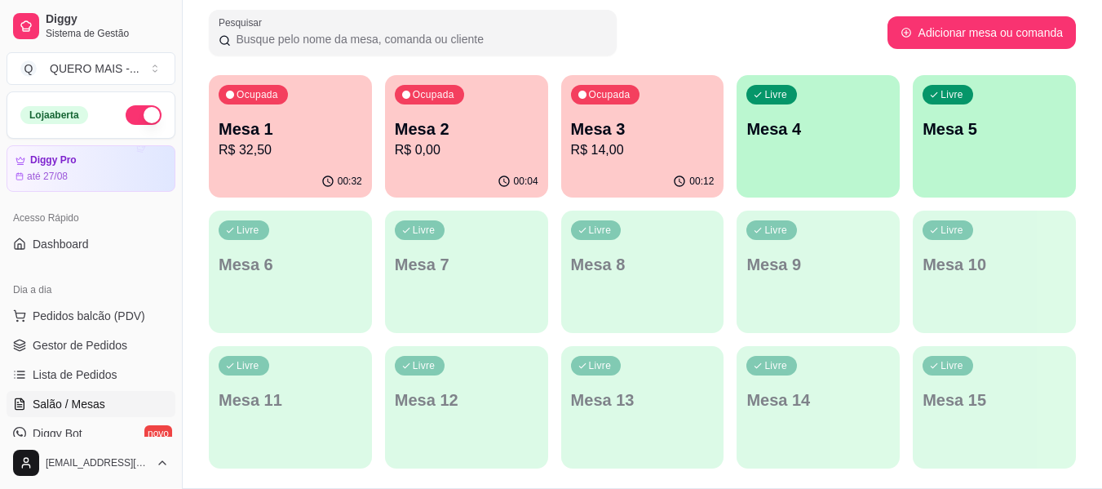
click at [631, 159] on p "R$ 14,00" at bounding box center [643, 150] width 144 height 20
click at [466, 166] on div "00:06" at bounding box center [466, 182] width 163 height 32
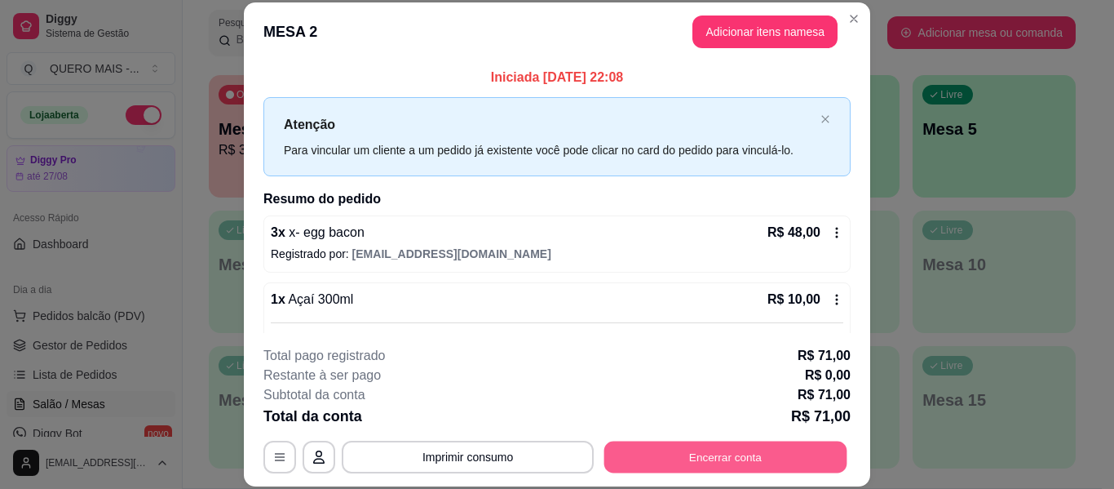
click at [774, 449] on button "Encerrar conta" at bounding box center [725, 457] width 243 height 32
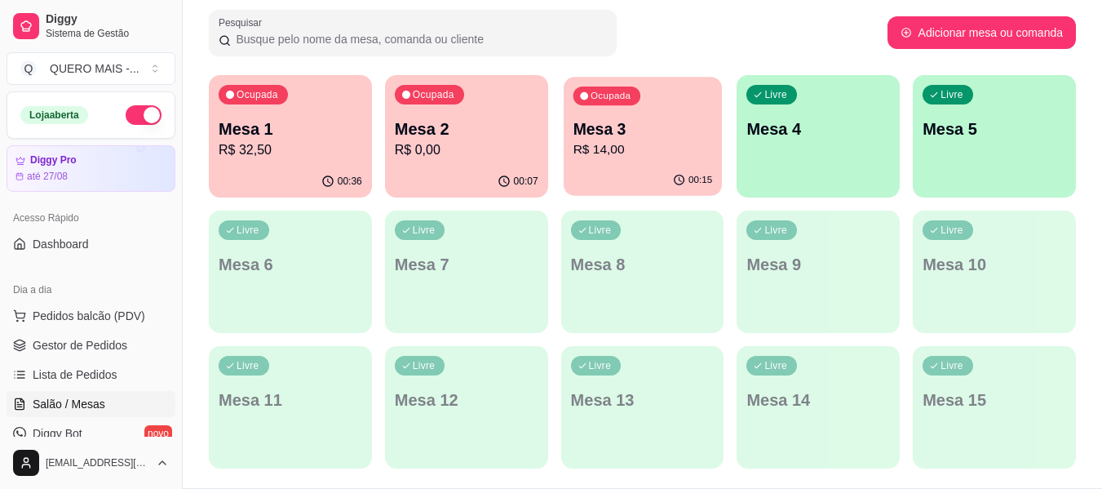
click at [635, 161] on div "Ocupada Mesa 3 R$ 14,00" at bounding box center [643, 121] width 158 height 88
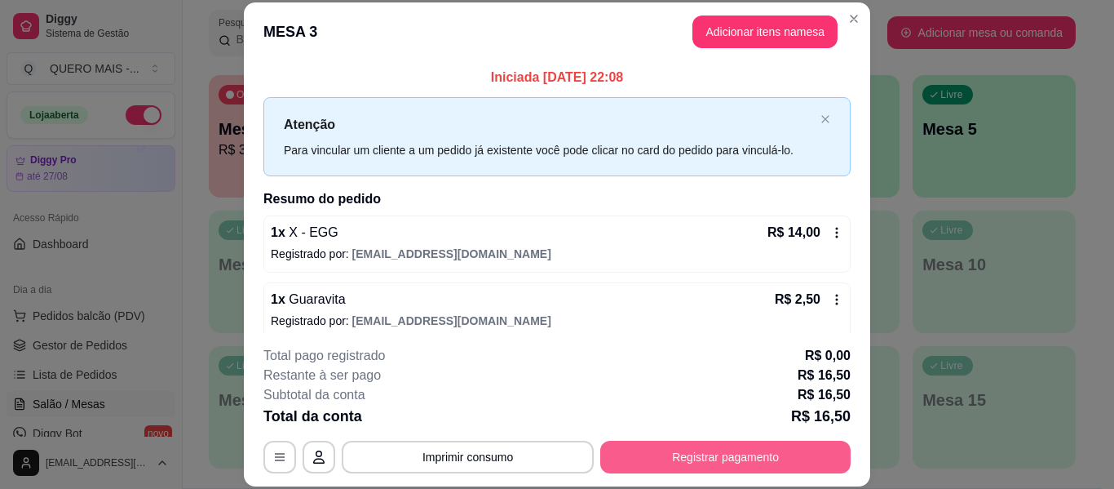
click at [711, 454] on button "Registrar pagamento" at bounding box center [725, 456] width 250 height 33
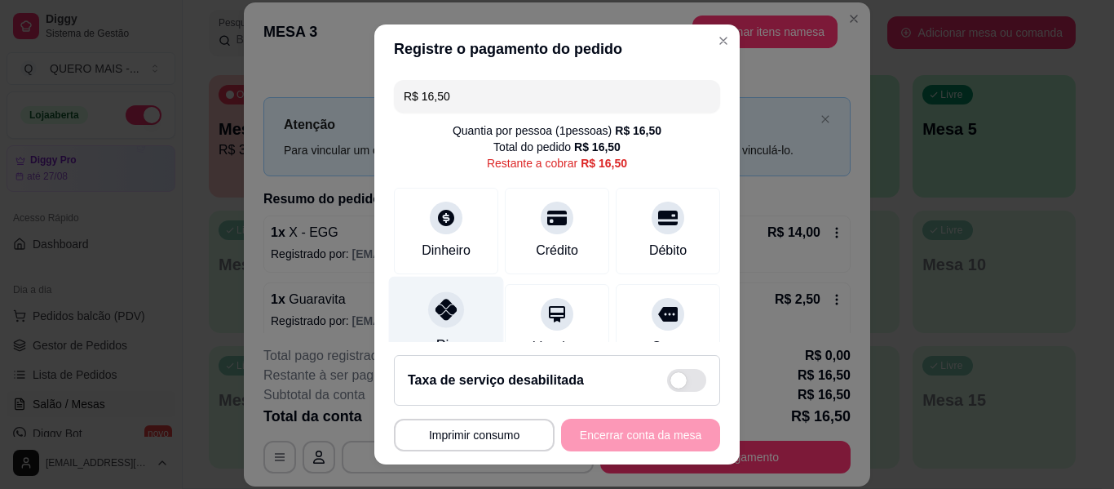
click at [418, 316] on div "Pix" at bounding box center [446, 324] width 115 height 95
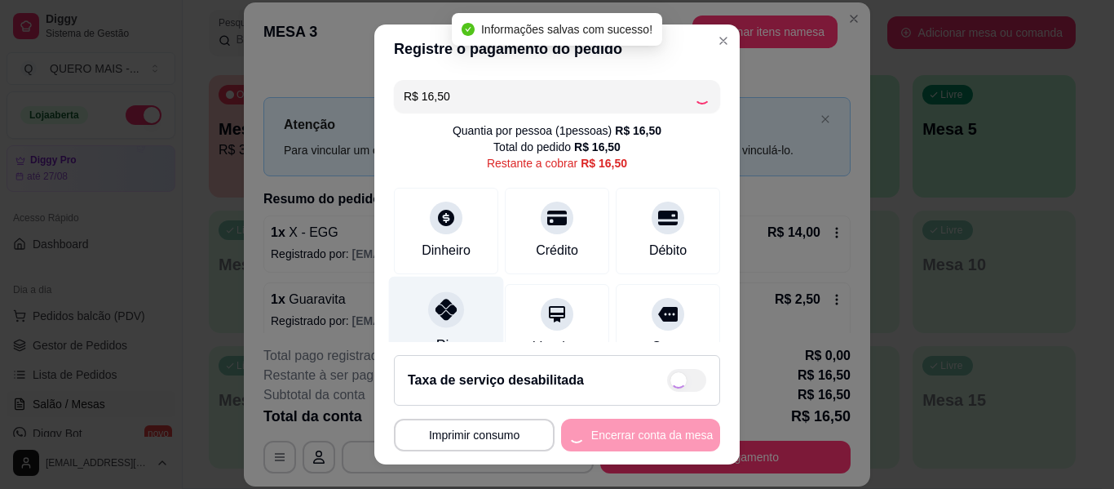
type input "R$ 0,00"
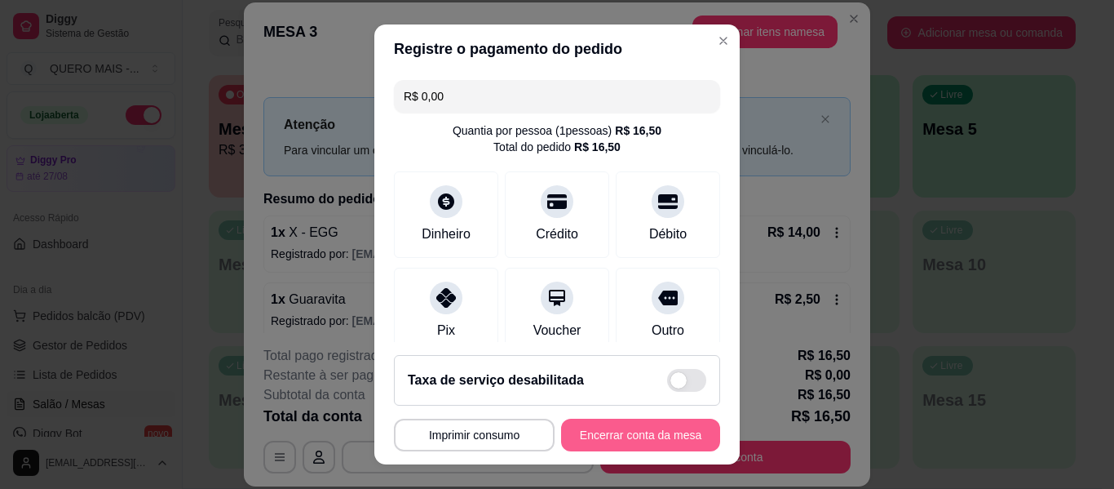
click at [566, 435] on button "Encerrar conta da mesa" at bounding box center [640, 434] width 159 height 33
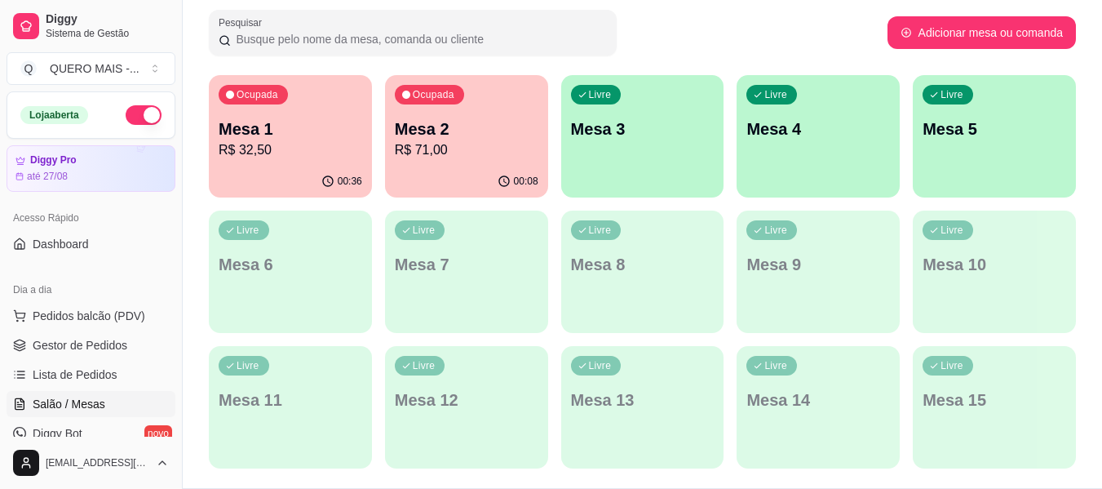
click at [412, 168] on div "00:08" at bounding box center [466, 182] width 163 height 32
click at [311, 169] on div "00:36" at bounding box center [290, 182] width 163 height 32
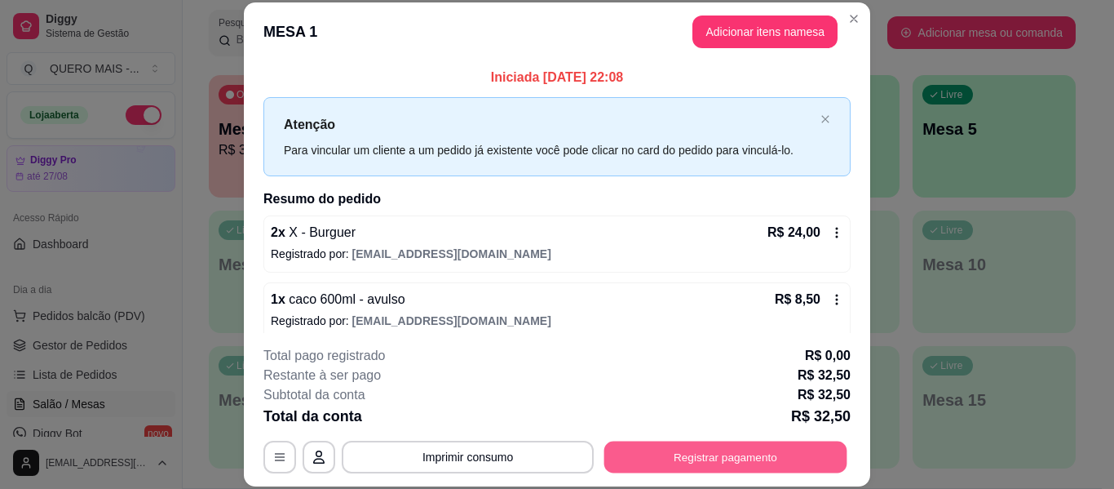
click at [755, 463] on button "Registrar pagamento" at bounding box center [725, 457] width 243 height 32
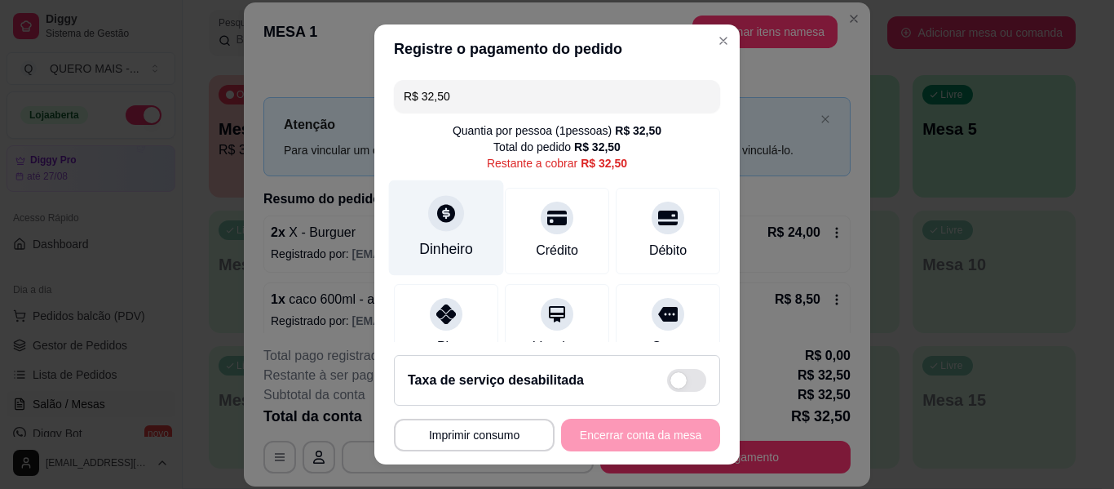
click at [432, 228] on div at bounding box center [446, 213] width 36 height 36
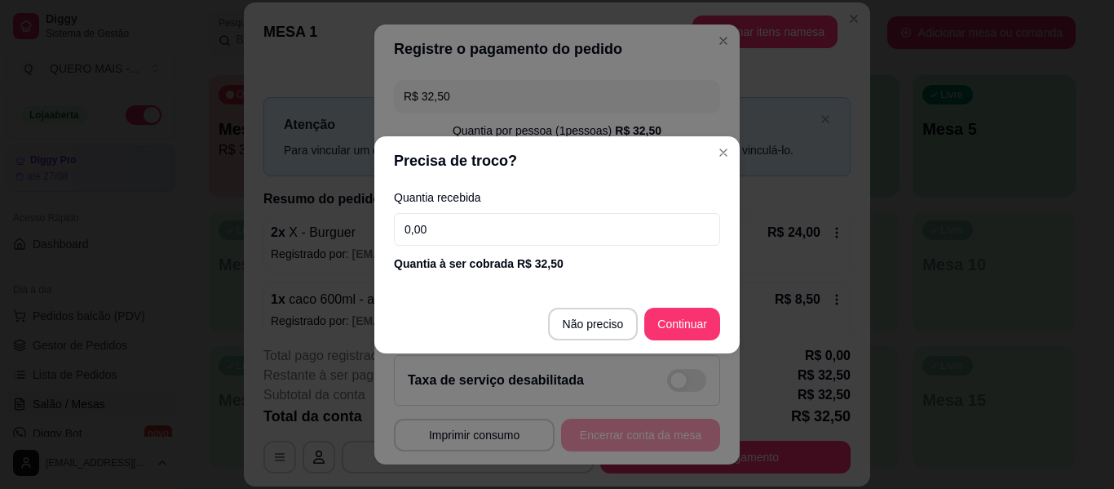
click at [514, 232] on input "0,00" at bounding box center [557, 229] width 326 height 33
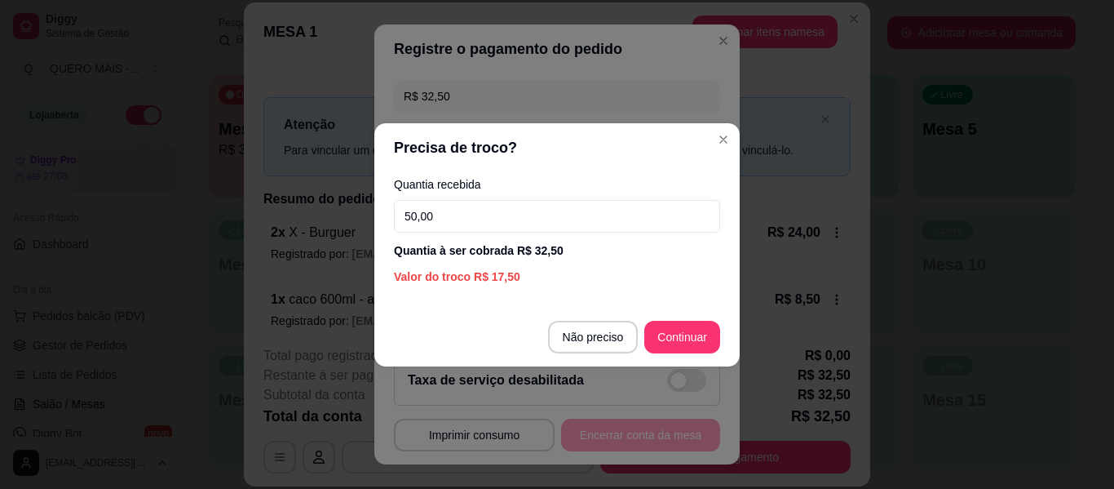
click at [556, 206] on input "50,00" at bounding box center [557, 216] width 326 height 33
type input "40,00"
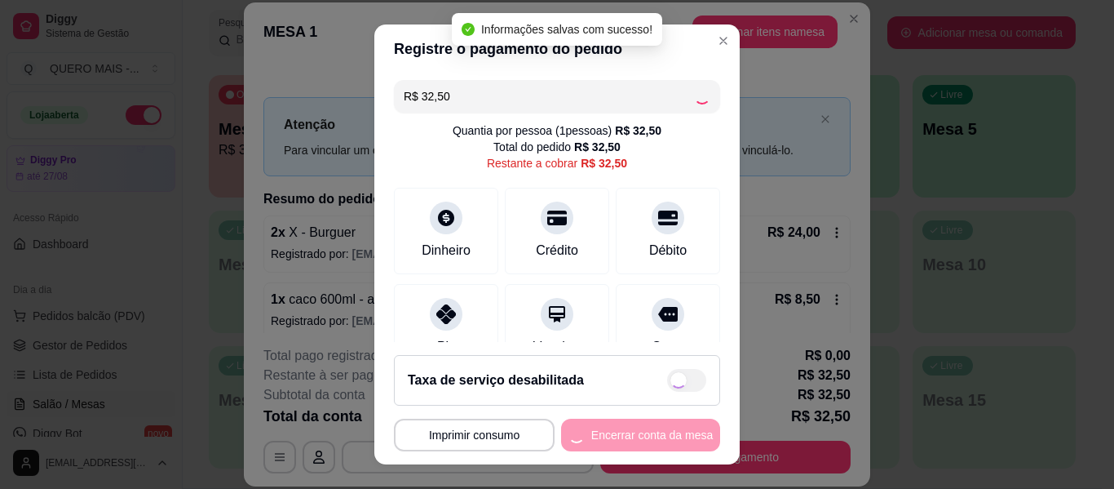
type input "R$ 0,00"
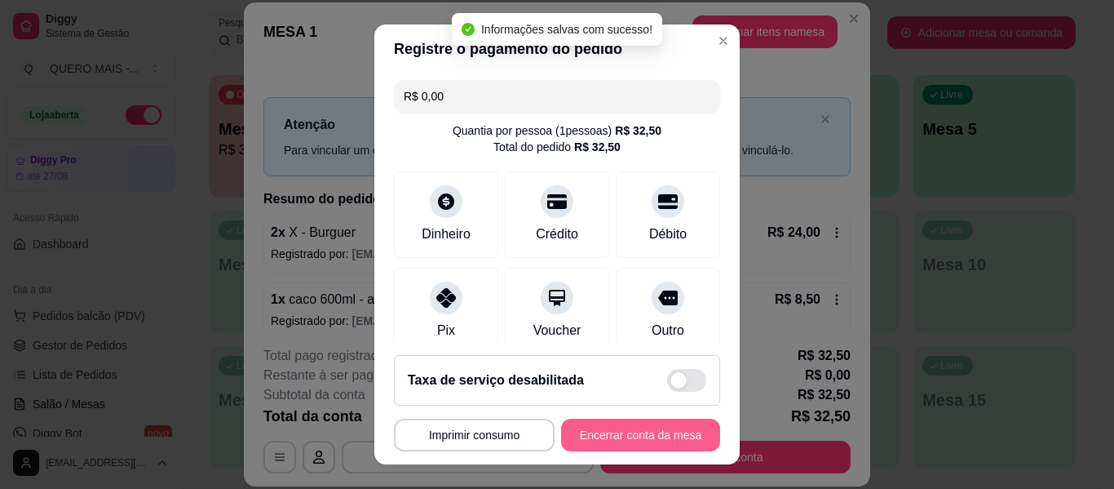
click at [594, 444] on button "Encerrar conta da mesa" at bounding box center [640, 434] width 159 height 33
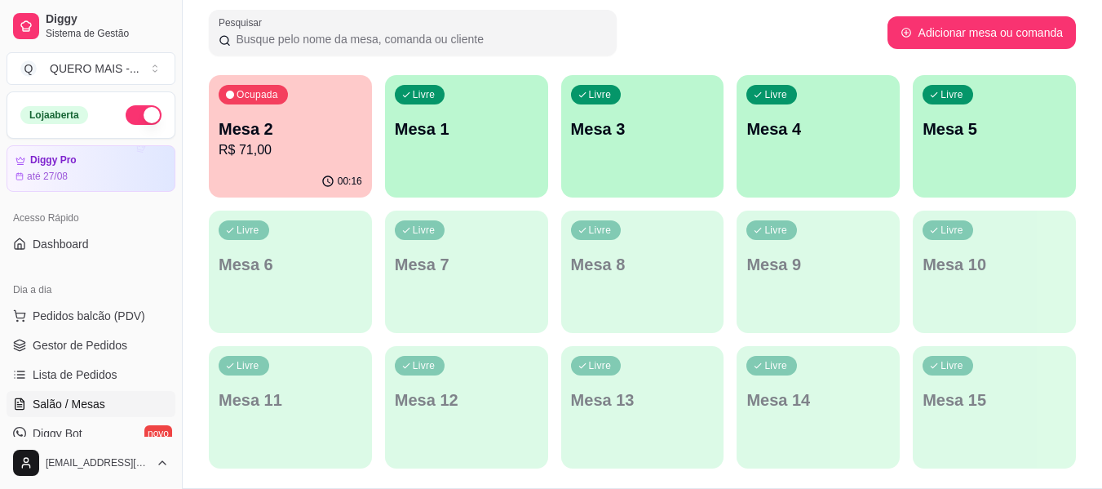
click at [436, 152] on div "Livre Mesa 1" at bounding box center [466, 126] width 163 height 103
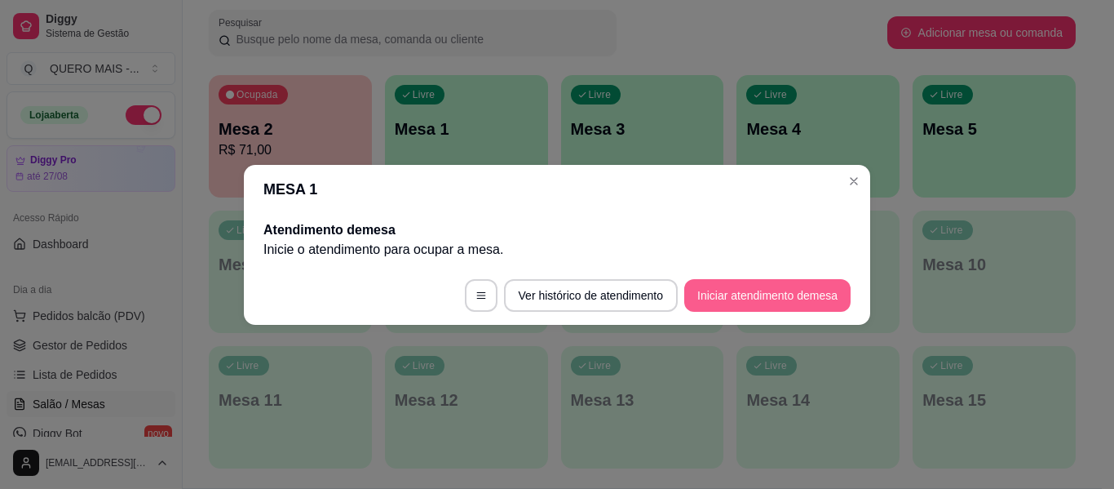
click at [738, 293] on button "Iniciar atendimento de mesa" at bounding box center [767, 295] width 166 height 33
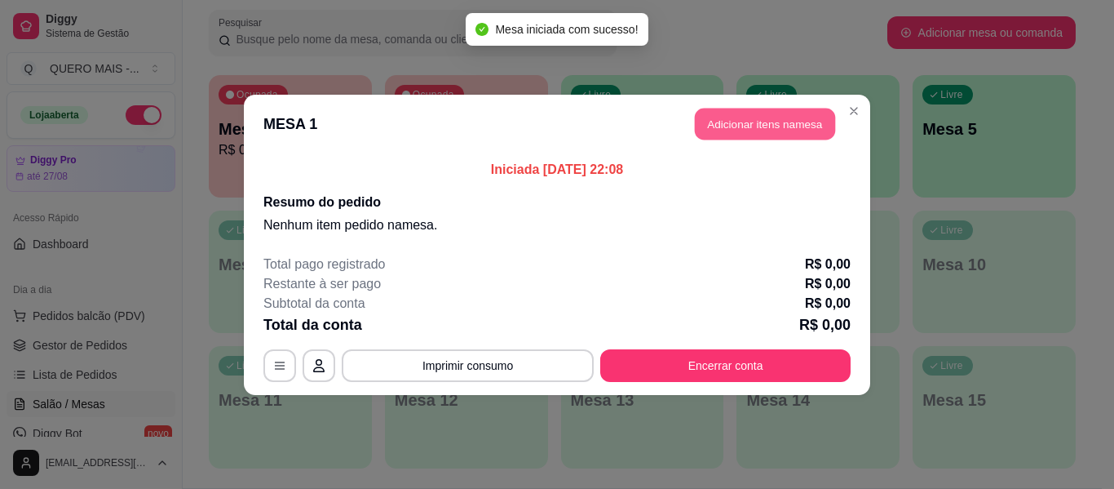
click at [776, 125] on button "Adicionar itens na mesa" at bounding box center [765, 124] width 140 height 32
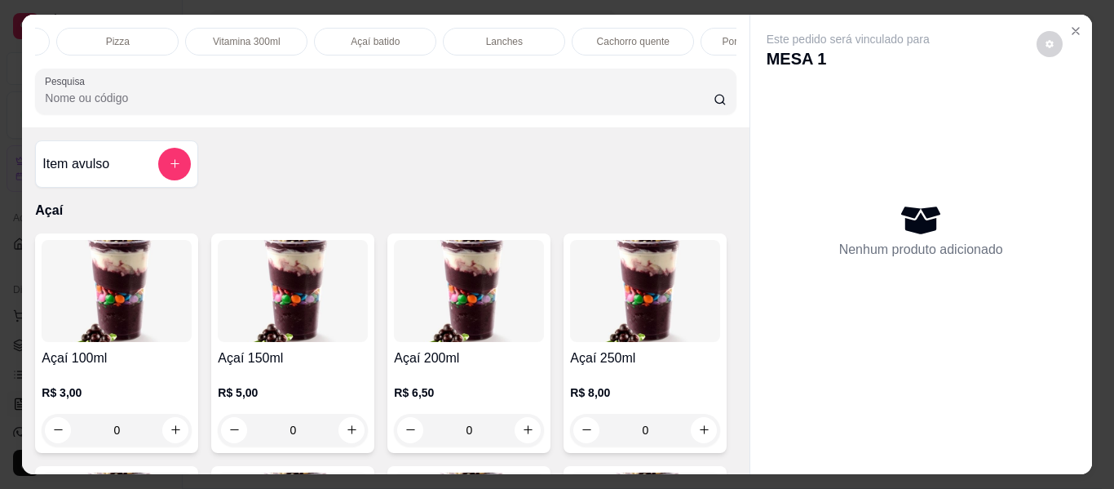
scroll to position [0, 390]
click at [466, 35] on p "Lanches" at bounding box center [480, 41] width 37 height 13
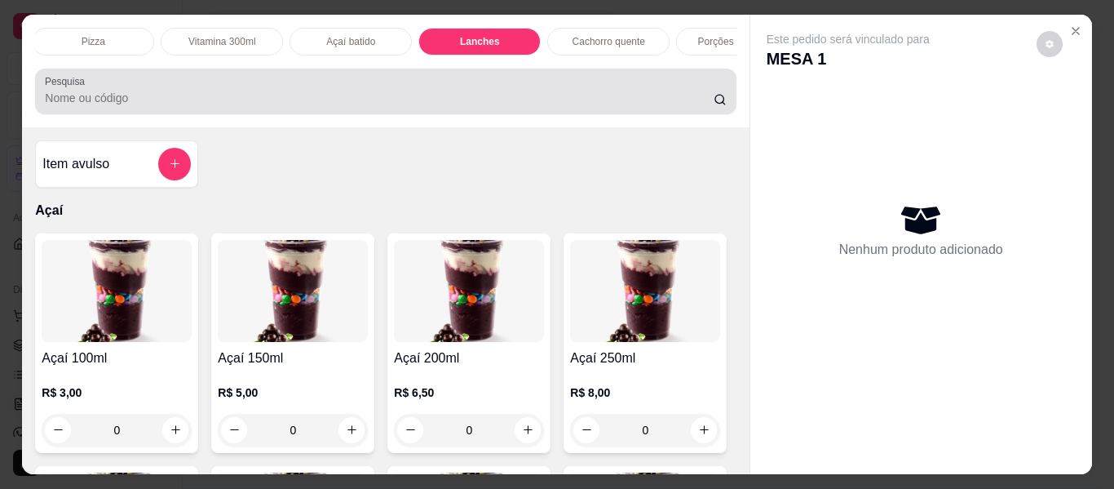
scroll to position [44, 0]
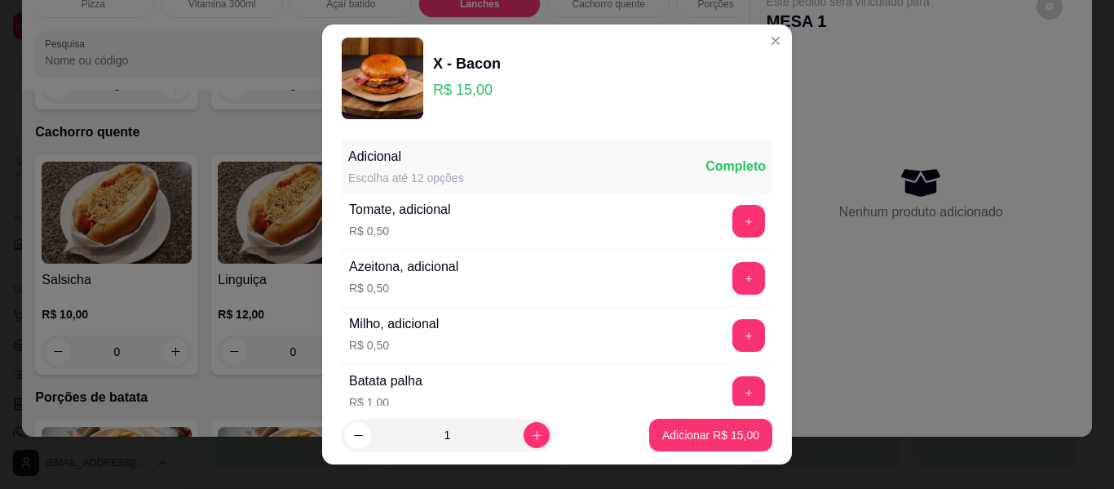
scroll to position [366, 0]
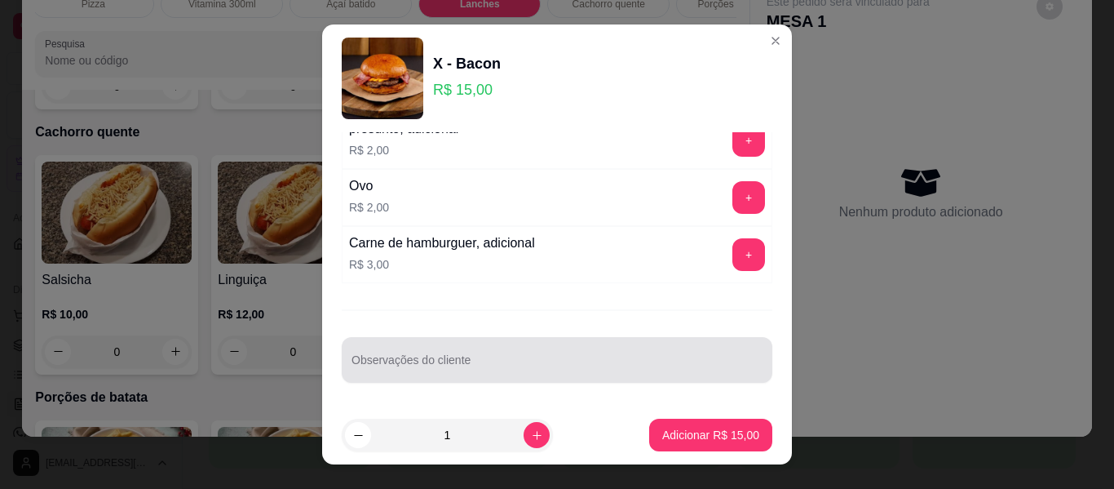
click at [569, 355] on div at bounding box center [557, 359] width 411 height 33
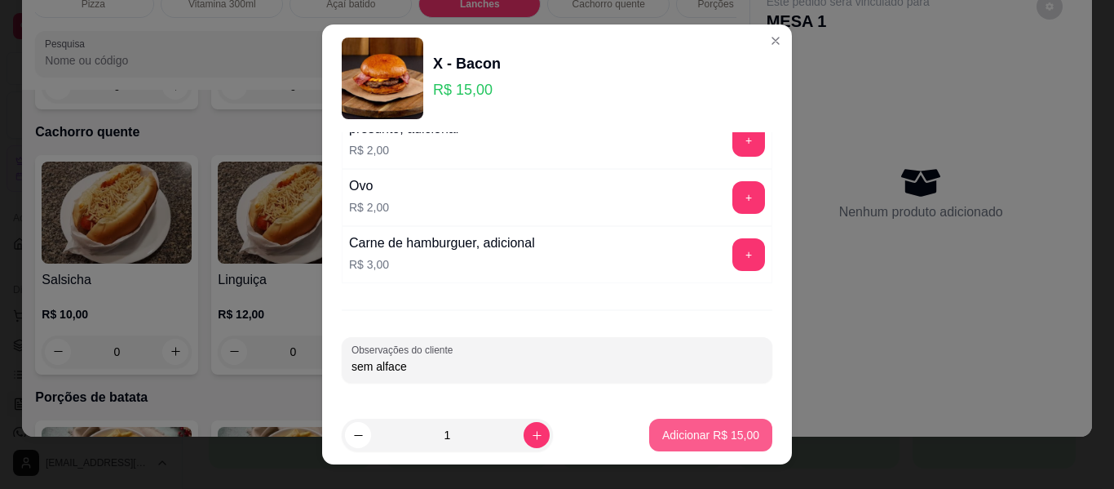
type input "sem alface"
click at [729, 435] on p "Adicionar R$ 15,00" at bounding box center [710, 435] width 97 height 16
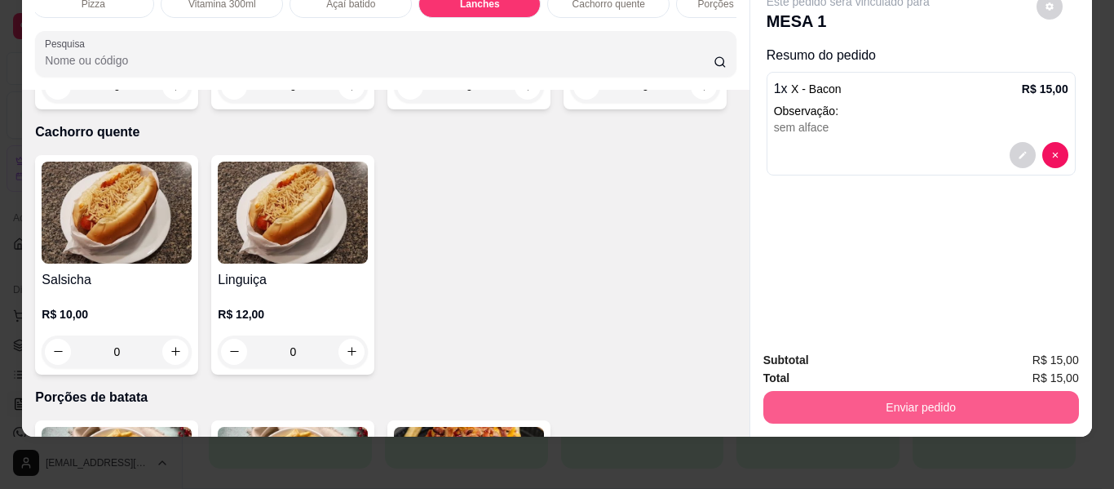
click at [817, 391] on button "Enviar pedido" at bounding box center [922, 407] width 316 height 33
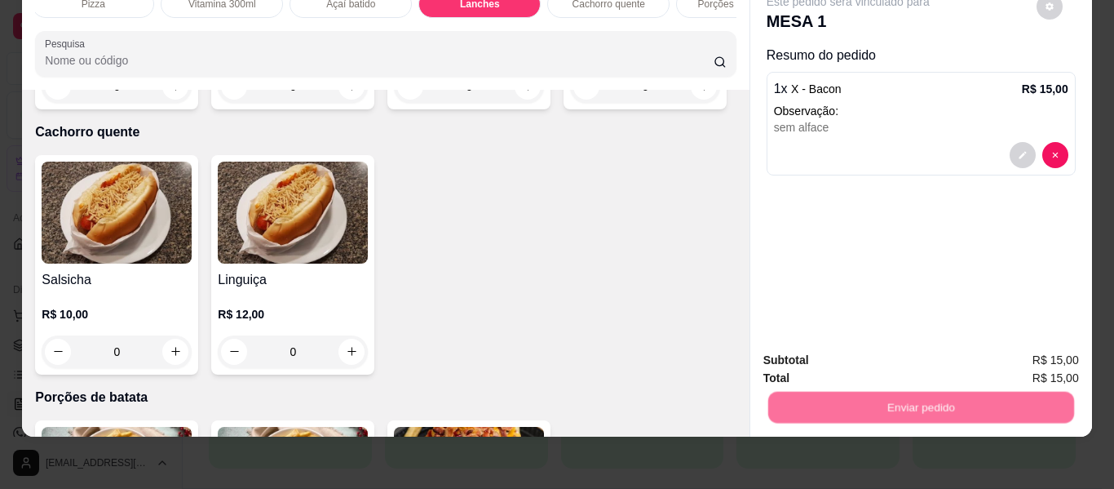
click at [849, 348] on button "Não registrar e enviar pedido" at bounding box center [867, 354] width 170 height 31
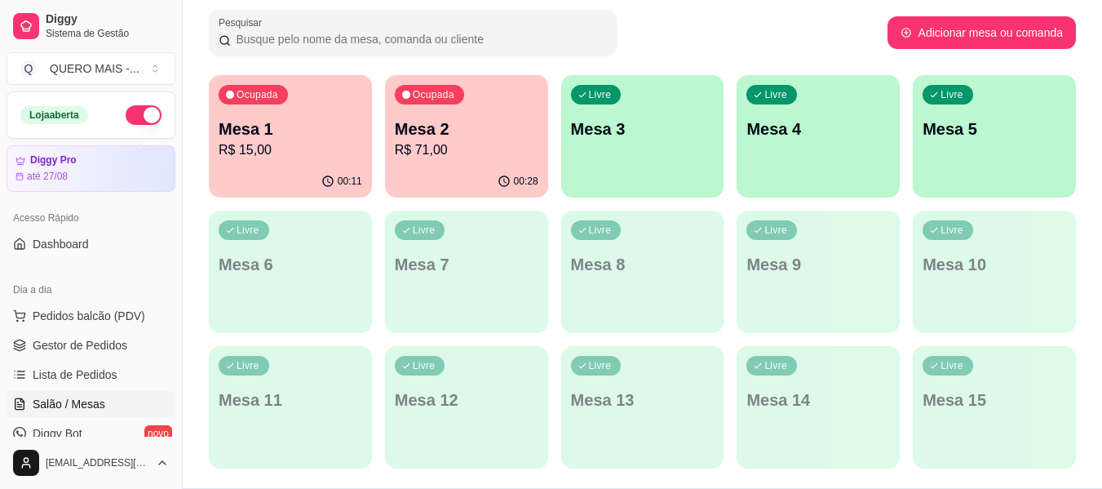
click at [653, 144] on div "Livre Mesa 3" at bounding box center [642, 126] width 163 height 103
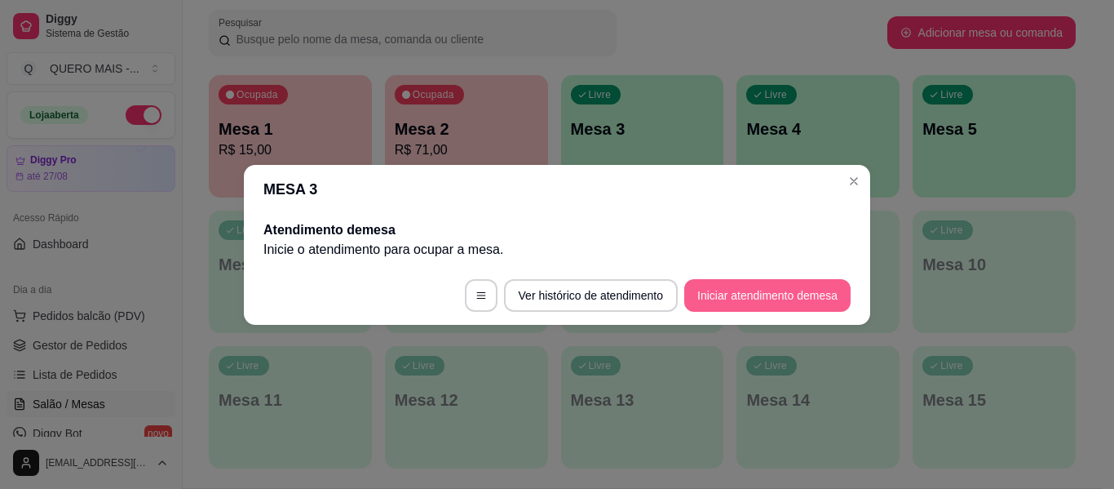
click at [739, 287] on button "Iniciar atendimento de mesa" at bounding box center [767, 295] width 166 height 33
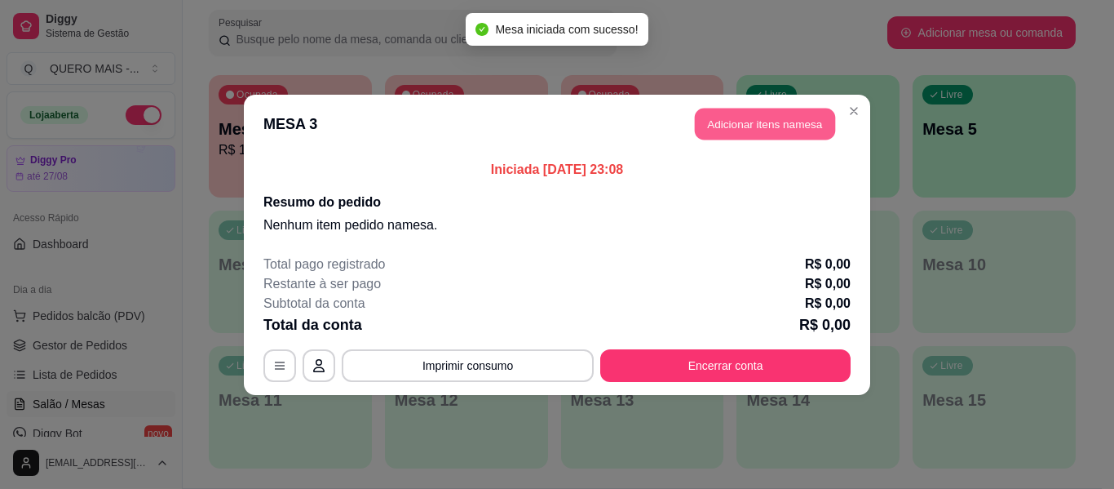
click at [733, 124] on button "Adicionar itens na mesa" at bounding box center [765, 124] width 140 height 32
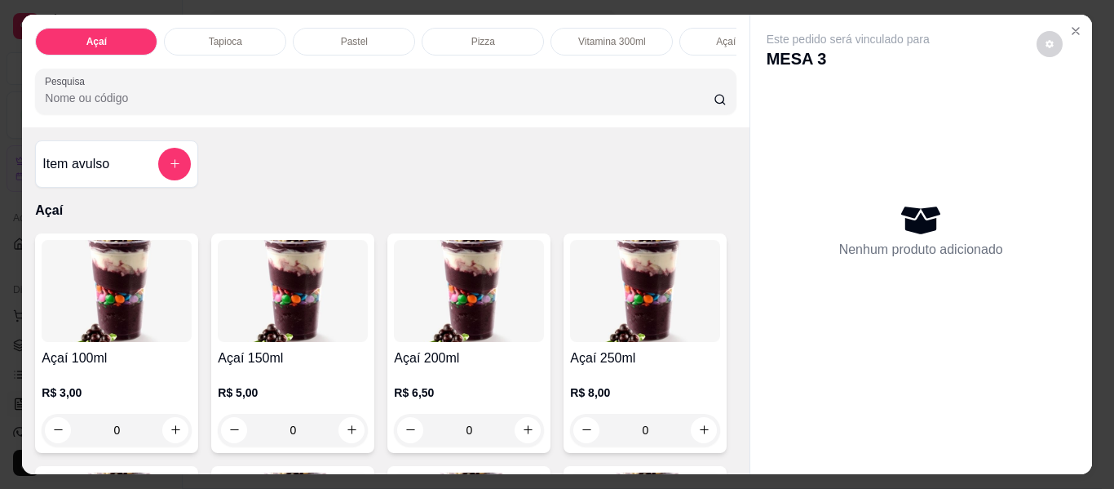
scroll to position [0, 345]
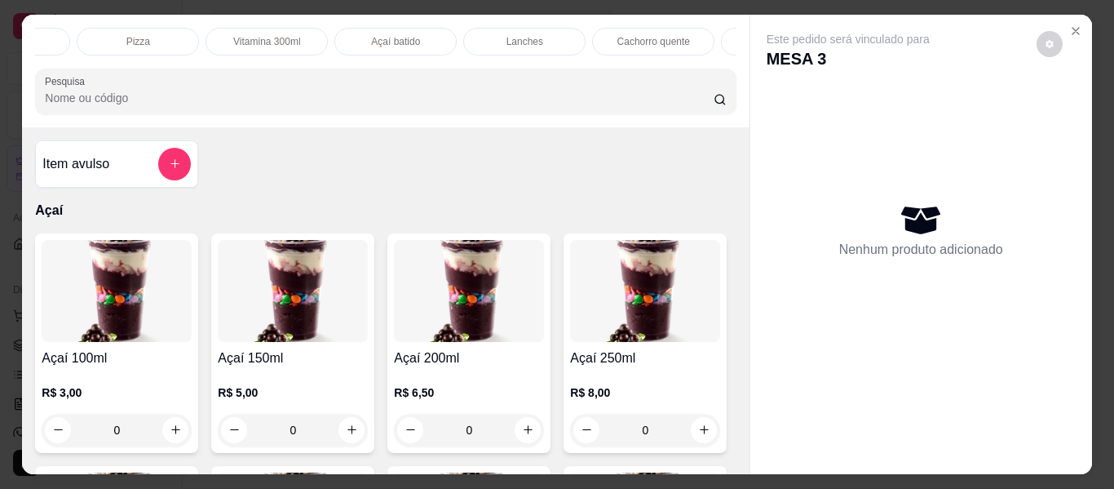
click at [493, 28] on div "Lanches" at bounding box center [524, 42] width 122 height 28
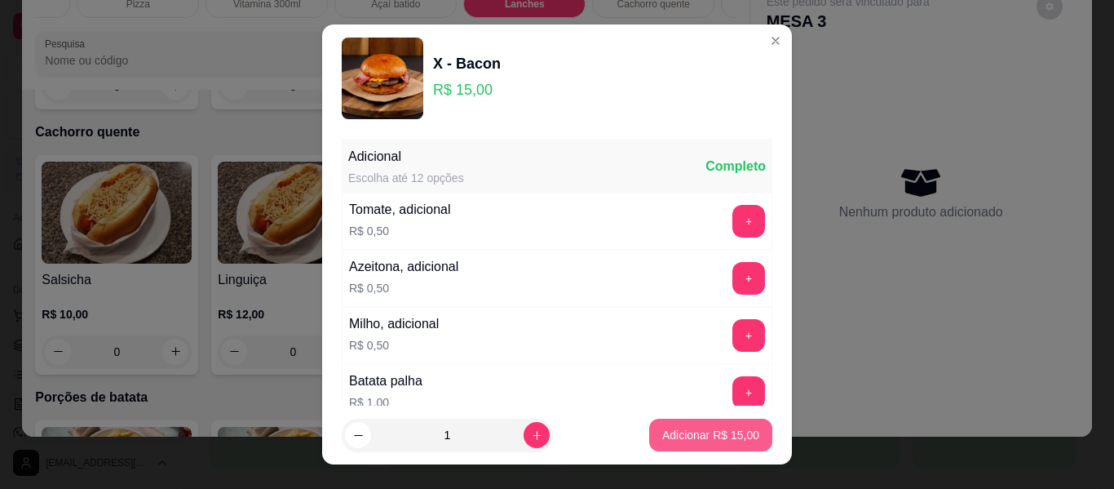
click at [678, 429] on p "Adicionar R$ 15,00" at bounding box center [710, 435] width 97 height 16
type input "1"
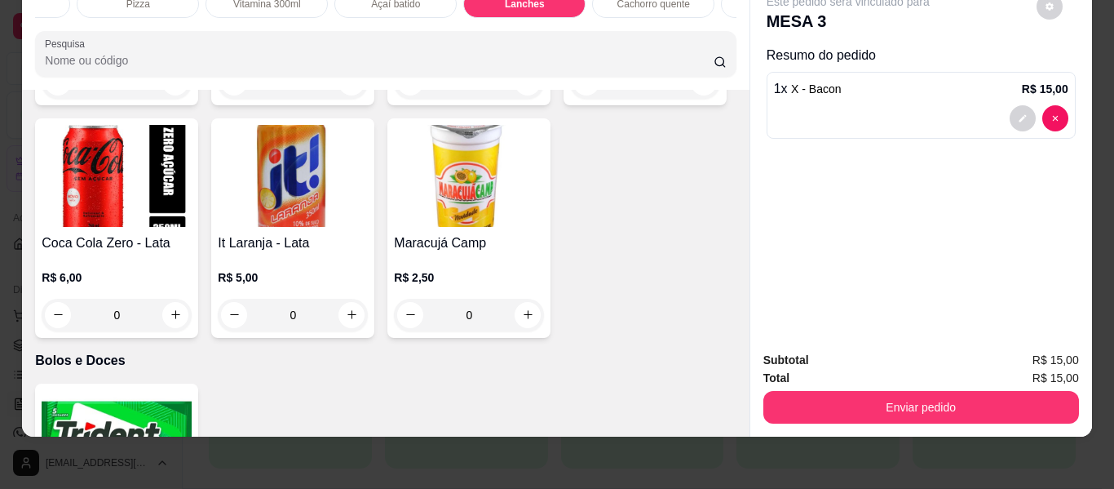
scroll to position [3694, 0]
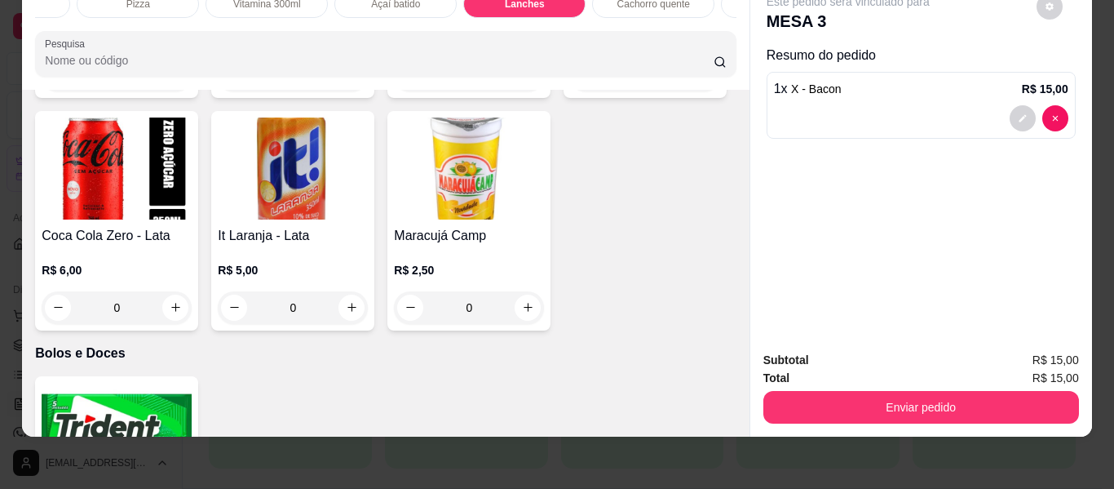
type input "1"
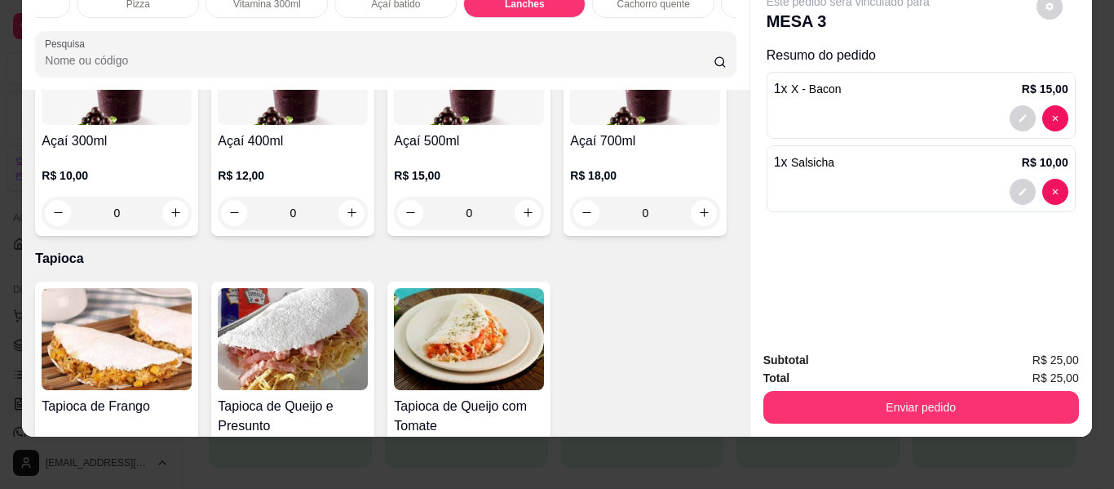
scroll to position [489, 0]
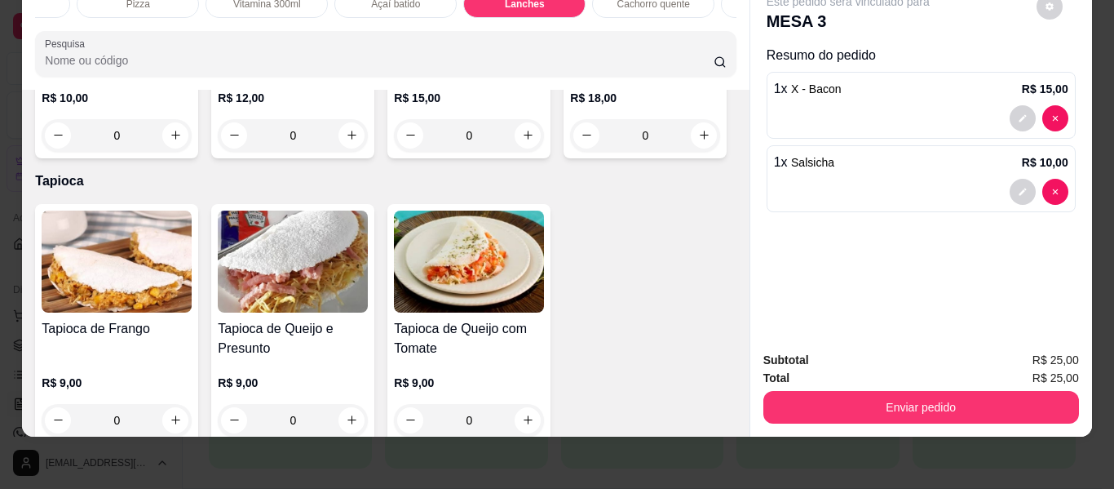
click at [394, 152] on div "0" at bounding box center [469, 135] width 150 height 33
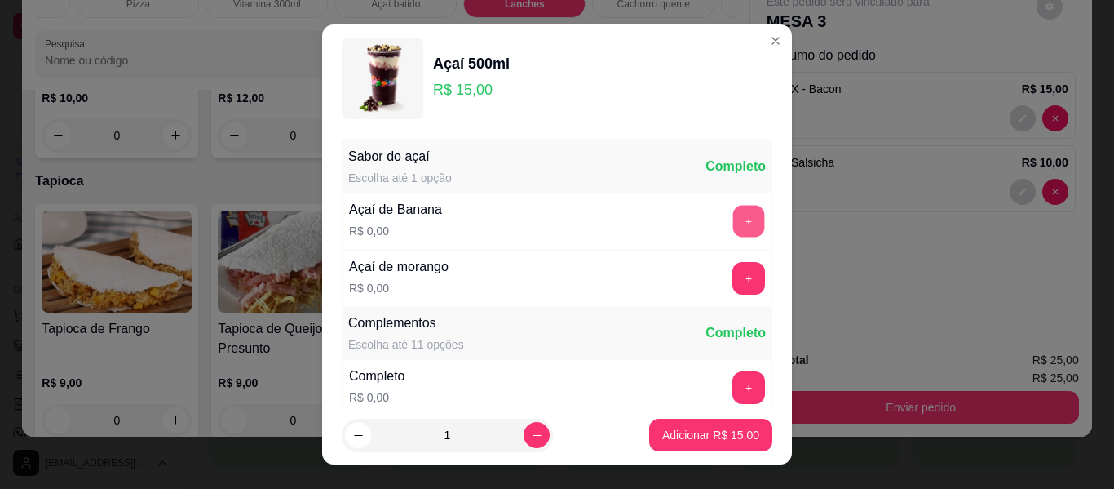
click at [733, 216] on button "+" at bounding box center [749, 222] width 32 height 32
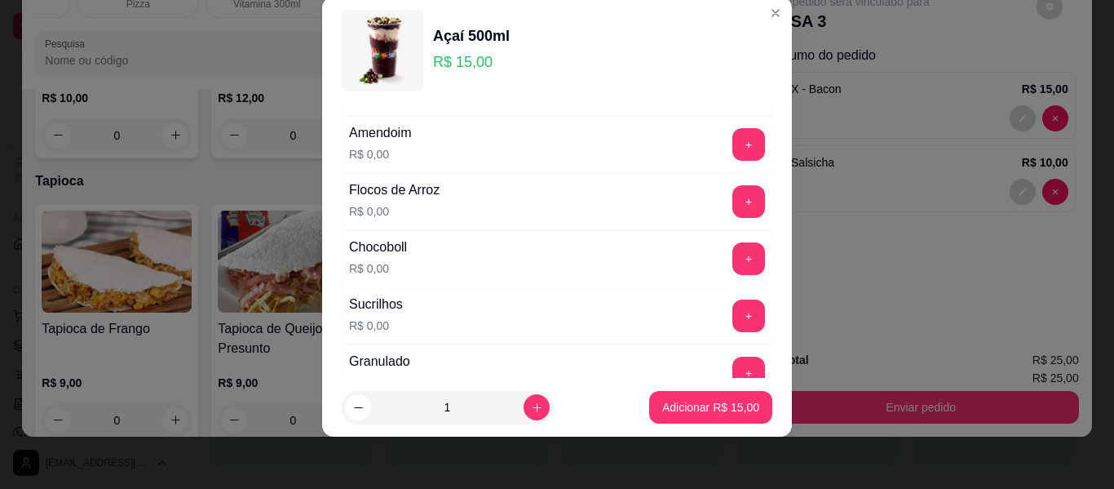
scroll to position [582, 0]
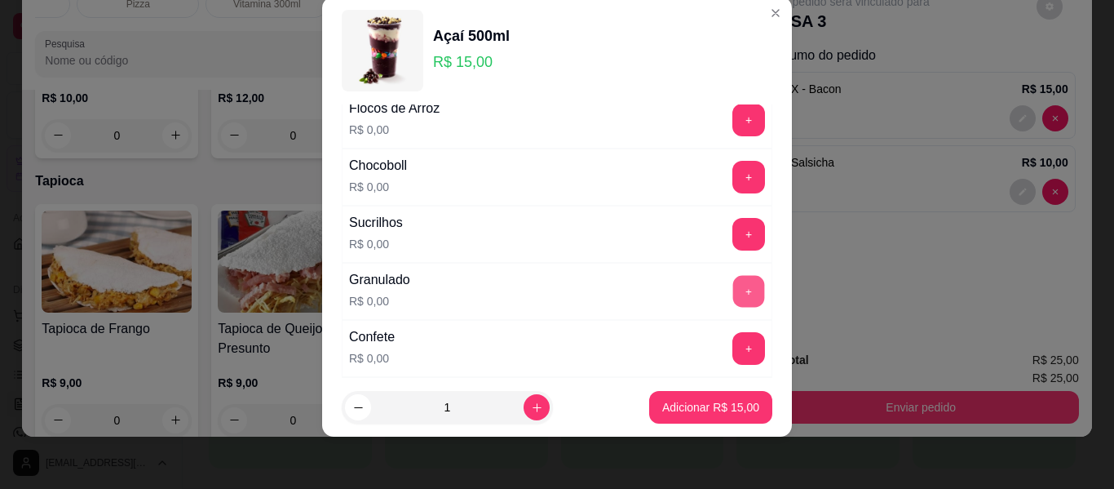
click at [733, 291] on button "+" at bounding box center [749, 292] width 32 height 32
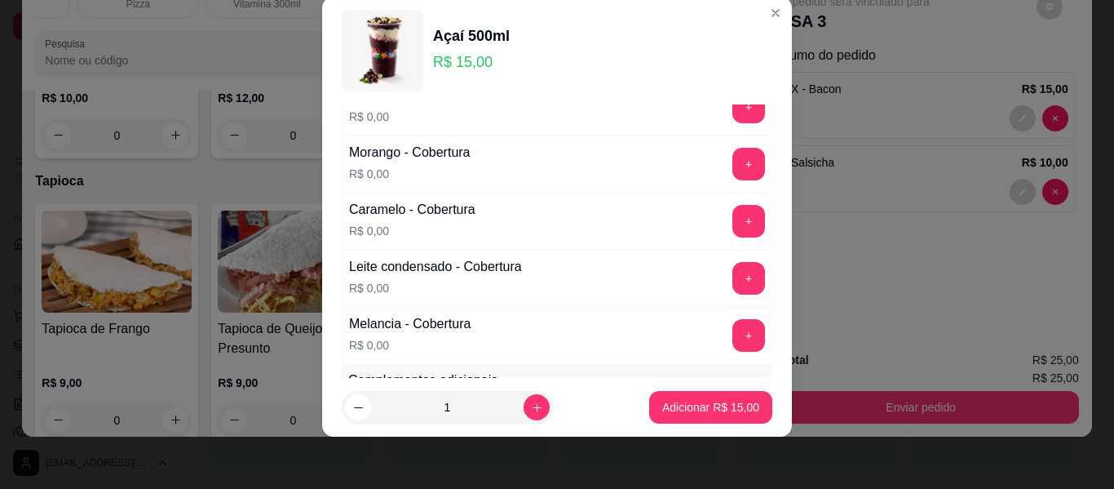
scroll to position [909, 0]
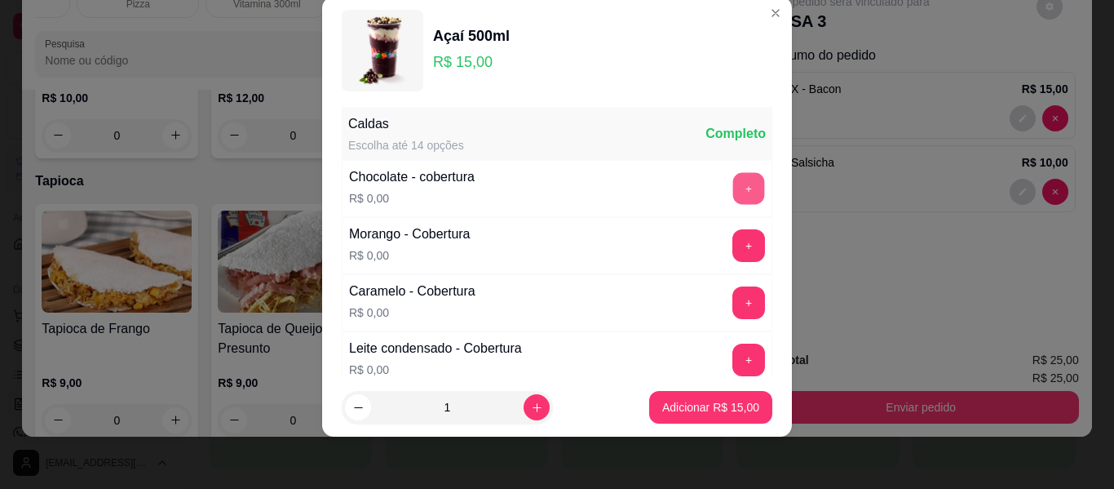
click at [733, 190] on button "+" at bounding box center [749, 189] width 32 height 32
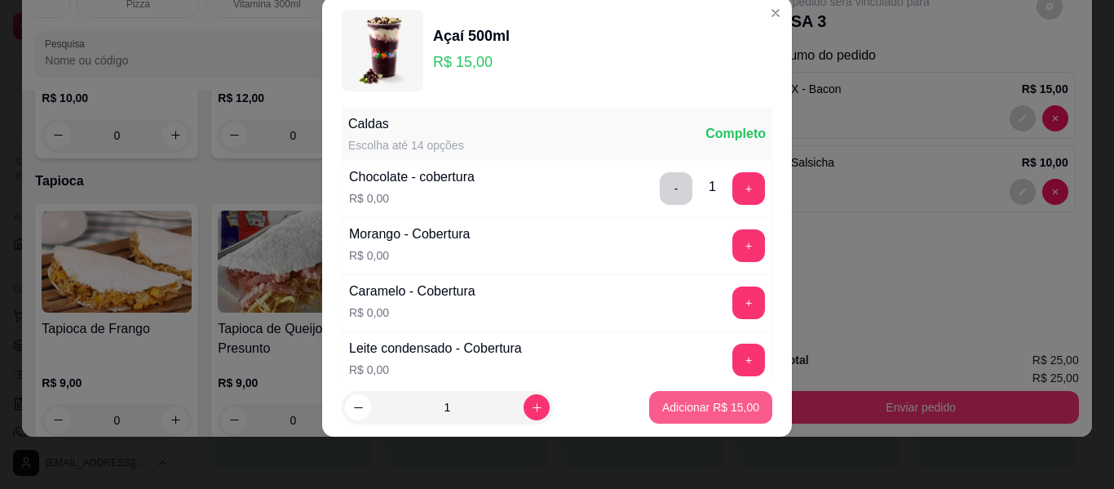
click at [671, 410] on p "Adicionar R$ 15,00" at bounding box center [710, 407] width 97 height 16
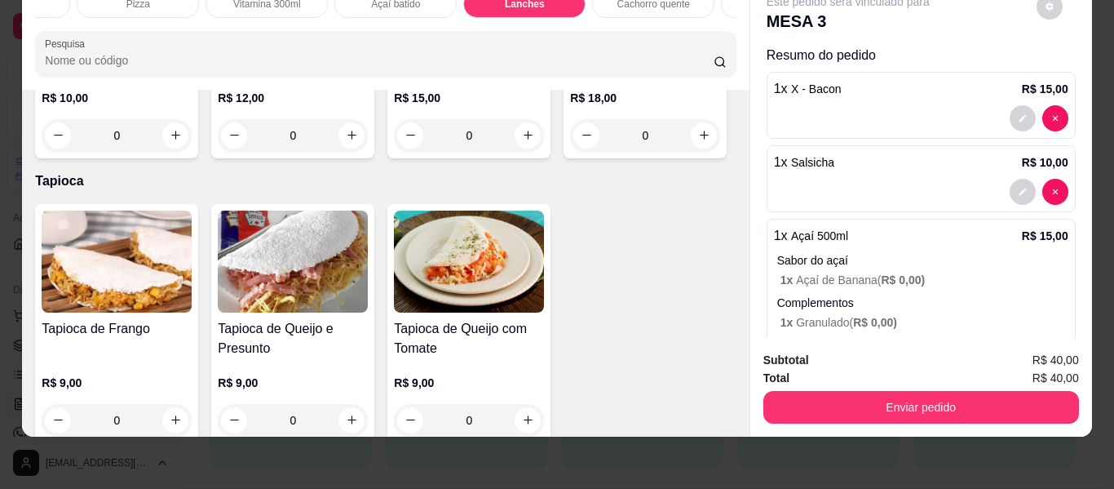
click at [394, 152] on div "0" at bounding box center [469, 135] width 150 height 33
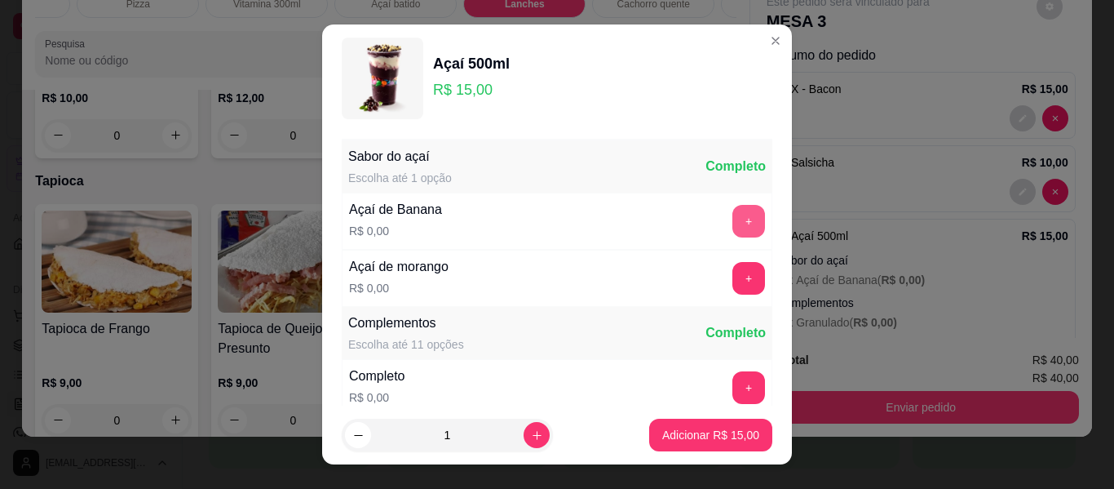
click at [733, 216] on button "+" at bounding box center [749, 221] width 33 height 33
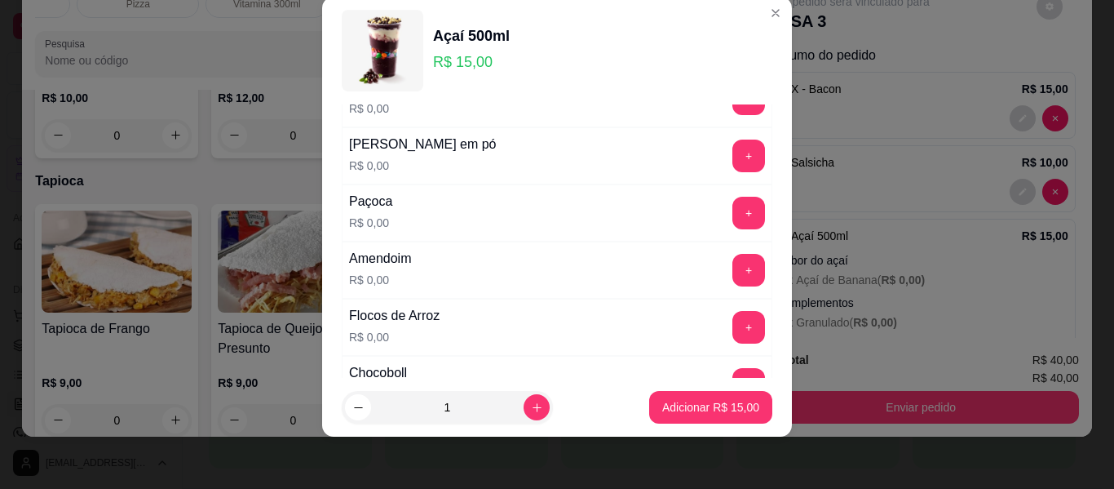
scroll to position [338, 0]
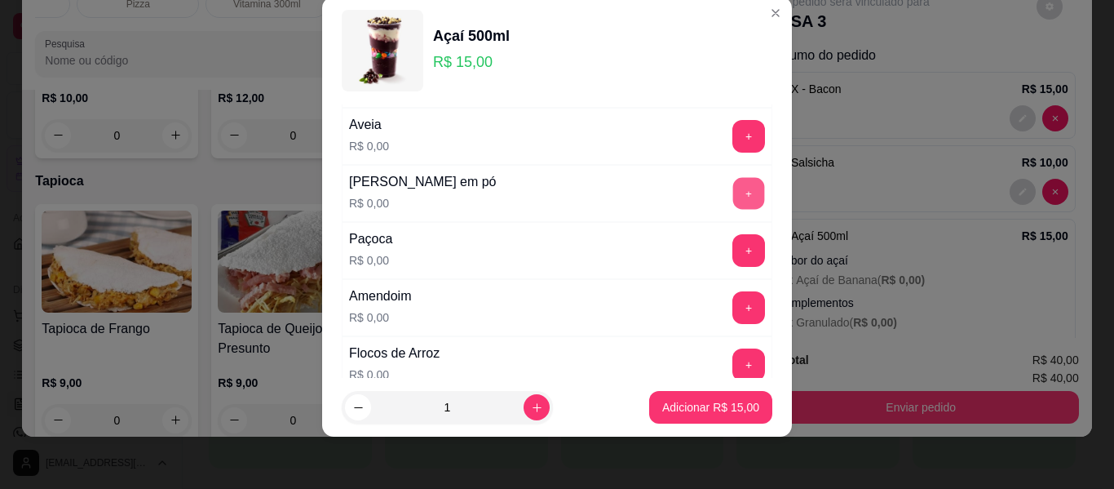
click at [733, 194] on button "+" at bounding box center [749, 194] width 32 height 32
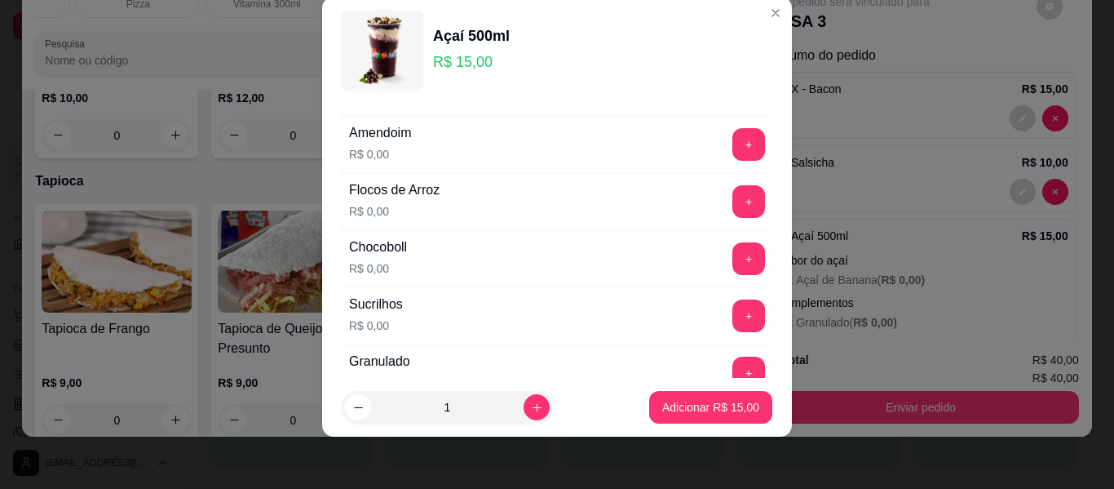
scroll to position [582, 0]
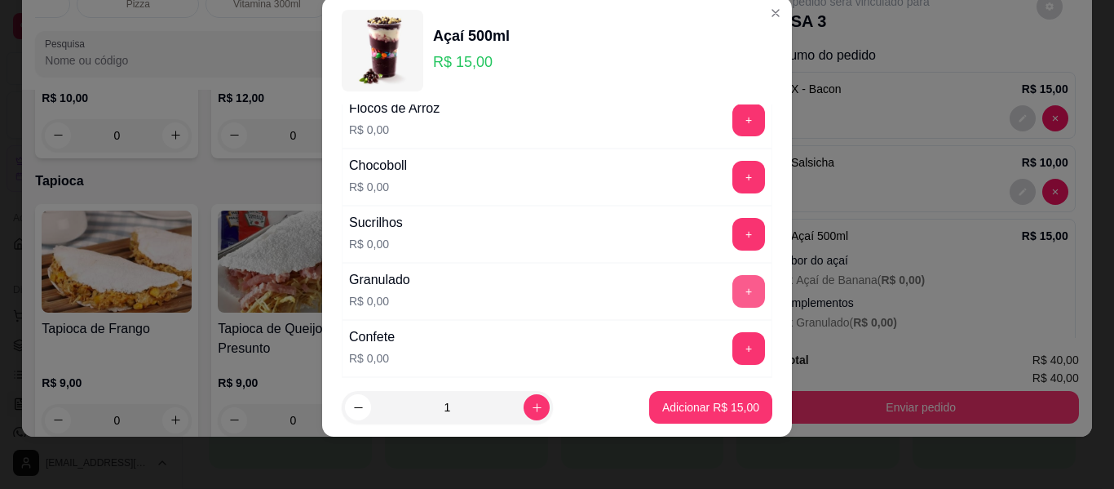
click at [733, 292] on button "+" at bounding box center [749, 291] width 33 height 33
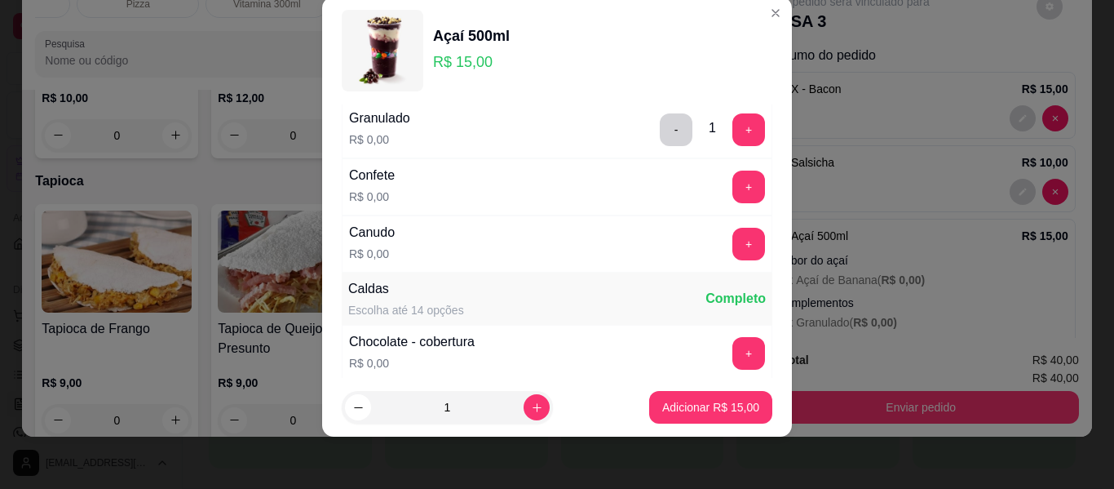
scroll to position [827, 0]
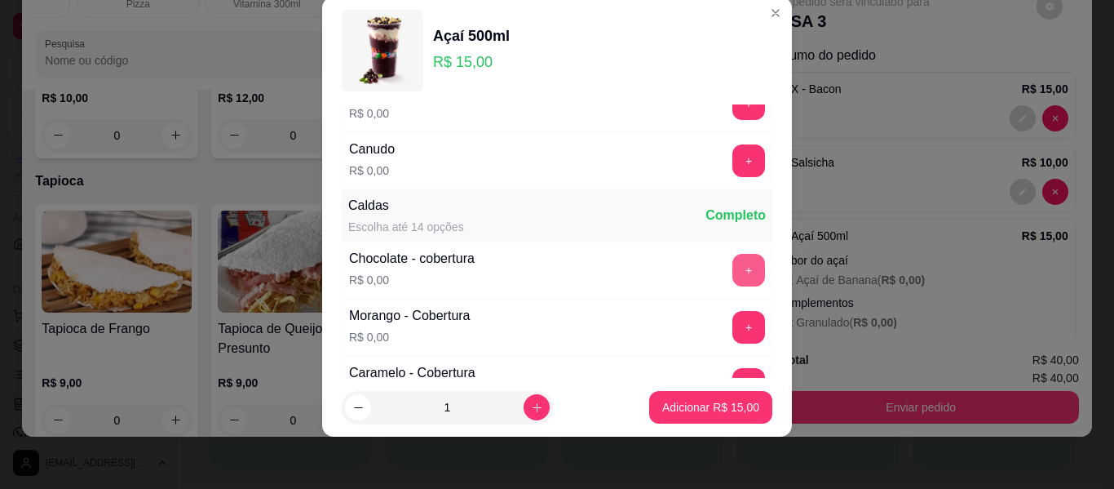
click at [733, 263] on button "+" at bounding box center [749, 270] width 33 height 33
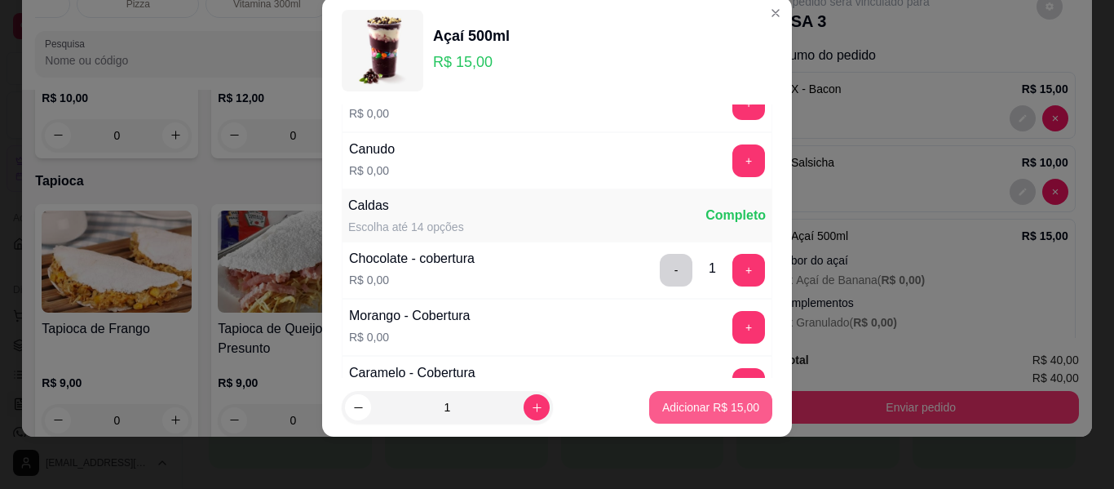
click at [675, 418] on button "Adicionar R$ 15,00" at bounding box center [710, 407] width 123 height 33
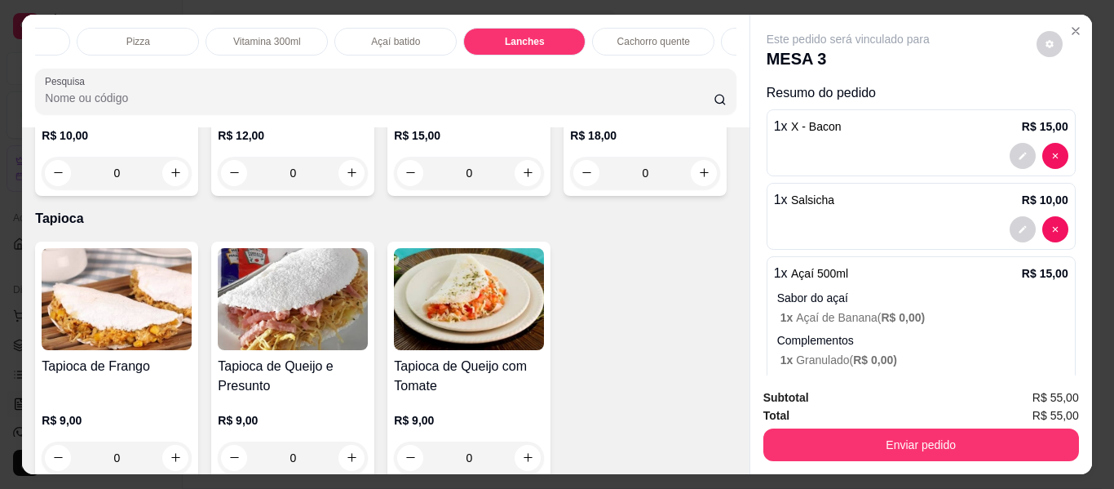
scroll to position [0, 0]
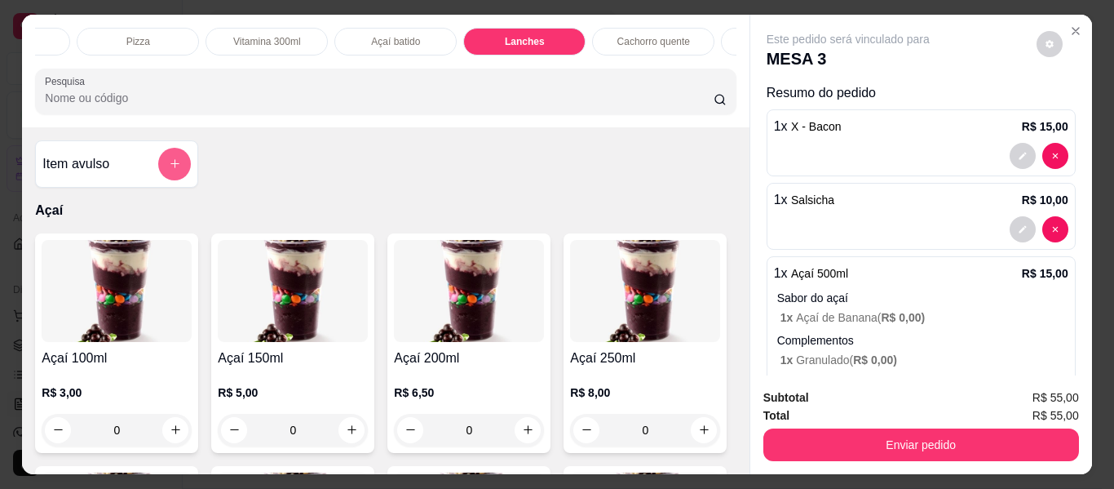
click at [169, 170] on icon "add-separate-item" at bounding box center [175, 163] width 12 height 12
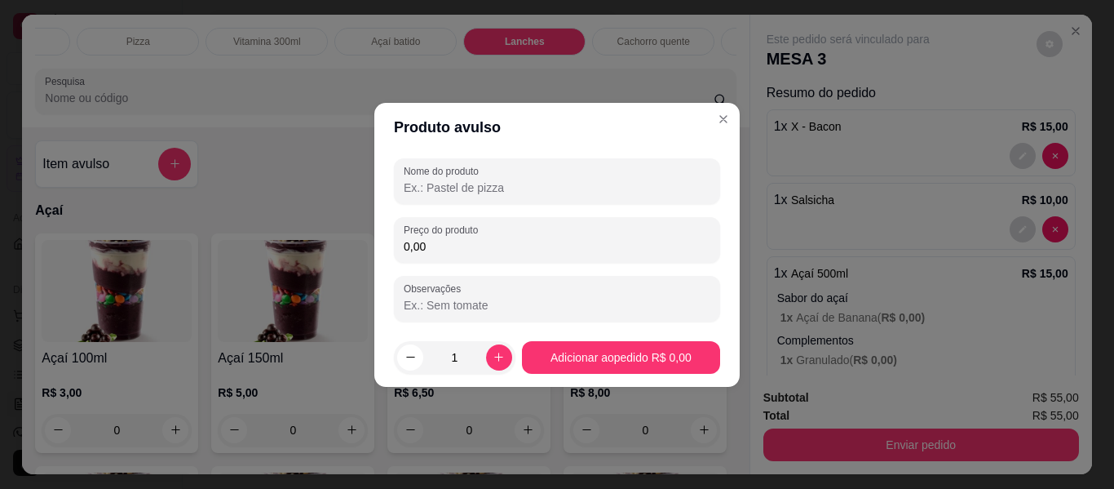
click at [433, 179] on input "Nome do produto" at bounding box center [557, 187] width 307 height 16
type input "taxa de entrega"
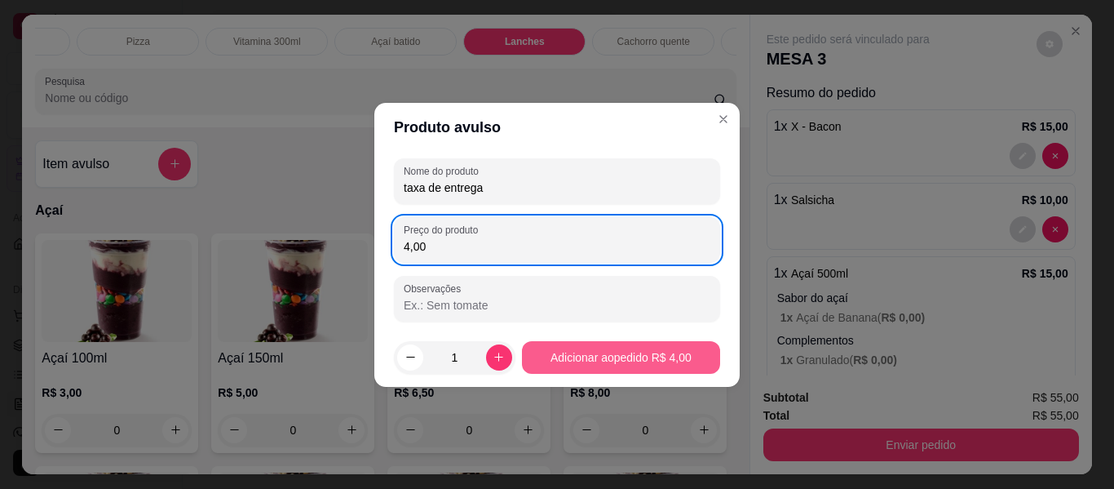
type input "4,00"
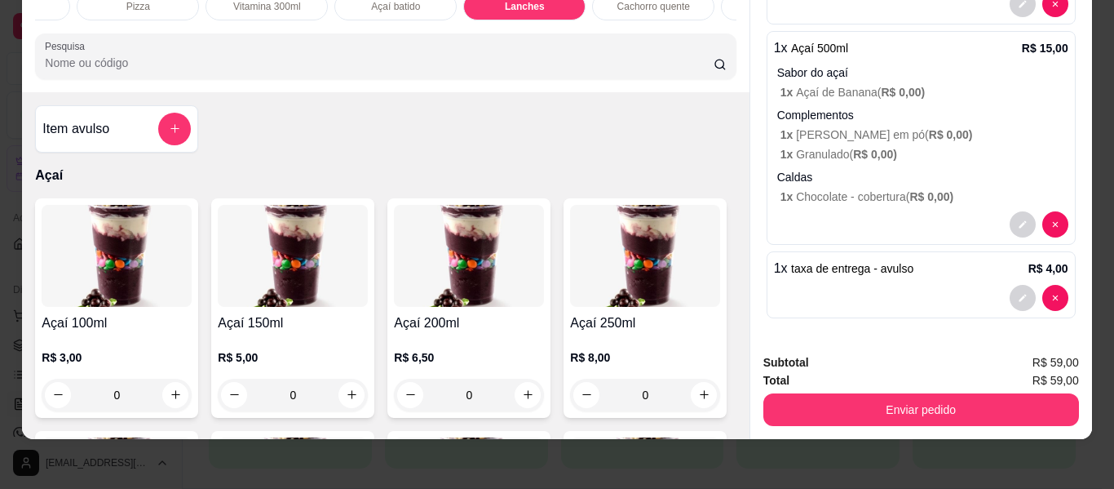
scroll to position [44, 0]
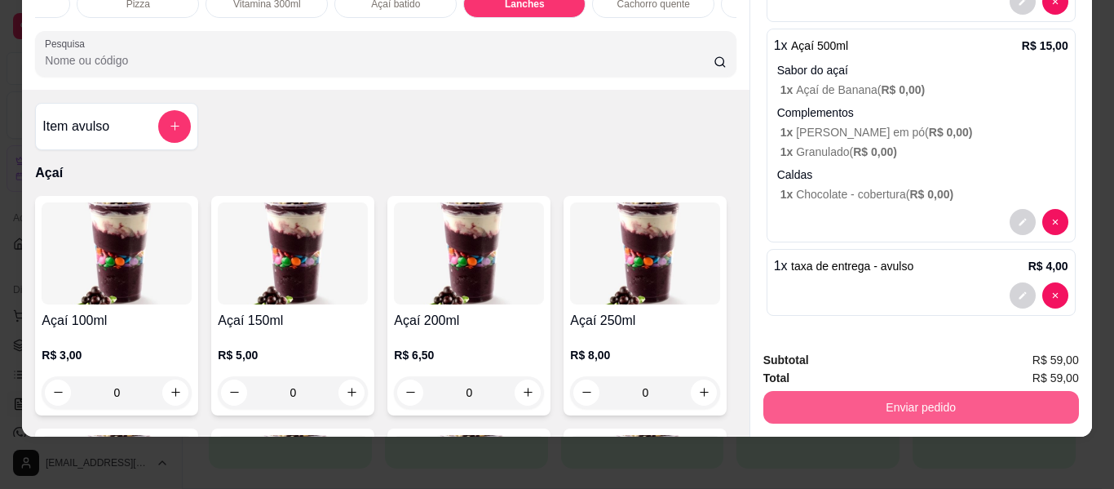
click at [879, 406] on button "Enviar pedido" at bounding box center [922, 407] width 316 height 33
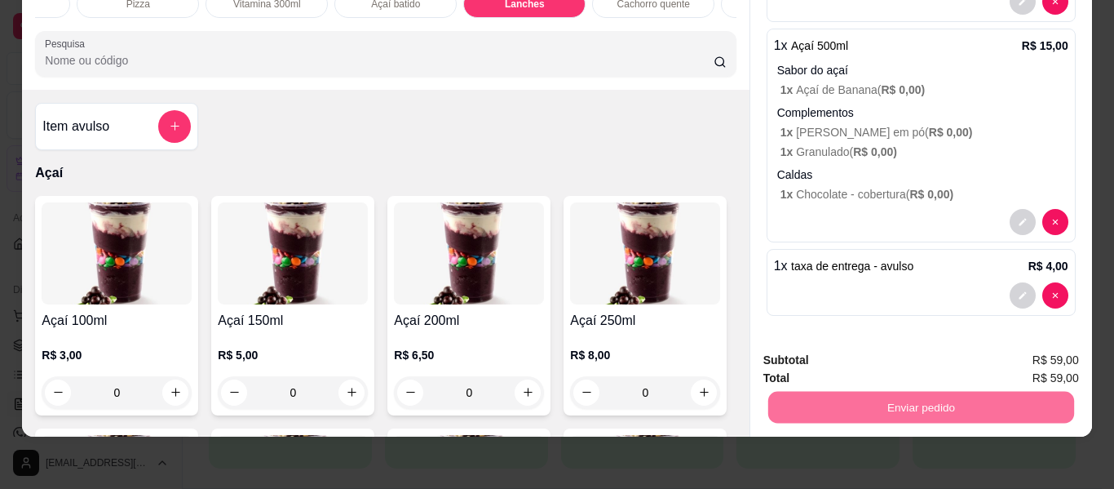
click at [845, 357] on button "Não registrar e enviar pedido" at bounding box center [867, 354] width 170 height 31
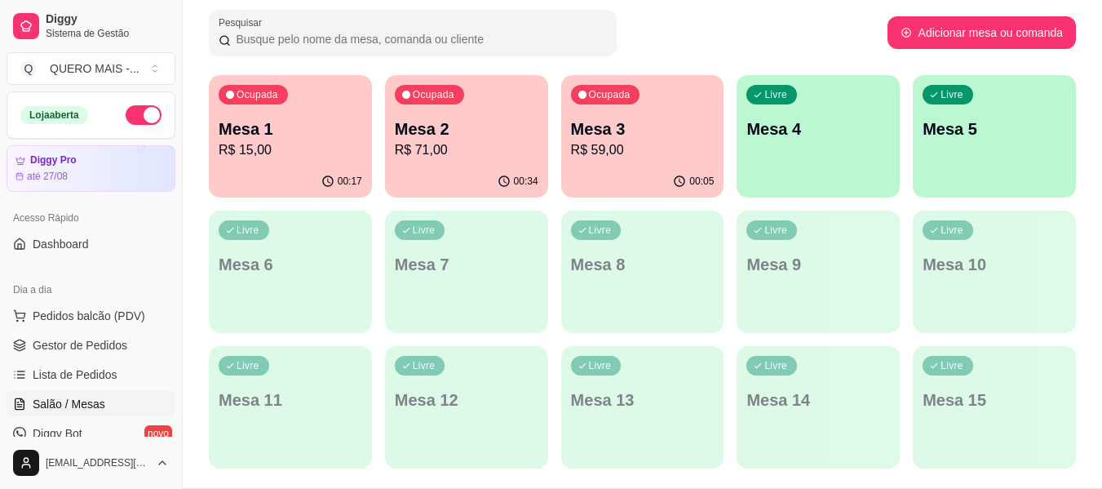
click at [417, 144] on p "R$ 71,00" at bounding box center [467, 150] width 144 height 20
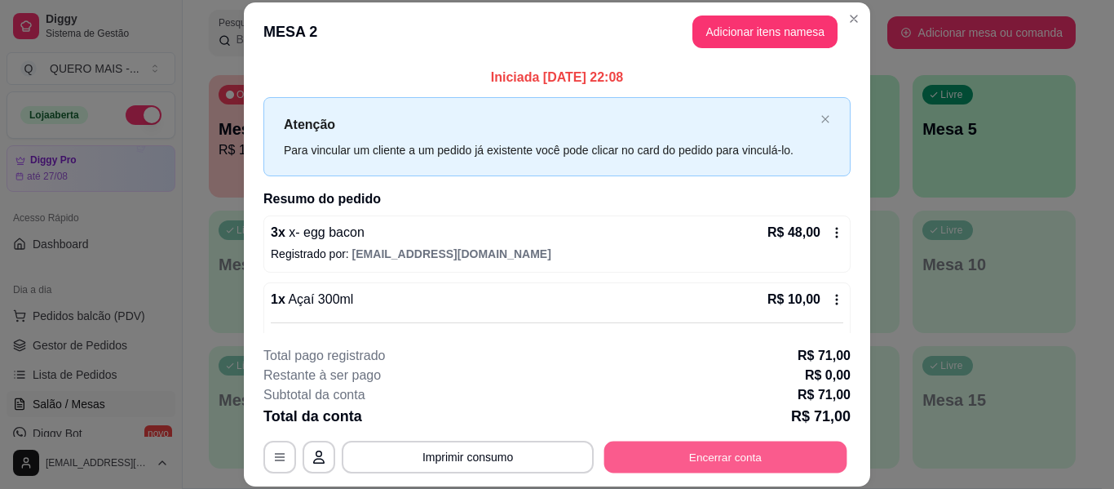
click at [661, 458] on button "Encerrar conta" at bounding box center [725, 457] width 243 height 32
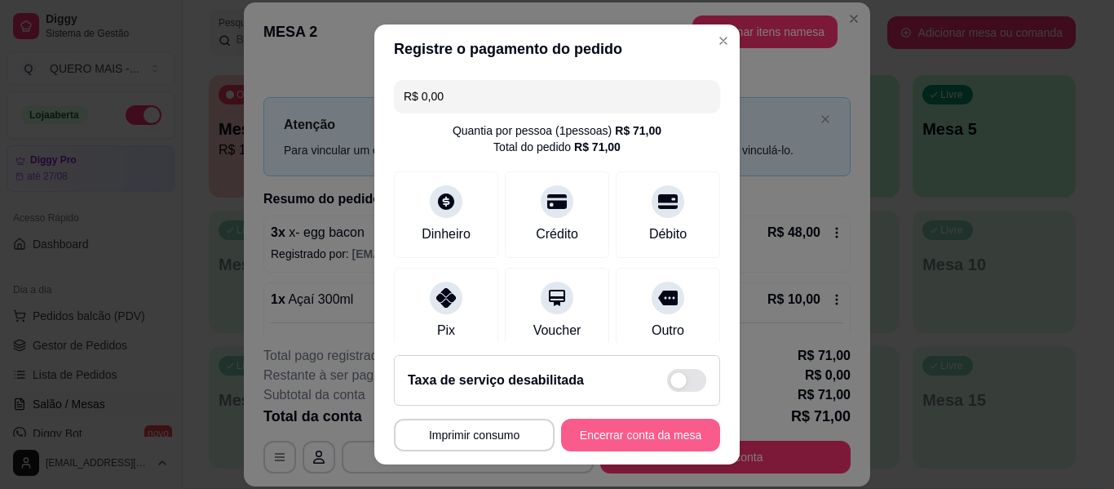
click at [604, 431] on button "Encerrar conta da mesa" at bounding box center [640, 434] width 159 height 33
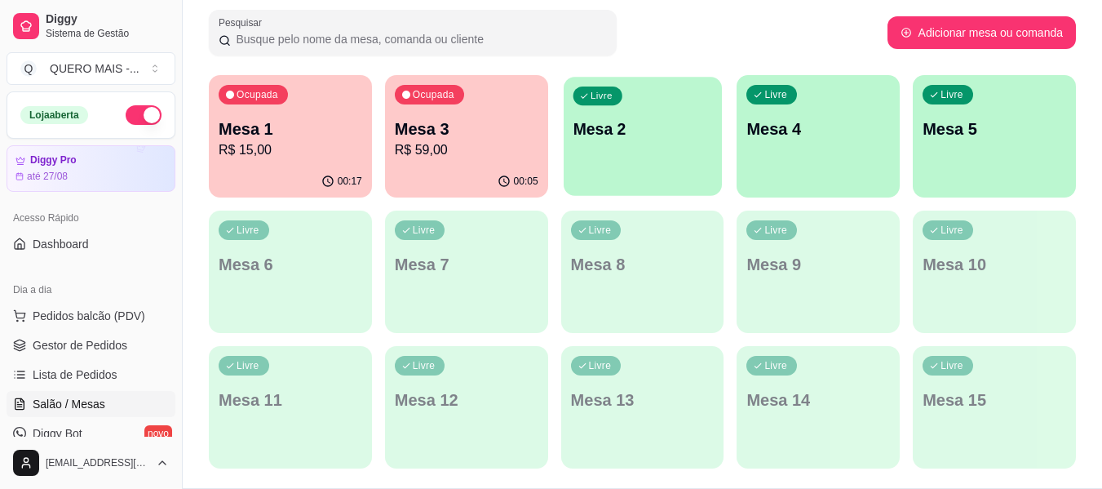
click at [631, 175] on div "Livre Mesa 2" at bounding box center [643, 127] width 158 height 100
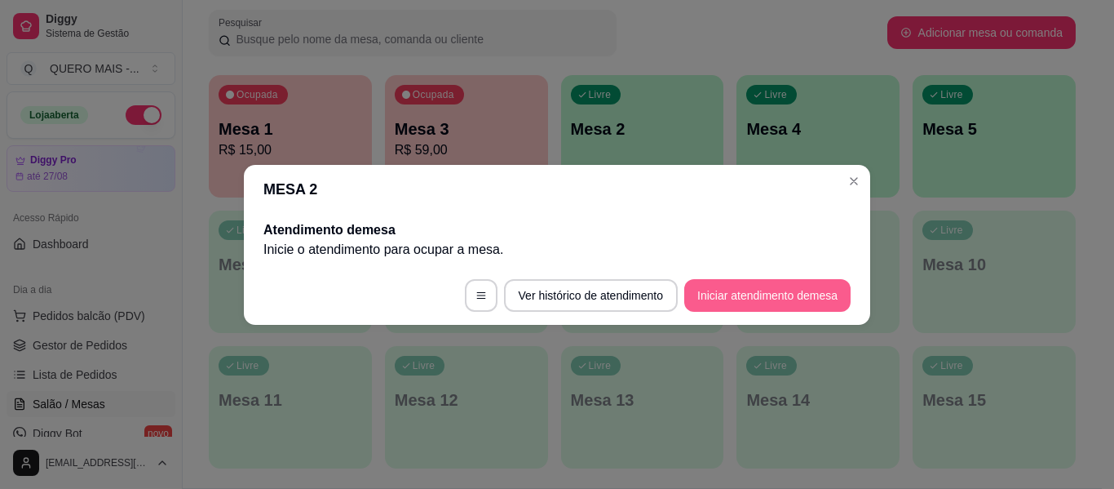
click at [715, 293] on button "Iniciar atendimento de mesa" at bounding box center [767, 295] width 166 height 33
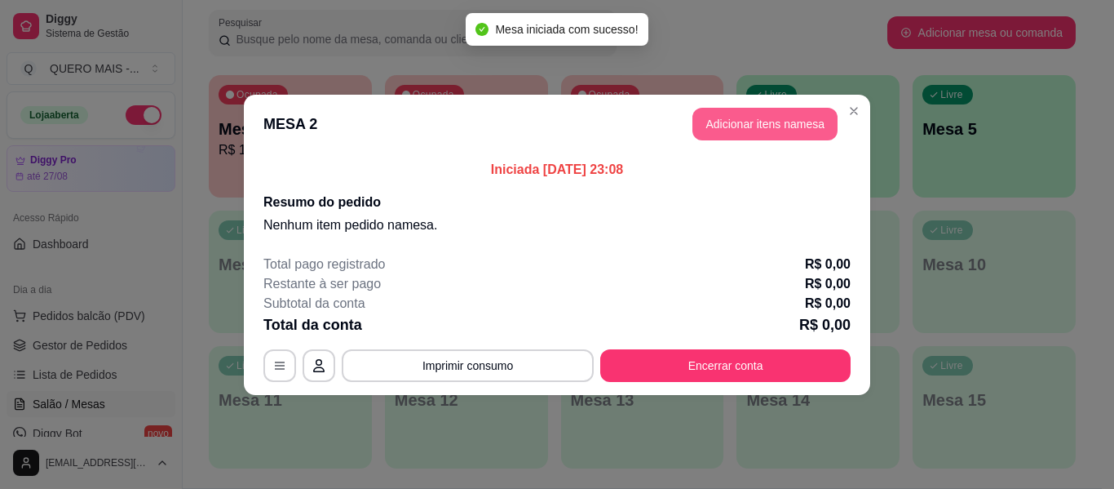
click at [715, 135] on button "Adicionar itens na mesa" at bounding box center [765, 124] width 145 height 33
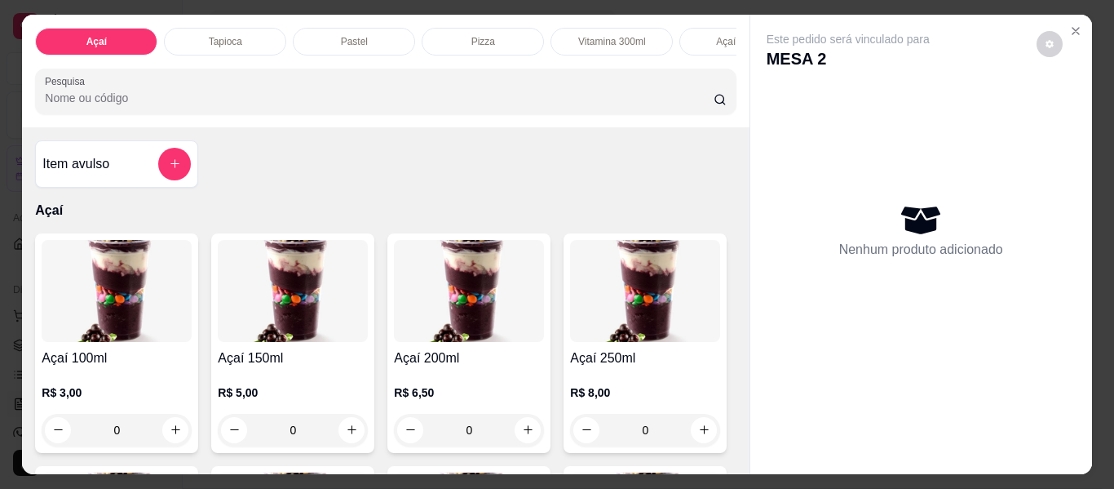
click at [338, 445] on div "0" at bounding box center [293, 430] width 150 height 33
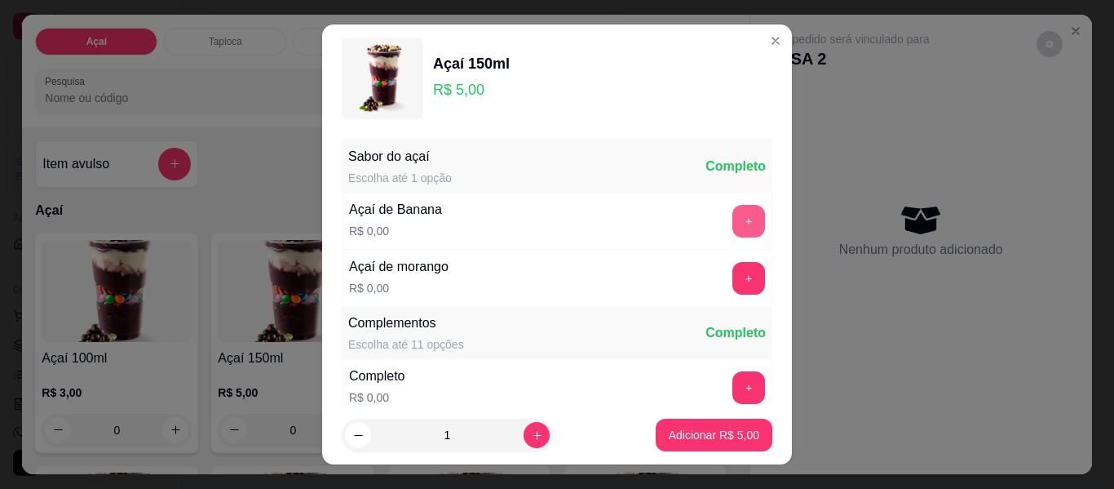
click at [733, 220] on button "+" at bounding box center [749, 221] width 33 height 33
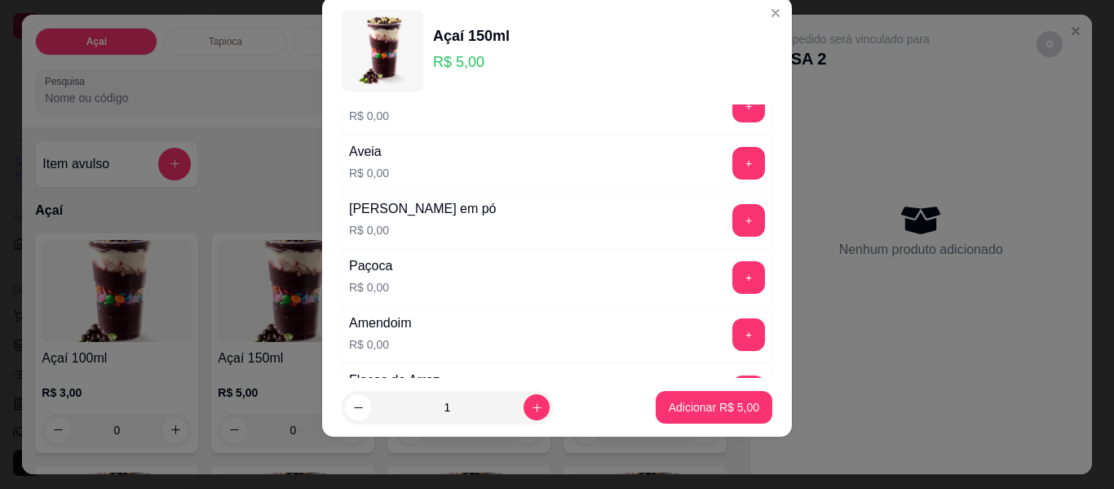
scroll to position [338, 0]
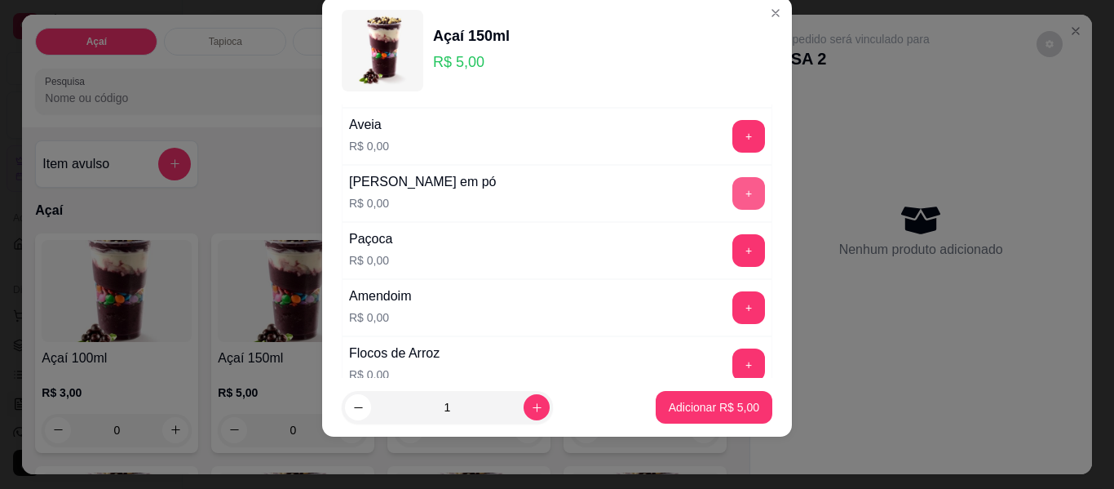
click at [733, 193] on button "+" at bounding box center [749, 193] width 33 height 33
click at [733, 259] on button "+" at bounding box center [749, 251] width 32 height 32
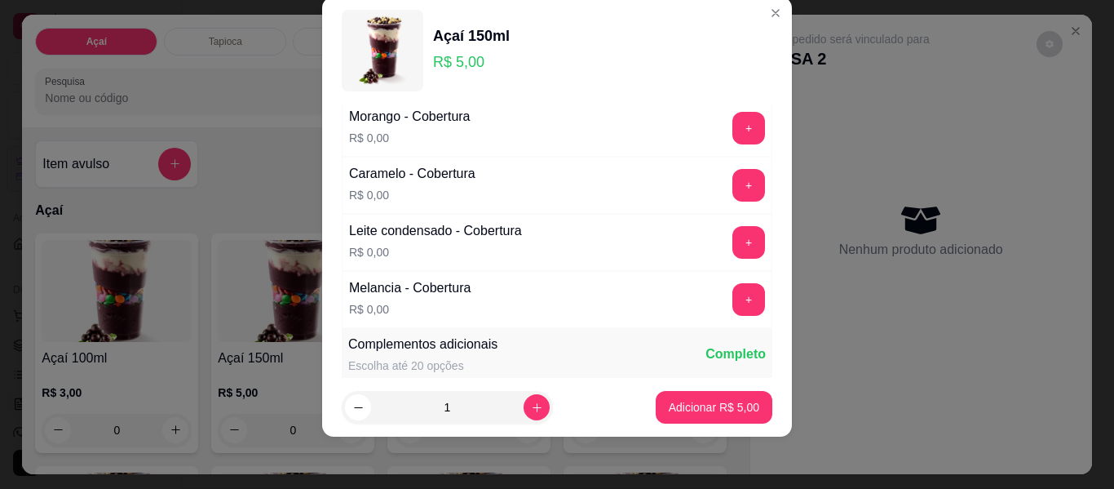
scroll to position [990, 0]
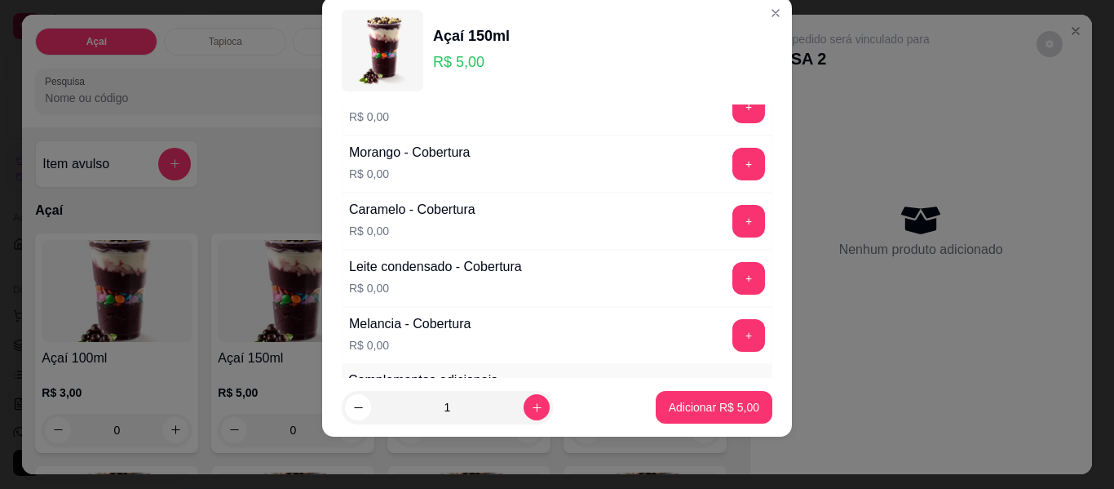
click at [723, 198] on div "Caramelo - Cobertura R$ 0,00 +" at bounding box center [557, 221] width 431 height 57
click at [733, 215] on button "+" at bounding box center [749, 221] width 33 height 33
click at [684, 412] on p "Adicionar R$ 5,00" at bounding box center [714, 406] width 88 height 15
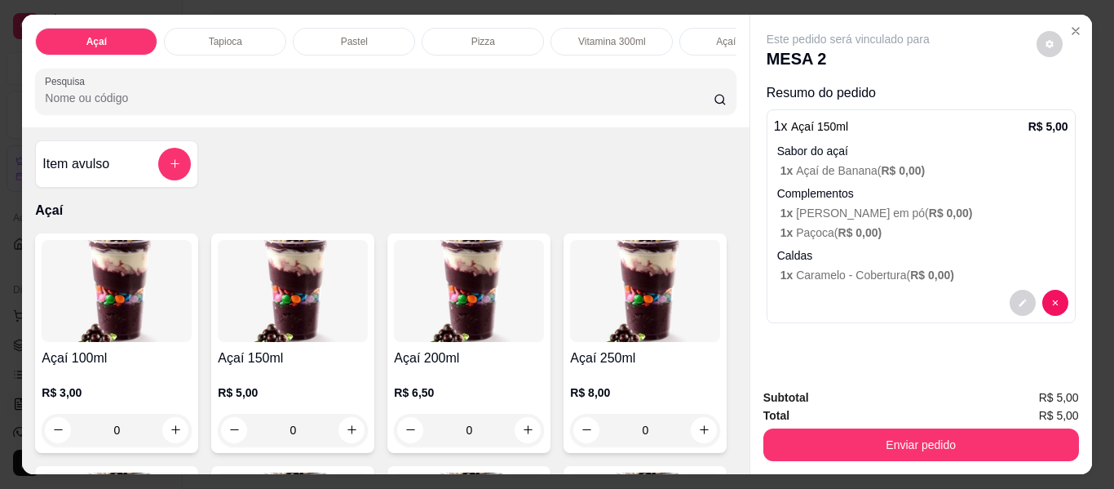
click at [343, 432] on div "0" at bounding box center [293, 430] width 150 height 33
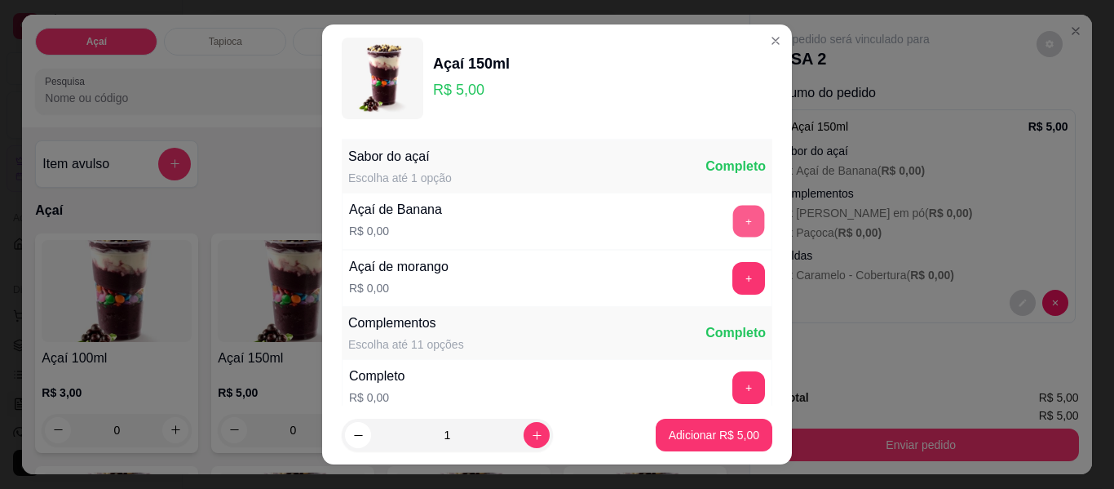
click at [733, 234] on button "+" at bounding box center [749, 222] width 32 height 32
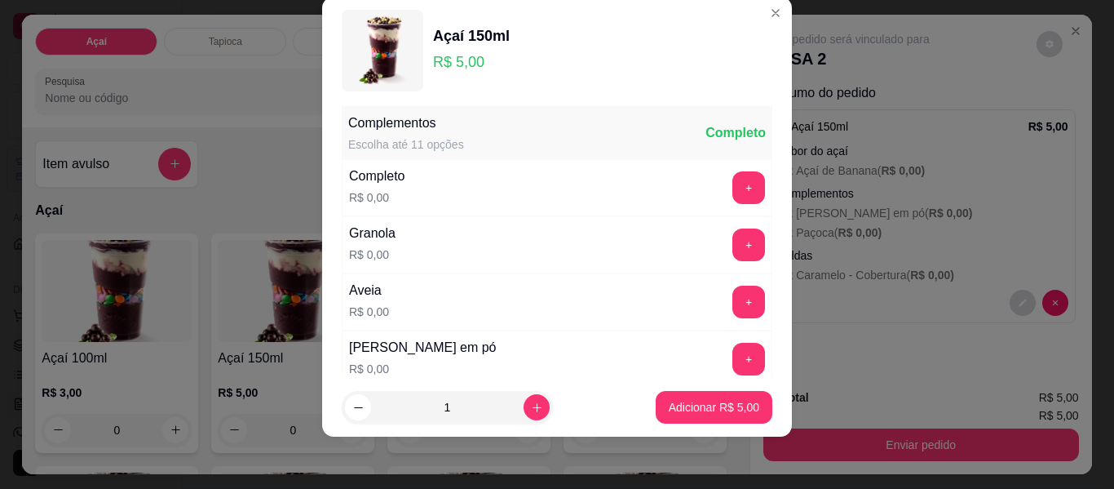
scroll to position [175, 0]
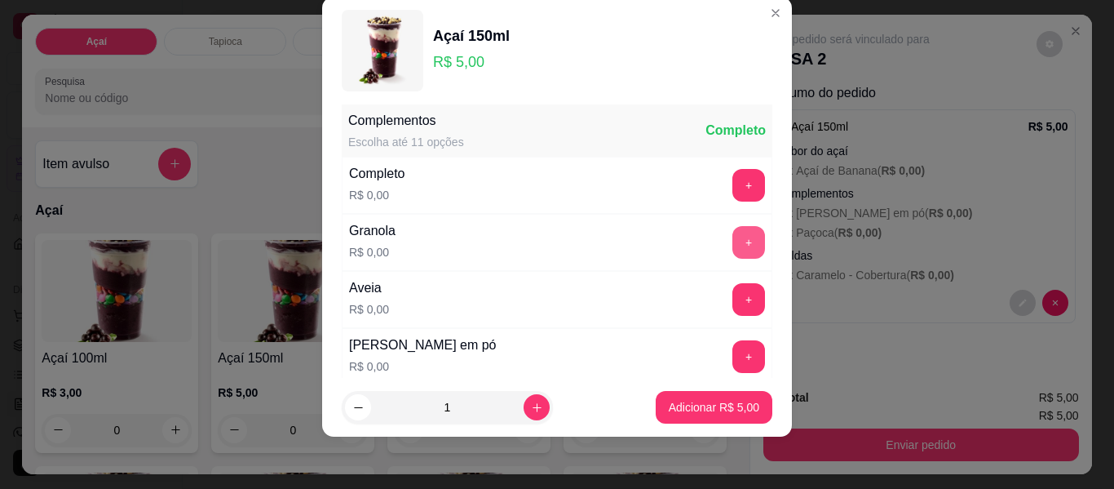
click at [733, 248] on button "+" at bounding box center [749, 242] width 33 height 33
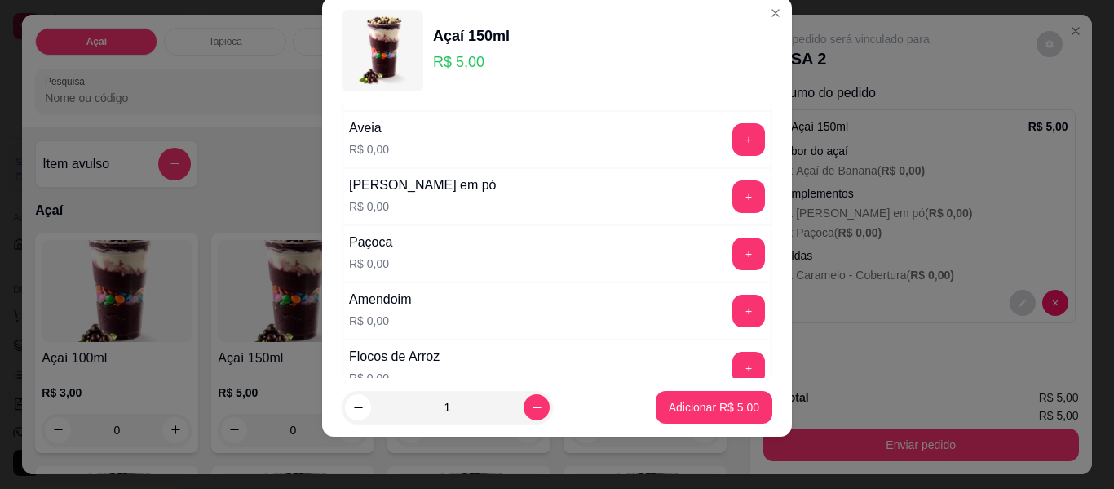
scroll to position [338, 0]
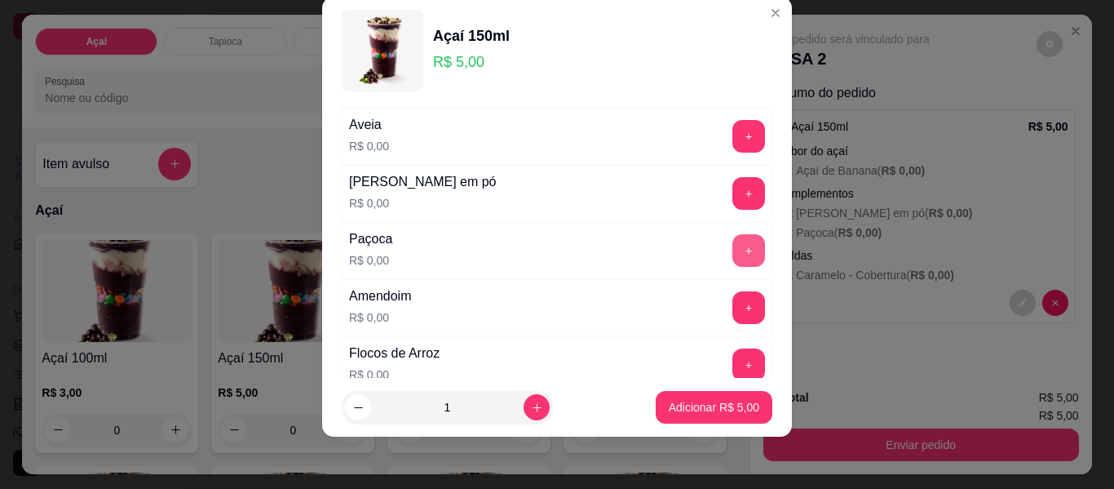
click at [733, 250] on button "+" at bounding box center [749, 250] width 33 height 33
click at [733, 196] on button "+" at bounding box center [749, 194] width 32 height 32
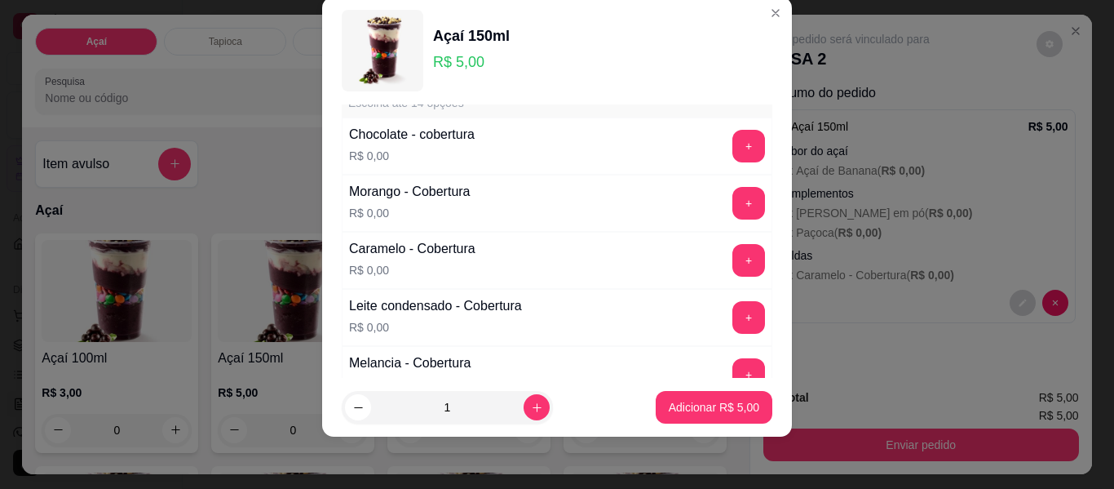
scroll to position [990, 0]
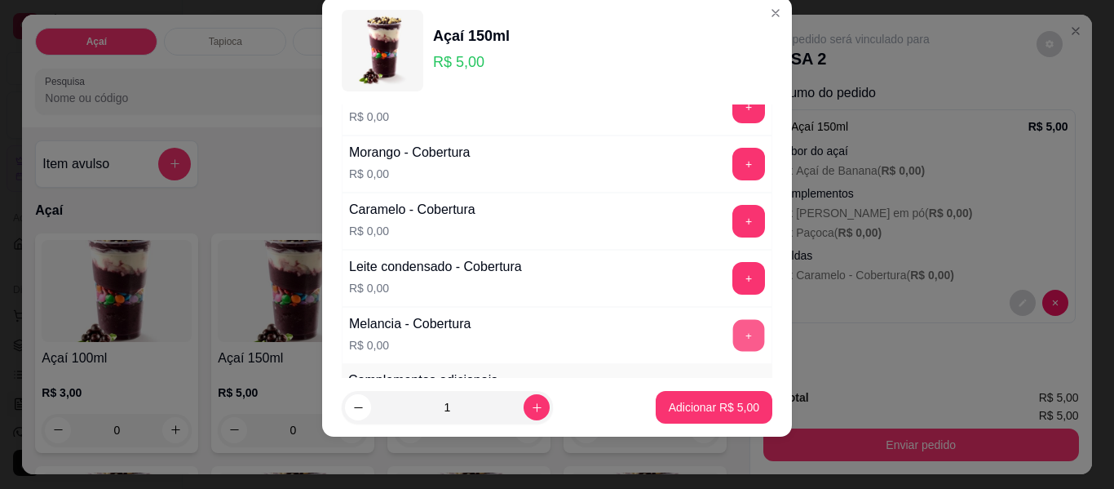
click at [733, 329] on button "+" at bounding box center [749, 336] width 32 height 32
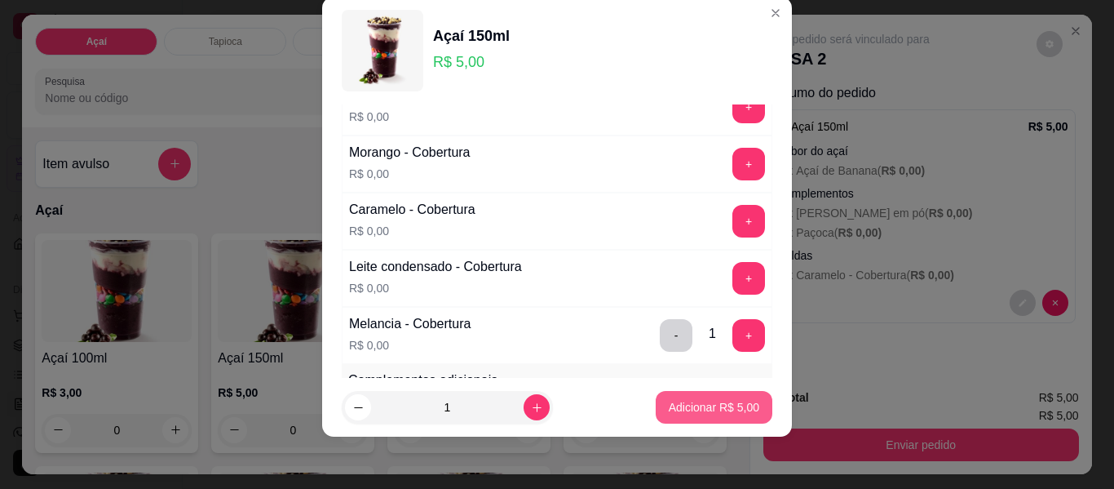
click at [705, 406] on p "Adicionar R$ 5,00" at bounding box center [714, 407] width 91 height 16
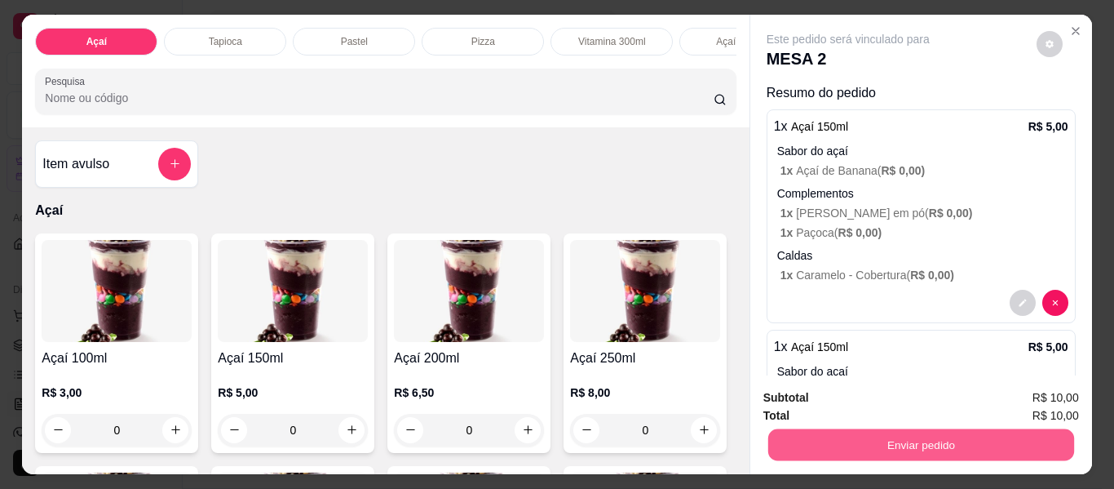
click at [875, 440] on button "Enviar pedido" at bounding box center [921, 445] width 306 height 32
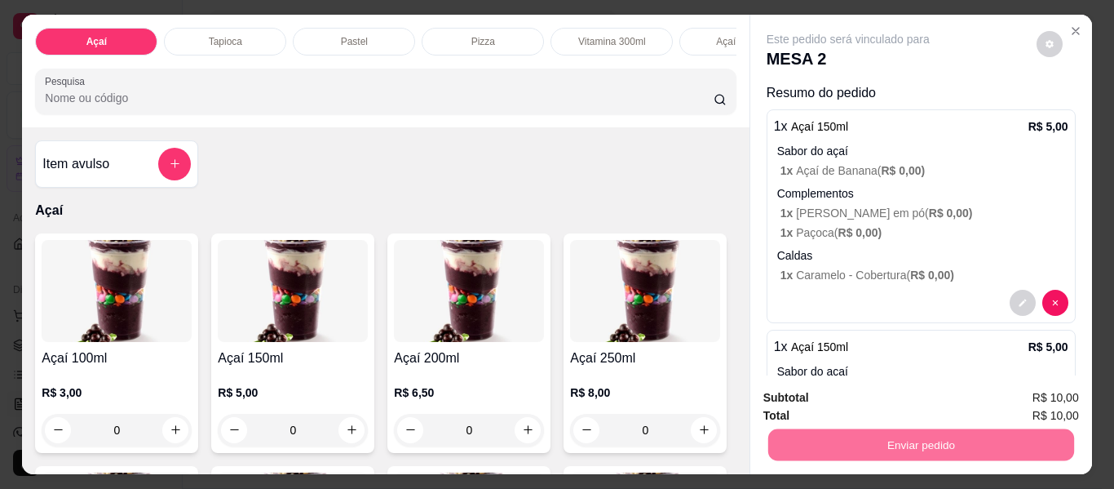
click at [871, 401] on button "Não registrar e enviar pedido" at bounding box center [867, 398] width 165 height 30
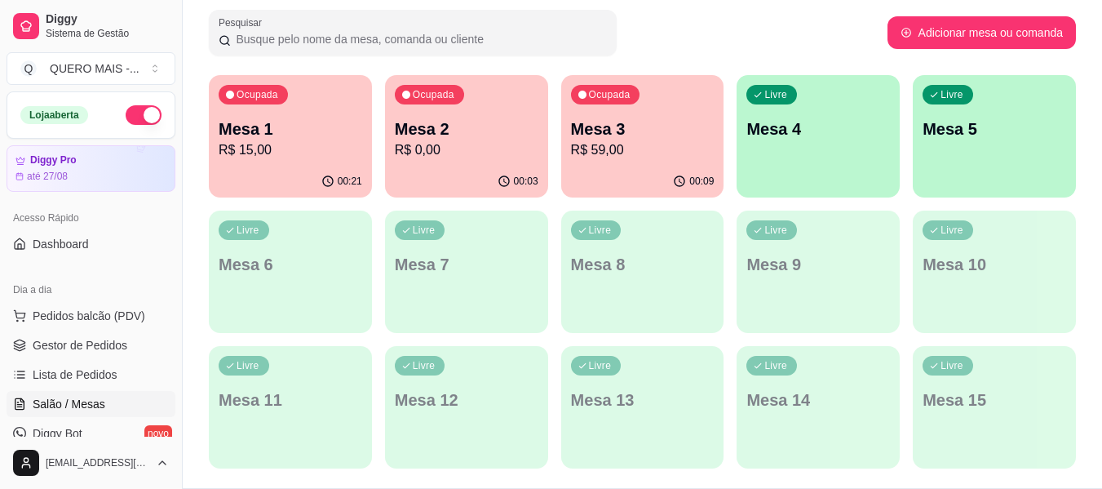
click at [791, 152] on div "Livre Mesa 4" at bounding box center [818, 126] width 163 height 103
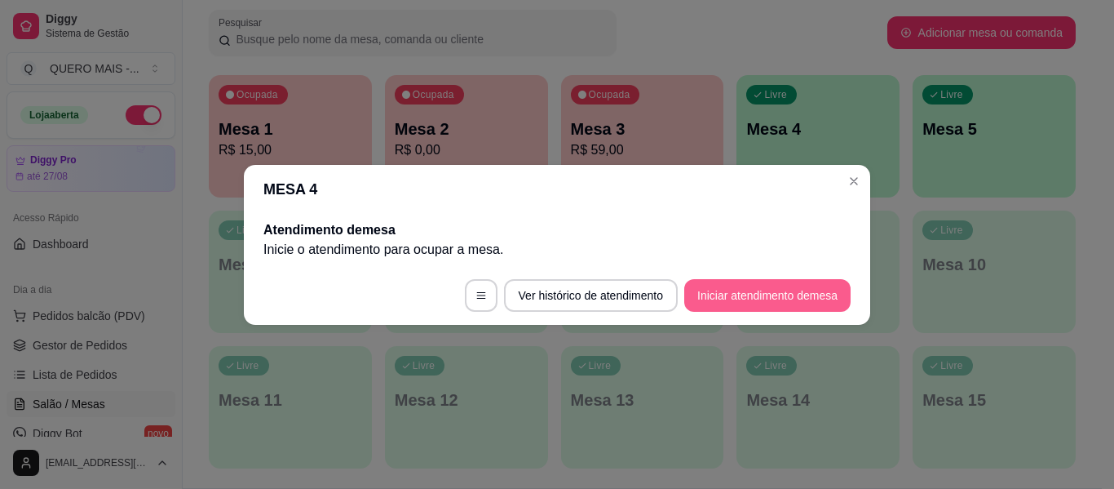
click at [786, 289] on button "Iniciar atendimento de mesa" at bounding box center [767, 295] width 166 height 33
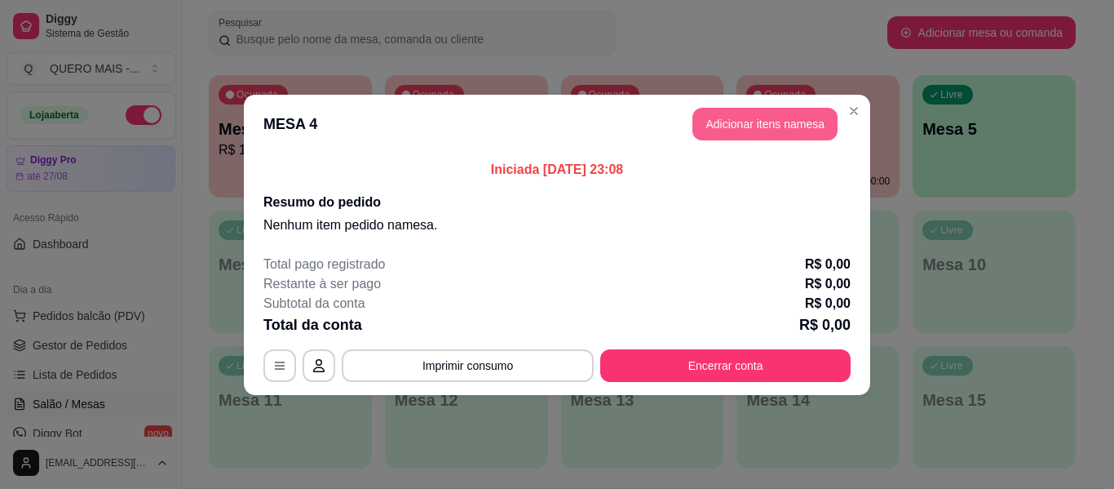
click at [736, 122] on button "Adicionar itens na mesa" at bounding box center [765, 124] width 145 height 33
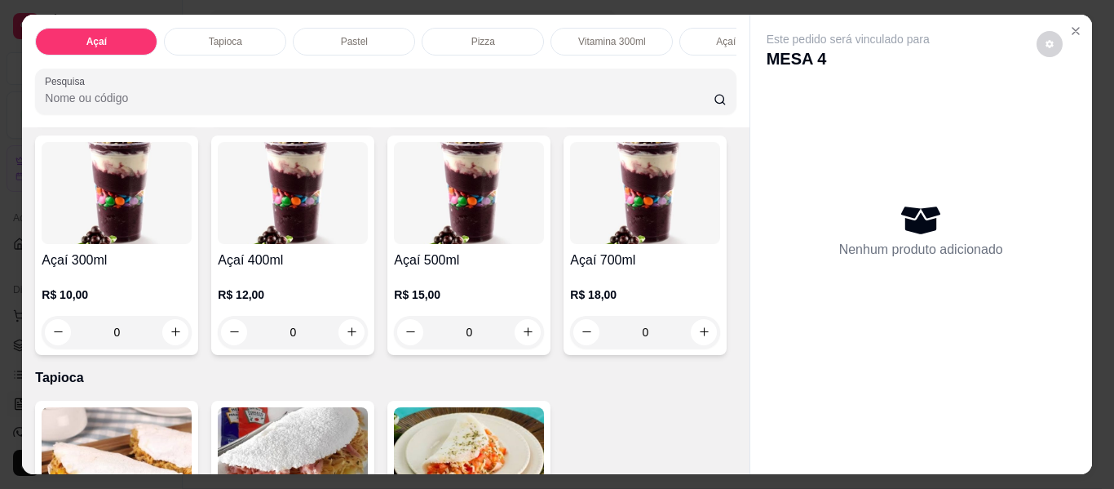
scroll to position [408, 0]
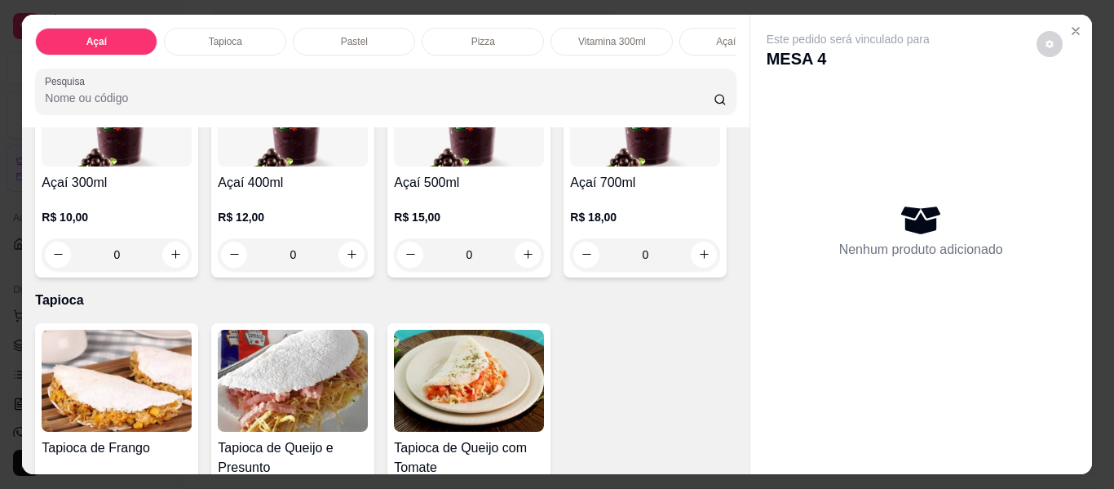
click at [368, 259] on div "0" at bounding box center [293, 254] width 150 height 33
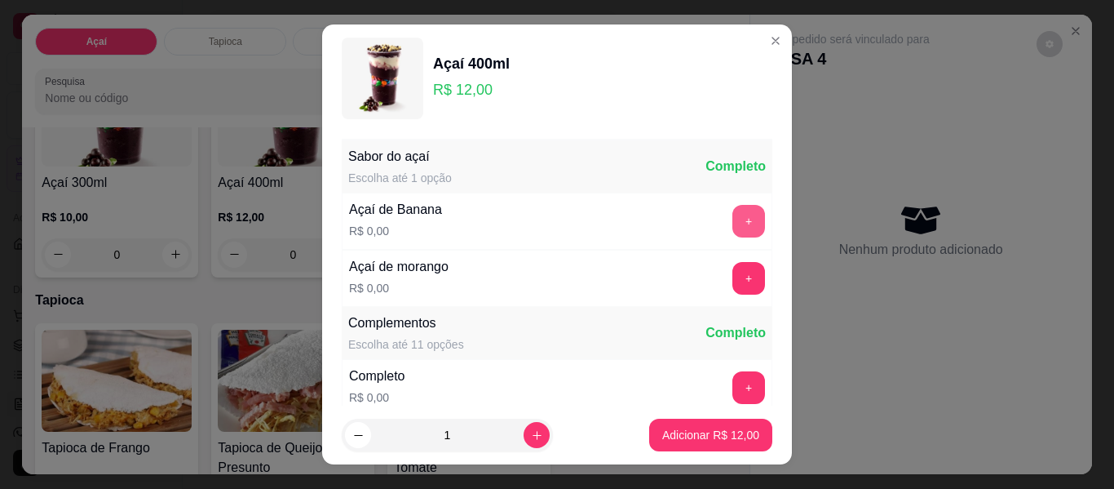
click at [733, 223] on button "+" at bounding box center [749, 221] width 33 height 33
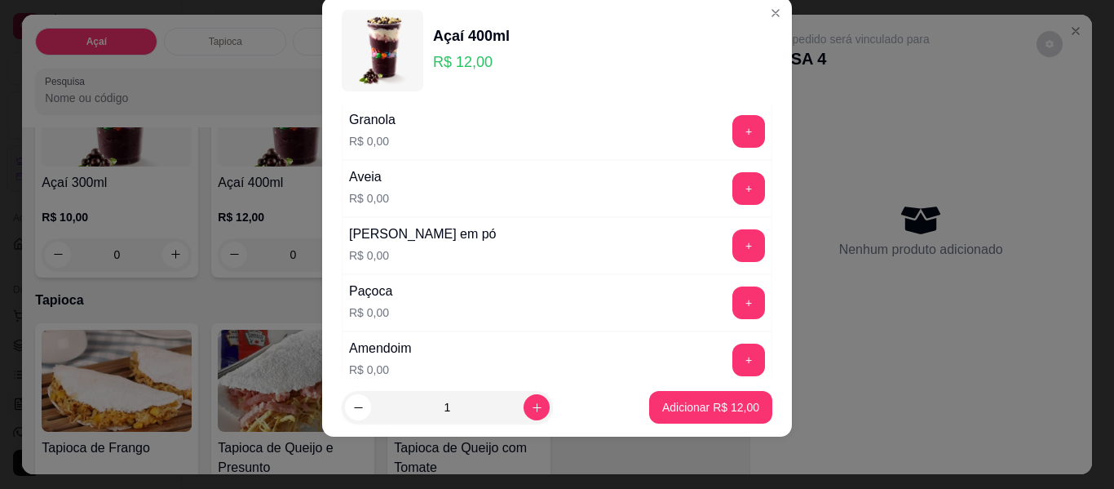
scroll to position [338, 0]
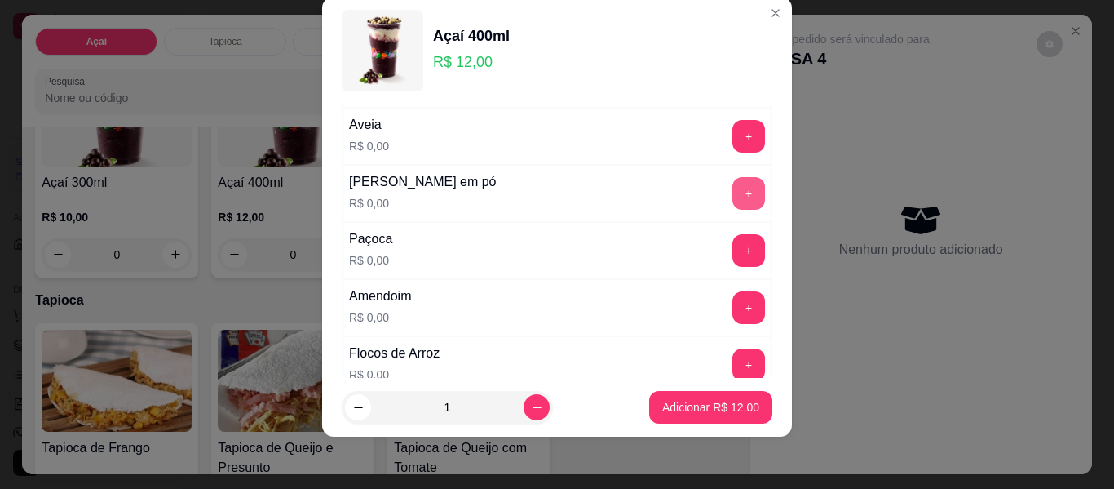
click at [718, 174] on div "Leite em pó R$ 0,00 +" at bounding box center [557, 193] width 431 height 57
click at [733, 188] on button "+" at bounding box center [749, 194] width 32 height 32
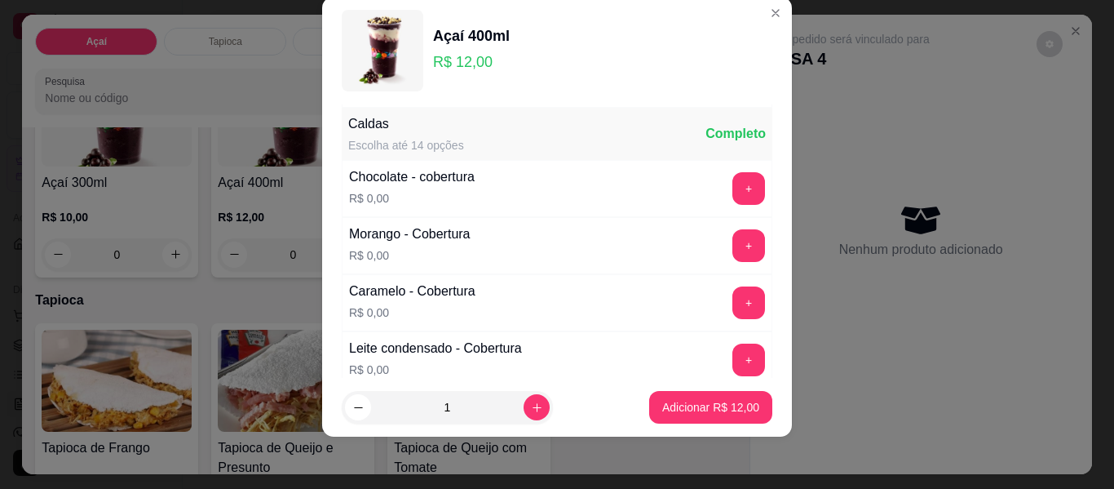
scroll to position [990, 0]
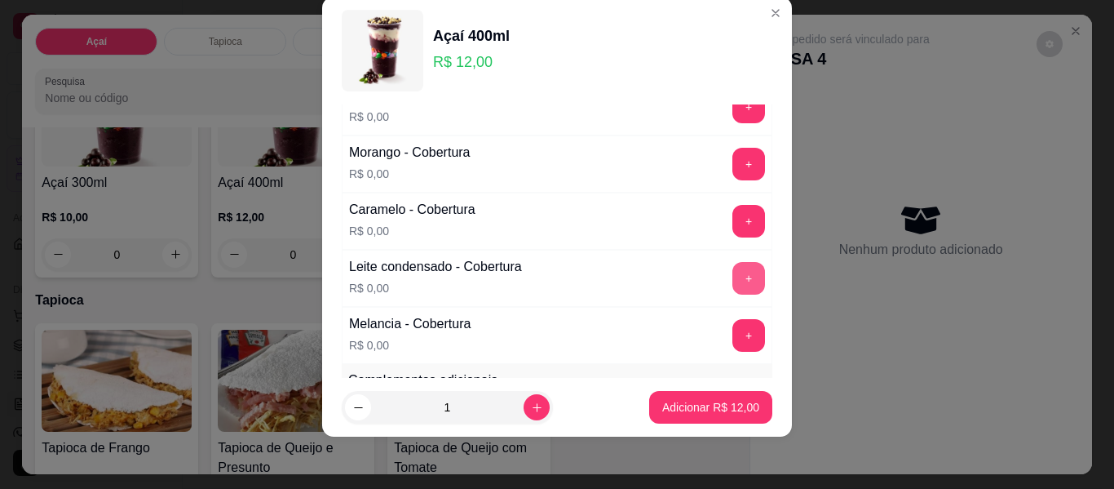
click at [733, 266] on button "+" at bounding box center [749, 278] width 33 height 33
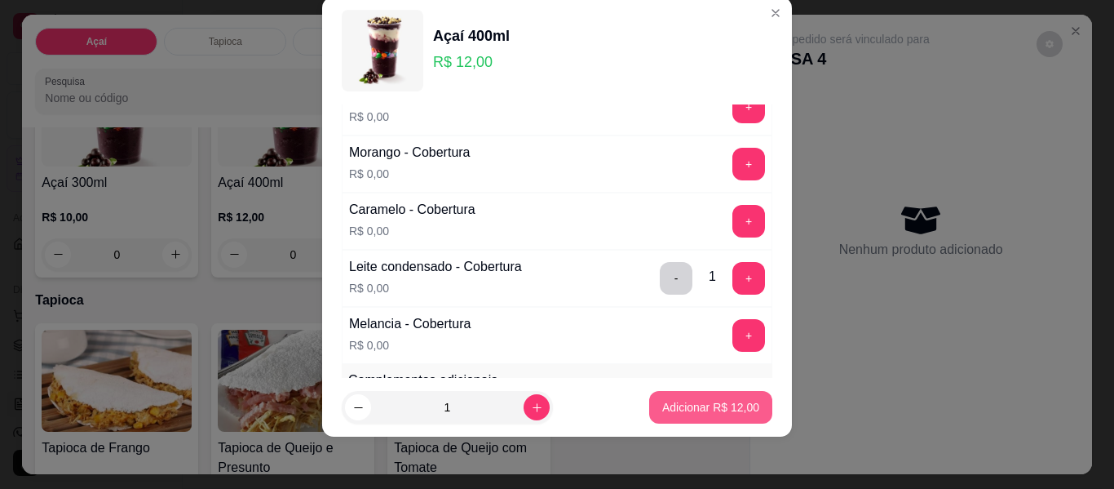
click at [678, 415] on button "Adicionar R$ 12,00" at bounding box center [710, 407] width 123 height 33
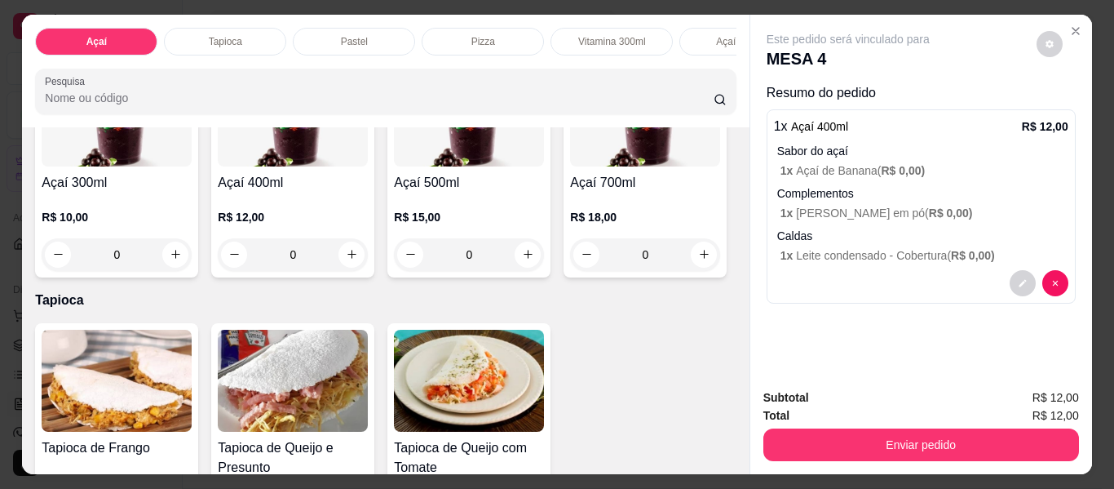
click at [368, 259] on div "0" at bounding box center [293, 254] width 150 height 33
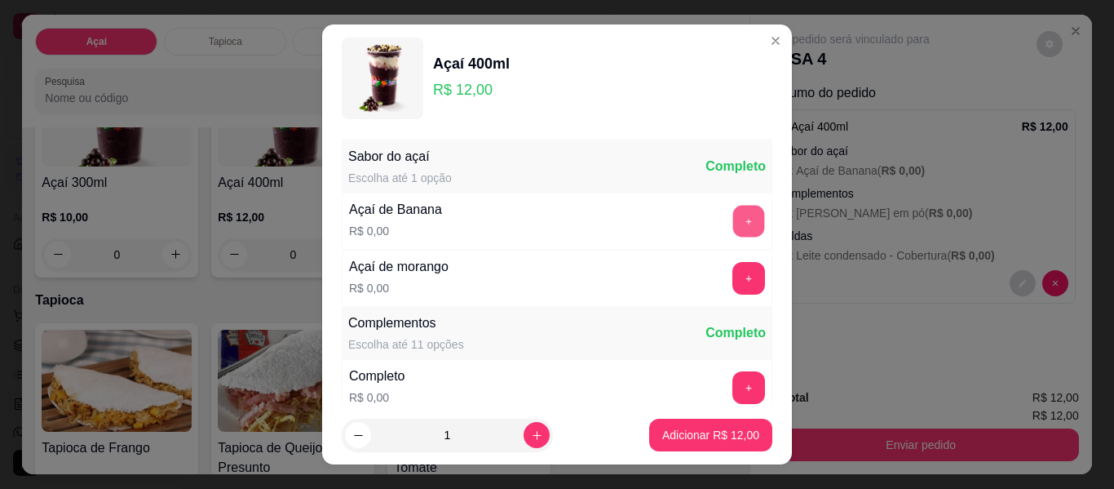
click at [733, 225] on button "+" at bounding box center [749, 222] width 32 height 32
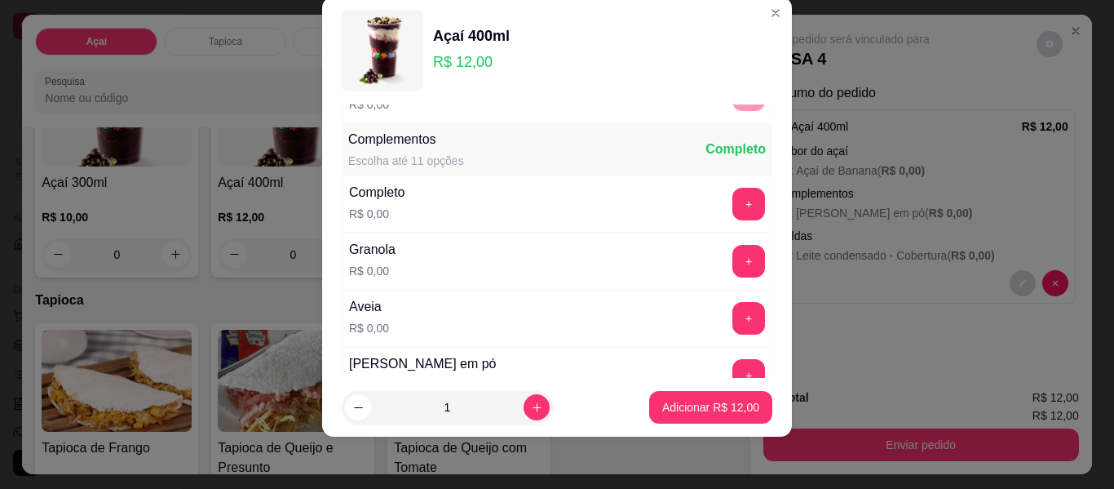
scroll to position [175, 0]
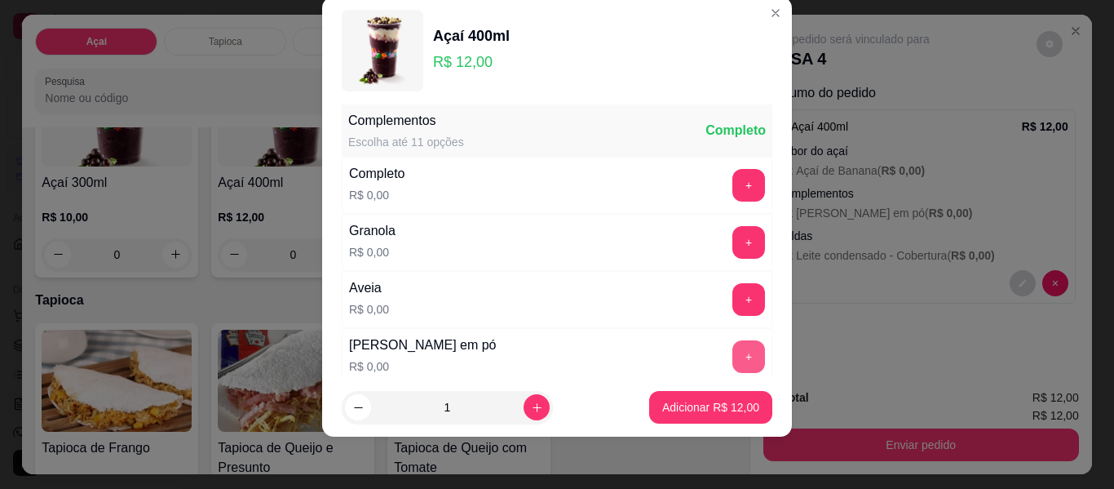
click at [733, 349] on button "+" at bounding box center [749, 356] width 33 height 33
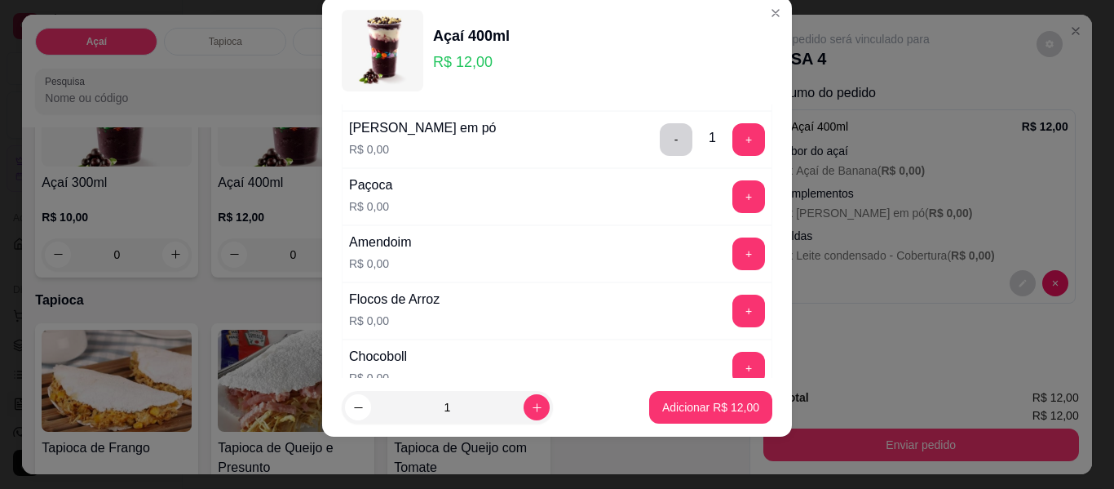
scroll to position [419, 0]
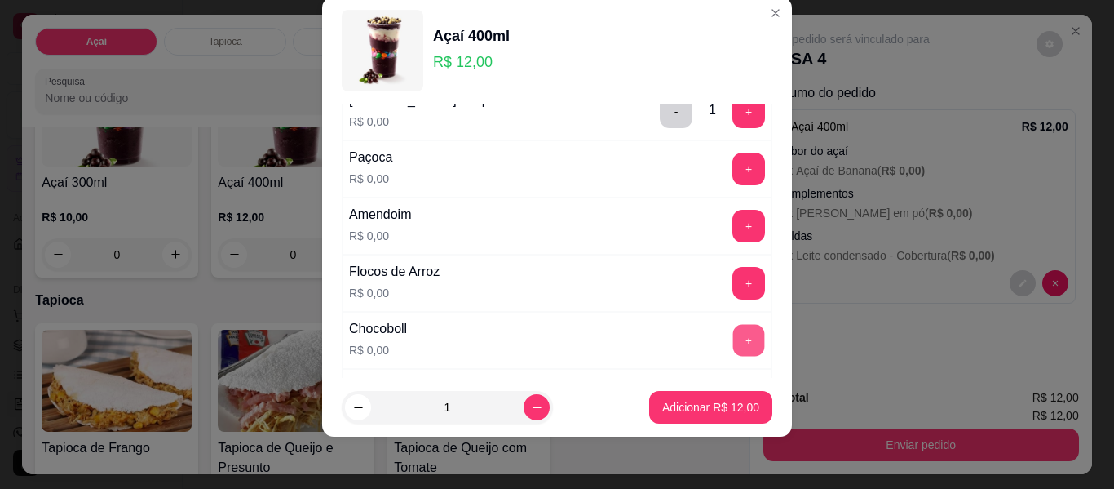
click at [733, 340] on button "+" at bounding box center [749, 341] width 32 height 32
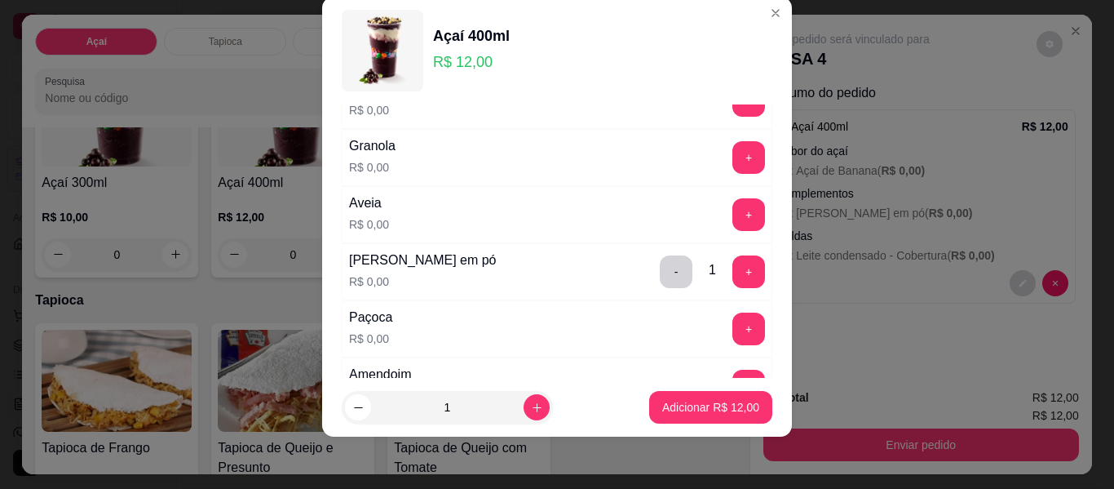
scroll to position [256, 0]
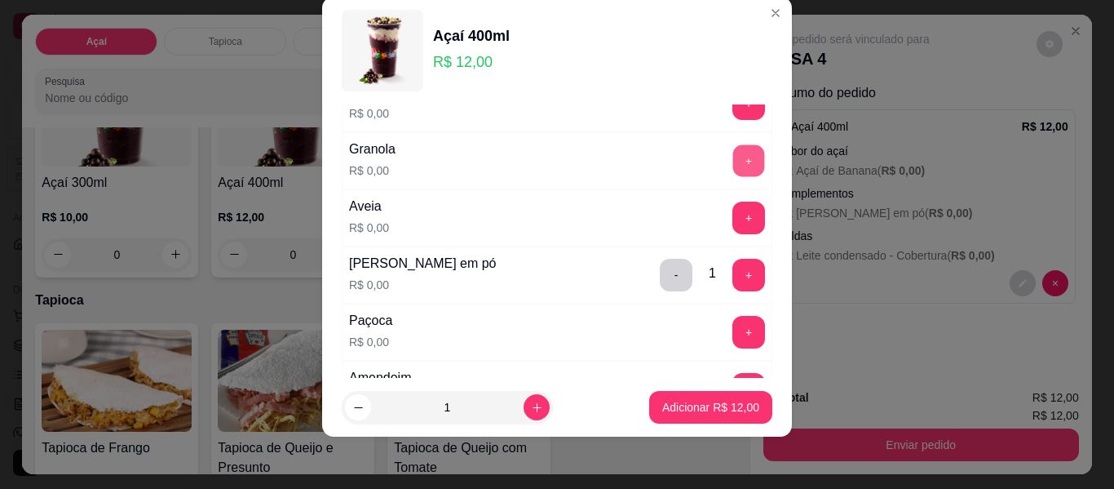
click at [733, 162] on button "+" at bounding box center [749, 161] width 32 height 32
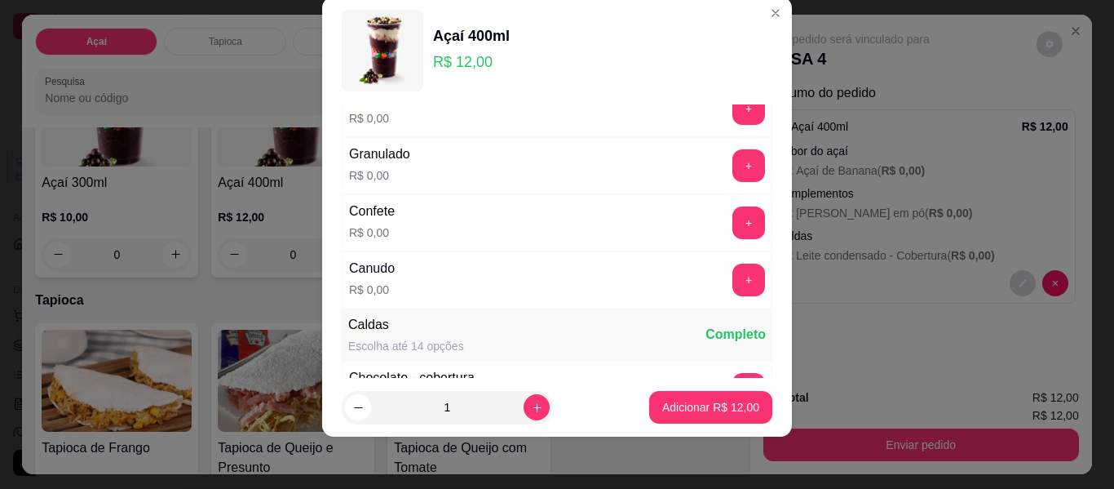
scroll to position [746, 0]
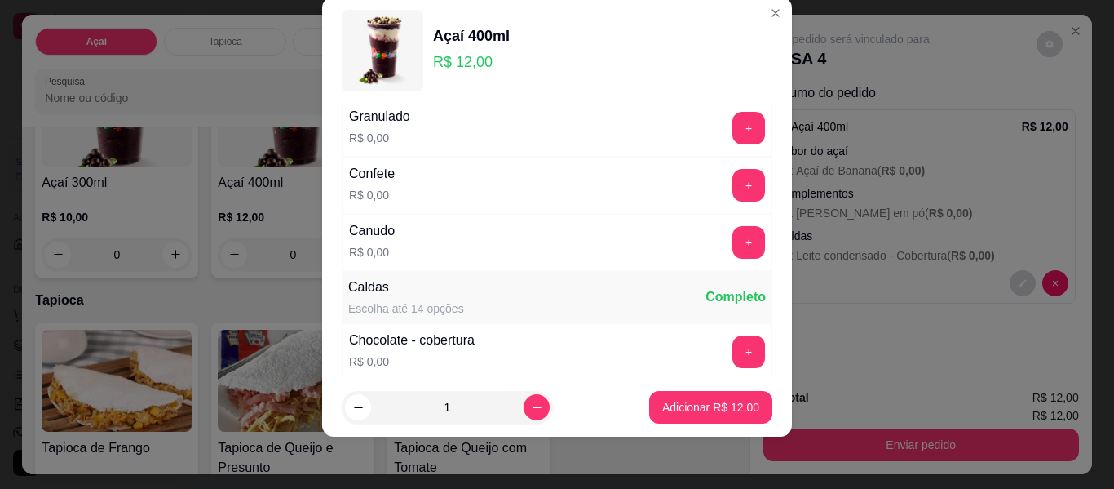
click at [733, 240] on button "+" at bounding box center [749, 242] width 33 height 33
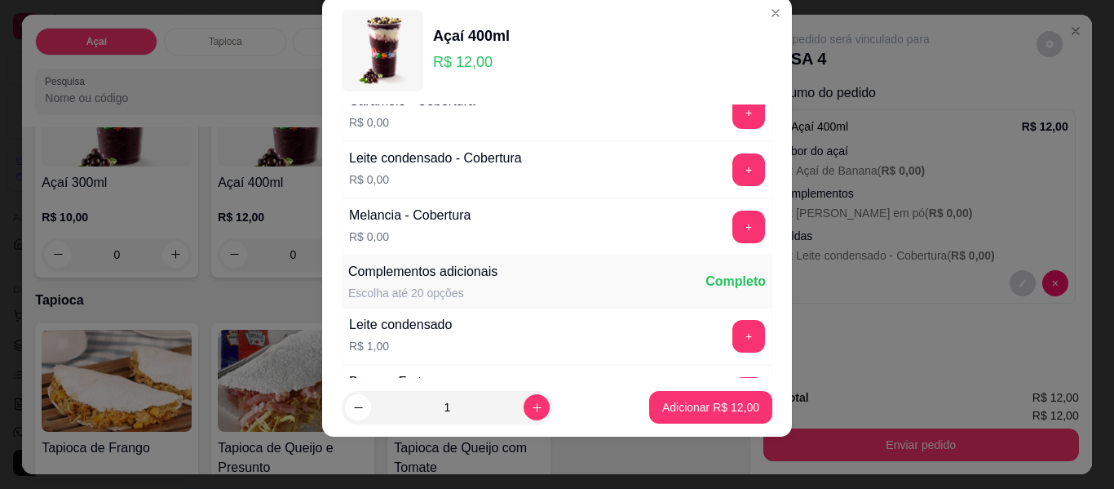
scroll to position [1072, 0]
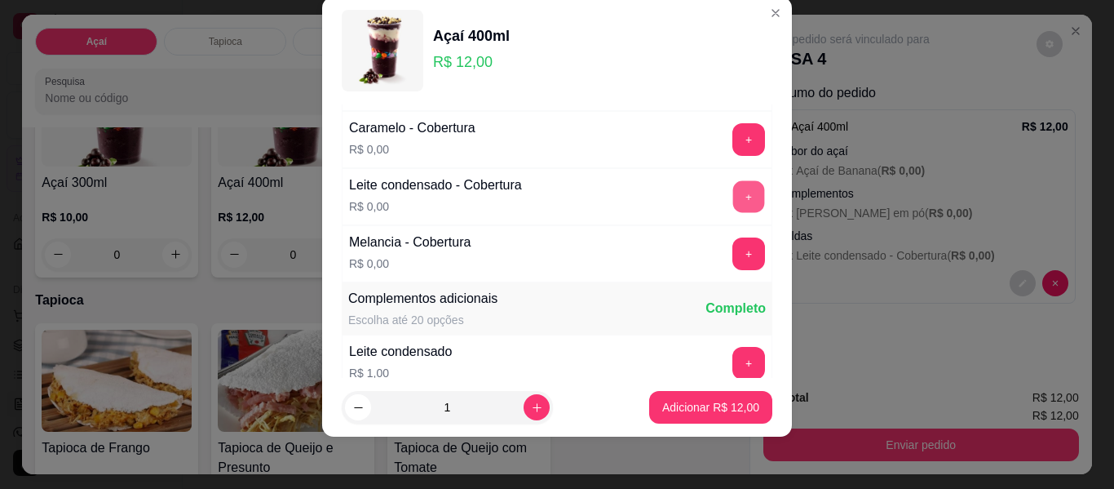
click at [733, 199] on button "+" at bounding box center [749, 197] width 32 height 32
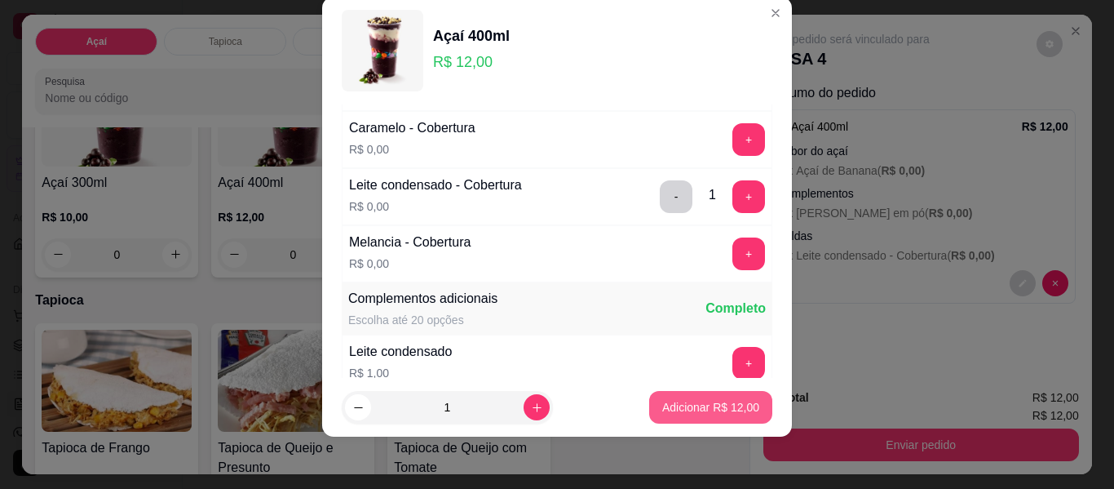
click at [682, 406] on p "Adicionar R$ 12,00" at bounding box center [710, 407] width 97 height 16
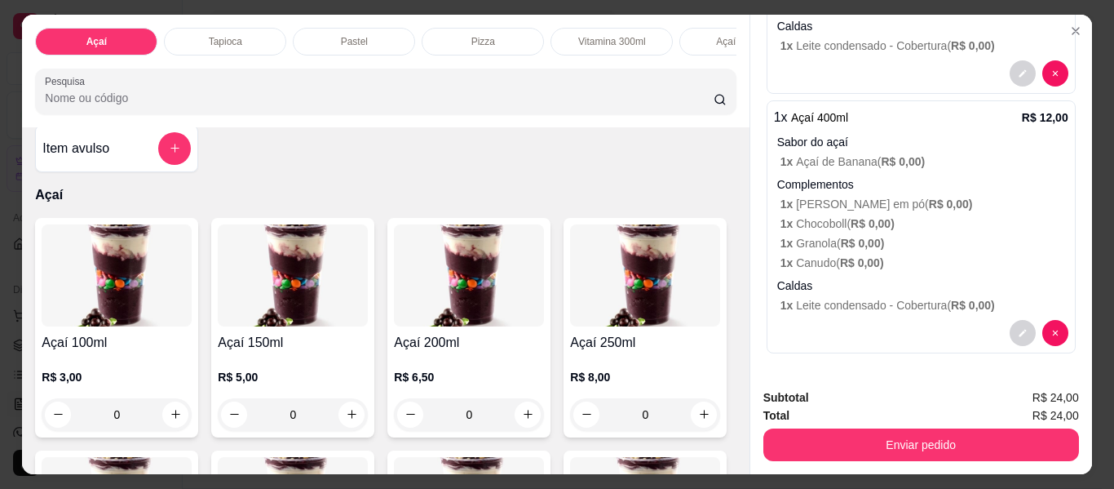
scroll to position [0, 0]
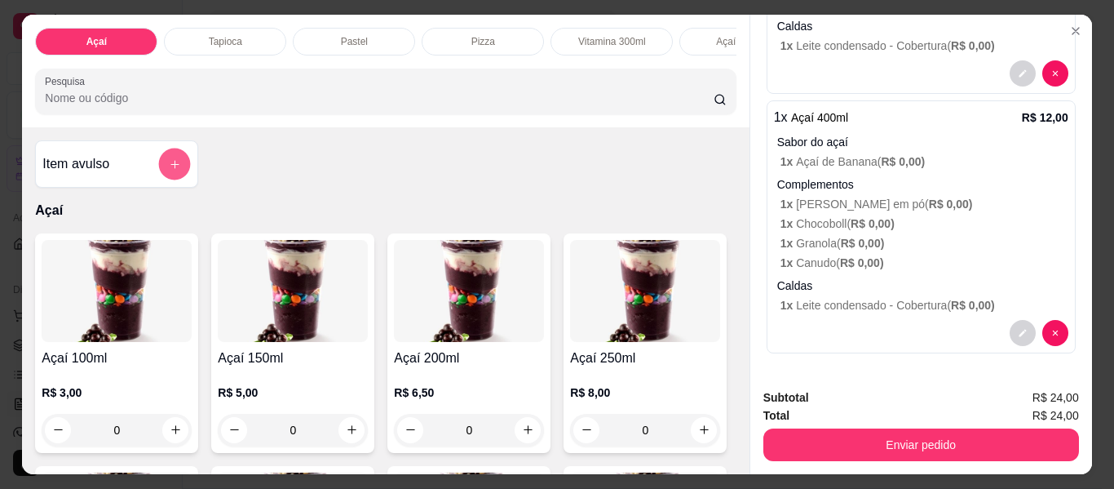
click at [162, 168] on button "add-separate-item" at bounding box center [175, 164] width 32 height 32
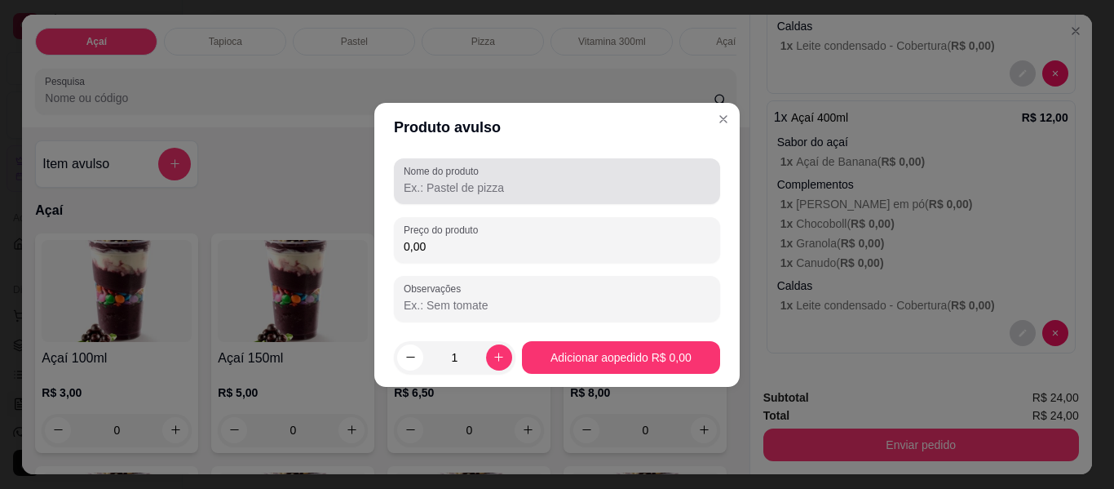
click at [408, 187] on input "Nome do produto" at bounding box center [557, 187] width 307 height 16
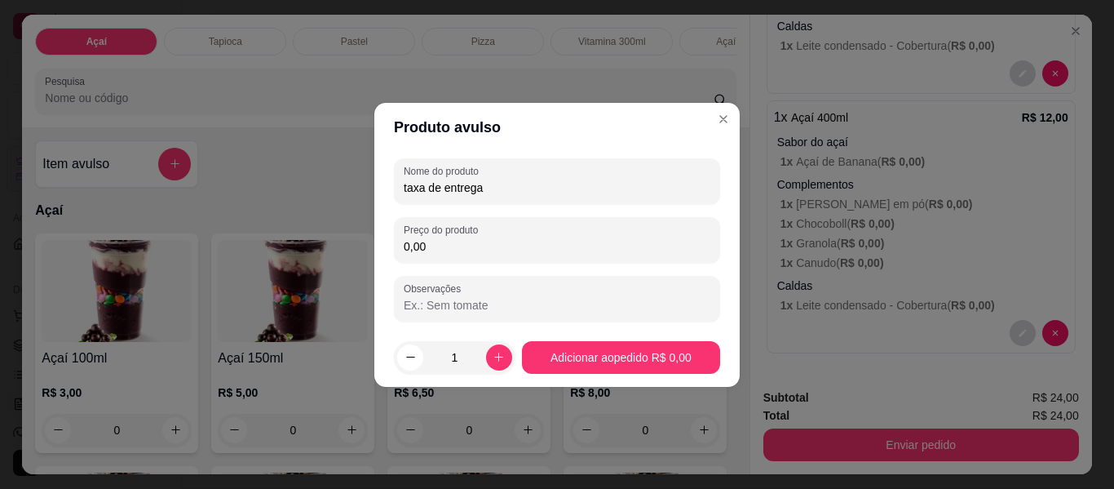
type input "taxa de entrega"
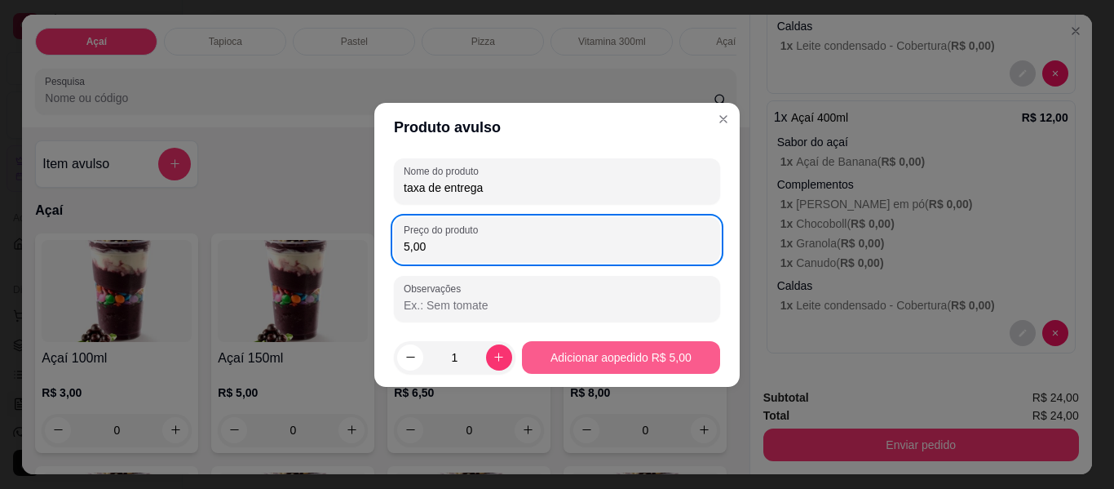
type input "5,00"
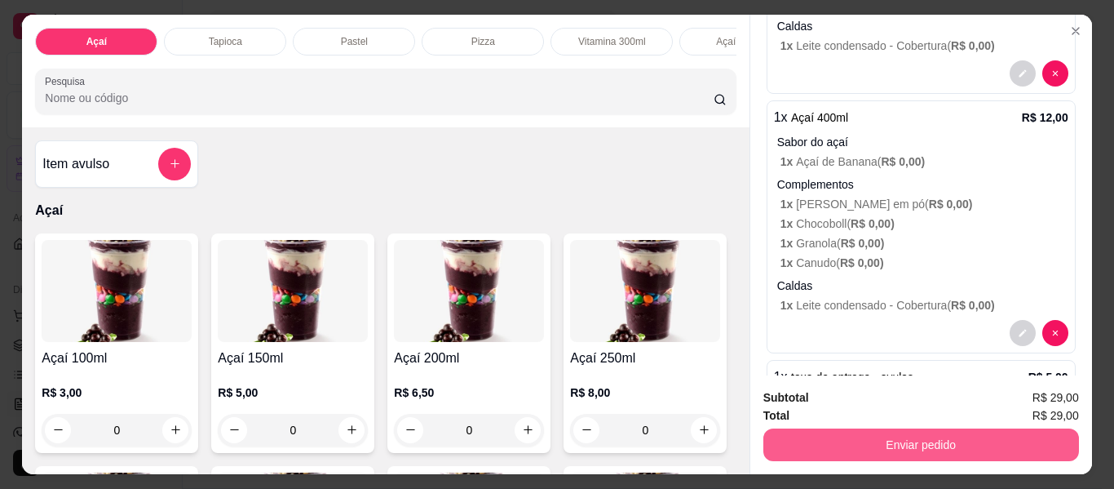
click at [872, 447] on button "Enviar pedido" at bounding box center [922, 444] width 316 height 33
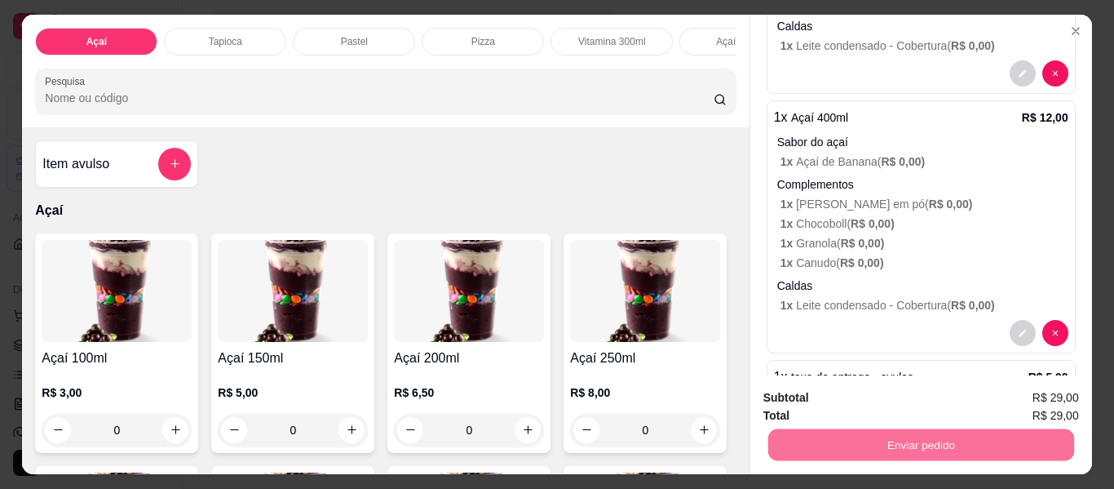
click at [889, 391] on button "Não registrar e enviar pedido" at bounding box center [867, 398] width 170 height 31
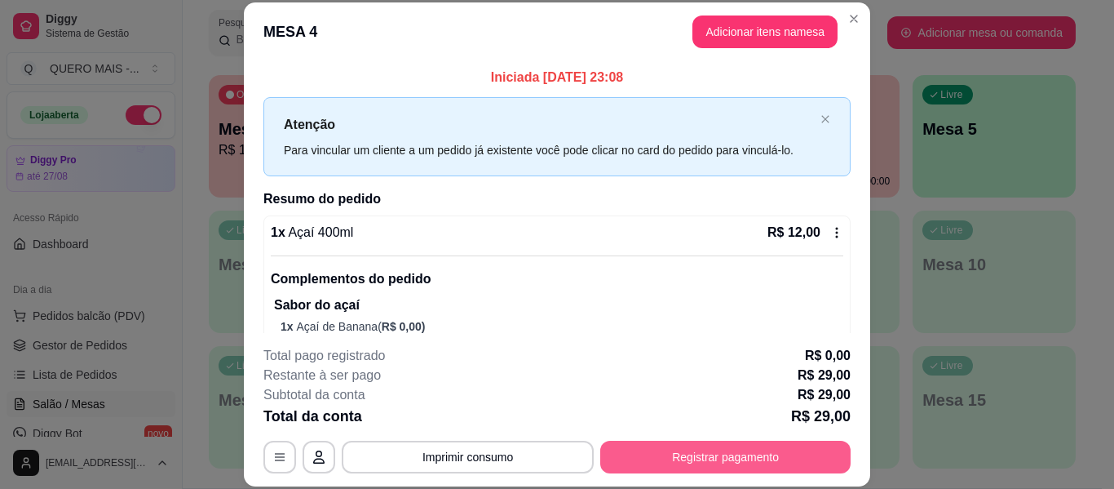
click at [695, 440] on button "Registrar pagamento" at bounding box center [725, 456] width 250 height 33
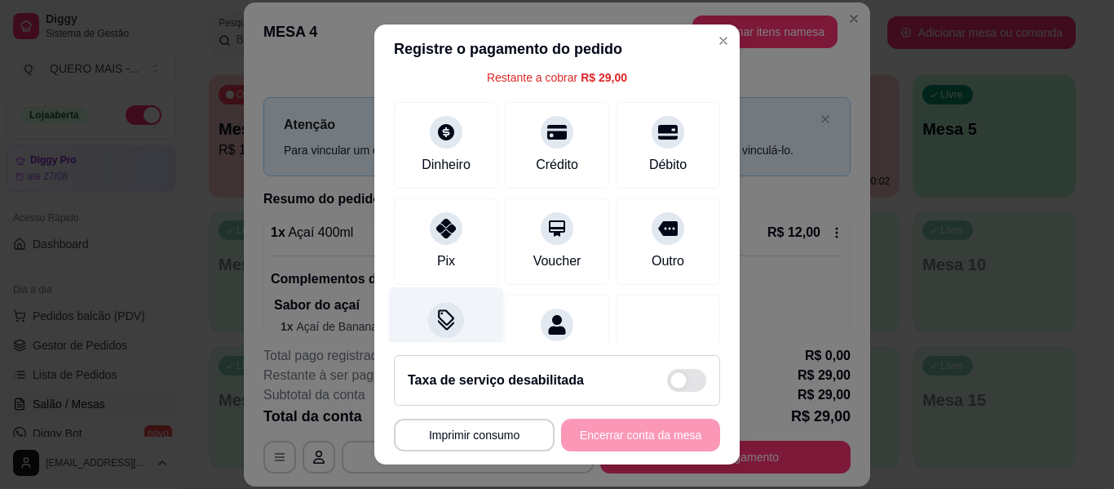
scroll to position [151, 0]
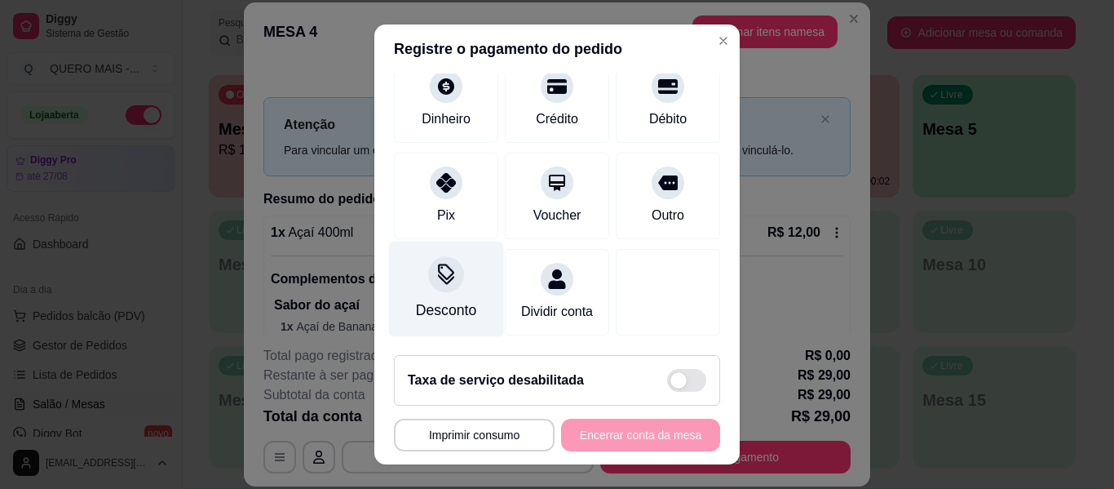
click at [446, 299] on div "Desconto" at bounding box center [446, 309] width 60 height 21
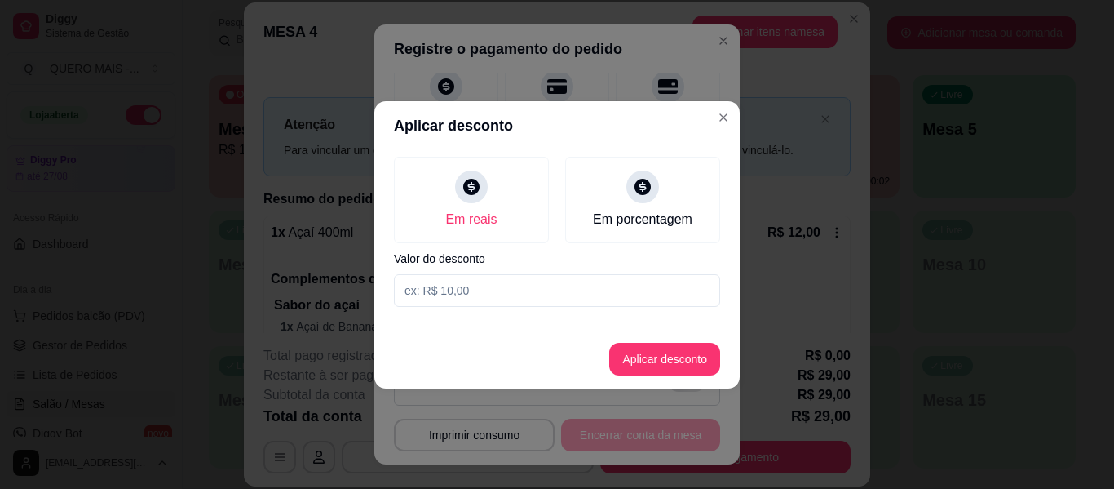
click at [472, 286] on input at bounding box center [557, 290] width 326 height 33
type input "2,50"
click at [622, 355] on button "Aplicar desconto" at bounding box center [664, 359] width 111 height 33
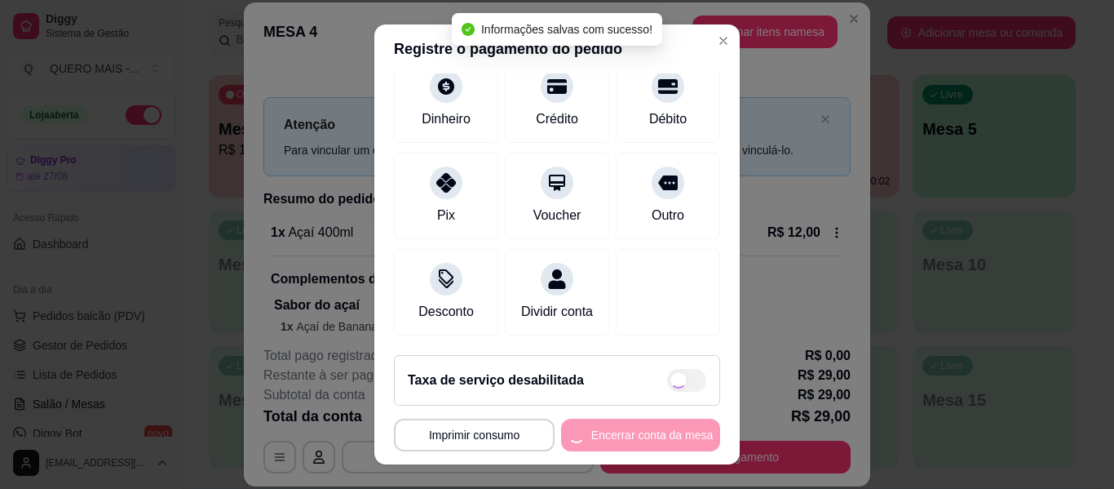
type input "R$ 26,50"
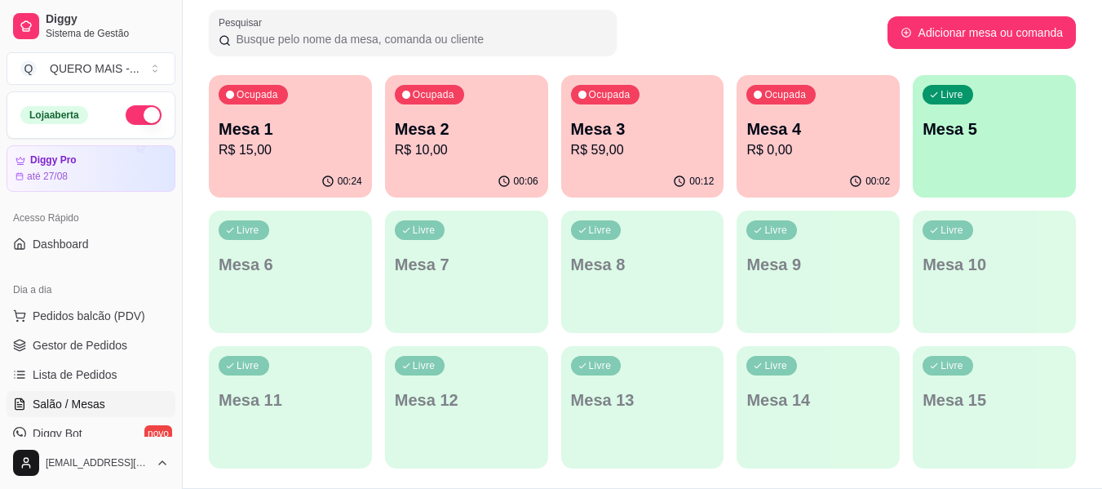
click at [139, 117] on button "button" at bounding box center [144, 115] width 36 height 20
click at [1001, 145] on div "Livre Mesa 5" at bounding box center [994, 126] width 163 height 103
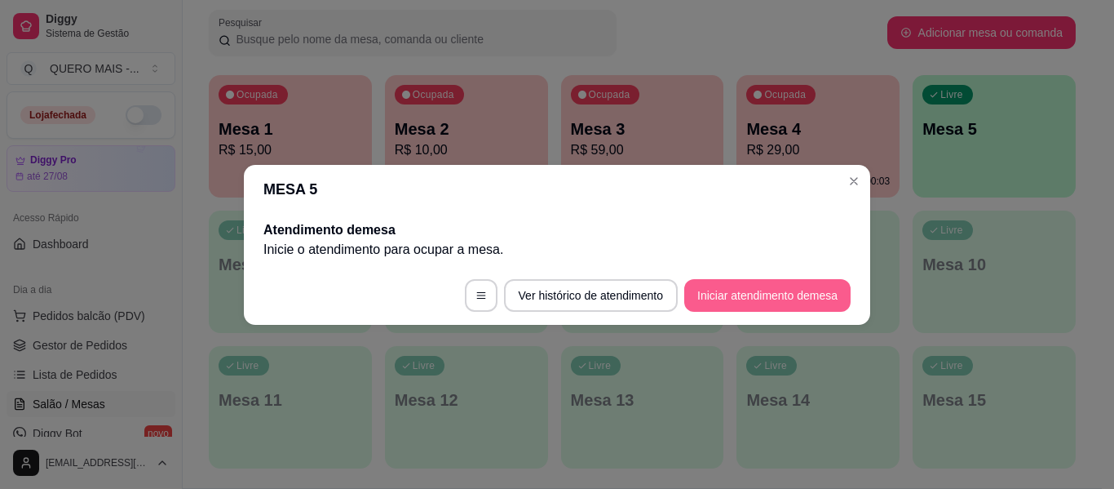
click at [751, 303] on button "Iniciar atendimento de mesa" at bounding box center [767, 295] width 166 height 33
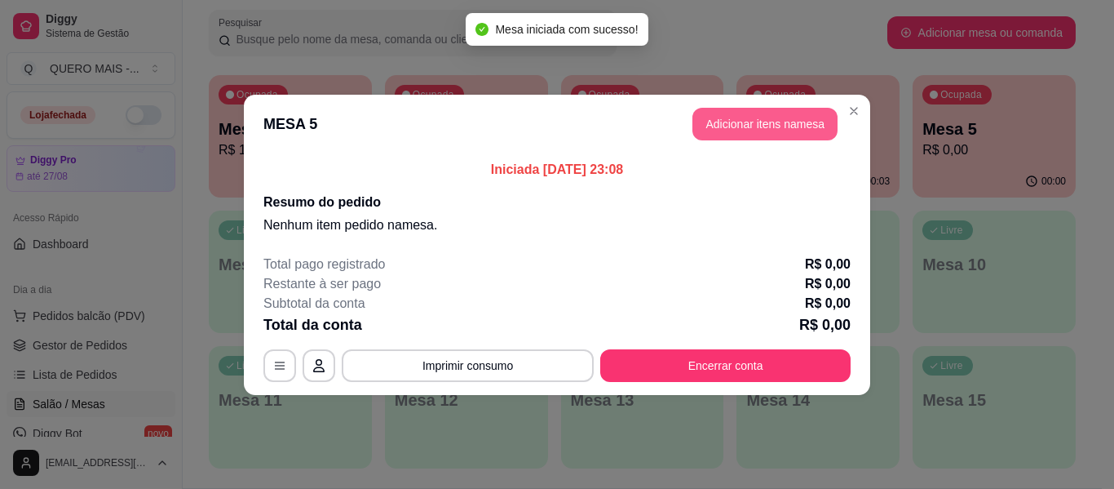
click at [768, 131] on button "Adicionar itens na mesa" at bounding box center [765, 124] width 145 height 33
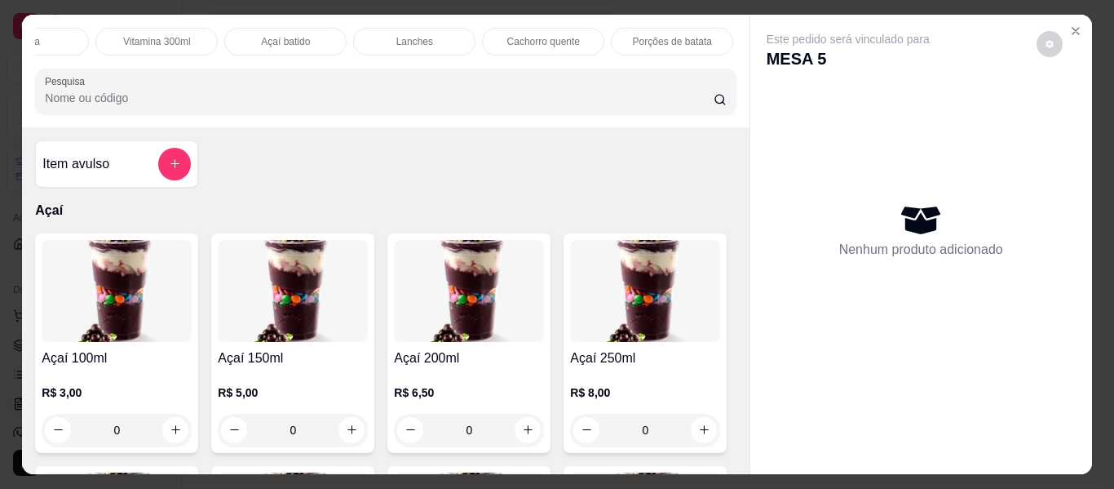
scroll to position [0, 570]
click at [303, 35] on p "Lanches" at bounding box center [299, 41] width 37 height 13
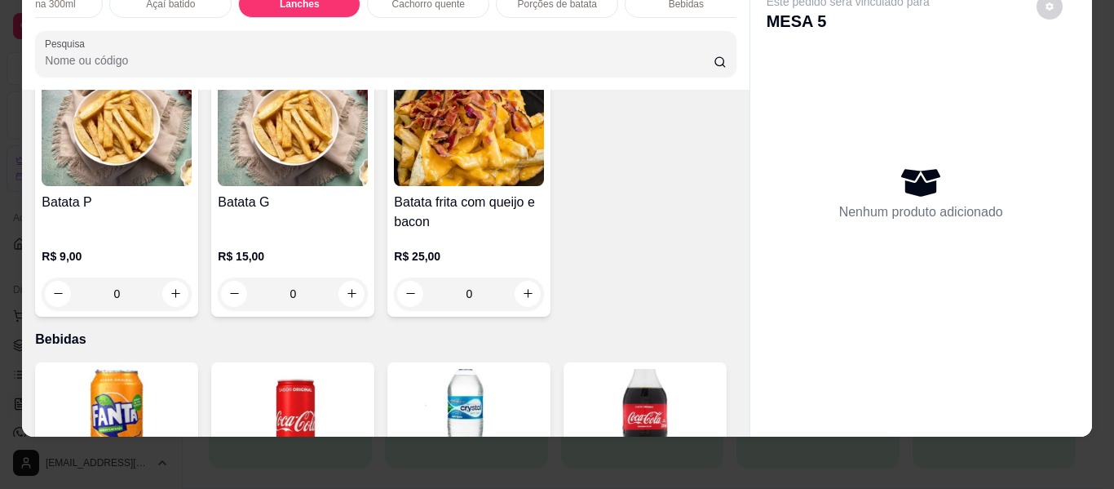
scroll to position [3041, 0]
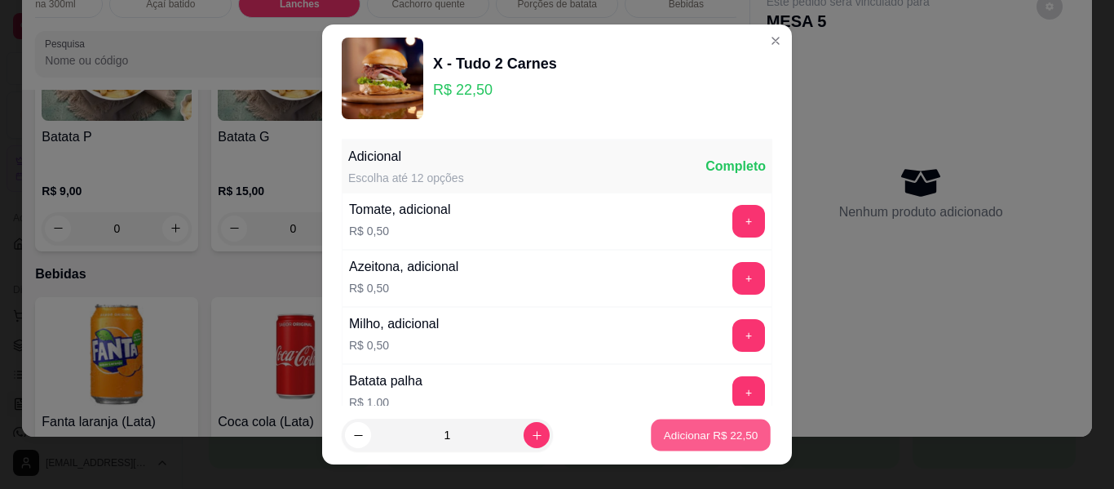
click at [669, 436] on p "Adicionar R$ 22,50" at bounding box center [711, 434] width 95 height 15
type input "1"
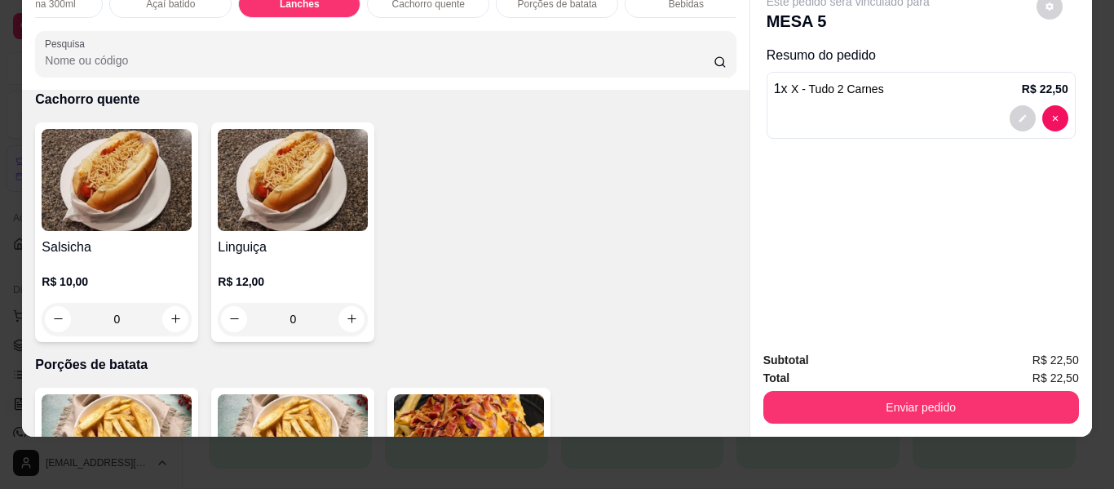
scroll to position [2633, 0]
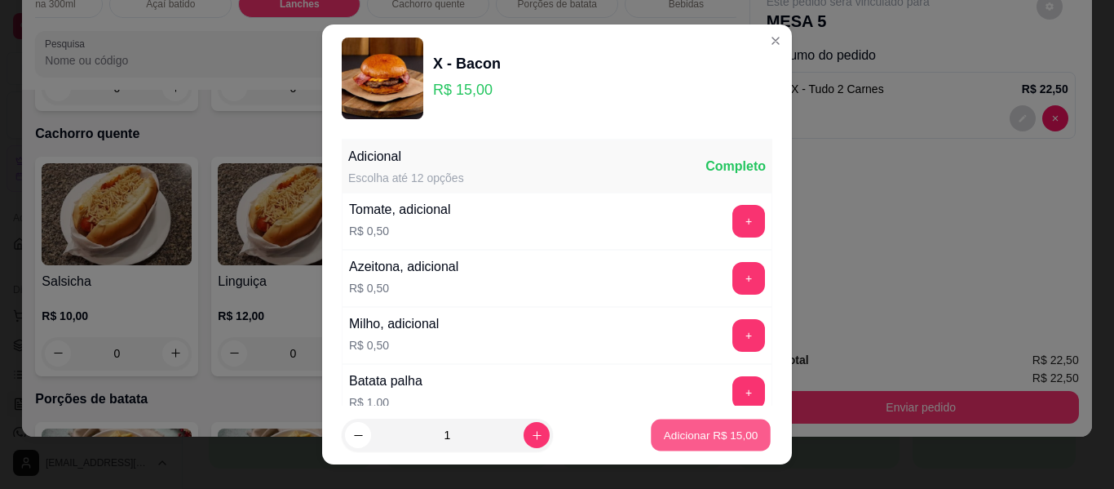
click at [664, 435] on p "Adicionar R$ 15,00" at bounding box center [711, 434] width 95 height 15
type input "1"
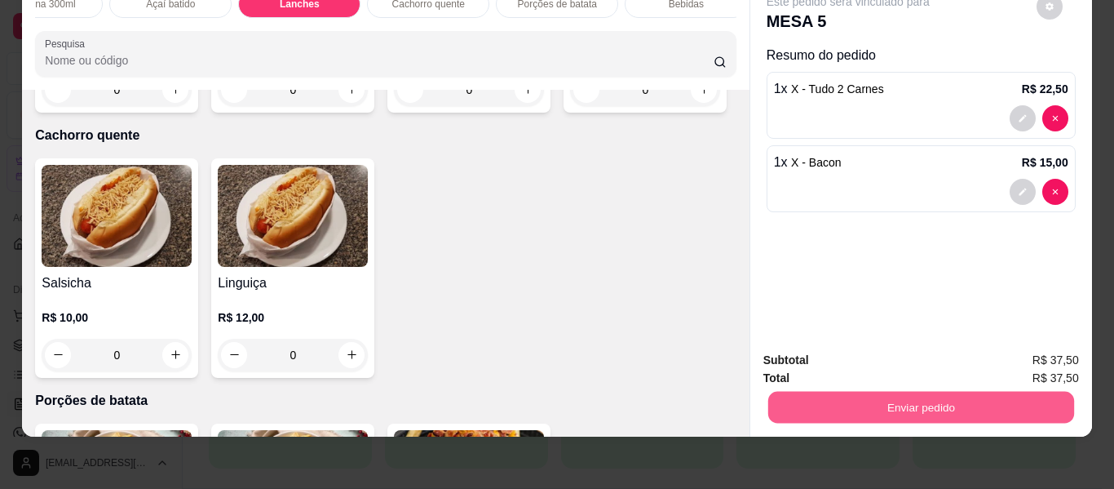
click at [842, 392] on button "Enviar pedido" at bounding box center [921, 408] width 306 height 32
click at [846, 354] on button "Não registrar e enviar pedido" at bounding box center [867, 354] width 170 height 31
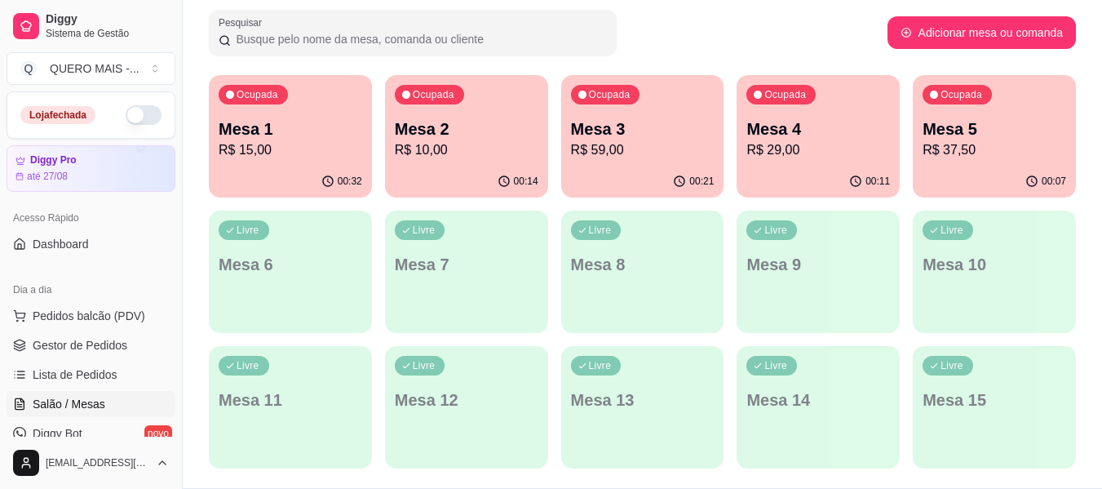
click at [327, 179] on icon "button" at bounding box center [327, 181] width 13 height 13
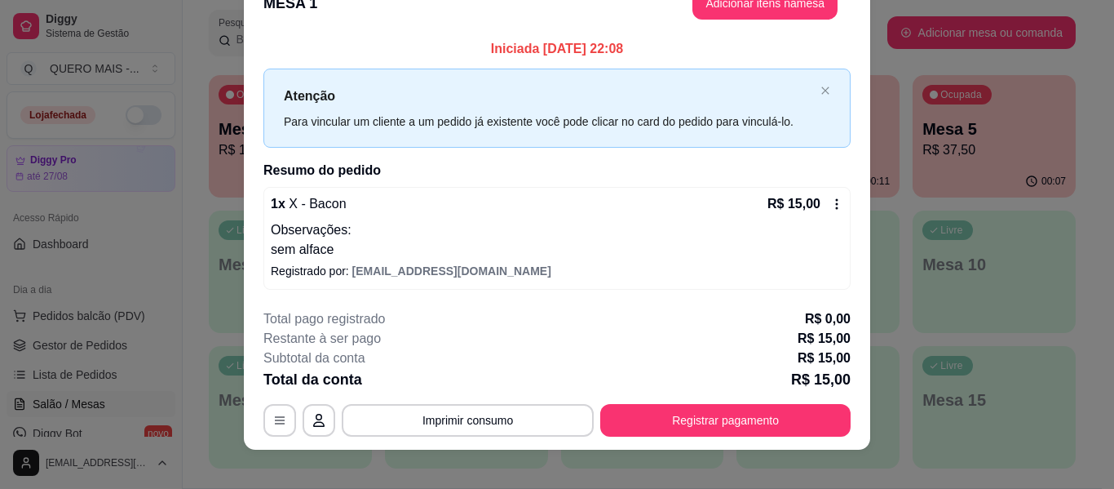
scroll to position [46, 0]
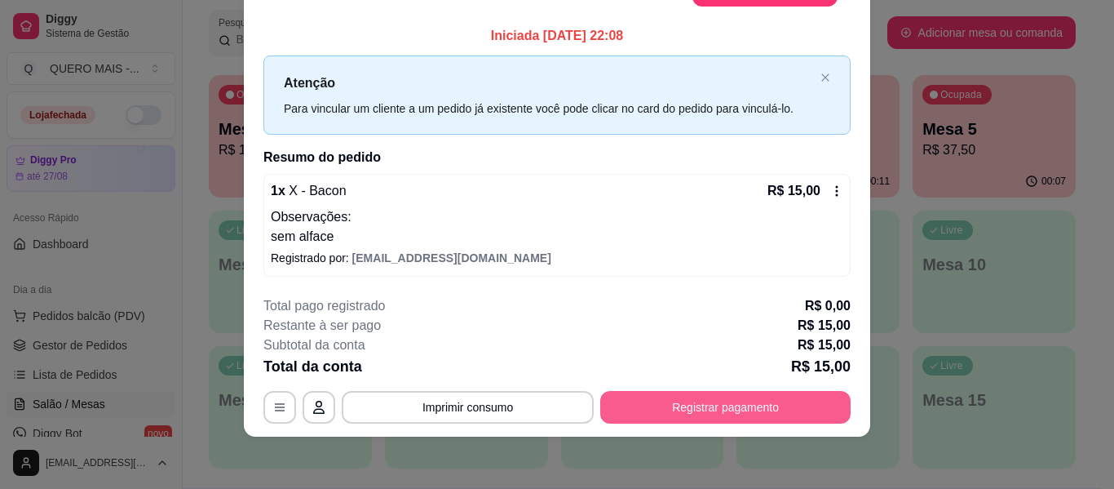
click at [666, 405] on button "Registrar pagamento" at bounding box center [725, 407] width 250 height 33
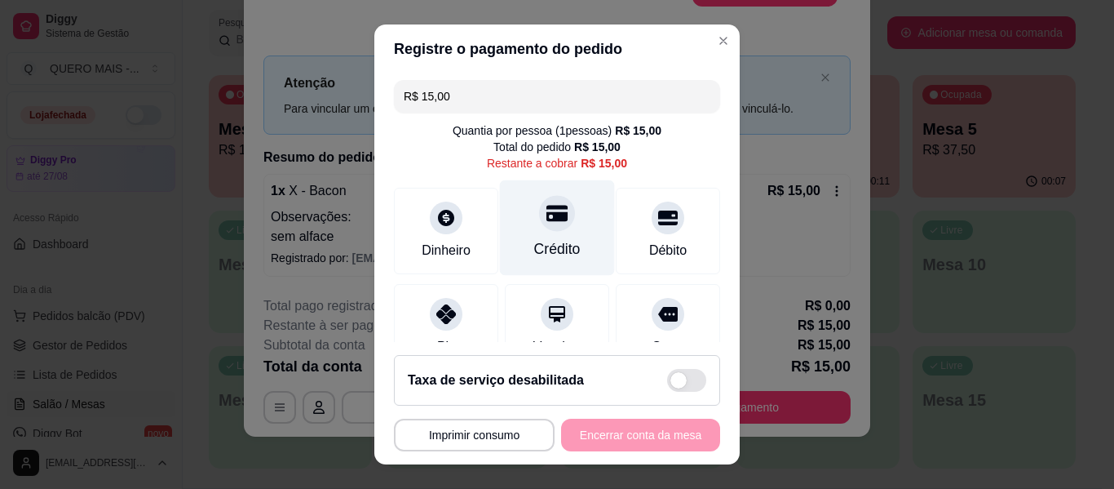
click at [547, 223] on icon at bounding box center [557, 212] width 21 height 21
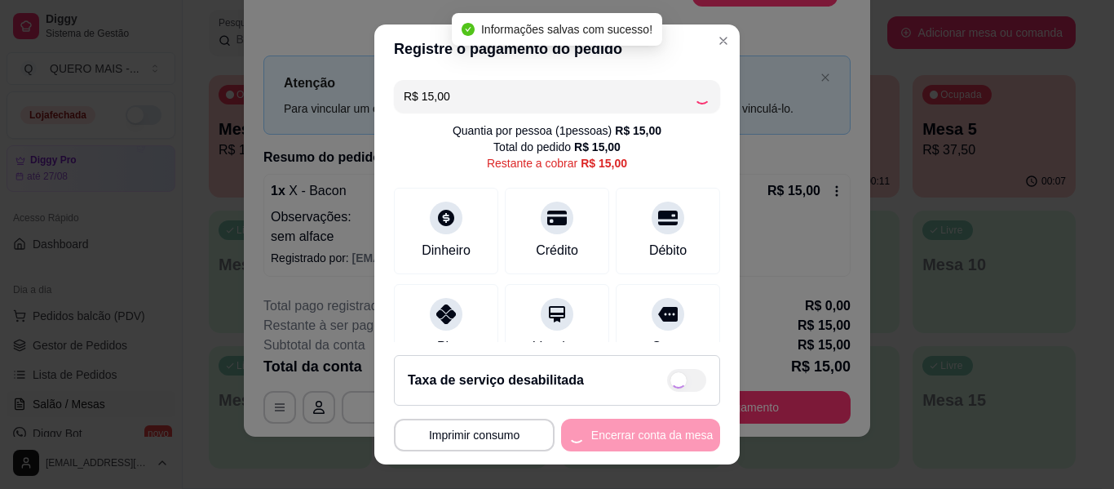
type input "R$ 0,00"
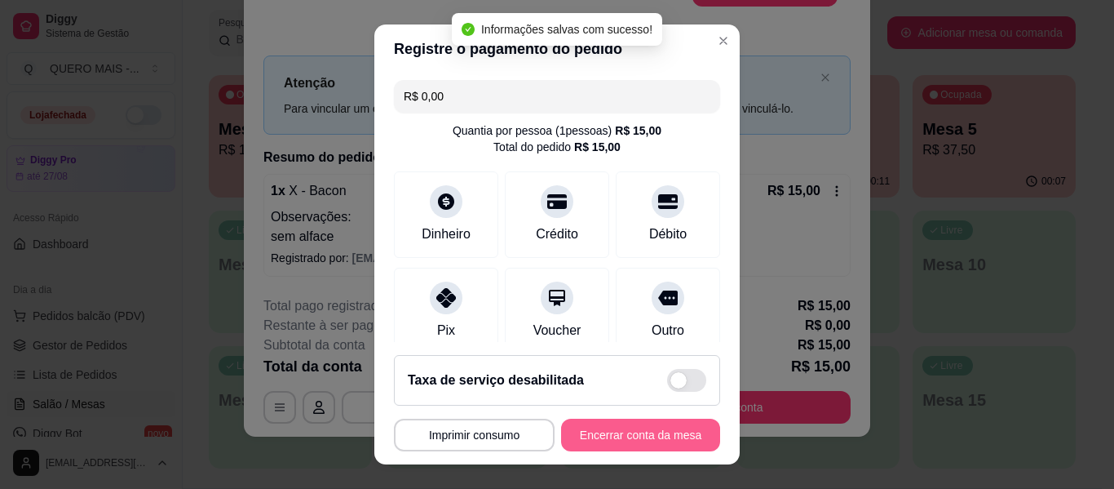
click at [606, 433] on button "Encerrar conta da mesa" at bounding box center [640, 434] width 159 height 33
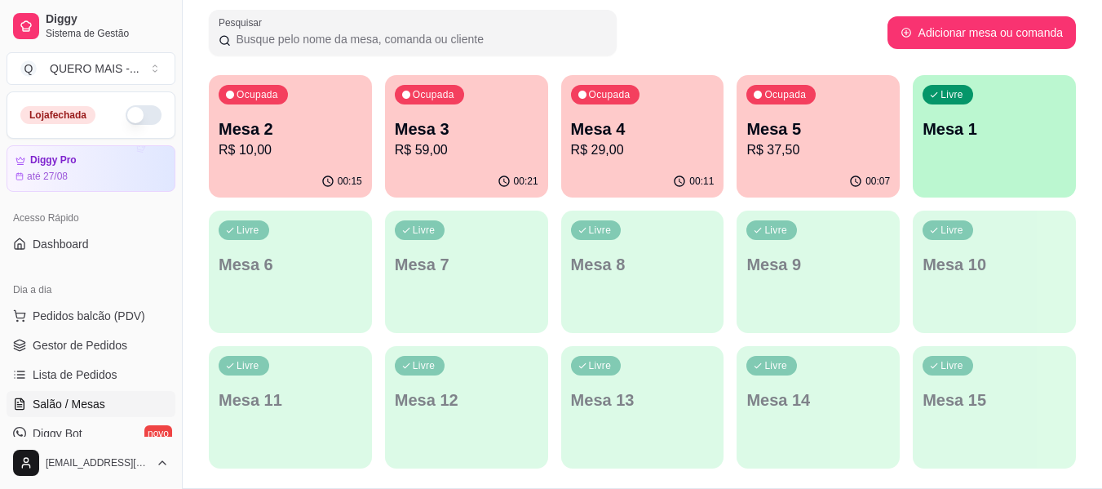
click at [420, 172] on div "00:21" at bounding box center [466, 182] width 163 height 32
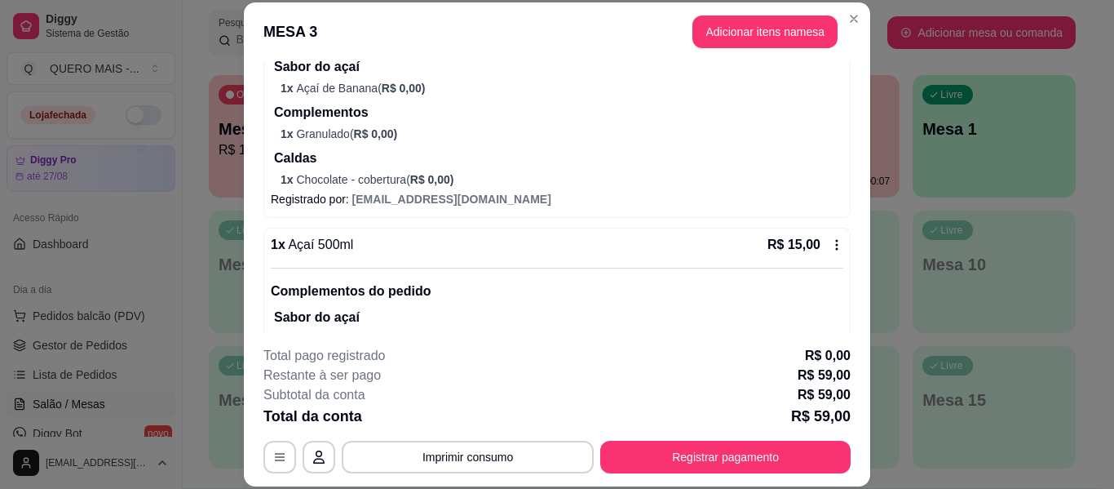
scroll to position [408, 0]
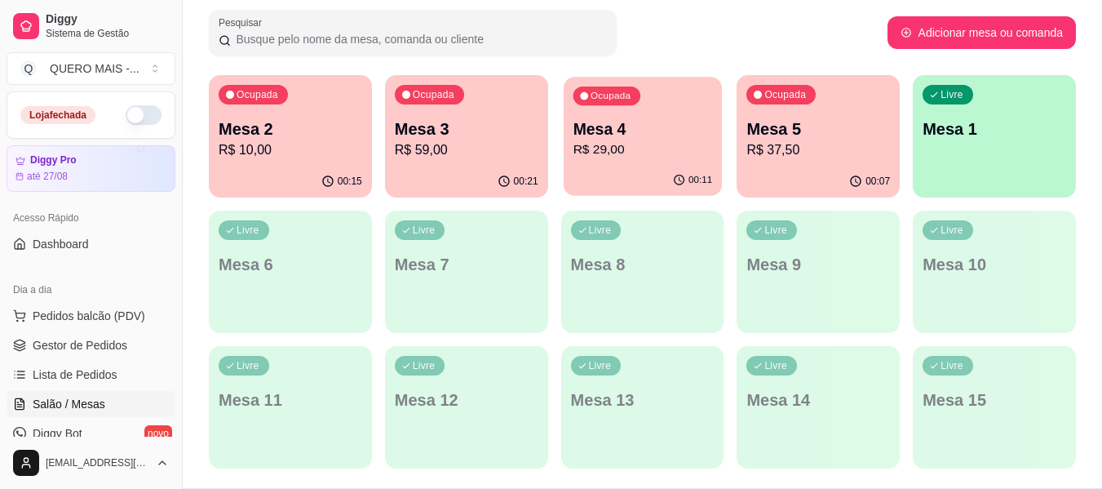
click at [644, 170] on div "00:11" at bounding box center [643, 180] width 158 height 31
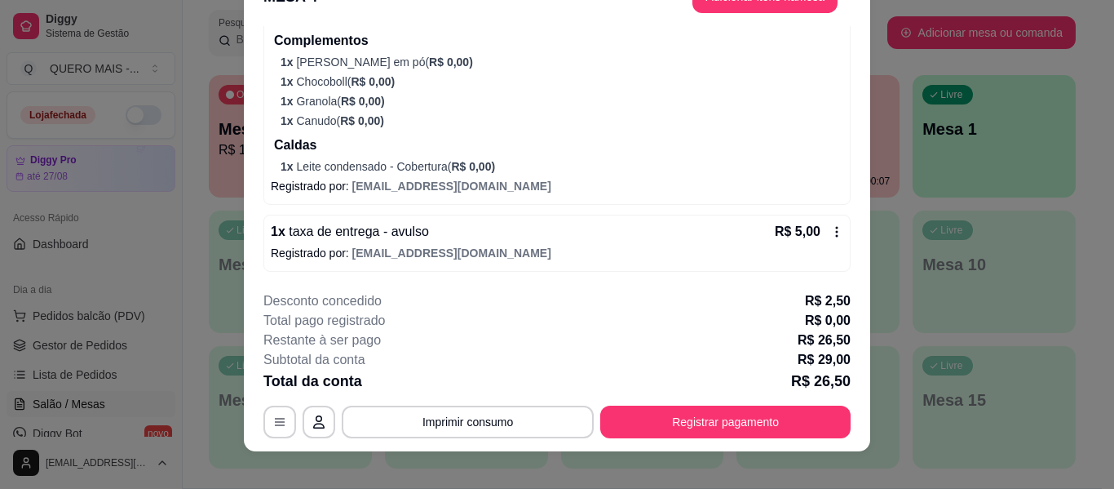
scroll to position [50, 0]
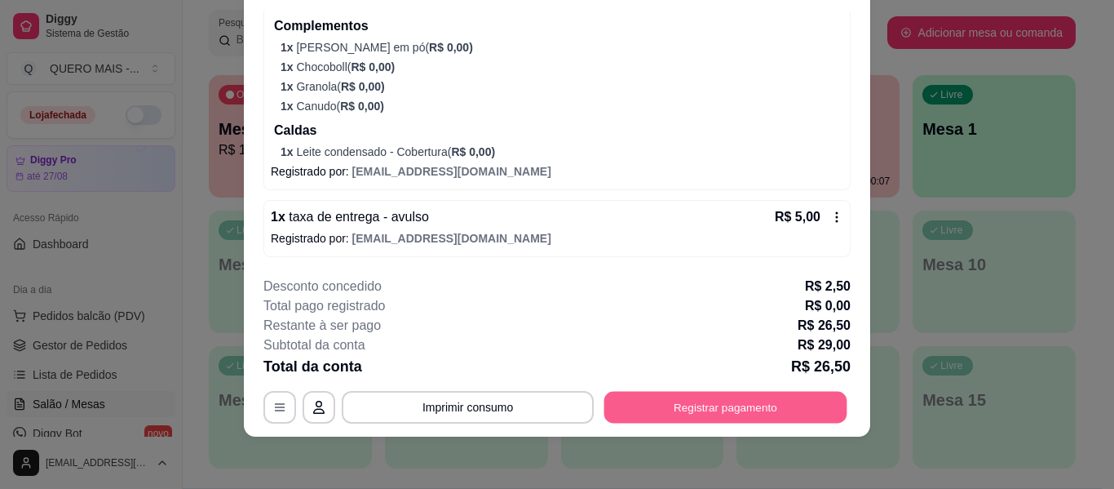
click at [675, 406] on button "Registrar pagamento" at bounding box center [725, 408] width 243 height 32
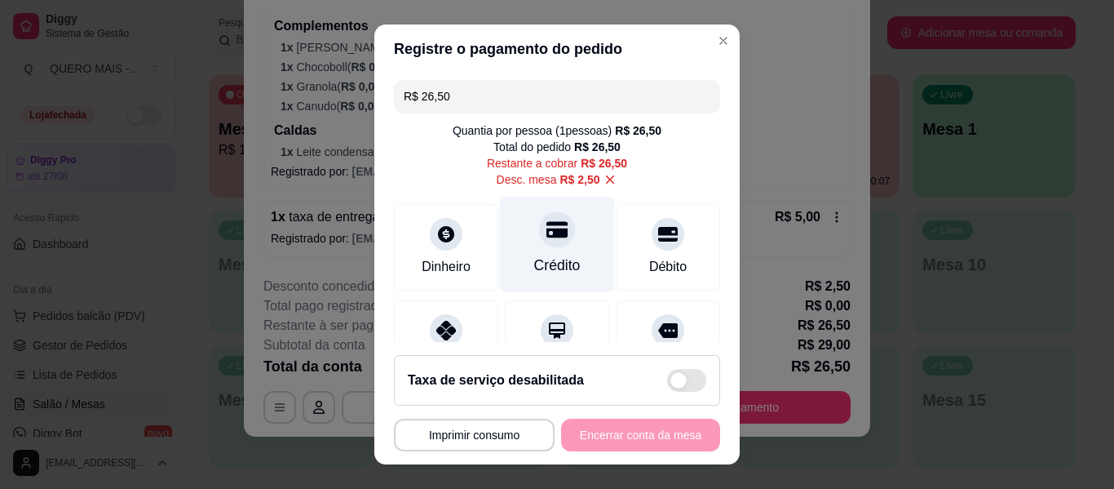
click at [547, 239] on icon at bounding box center [557, 229] width 21 height 21
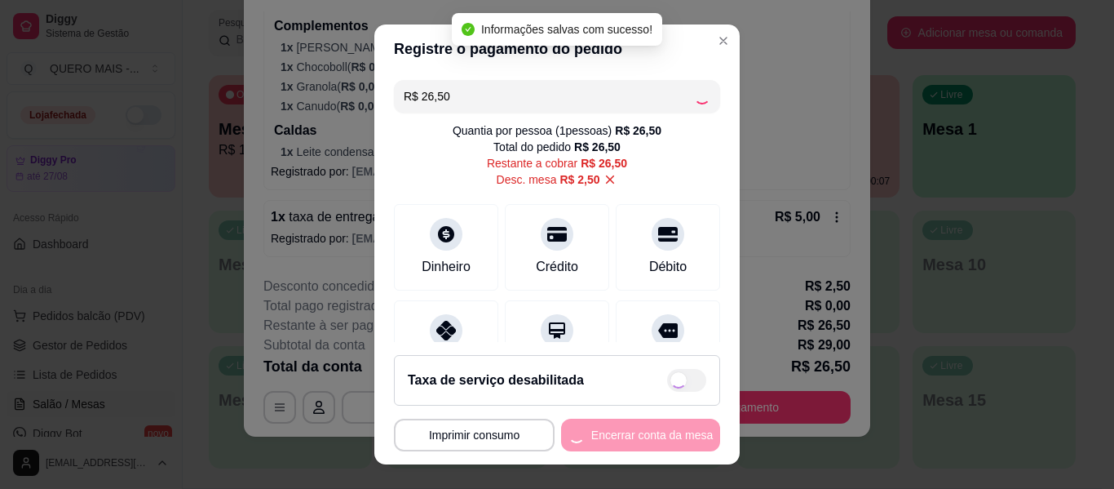
type input "R$ 0,00"
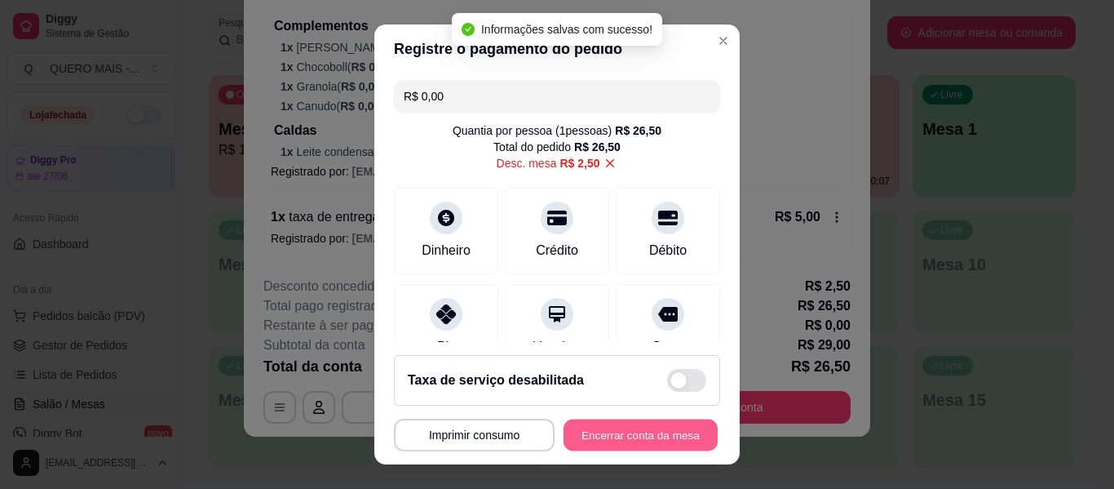
click at [571, 436] on button "Encerrar conta da mesa" at bounding box center [641, 435] width 154 height 32
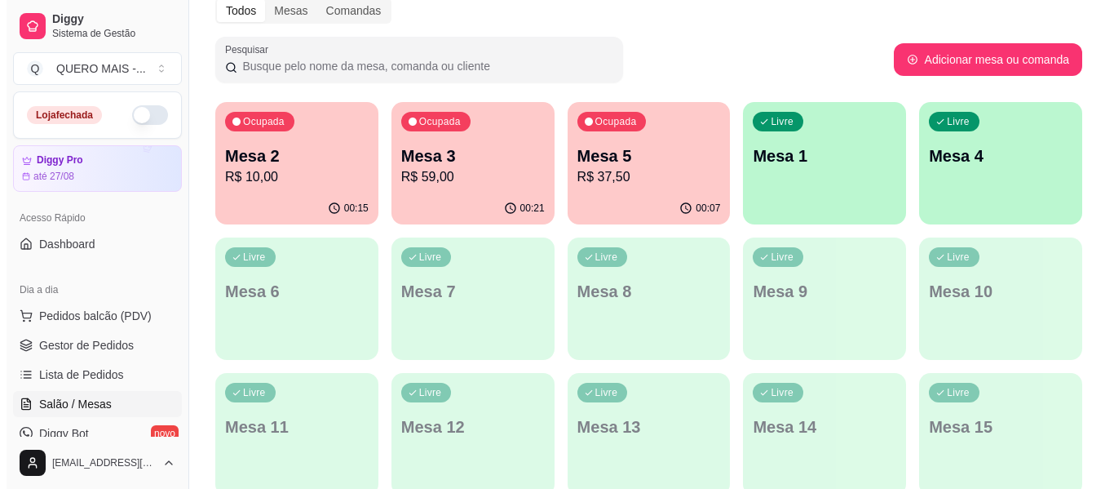
scroll to position [245, 0]
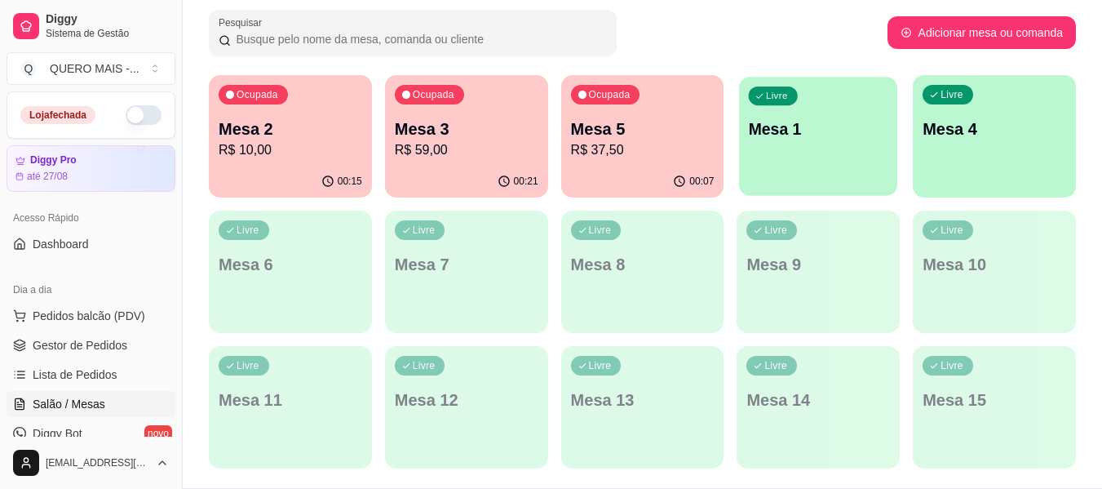
click at [790, 134] on p "Mesa 1" at bounding box center [818, 129] width 139 height 22
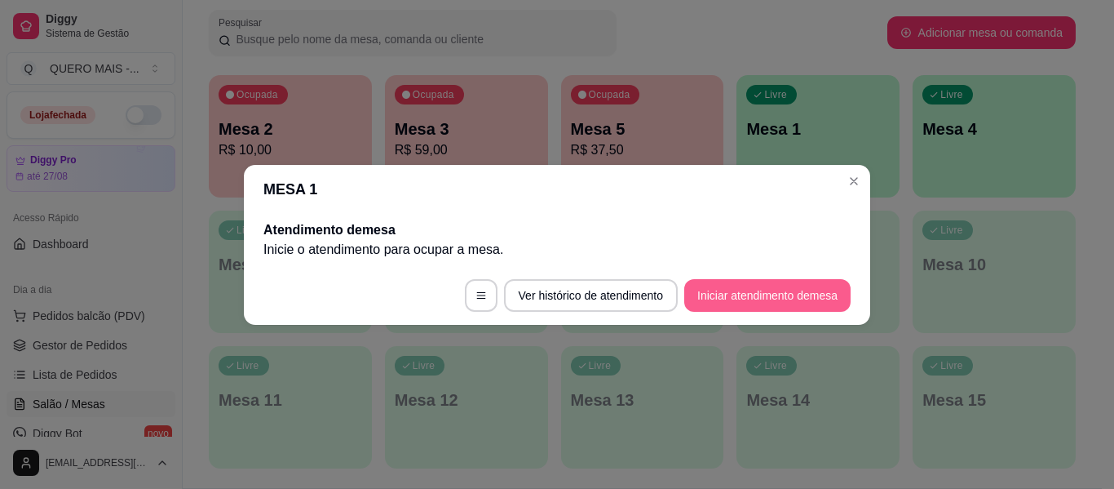
click at [758, 290] on button "Iniciar atendimento de mesa" at bounding box center [767, 295] width 166 height 33
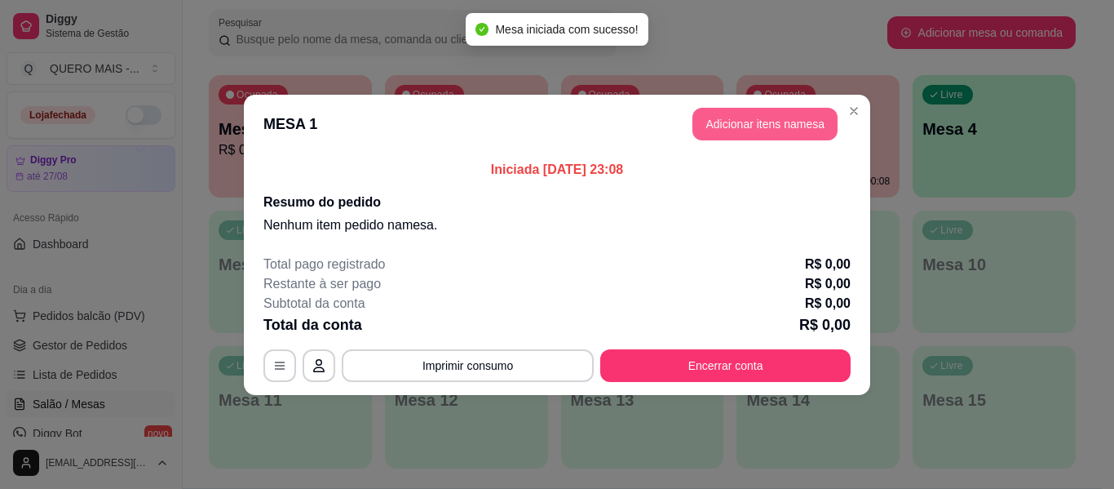
click at [719, 136] on button "Adicionar itens na mesa" at bounding box center [765, 124] width 145 height 33
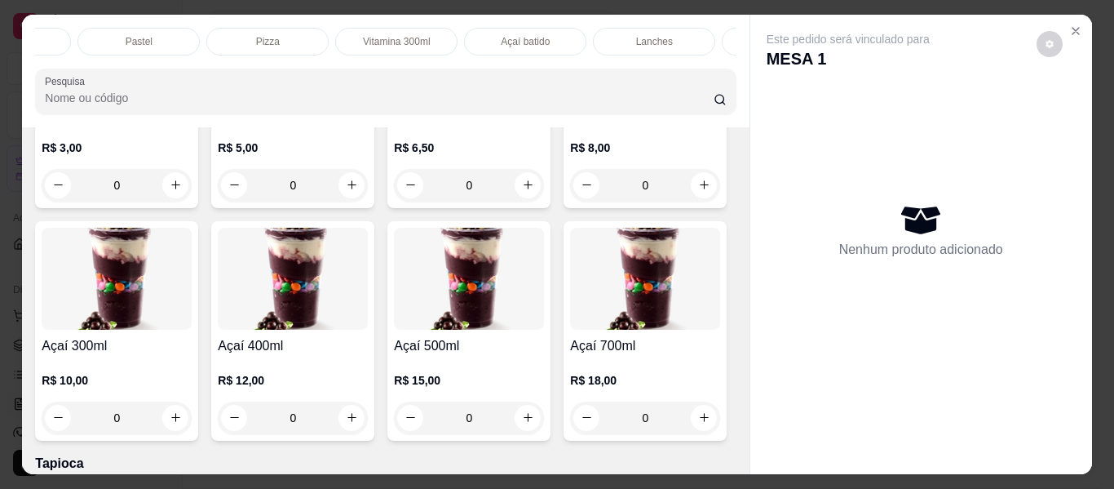
scroll to position [0, 266]
click at [437, 38] on div "Açaí batido" at bounding box center [475, 42] width 122 height 28
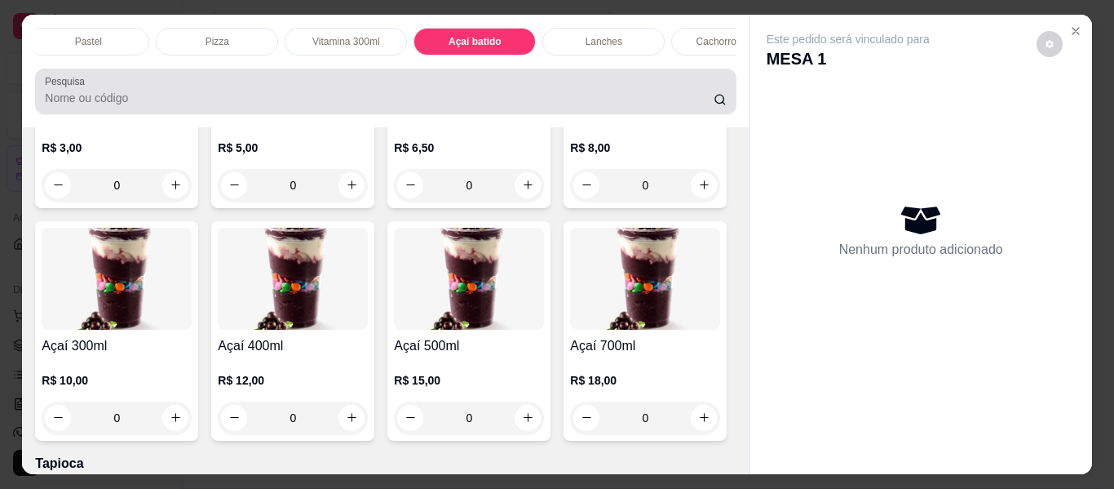
scroll to position [44, 0]
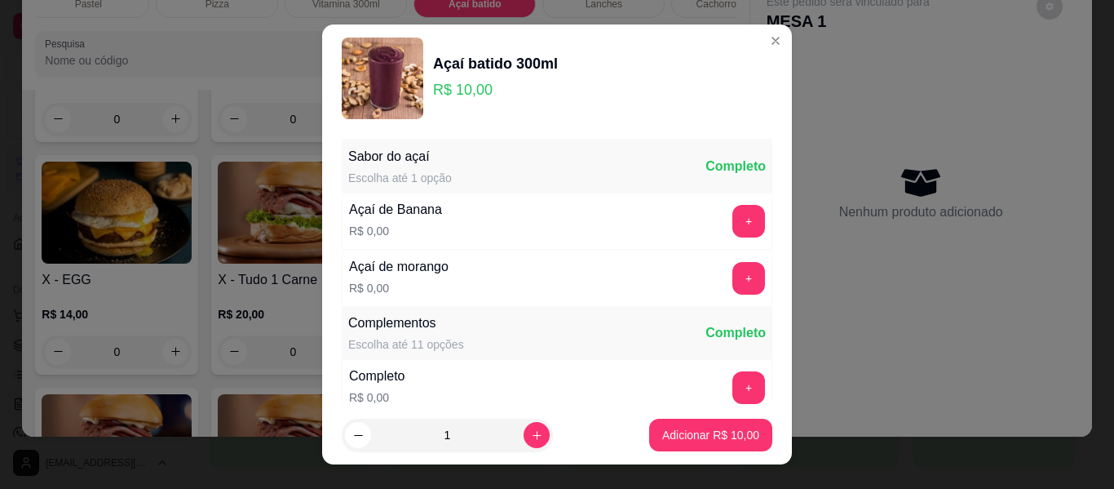
click at [733, 213] on button "+" at bounding box center [749, 221] width 33 height 33
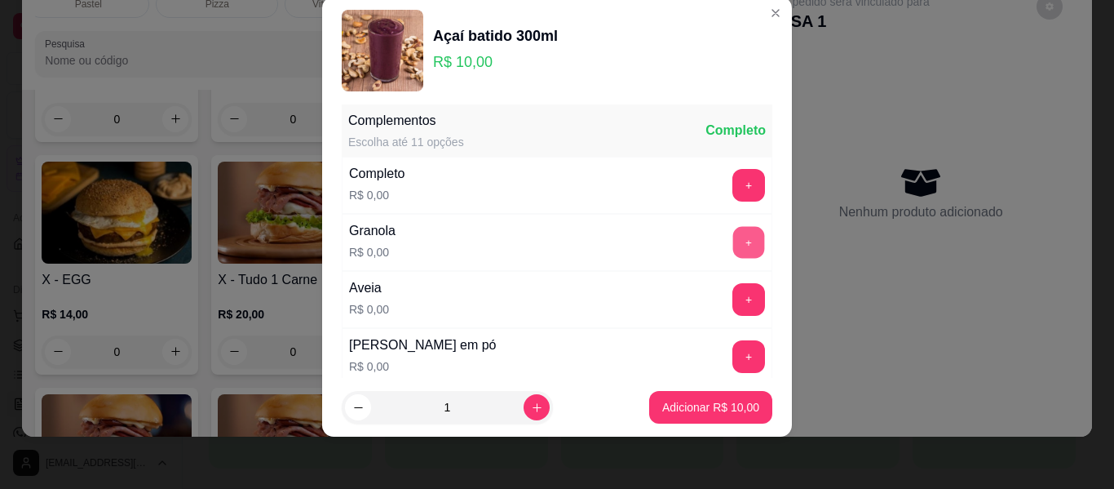
click at [733, 237] on button "+" at bounding box center [749, 243] width 32 height 32
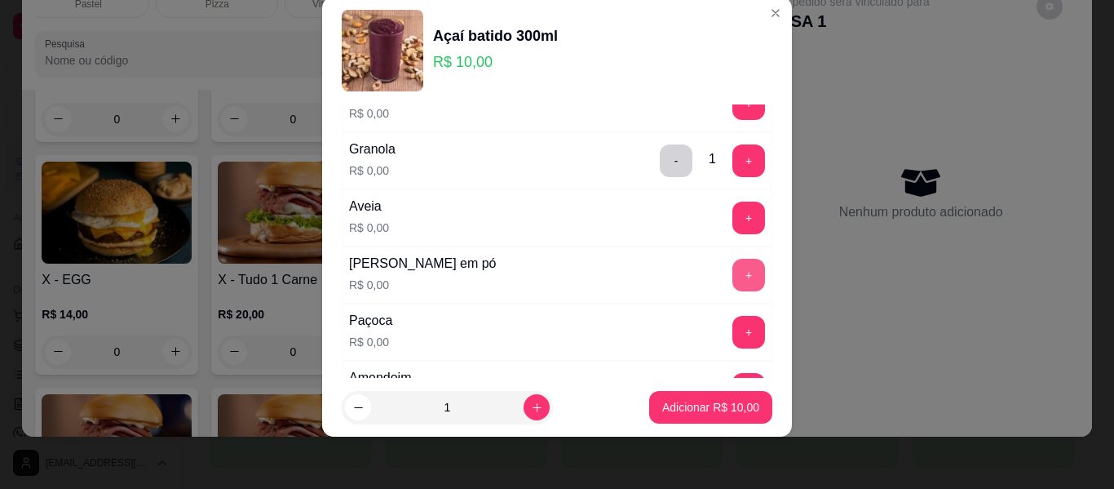
click at [733, 275] on button "+" at bounding box center [749, 275] width 33 height 33
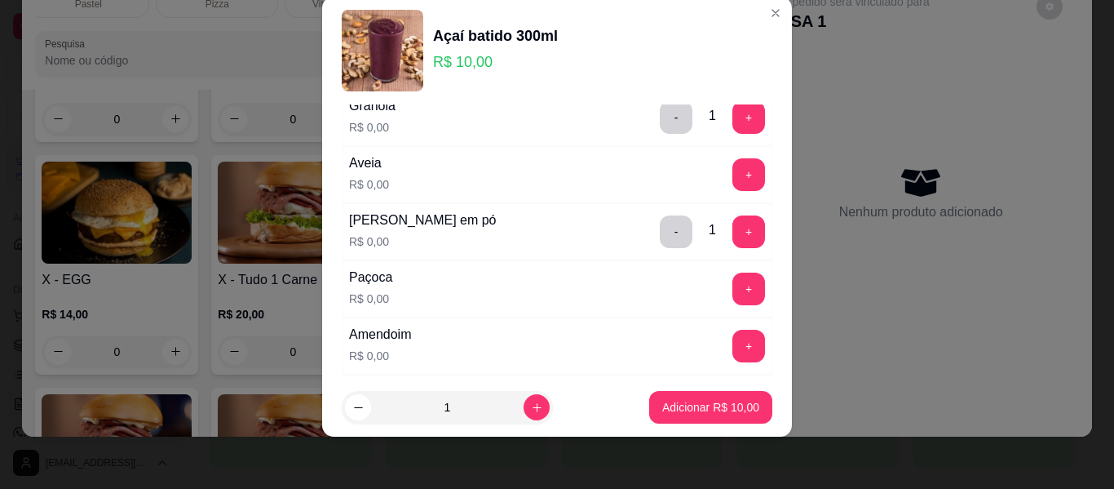
scroll to position [338, 0]
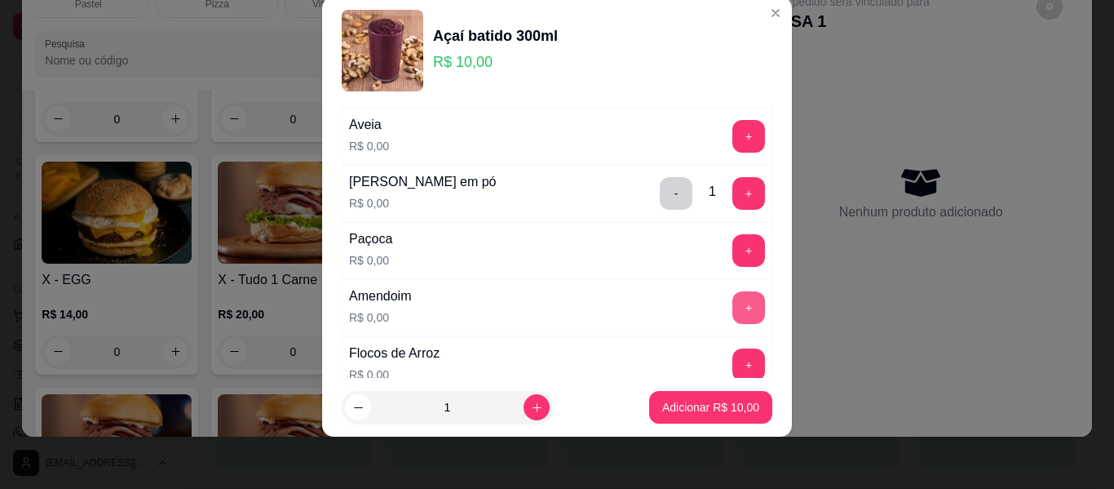
click at [733, 304] on button "+" at bounding box center [749, 307] width 33 height 33
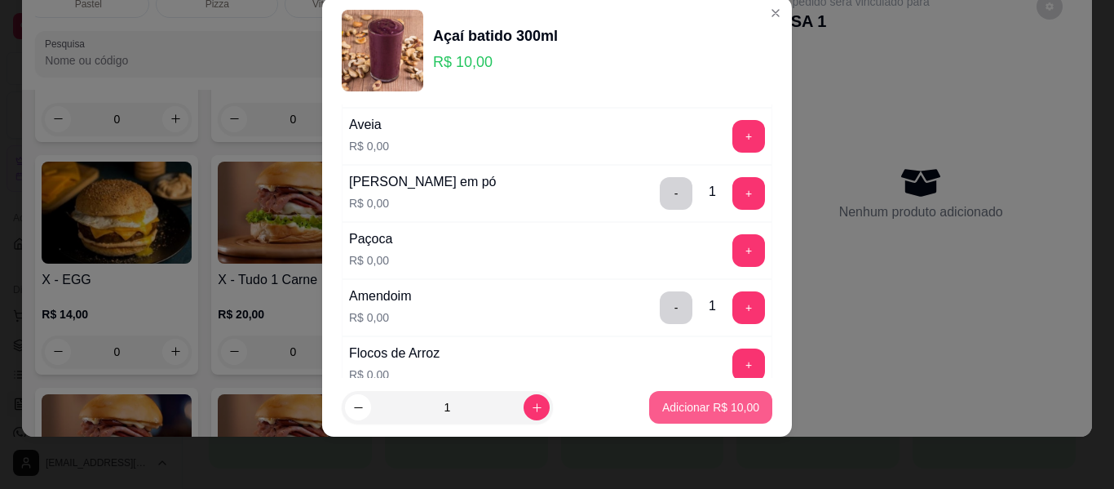
click at [679, 400] on p "Adicionar R$ 10,00" at bounding box center [710, 407] width 97 height 16
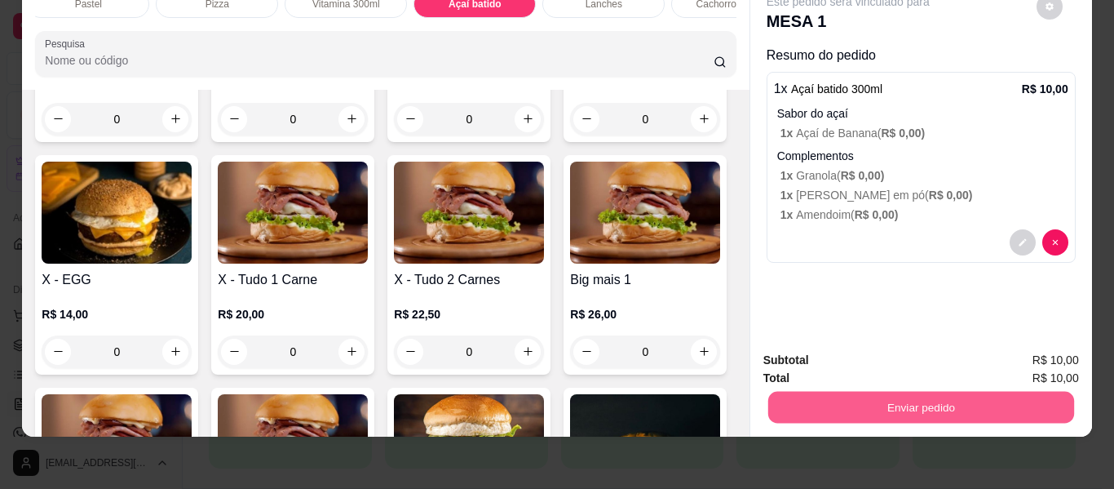
click at [871, 392] on button "Enviar pedido" at bounding box center [921, 408] width 306 height 32
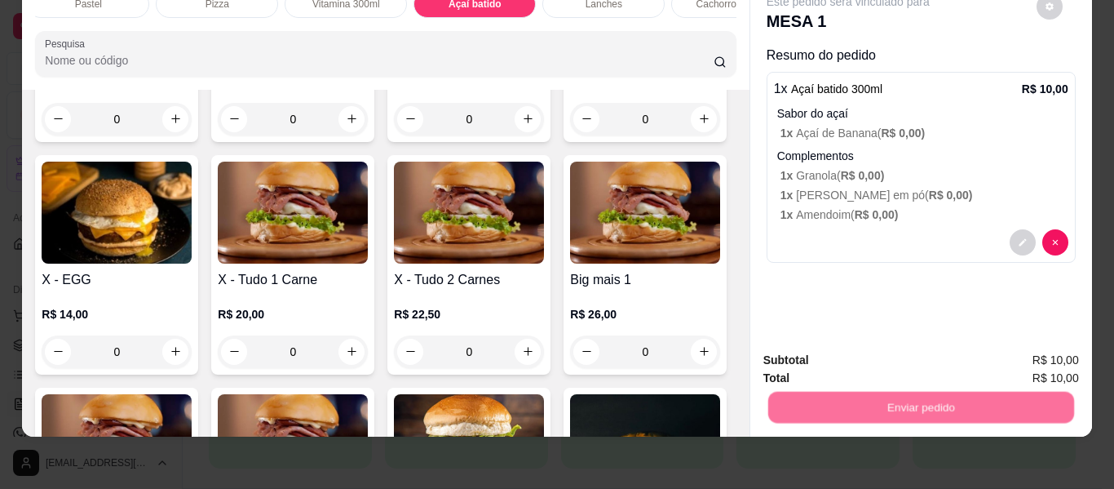
click at [857, 356] on button "Não registrar e enviar pedido" at bounding box center [867, 354] width 170 height 31
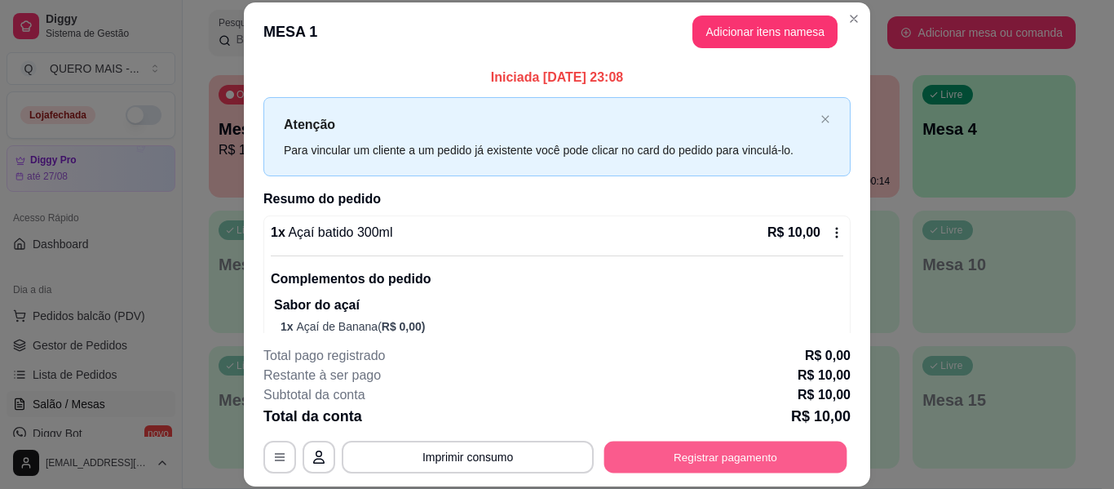
click at [640, 443] on button "Registrar pagamento" at bounding box center [725, 457] width 243 height 32
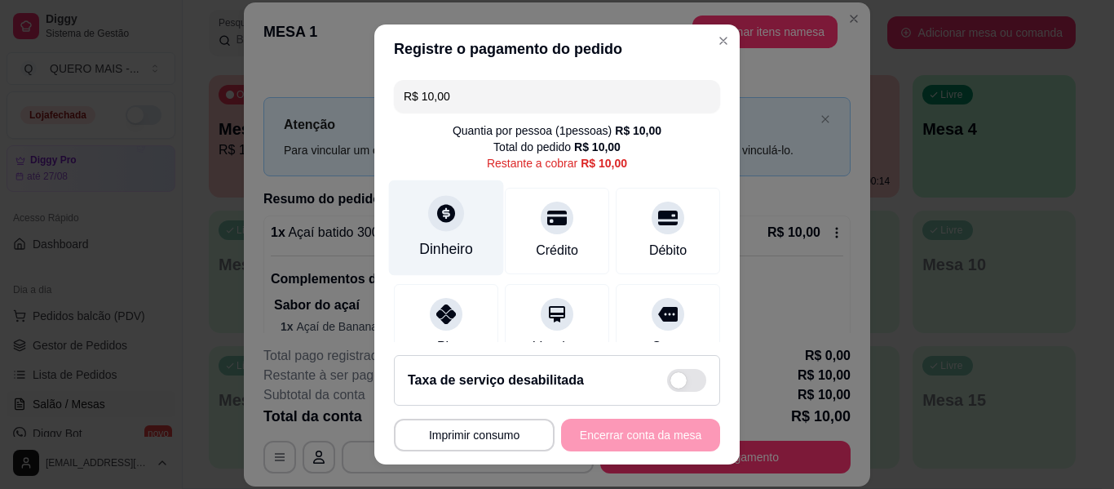
click at [435, 239] on div "Dinheiro" at bounding box center [446, 248] width 54 height 21
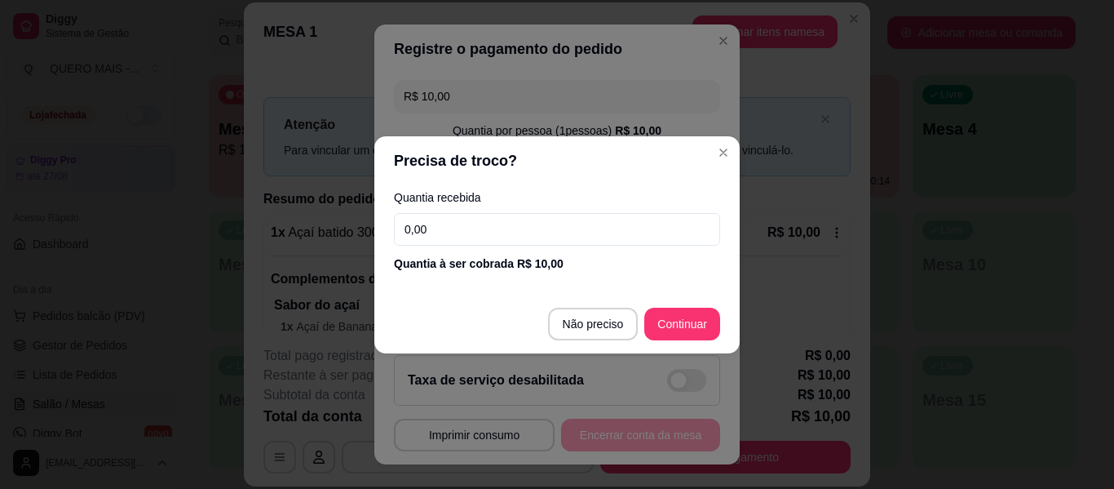
click at [445, 229] on input "0,00" at bounding box center [557, 229] width 326 height 33
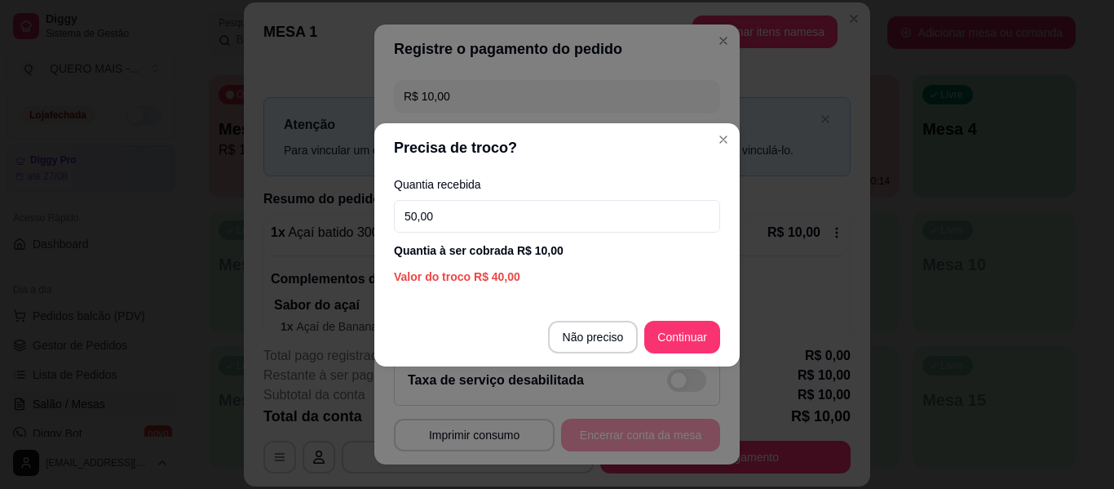
type input "50,00"
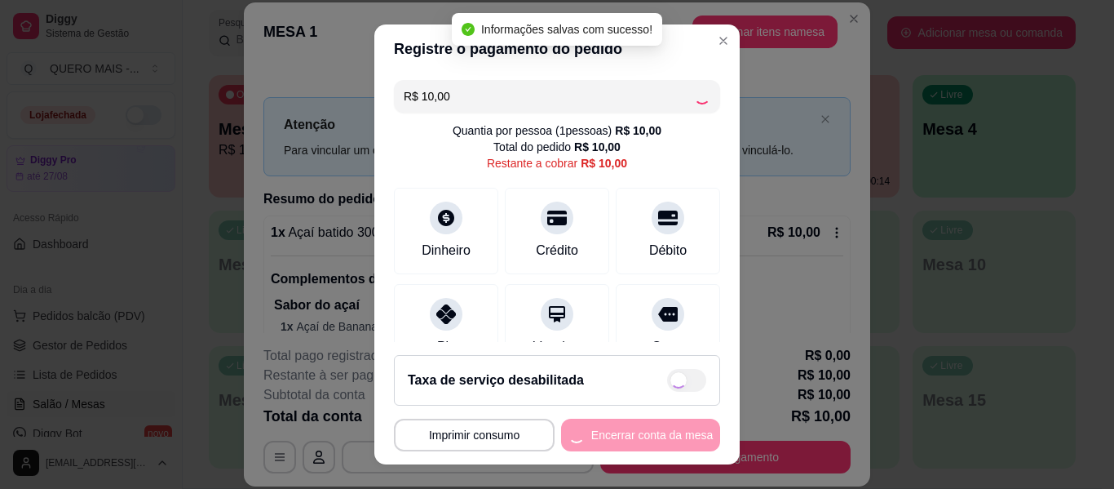
type input "R$ 0,00"
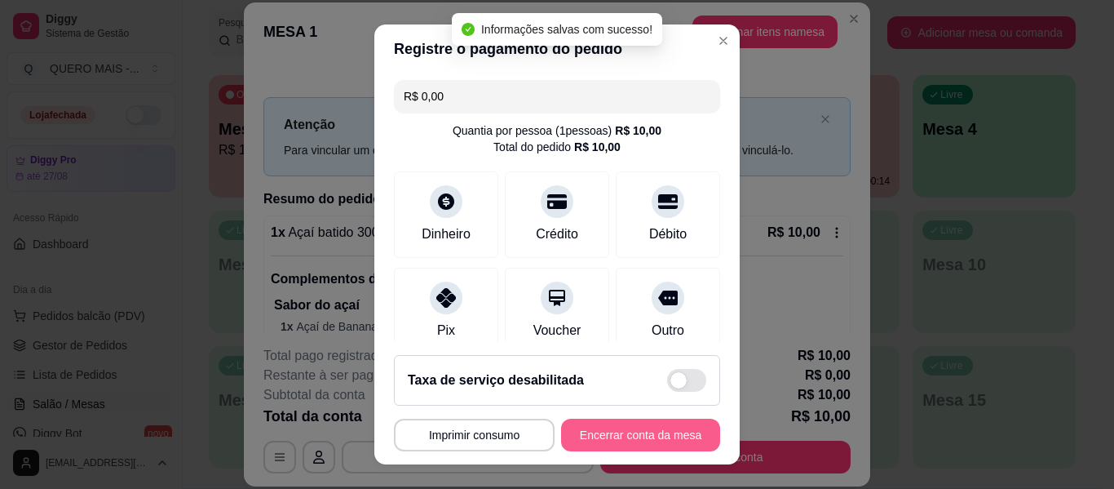
click at [601, 441] on button "Encerrar conta da mesa" at bounding box center [640, 434] width 159 height 33
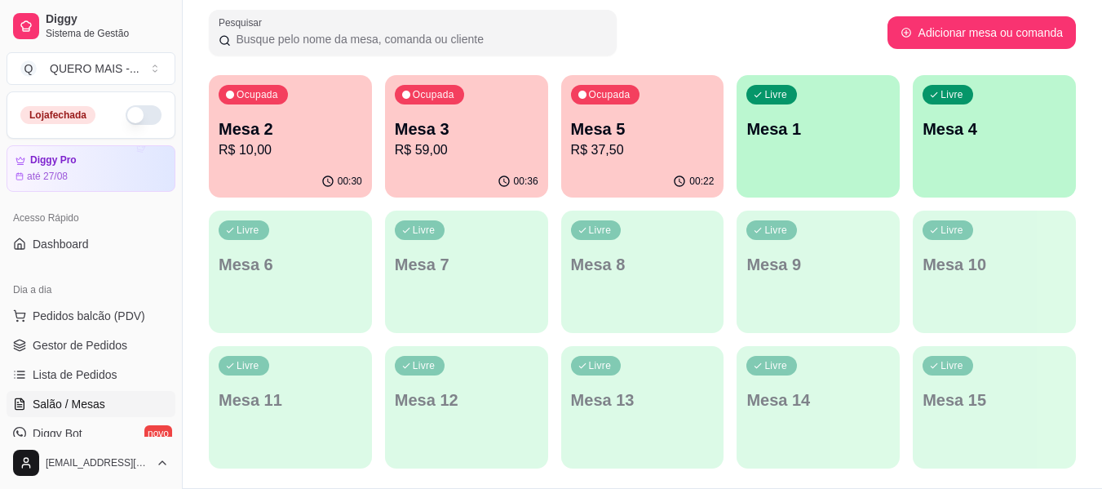
click at [665, 165] on div "Ocupada Mesa 5 R$ 37,50" at bounding box center [642, 120] width 163 height 91
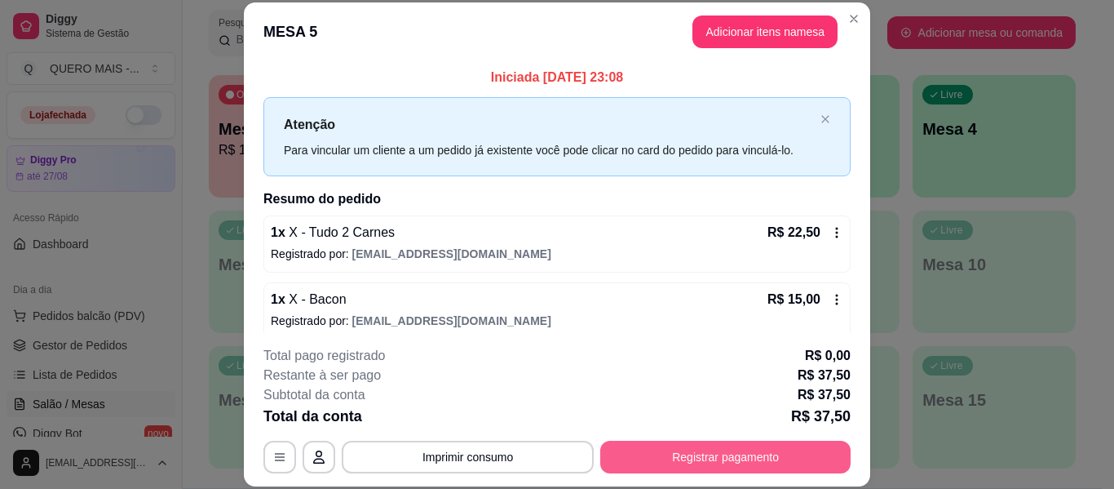
click at [741, 458] on button "Registrar pagamento" at bounding box center [725, 456] width 250 height 33
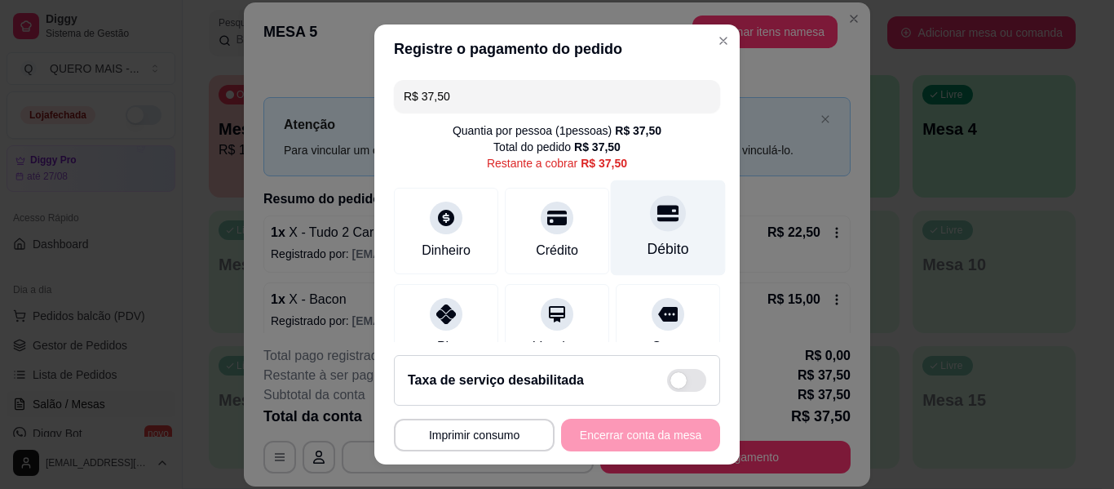
click at [657, 224] on icon at bounding box center [667, 212] width 21 height 21
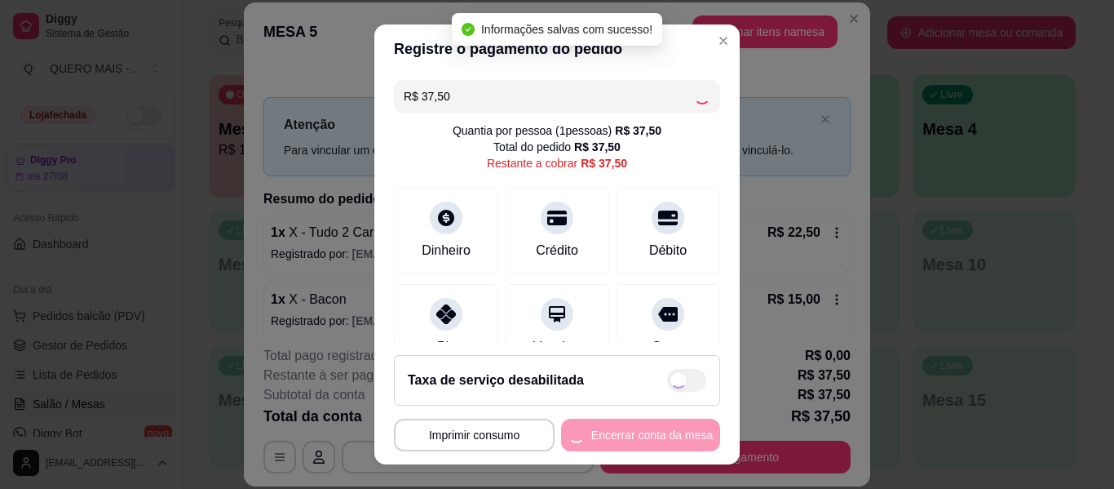
type input "R$ 0,00"
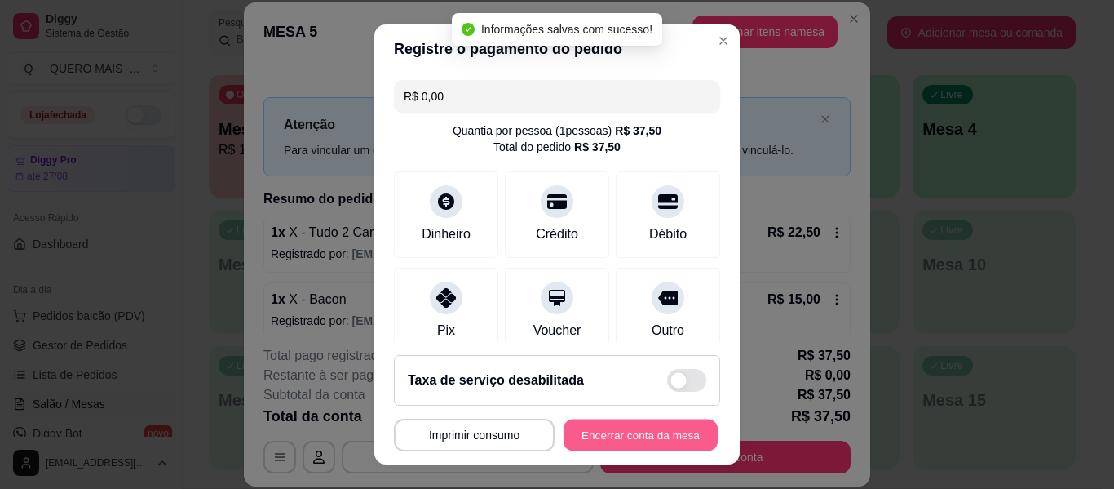
click at [601, 436] on button "Encerrar conta da mesa" at bounding box center [641, 435] width 154 height 32
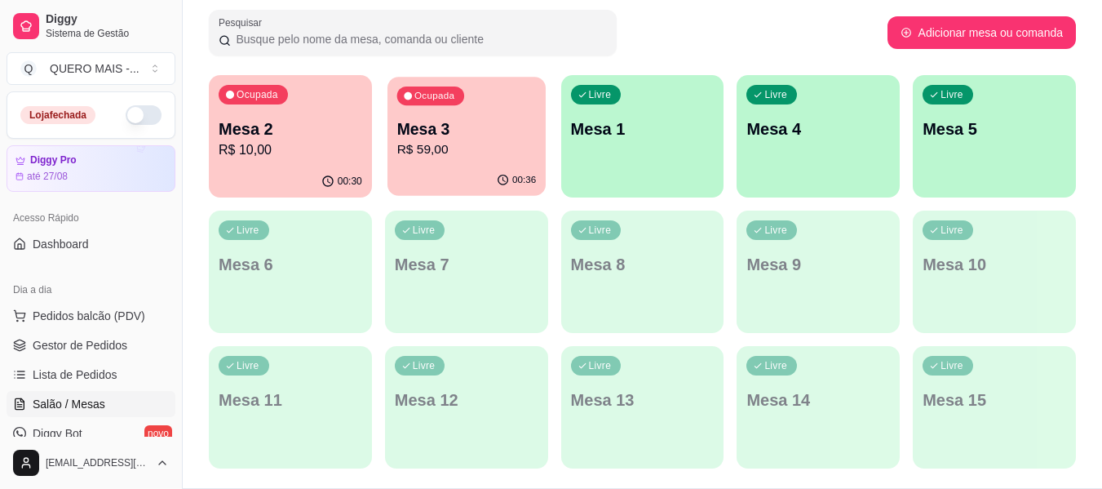
click at [454, 155] on p "R$ 59,00" at bounding box center [465, 149] width 139 height 19
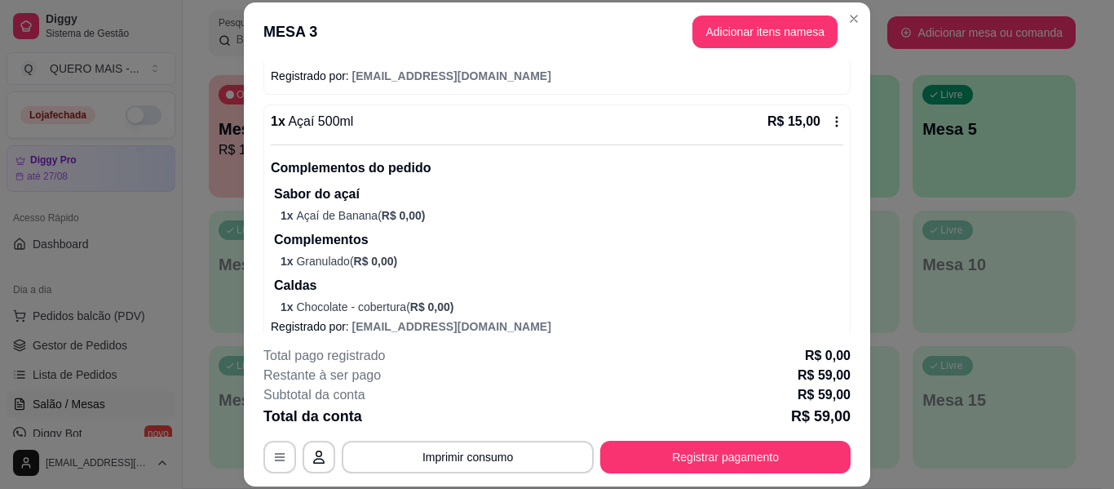
scroll to position [571, 0]
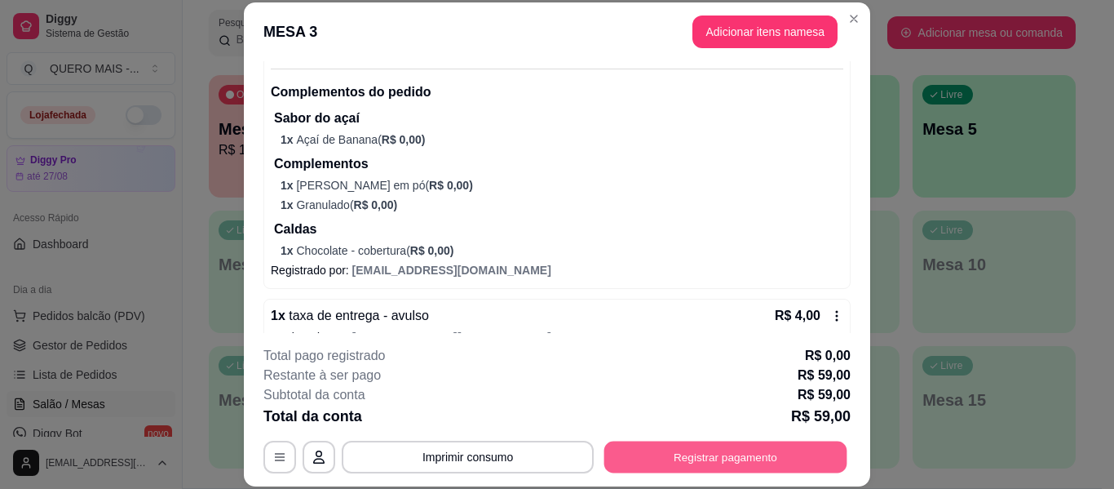
click at [663, 451] on button "Registrar pagamento" at bounding box center [725, 457] width 243 height 32
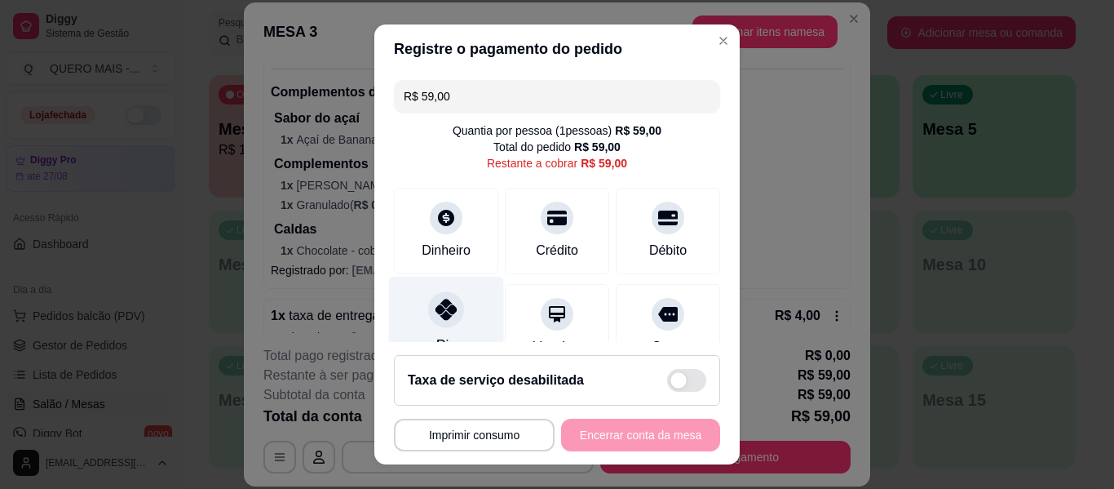
click at [436, 308] on icon at bounding box center [446, 309] width 21 height 21
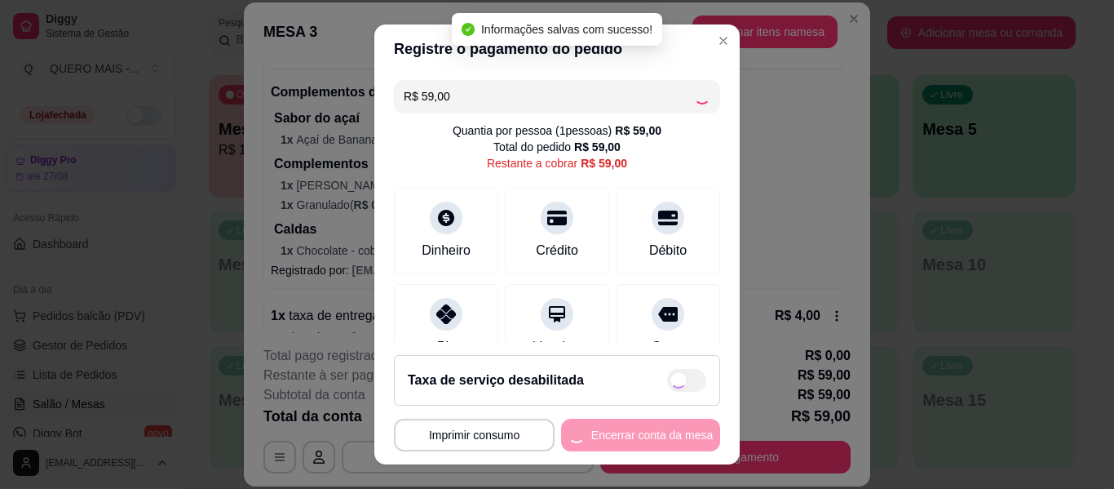
type input "R$ 0,00"
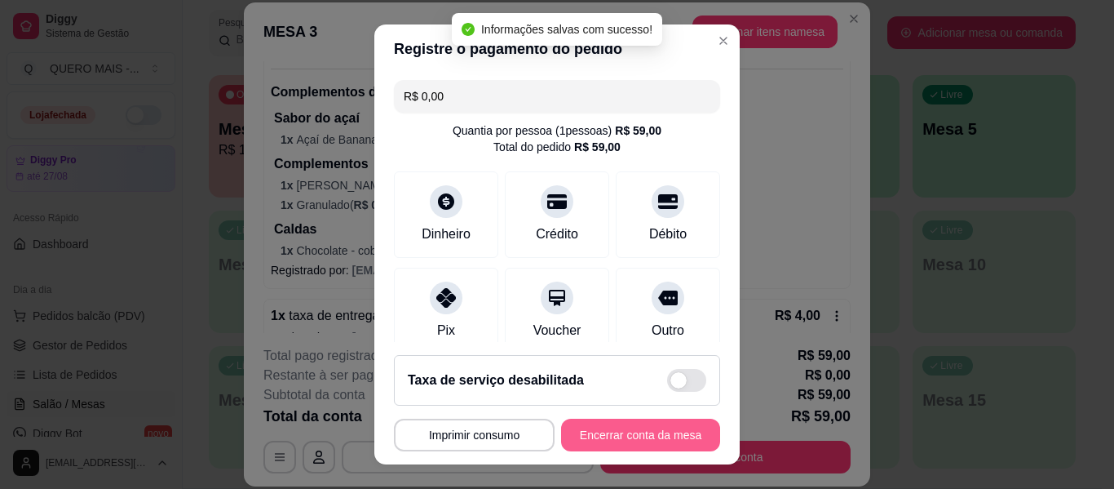
click at [580, 436] on button "Encerrar conta da mesa" at bounding box center [640, 434] width 159 height 33
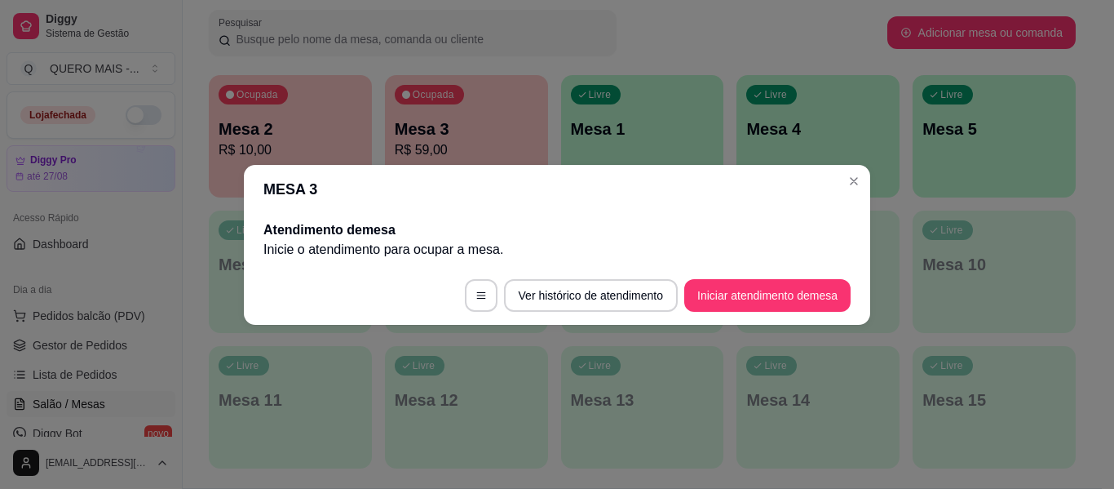
scroll to position [0, 0]
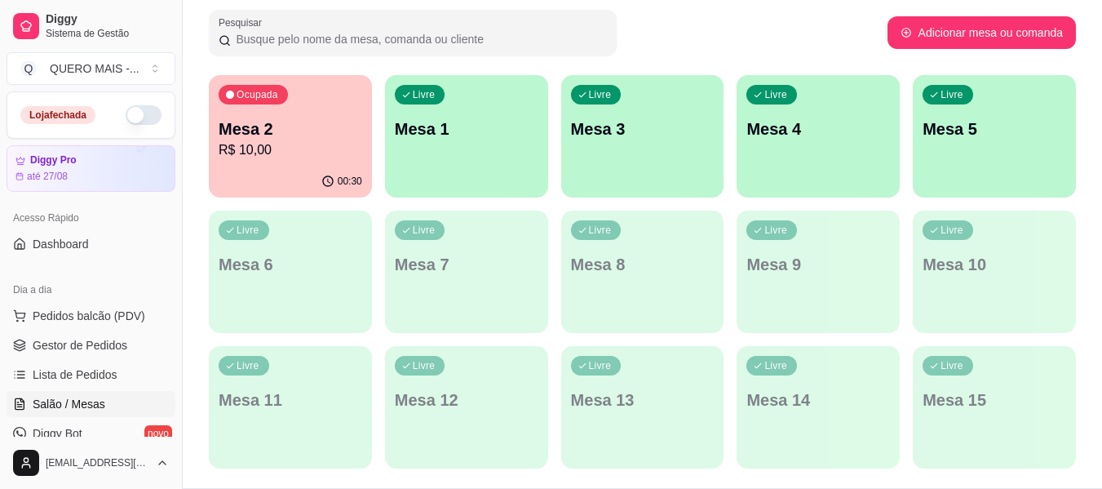
click at [277, 166] on div "00:30" at bounding box center [290, 182] width 163 height 32
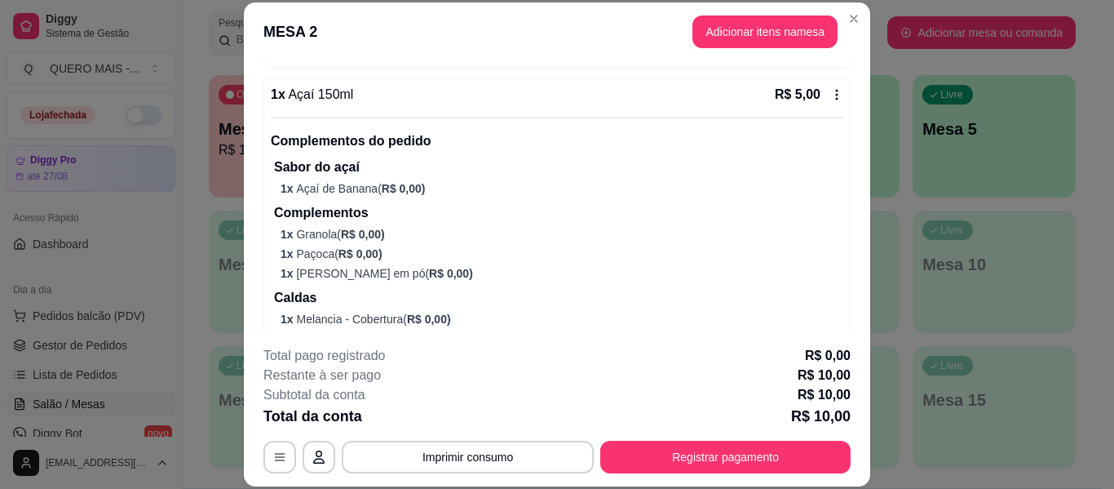
scroll to position [439, 0]
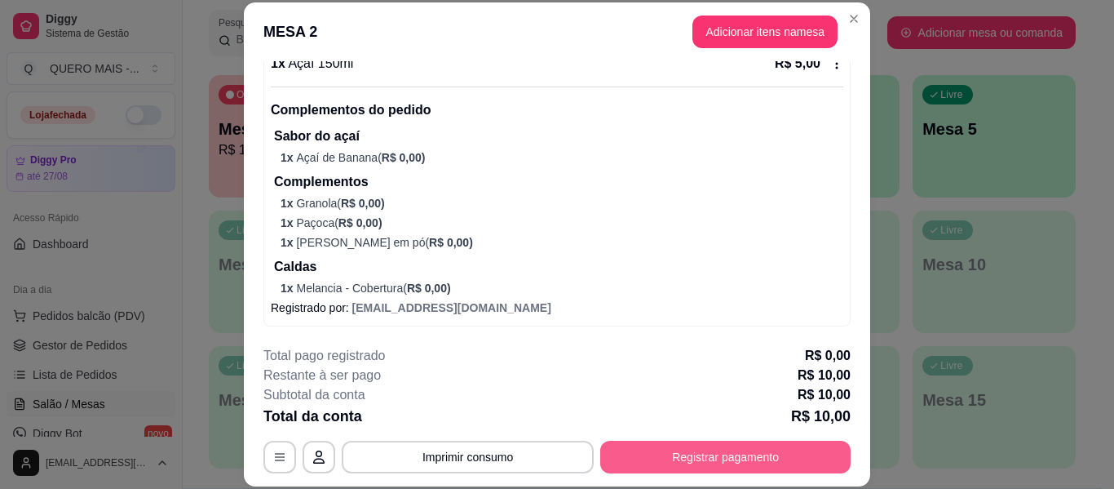
click at [744, 470] on button "Registrar pagamento" at bounding box center [725, 456] width 250 height 33
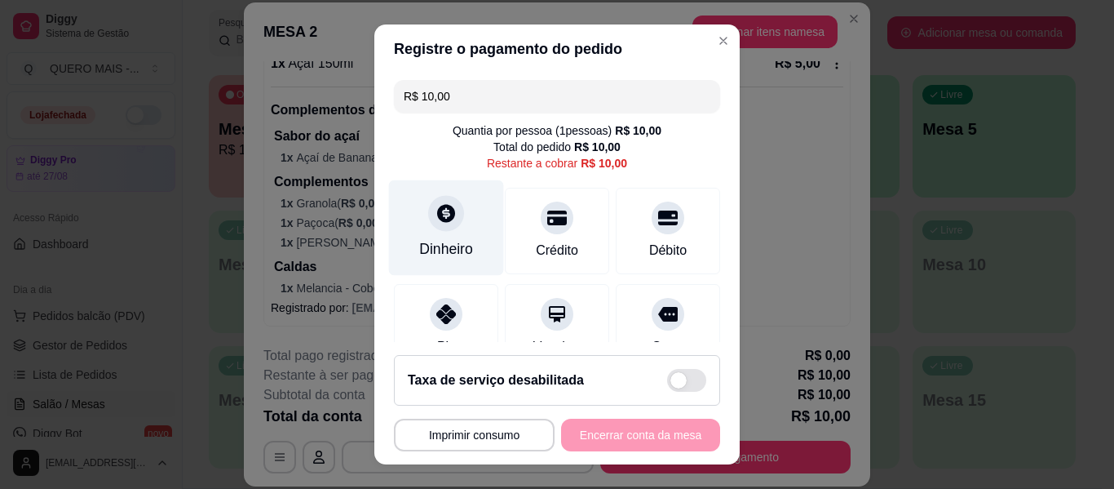
click at [425, 234] on div "Dinheiro" at bounding box center [446, 227] width 115 height 95
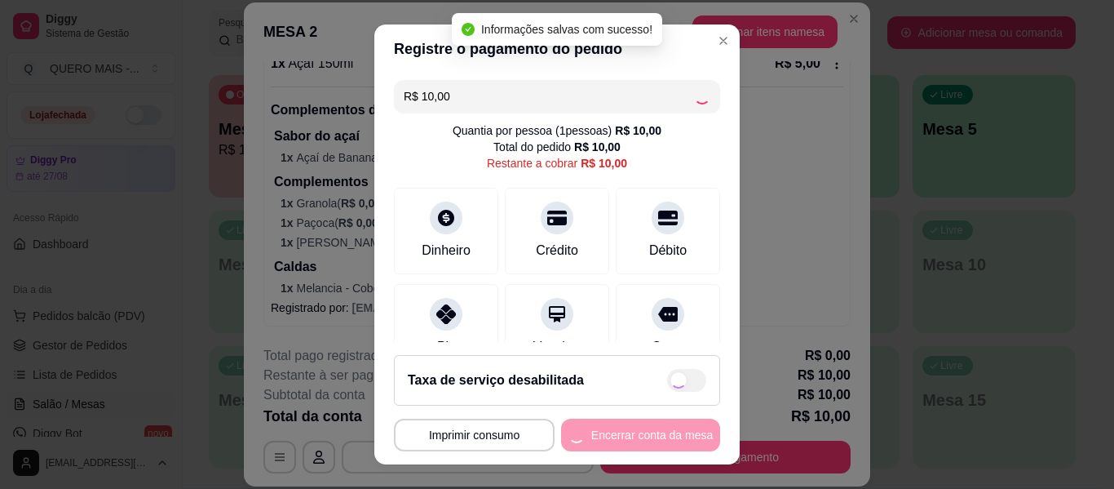
type input "R$ 0,00"
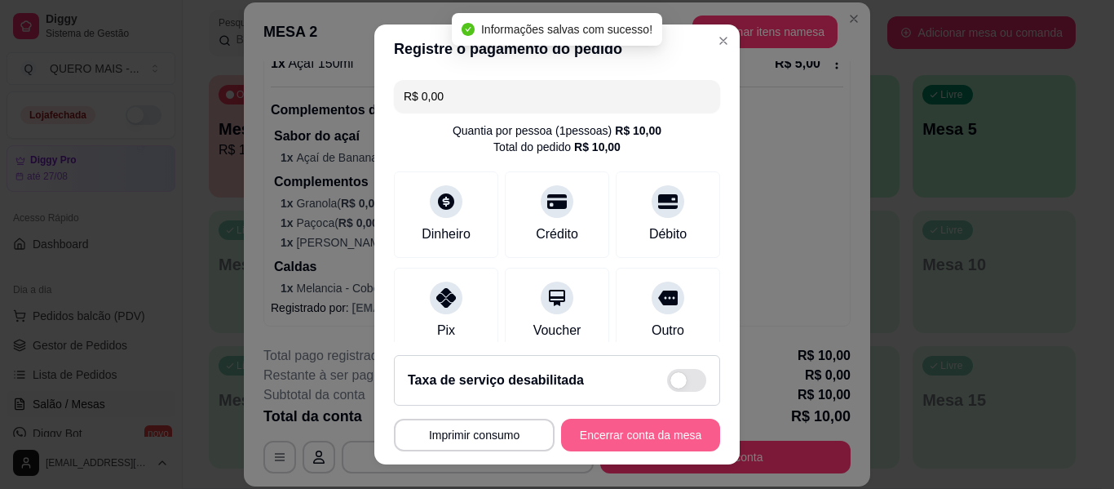
click at [620, 432] on button "Encerrar conta da mesa" at bounding box center [640, 434] width 159 height 33
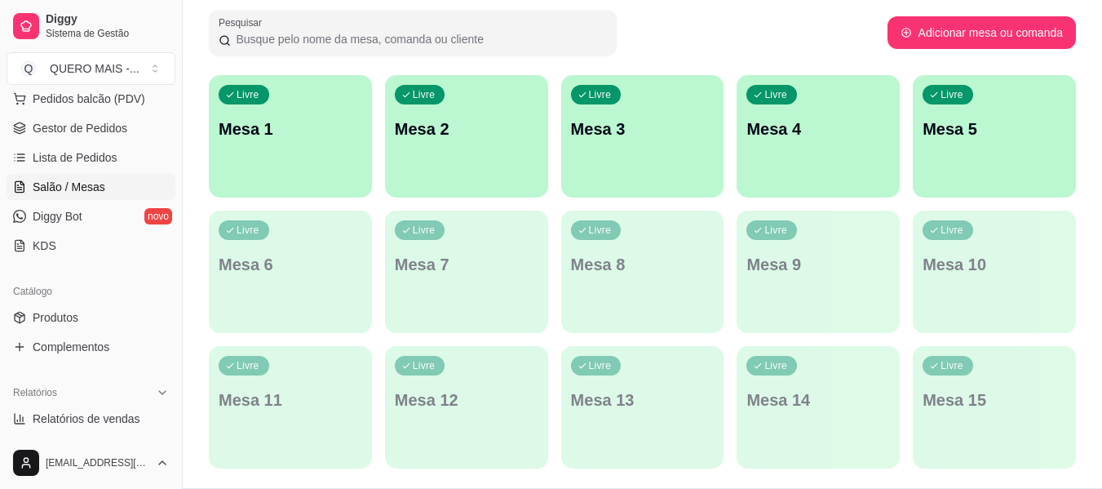
scroll to position [245, 0]
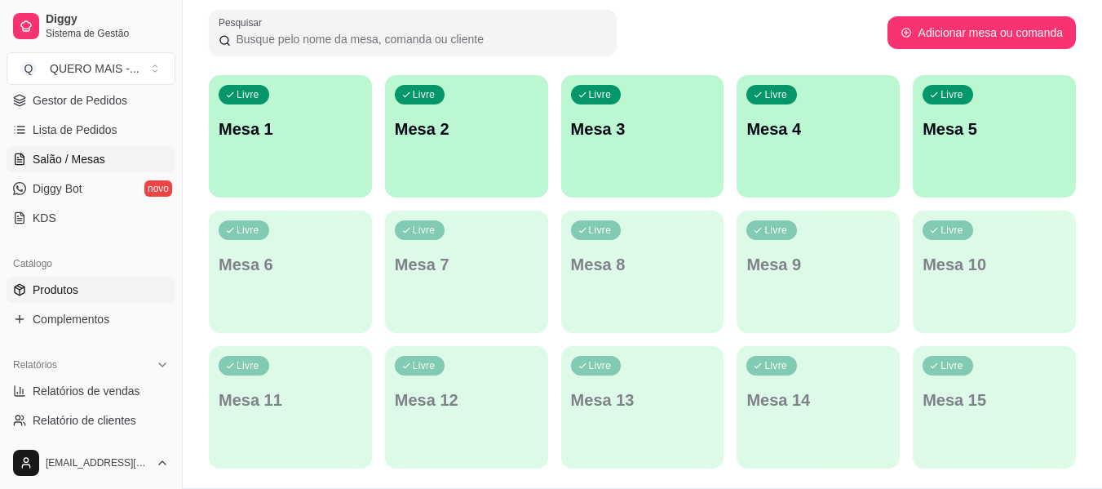
click at [67, 289] on span "Produtos" at bounding box center [56, 289] width 46 height 16
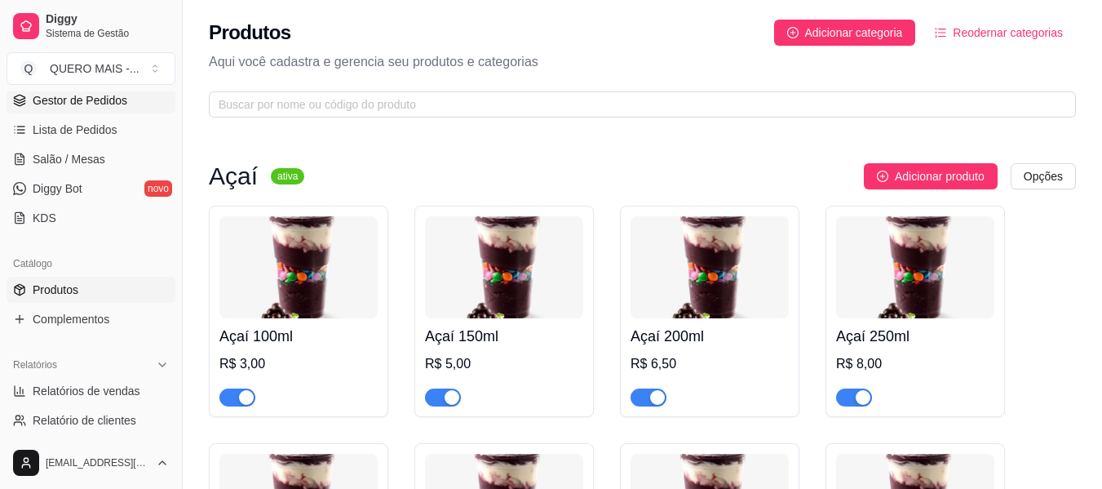
click at [92, 105] on span "Gestor de Pedidos" at bounding box center [80, 100] width 95 height 16
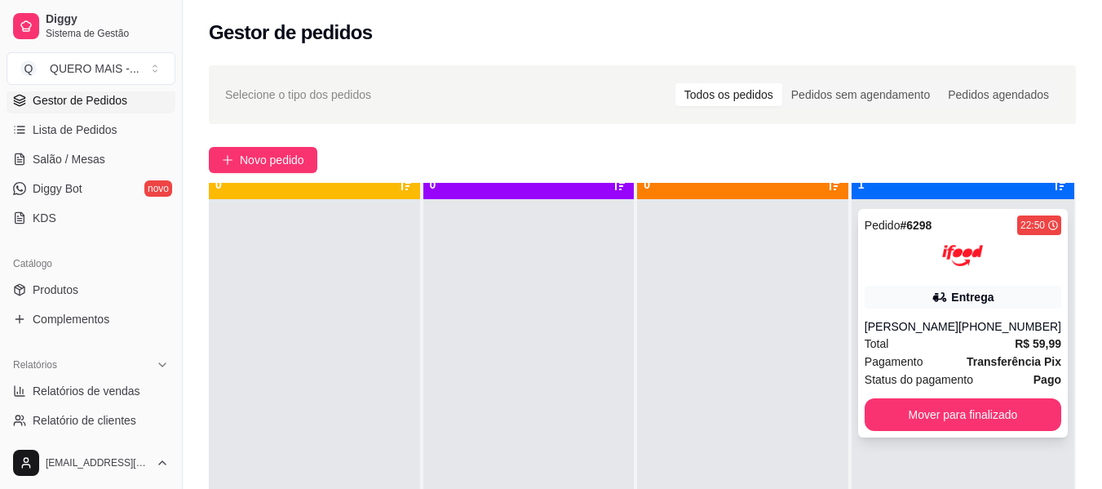
scroll to position [46, 0]
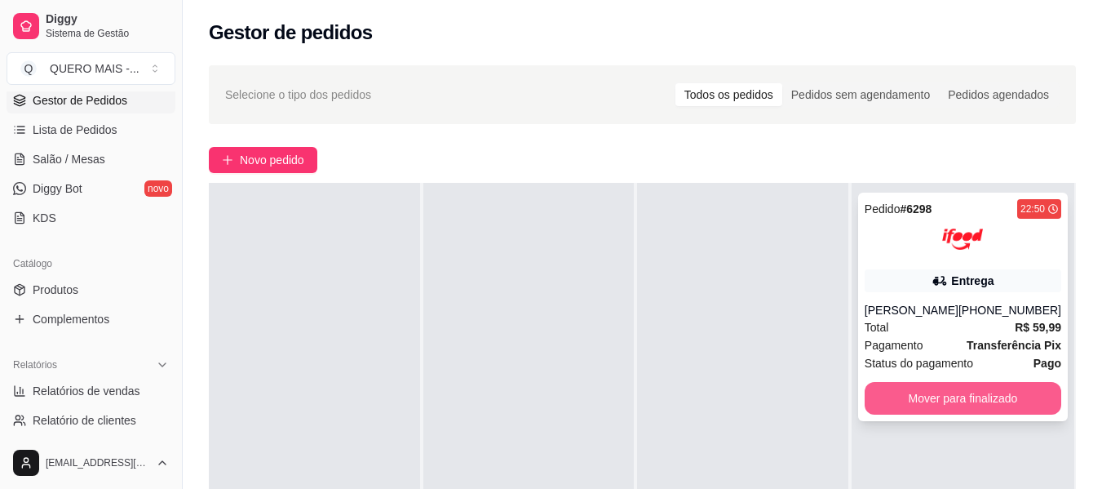
click at [968, 393] on button "Mover para finalizado" at bounding box center [963, 398] width 197 height 33
